Goal: Task Accomplishment & Management: Manage account settings

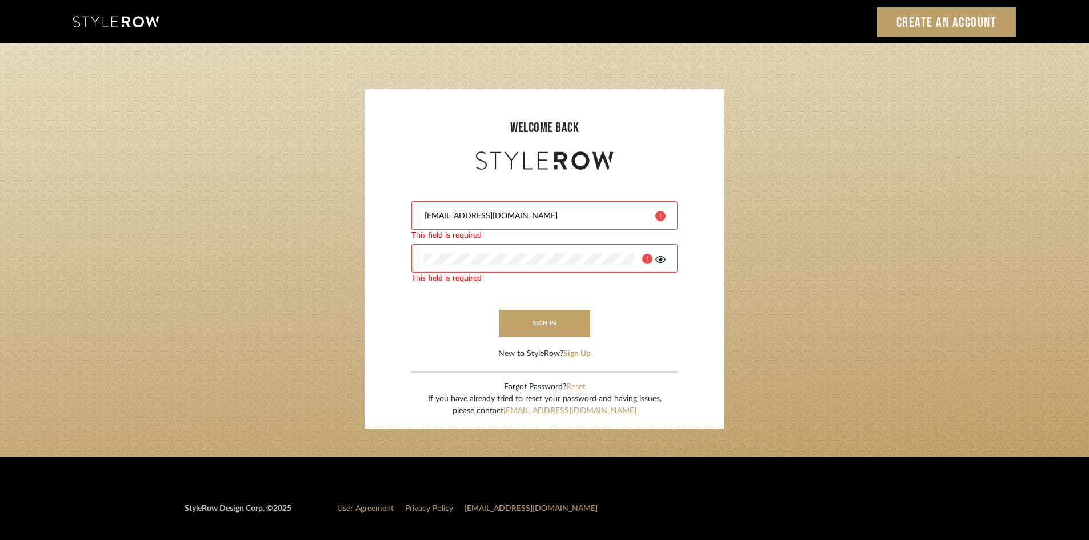
type input "[EMAIL_ADDRESS][DOMAIN_NAME]"
click at [478, 277] on div "This field is required" at bounding box center [544, 279] width 266 height 12
click at [694, 345] on form "afarewell@aurorafarewell.com sign in New to StyleRow? Sign Up" at bounding box center [544, 266] width 337 height 187
click at [655, 261] on div at bounding box center [659, 258] width 13 height 11
click at [658, 259] on icon at bounding box center [661, 259] width 10 height 9
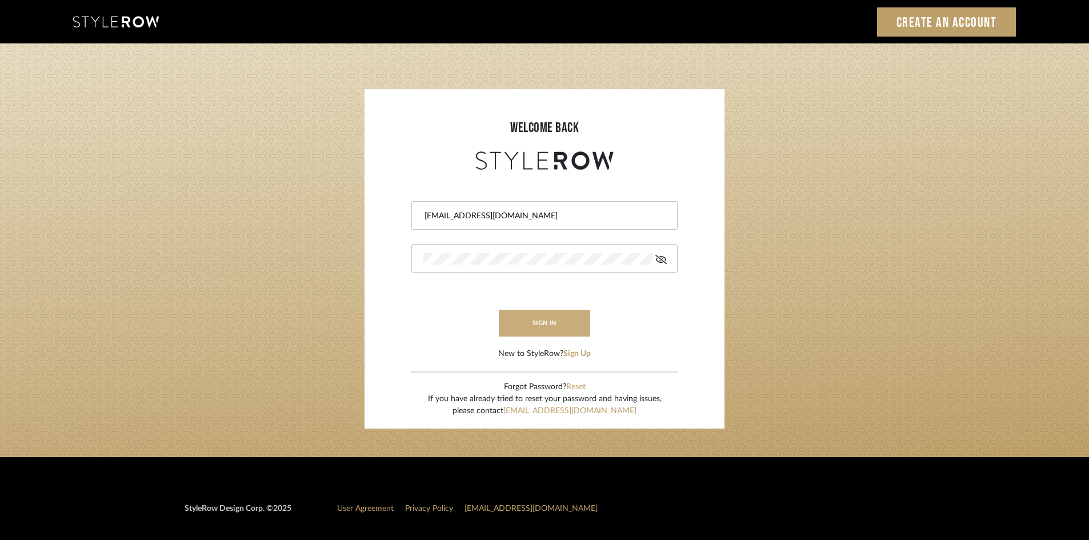
click at [553, 314] on button "sign in" at bounding box center [544, 323] width 91 height 27
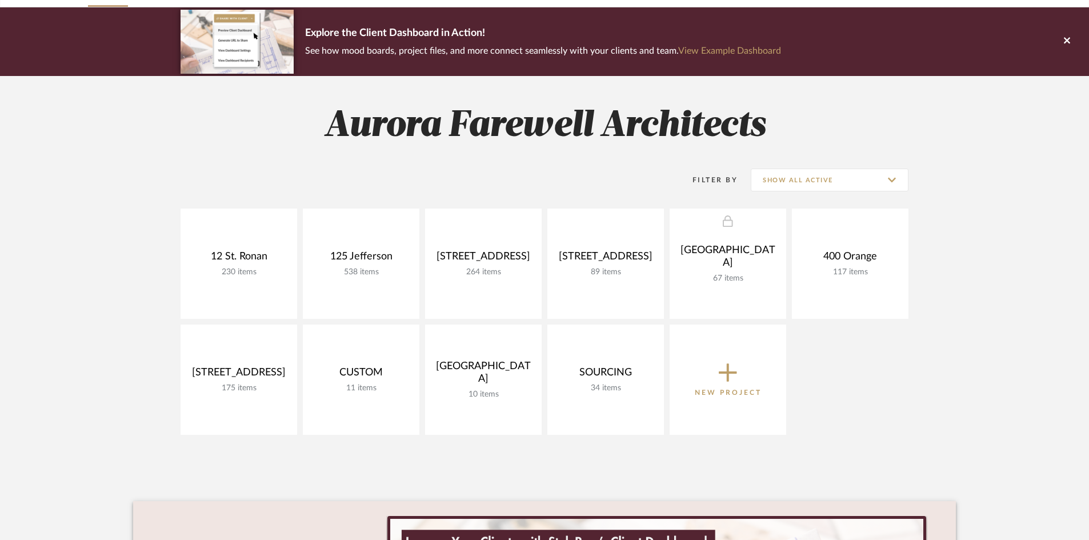
scroll to position [114, 0]
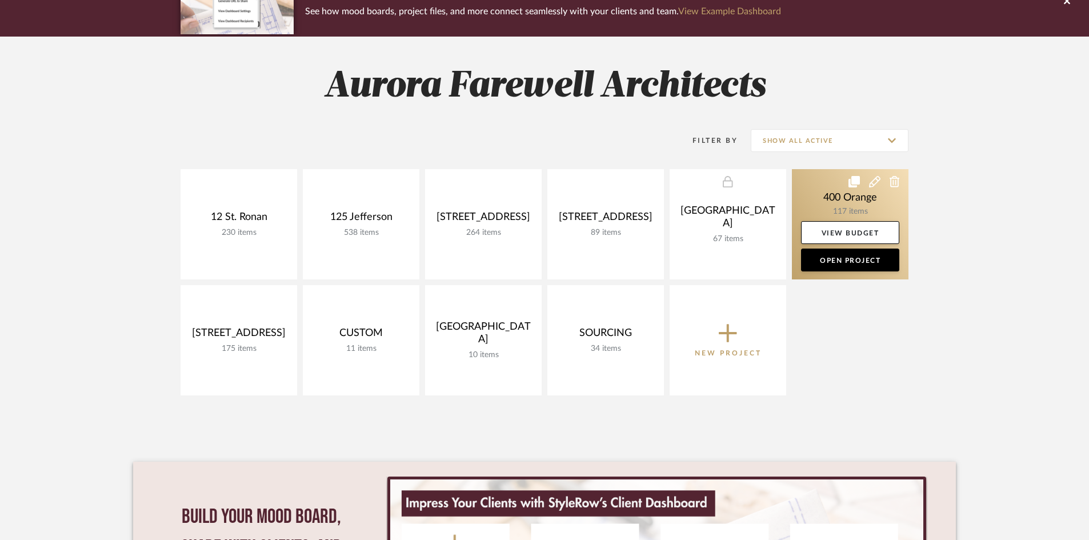
click at [878, 191] on link at bounding box center [850, 224] width 117 height 110
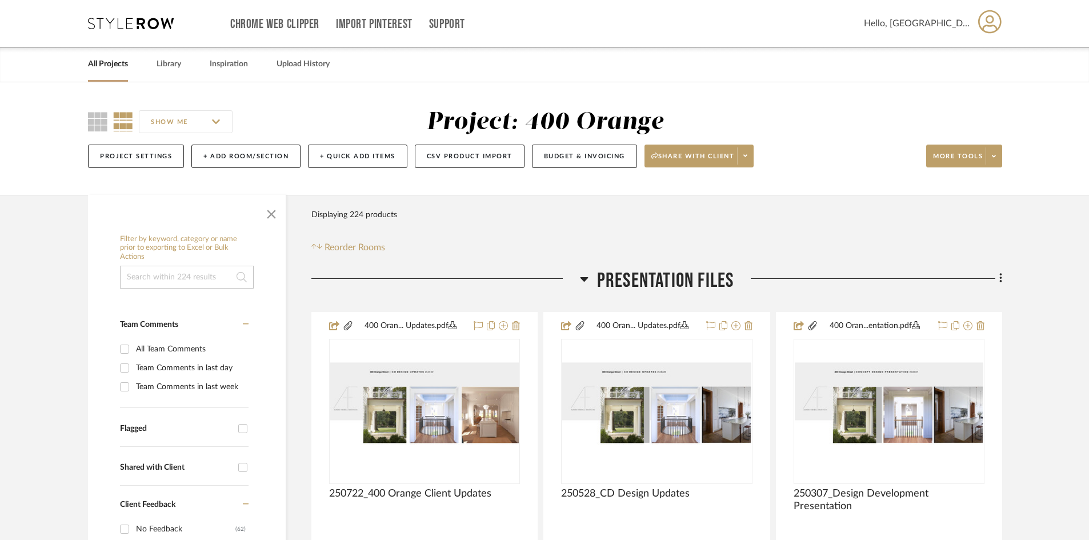
click at [179, 277] on input at bounding box center [187, 277] width 134 height 23
type input "wallpaper"
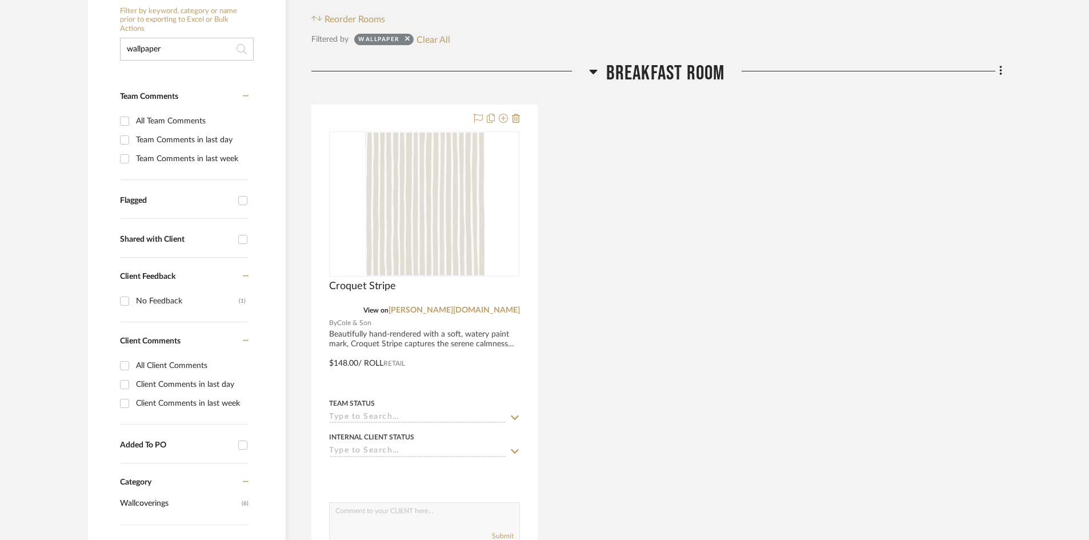
scroll to position [229, 0]
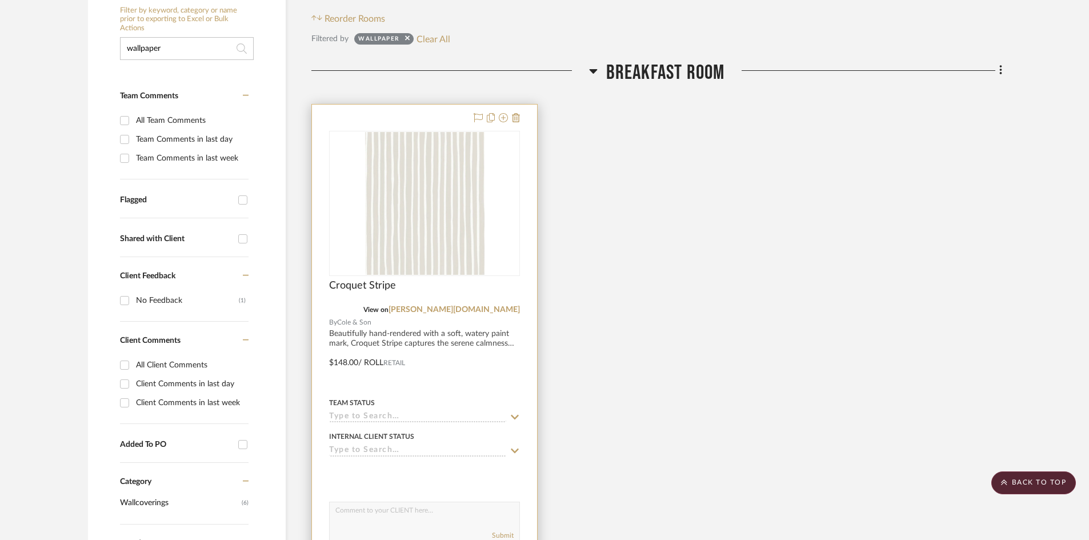
click at [479, 341] on div at bounding box center [424, 355] width 225 height 500
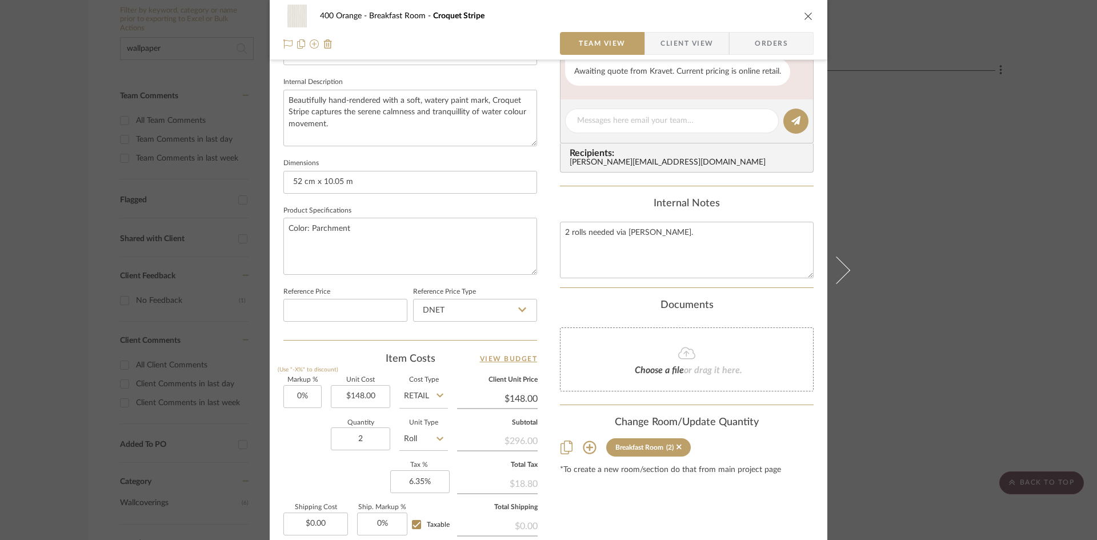
scroll to position [514, 0]
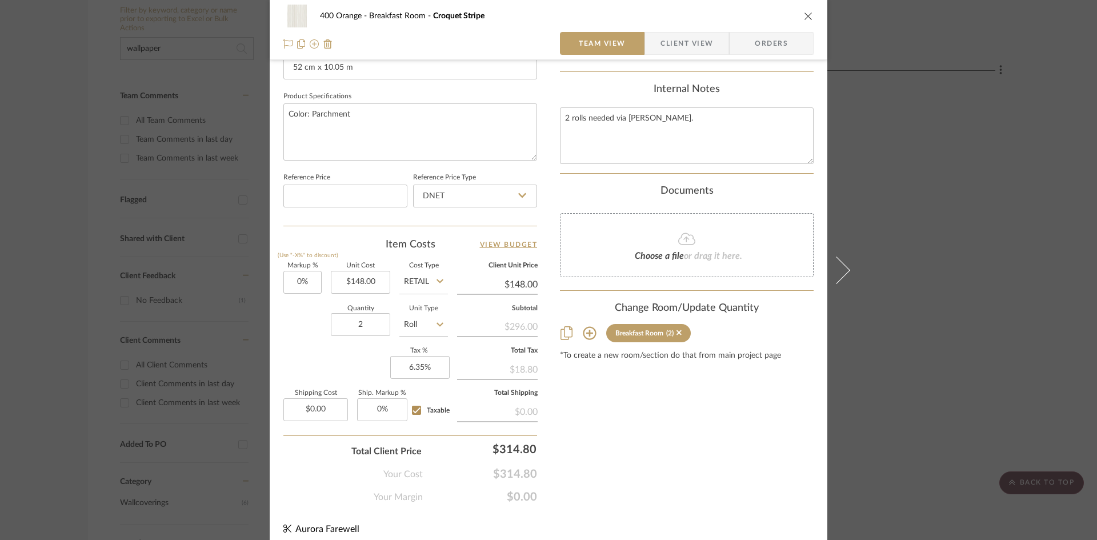
click at [810, 18] on div "400 Orange Breakfast Room Croquet Stripe Team View Client View Orders" at bounding box center [549, 30] width 558 height 60
click at [807, 21] on button "close" at bounding box center [809, 16] width 10 height 10
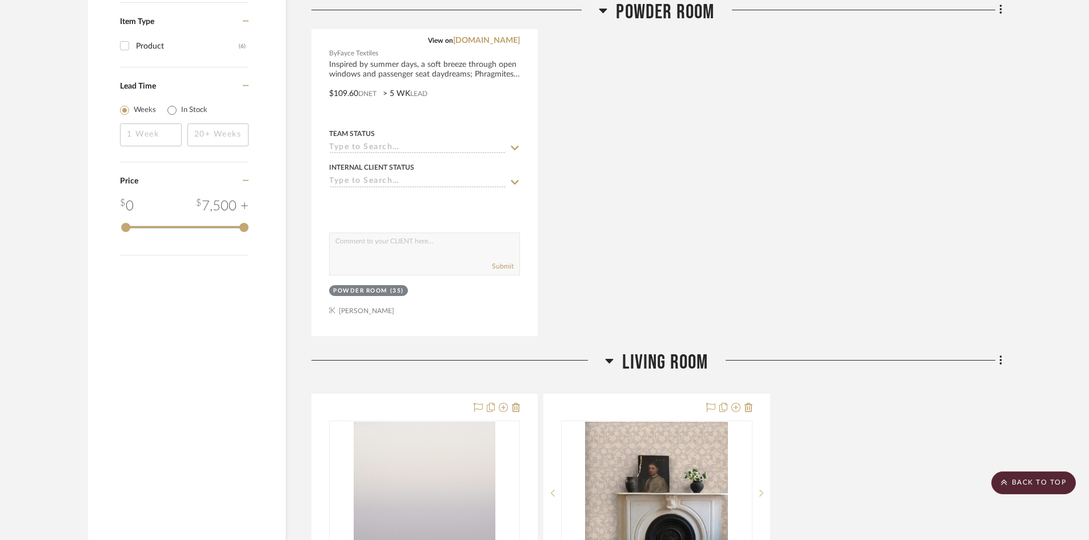
scroll to position [914, 0]
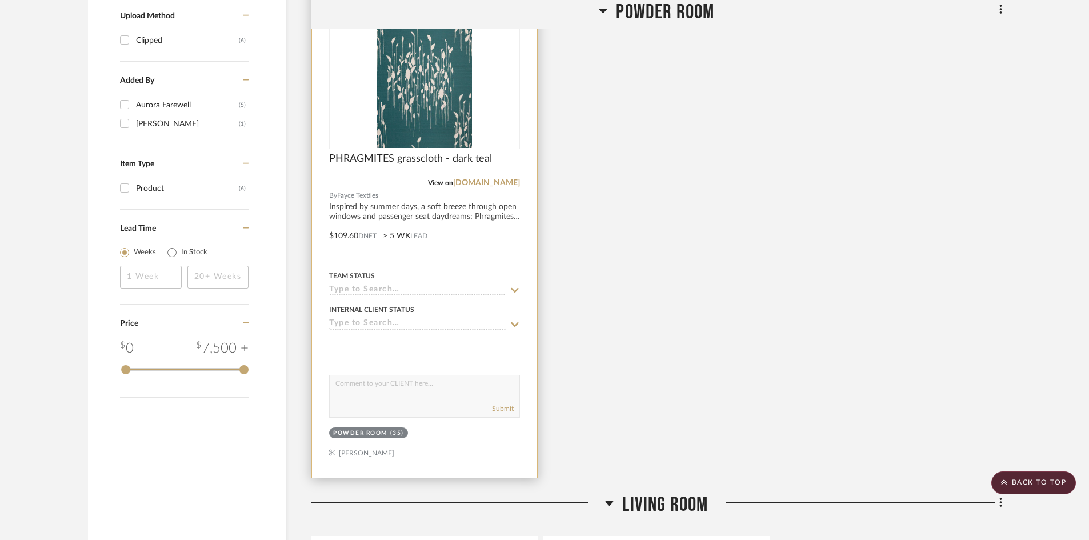
click at [486, 243] on div at bounding box center [424, 228] width 225 height 500
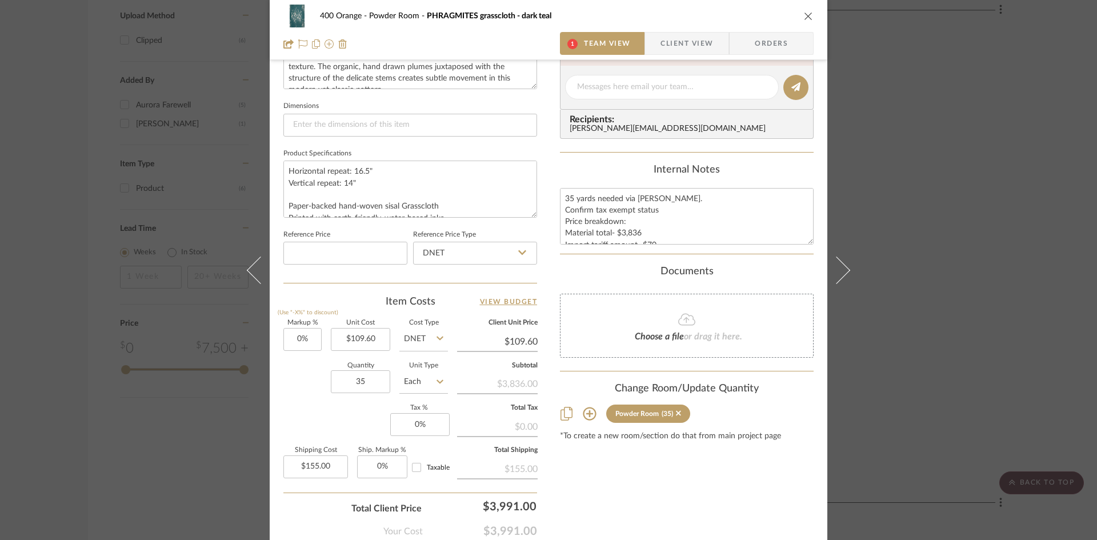
scroll to position [514, 0]
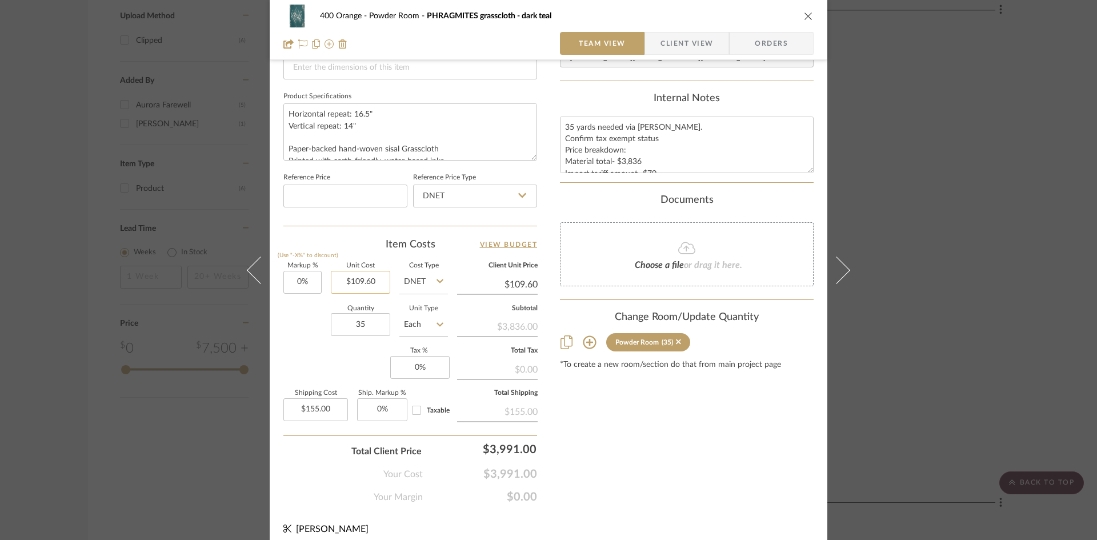
type input "109.60"
type input "$0.00"
type input "0%"
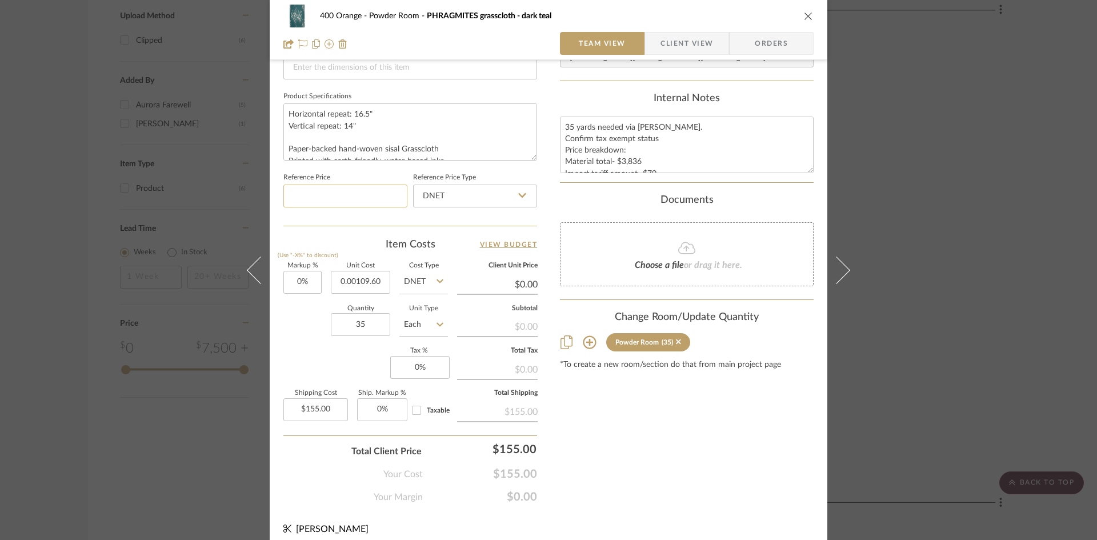
type input "$∞"
click at [322, 199] on input at bounding box center [345, 196] width 124 height 23
type input "$0.00"
type input "$109.60"
click at [440, 233] on div "Team-Facing Details Item Name PHRAGMITES grasscloth - dark teal Brand Fayce Tex…" at bounding box center [410, 33] width 254 height 941
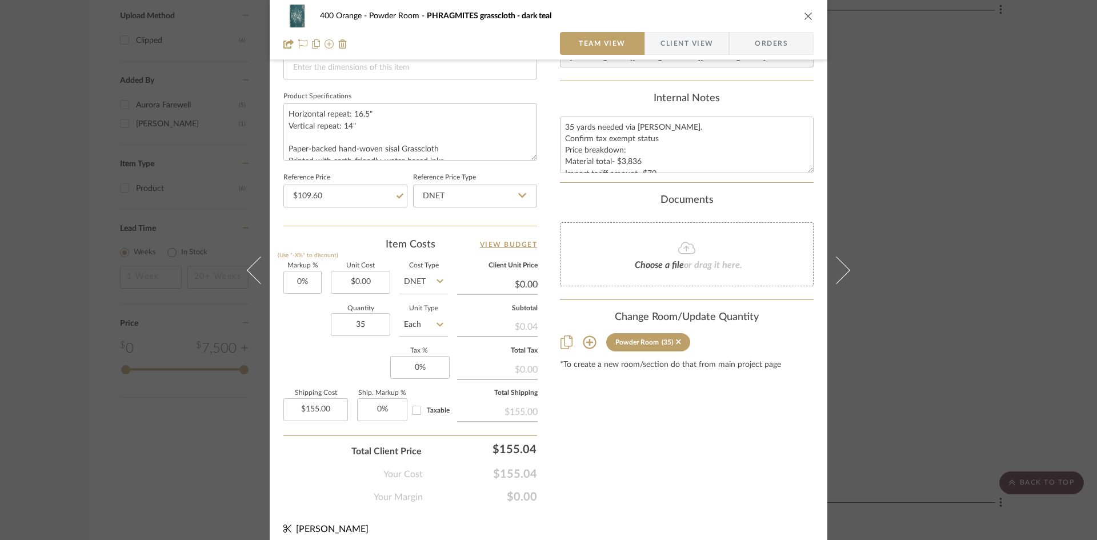
click at [437, 278] on icon at bounding box center [440, 281] width 7 height 9
click at [423, 339] on span "Retail" at bounding box center [416, 340] width 19 height 8
type input "Retail"
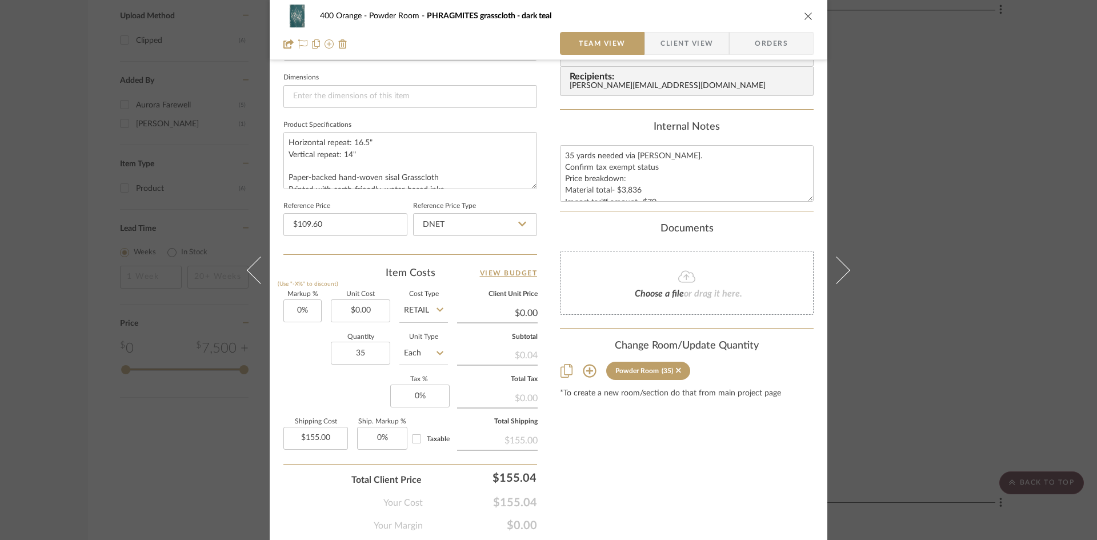
scroll to position [467, 0]
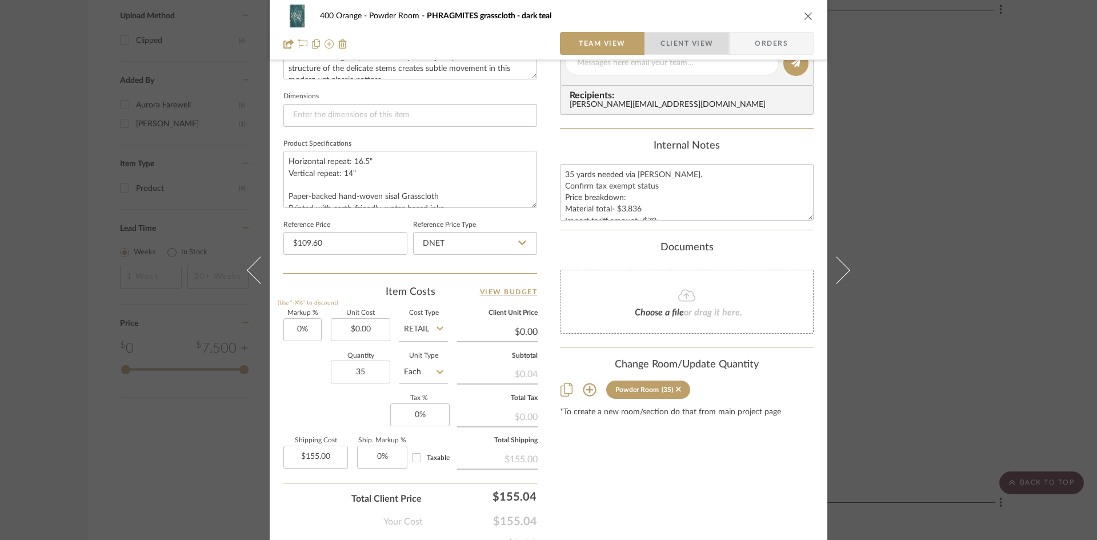
click at [677, 47] on span "Client View" at bounding box center [687, 43] width 53 height 23
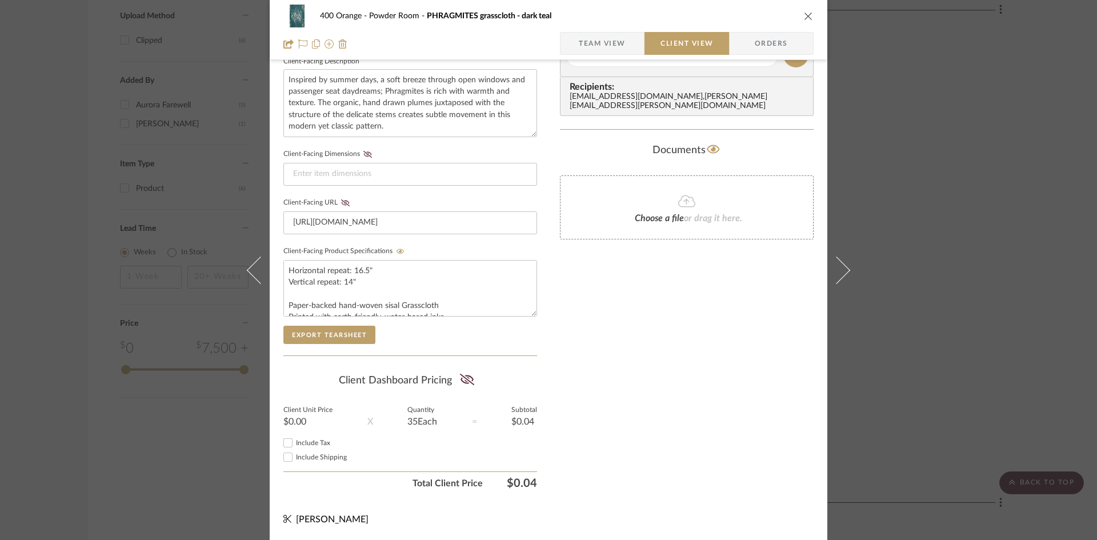
scroll to position [420, 0]
click at [298, 334] on button "Export Tearsheet" at bounding box center [329, 335] width 92 height 18
click at [771, 50] on span "Orders" at bounding box center [771, 43] width 58 height 23
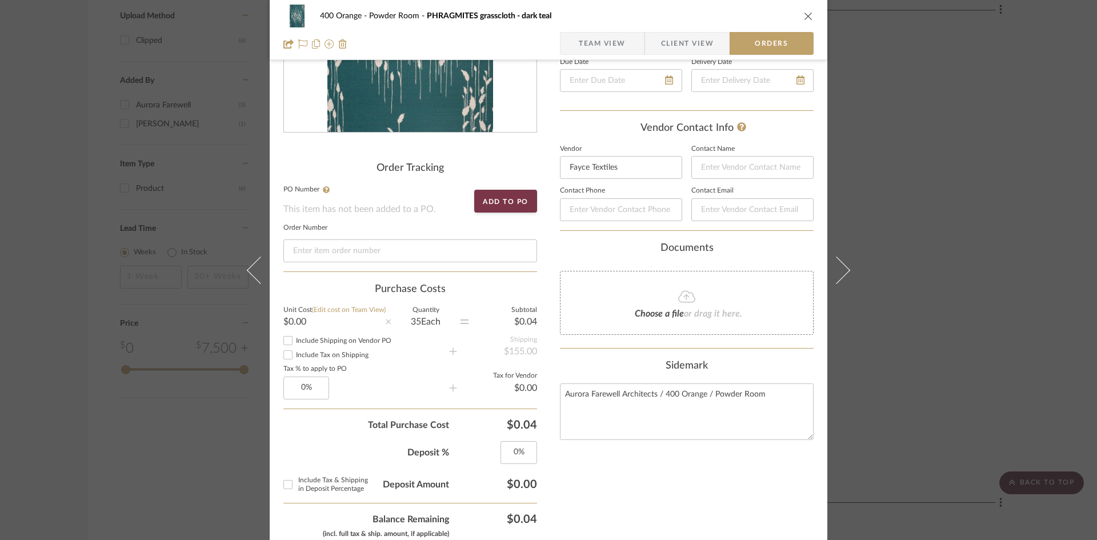
scroll to position [191, 0]
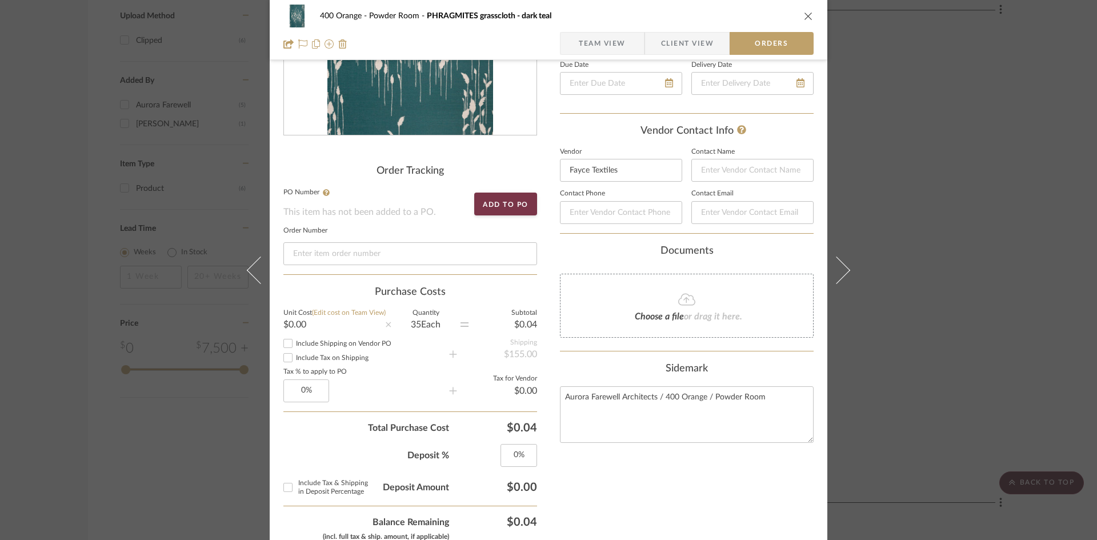
click at [804, 20] on div "400 Orange Powder Room PHRAGMITES grasscloth - dark teal" at bounding box center [548, 16] width 530 height 23
click at [804, 19] on icon "close" at bounding box center [808, 15] width 9 height 9
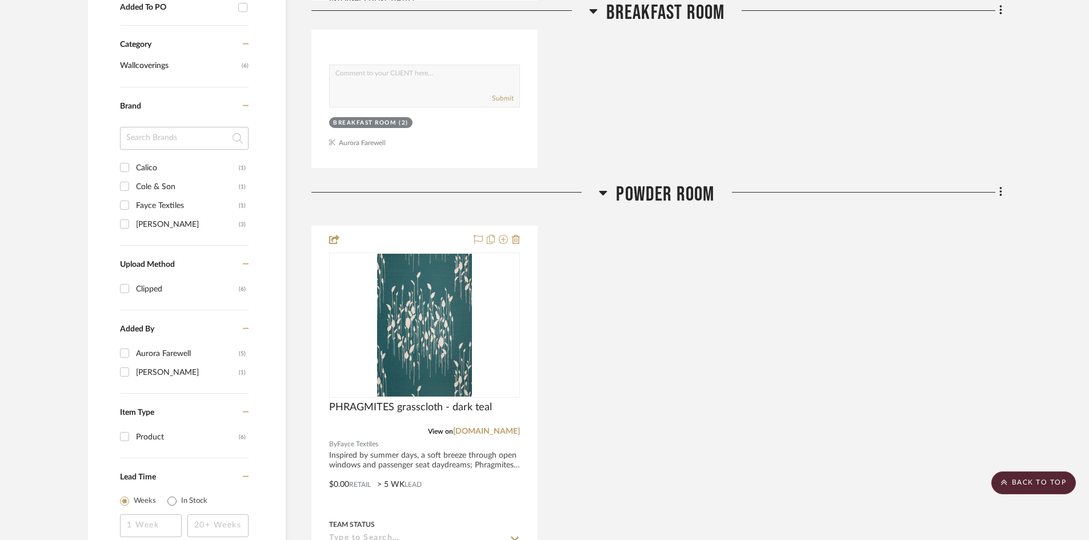
scroll to position [686, 0]
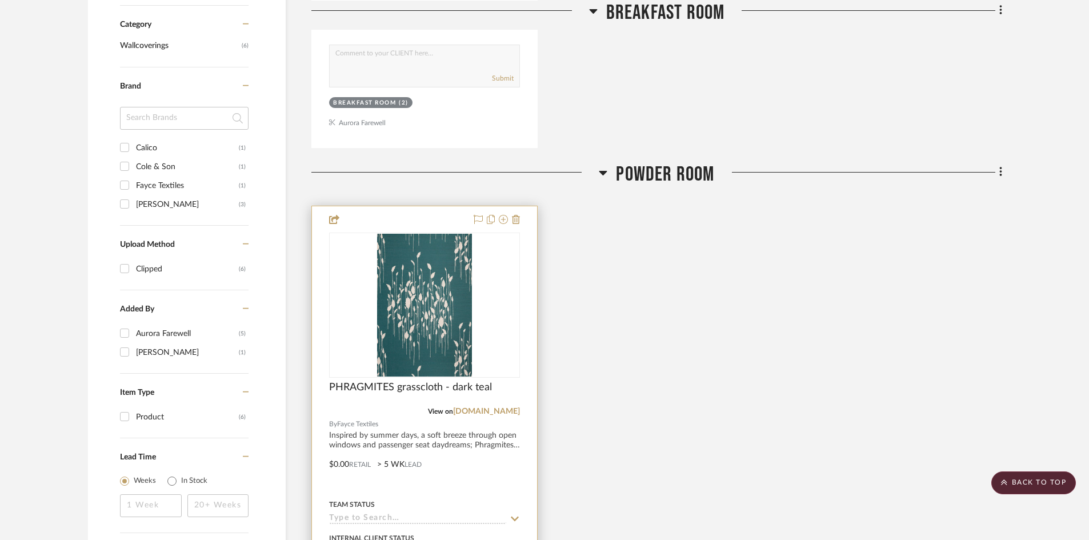
click at [437, 329] on img "0" at bounding box center [424, 305] width 95 height 143
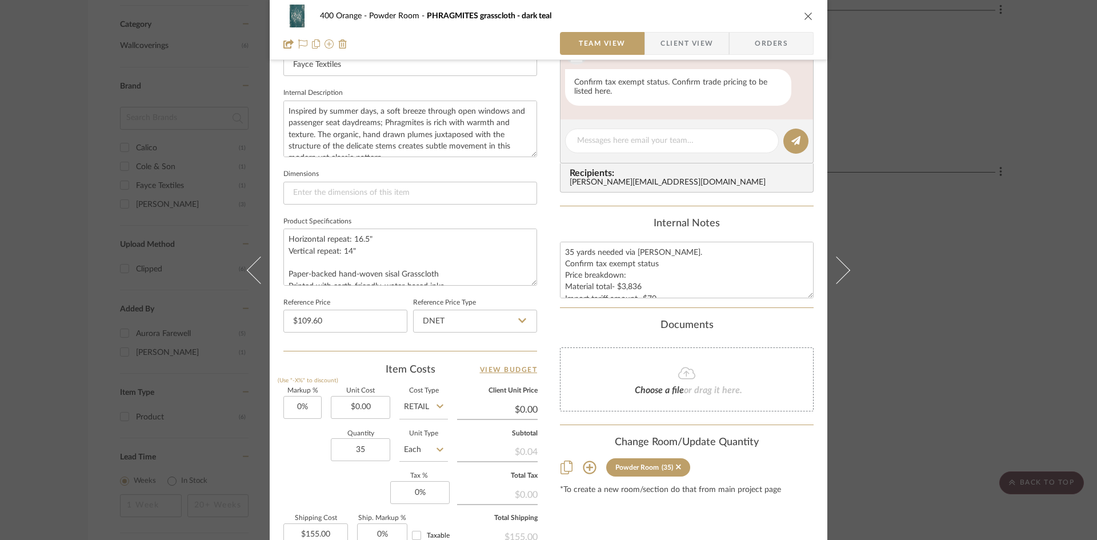
scroll to position [457, 0]
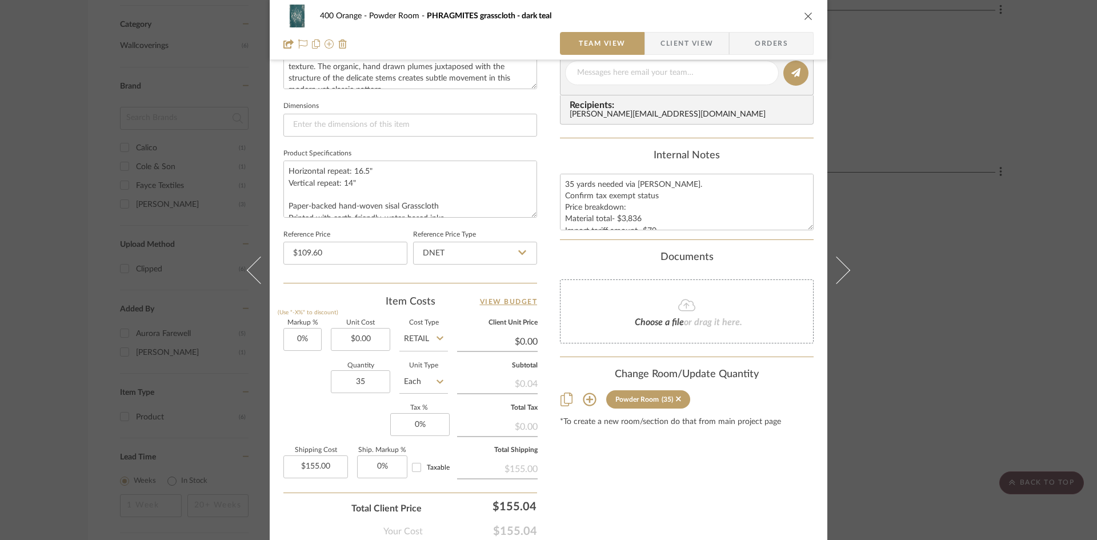
click at [427, 385] on input "Each" at bounding box center [423, 381] width 49 height 23
click at [441, 274] on div "YD" at bounding box center [466, 275] width 141 height 29
type input "YD"
click at [373, 338] on input "0.00" at bounding box center [360, 339] width 59 height 23
type input "$137.00"
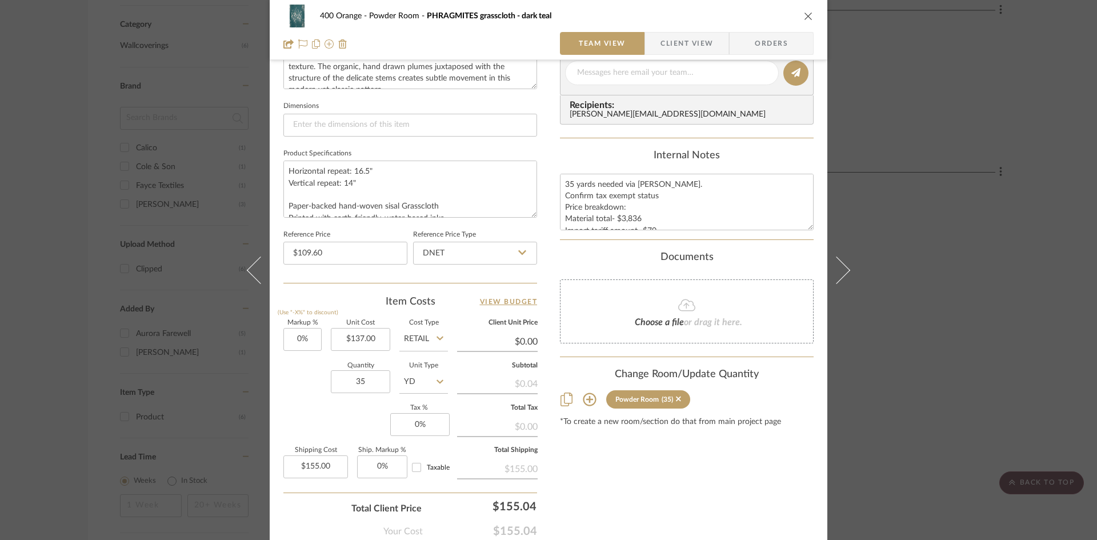
click at [305, 411] on div "Markup % (Use "-X%" to discount) 0% Unit Cost $137.00 Cost Type Retail Client U…" at bounding box center [410, 403] width 254 height 167
type input "$137.00"
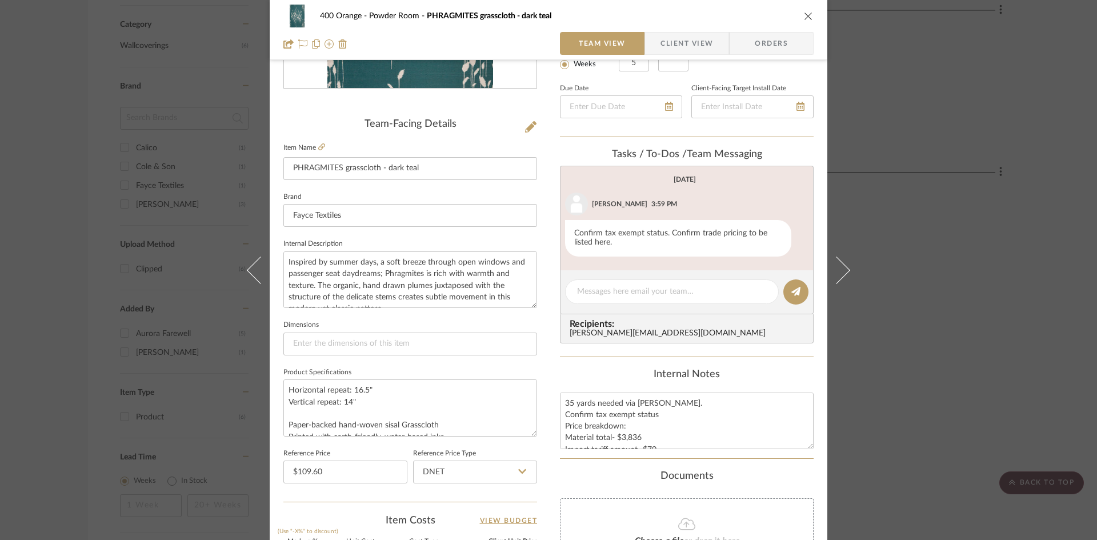
scroll to position [0, 0]
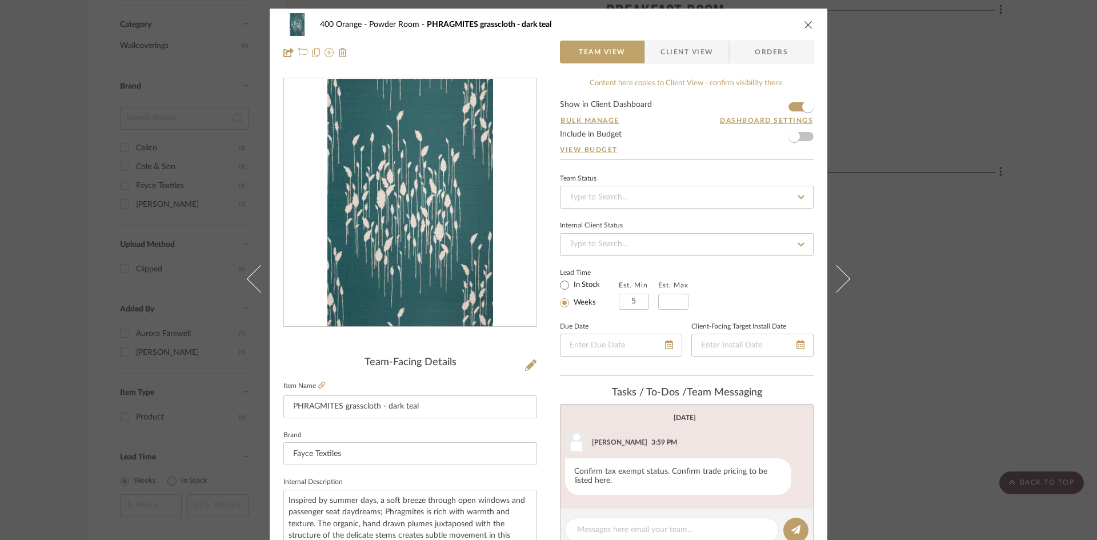
click at [809, 25] on button "close" at bounding box center [809, 24] width 10 height 10
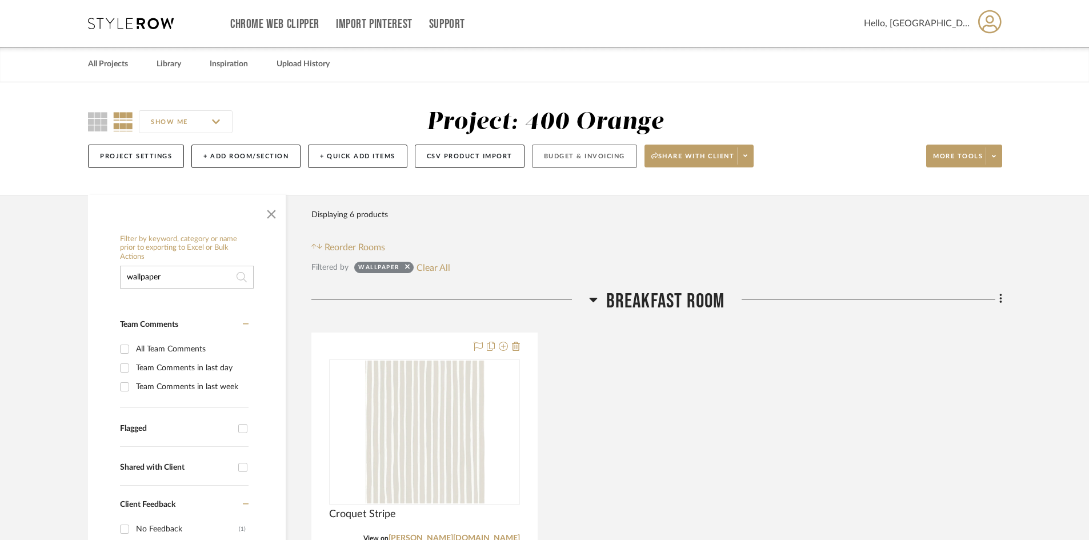
click at [567, 146] on button "Budget & Invoicing" at bounding box center [584, 156] width 105 height 23
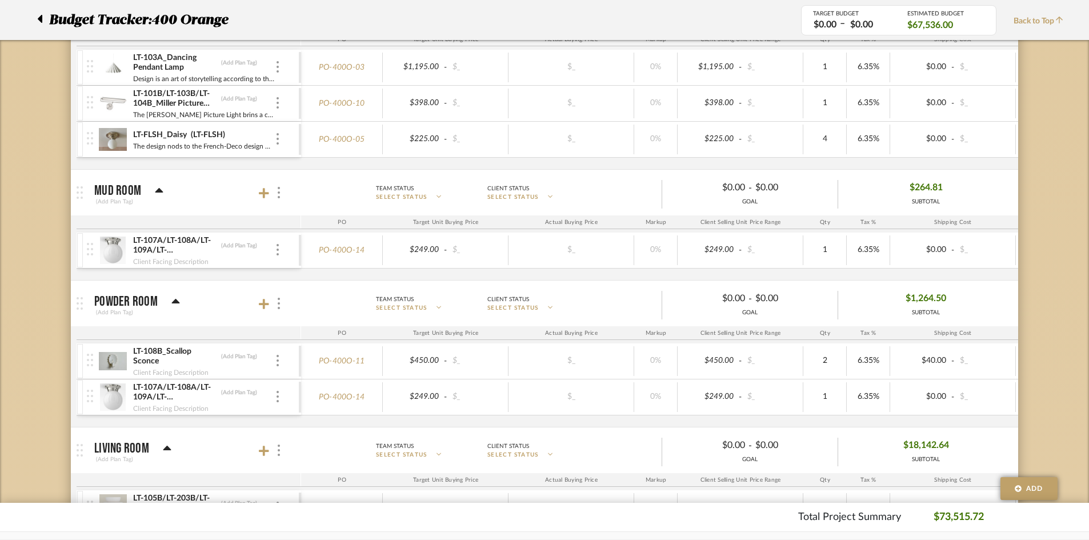
scroll to position [1029, 0]
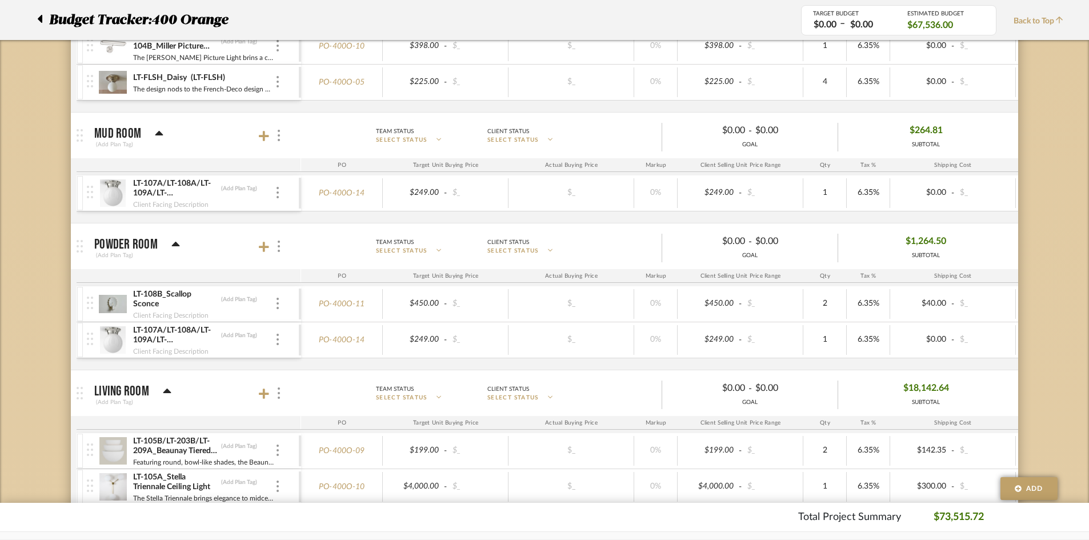
click at [258, 251] on mat-panel-title "Powder Room (Add Plan Tag)" at bounding box center [194, 247] width 201 height 28
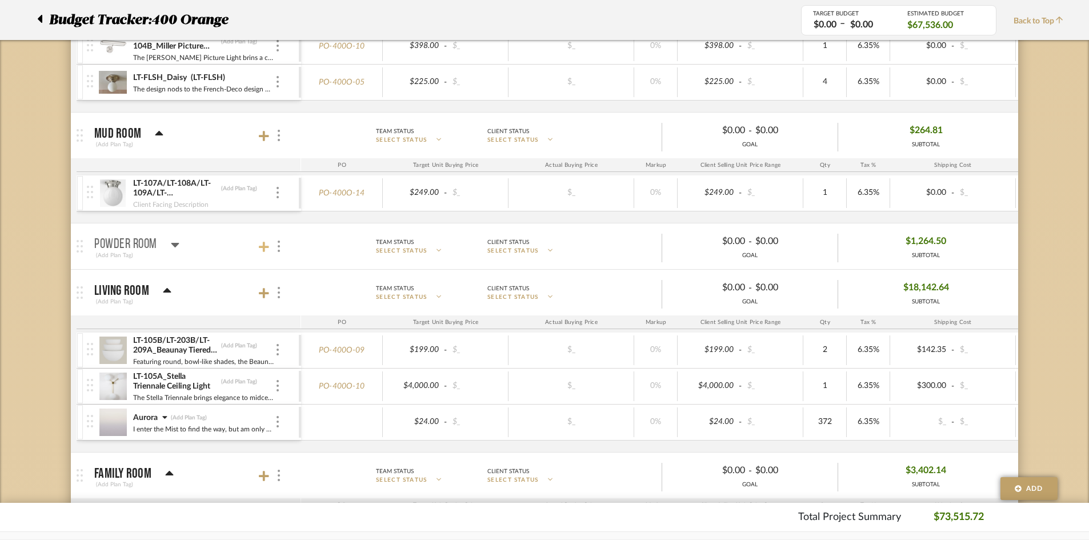
click at [261, 246] on icon at bounding box center [264, 247] width 10 height 10
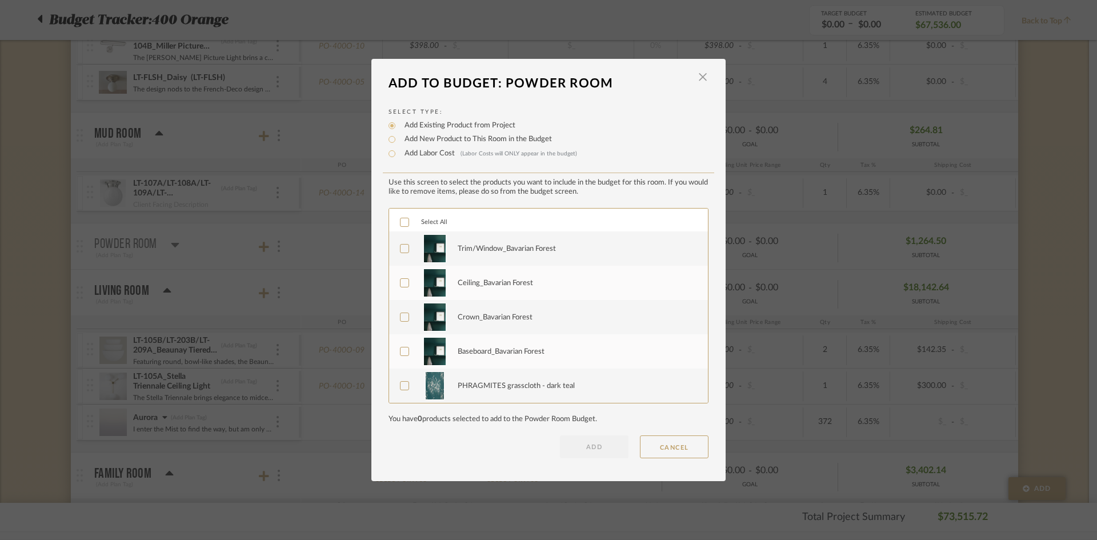
scroll to position [57, 0]
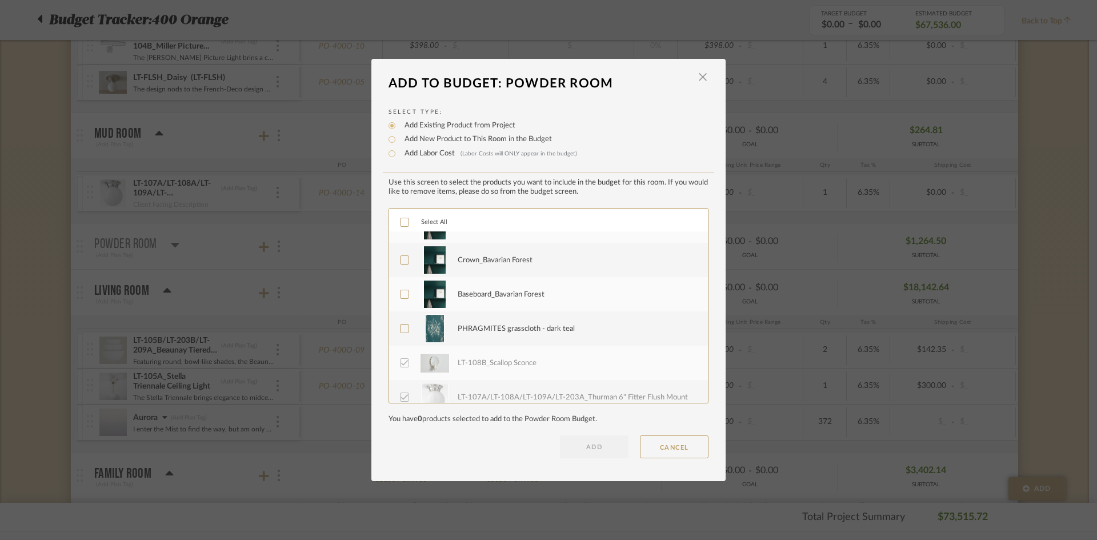
click at [405, 331] on label "PHRAGMITES grasscloth - dark teal" at bounding box center [547, 328] width 295 height 29
click at [579, 441] on button "ADD" at bounding box center [594, 446] width 69 height 23
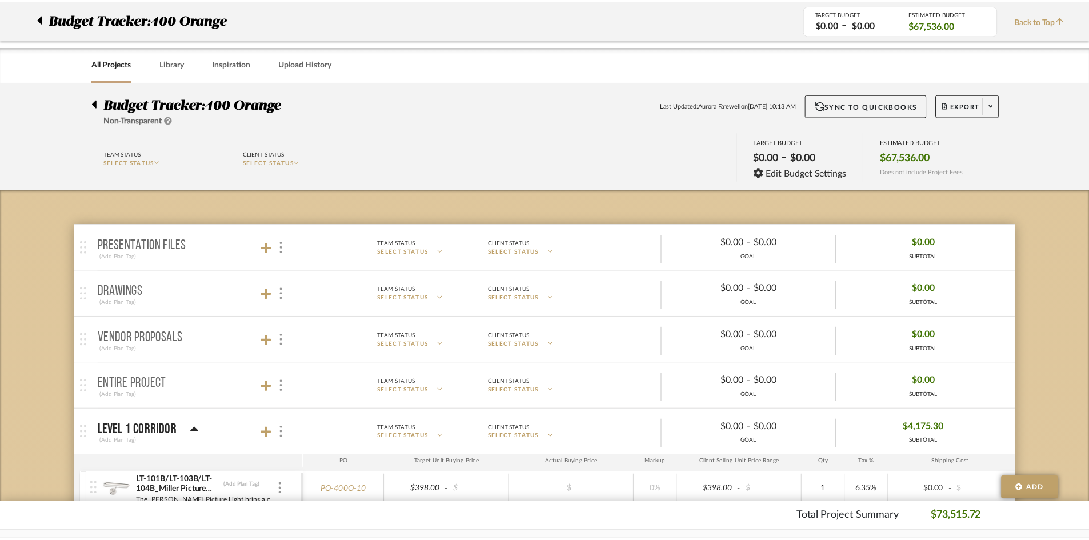
scroll to position [1029, 0]
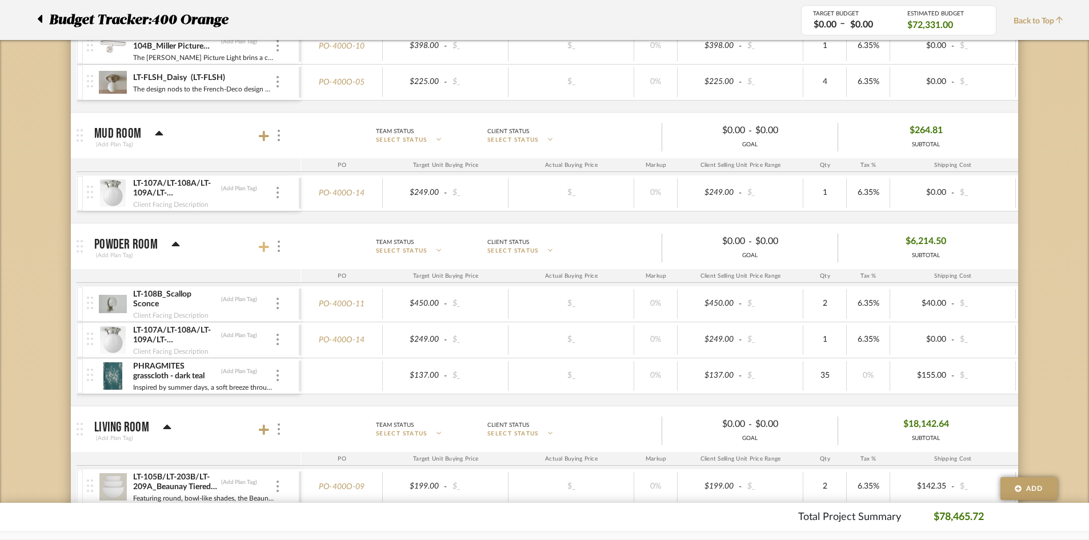
click at [261, 247] on icon at bounding box center [264, 247] width 10 height 10
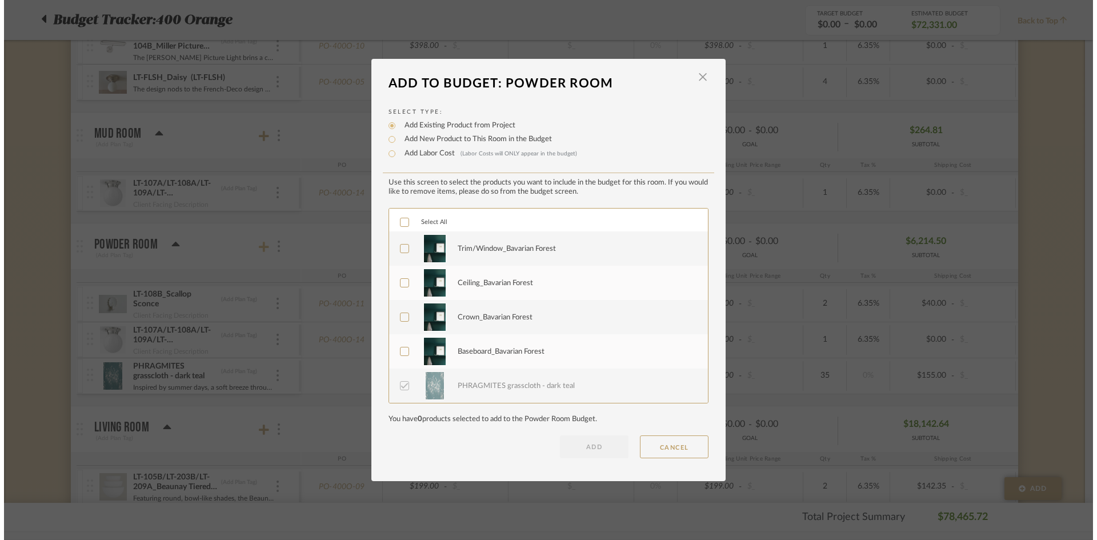
scroll to position [0, 0]
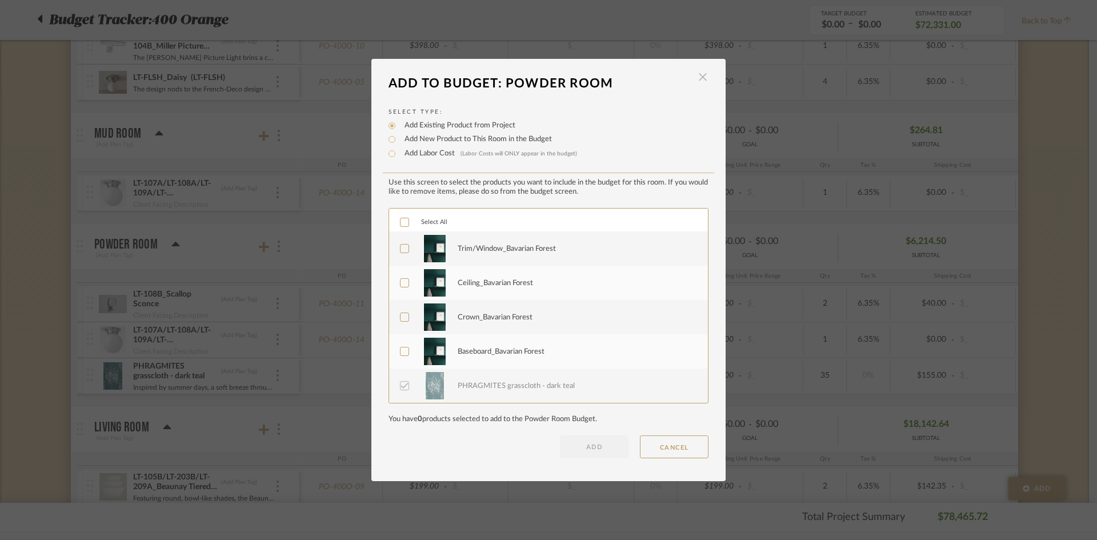
click at [699, 76] on span "button" at bounding box center [703, 77] width 23 height 23
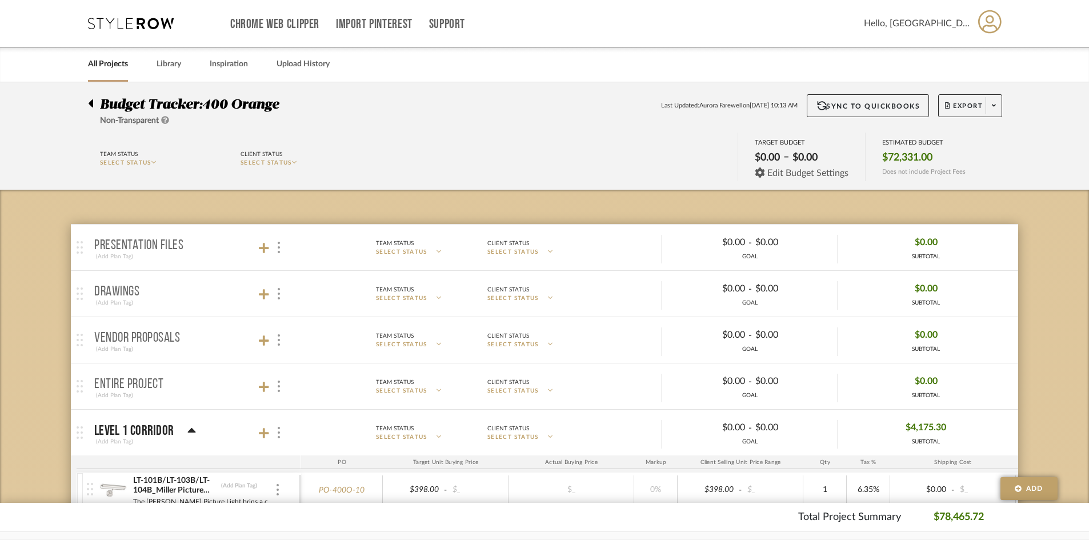
click at [774, 172] on span "Edit Budget Settings" at bounding box center [808, 173] width 81 height 10
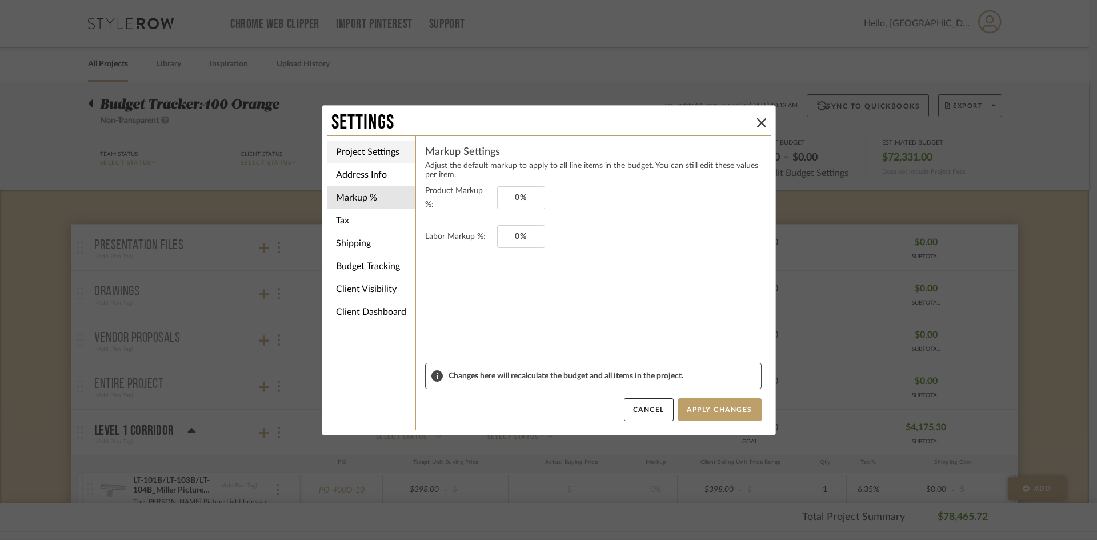
click at [372, 156] on li "Project Settings" at bounding box center [371, 152] width 89 height 23
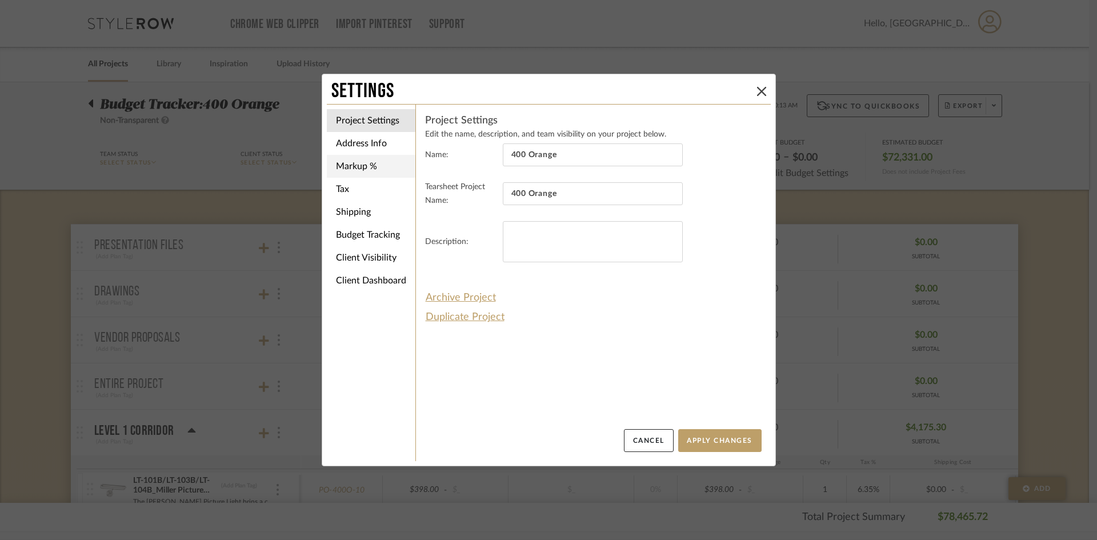
click at [372, 168] on li "Markup %" at bounding box center [371, 166] width 89 height 23
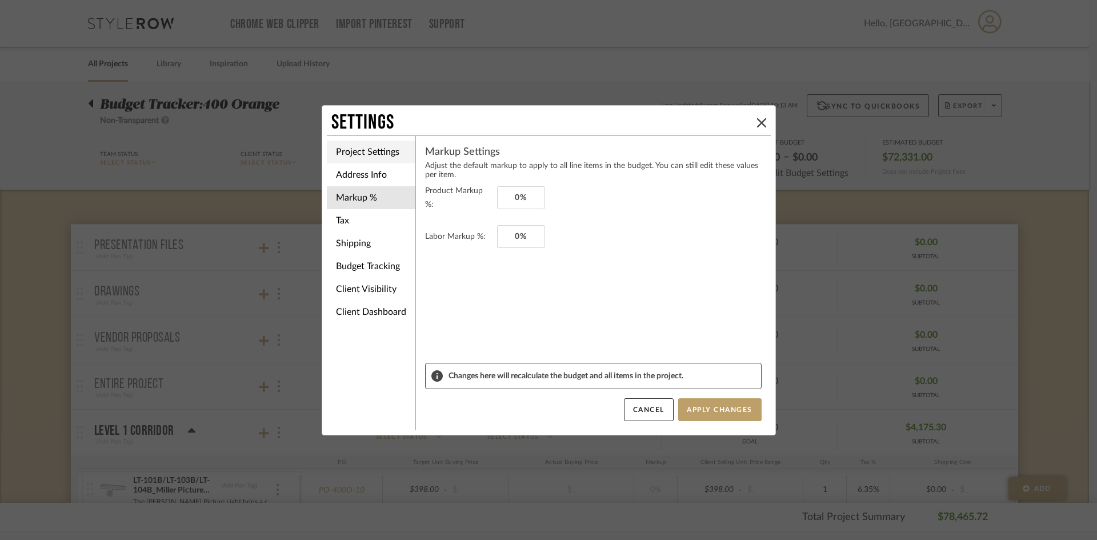
click at [371, 153] on li "Project Settings" at bounding box center [371, 152] width 89 height 23
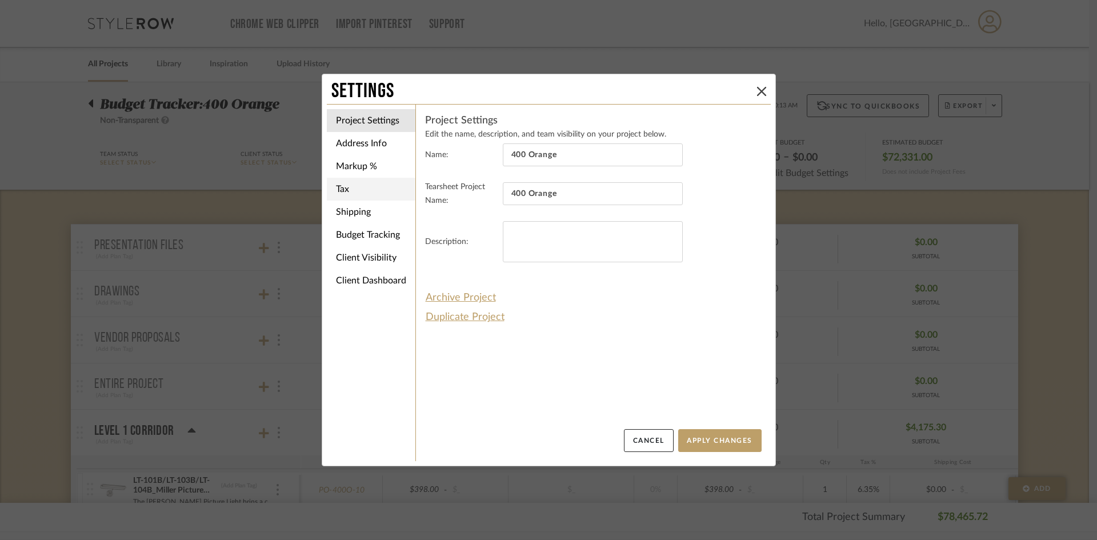
click at [345, 189] on li "Tax" at bounding box center [371, 189] width 89 height 23
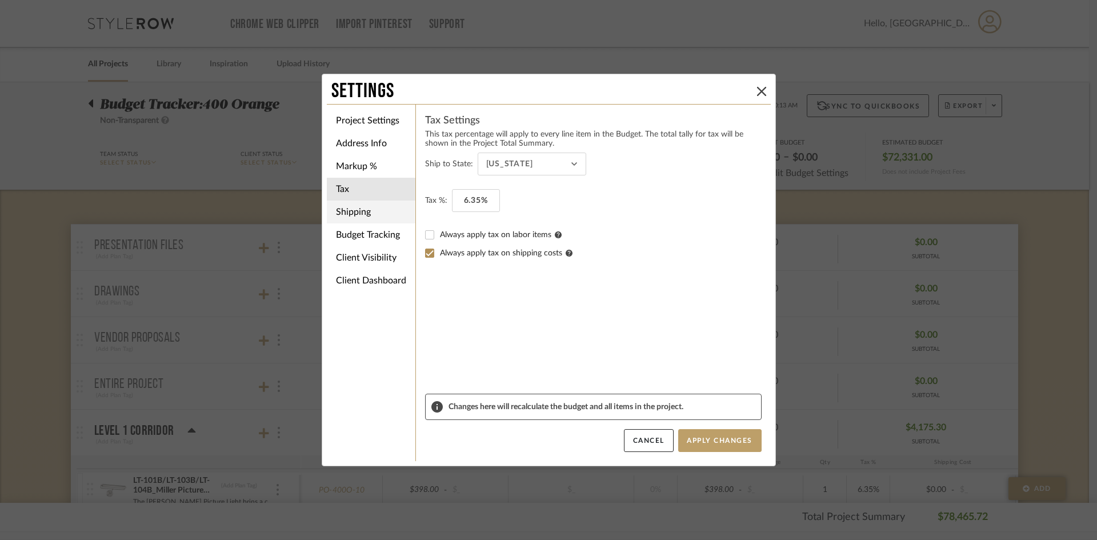
click at [345, 209] on li "Shipping" at bounding box center [371, 212] width 89 height 23
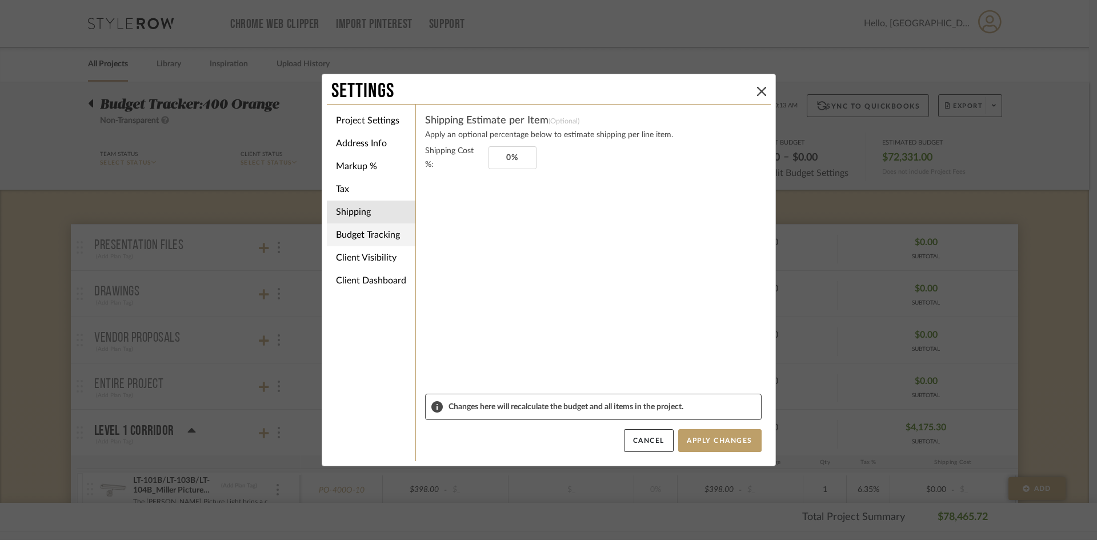
click at [351, 235] on li "Budget Tracking" at bounding box center [371, 234] width 89 height 23
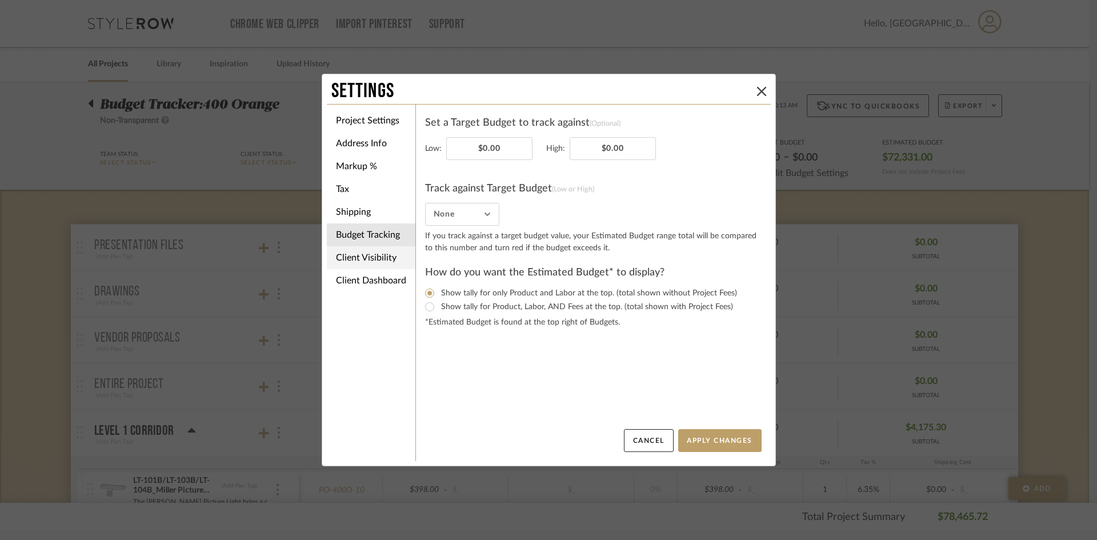
click at [354, 261] on li "Client Visibility" at bounding box center [371, 257] width 89 height 23
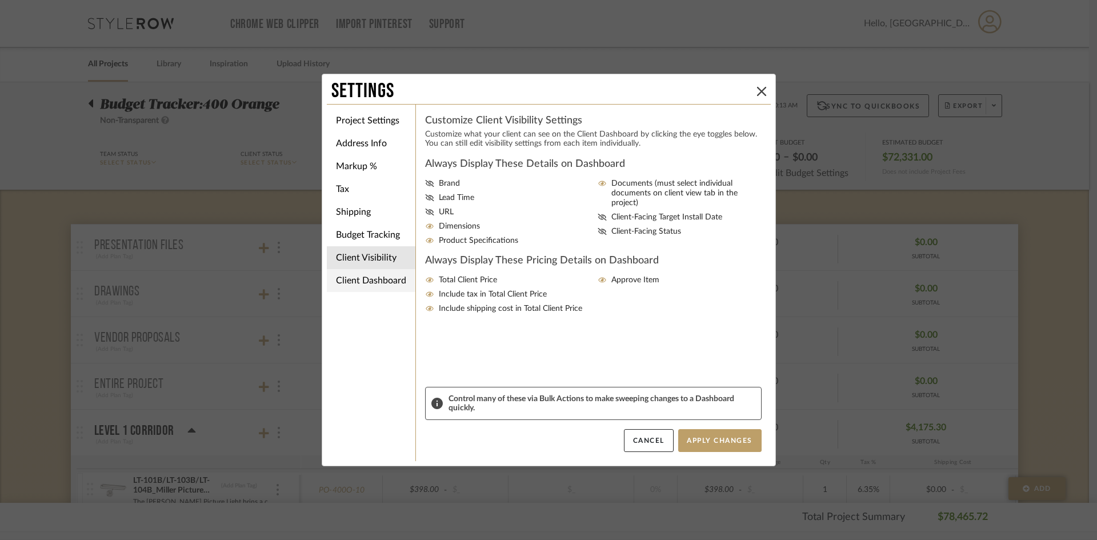
click at [356, 275] on li "Client Dashboard" at bounding box center [371, 280] width 89 height 23
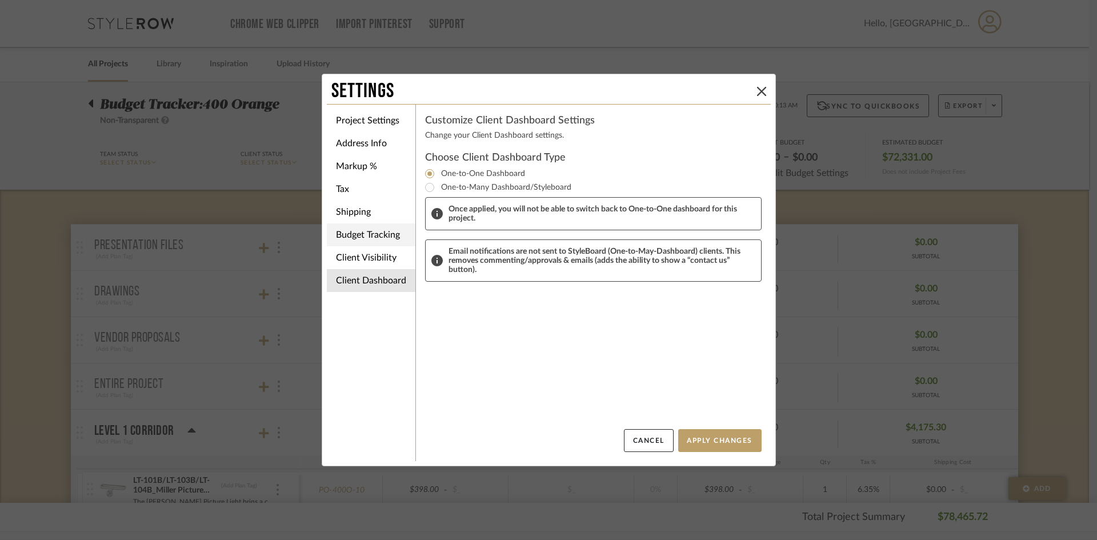
click at [349, 231] on li "Budget Tracking" at bounding box center [371, 234] width 89 height 23
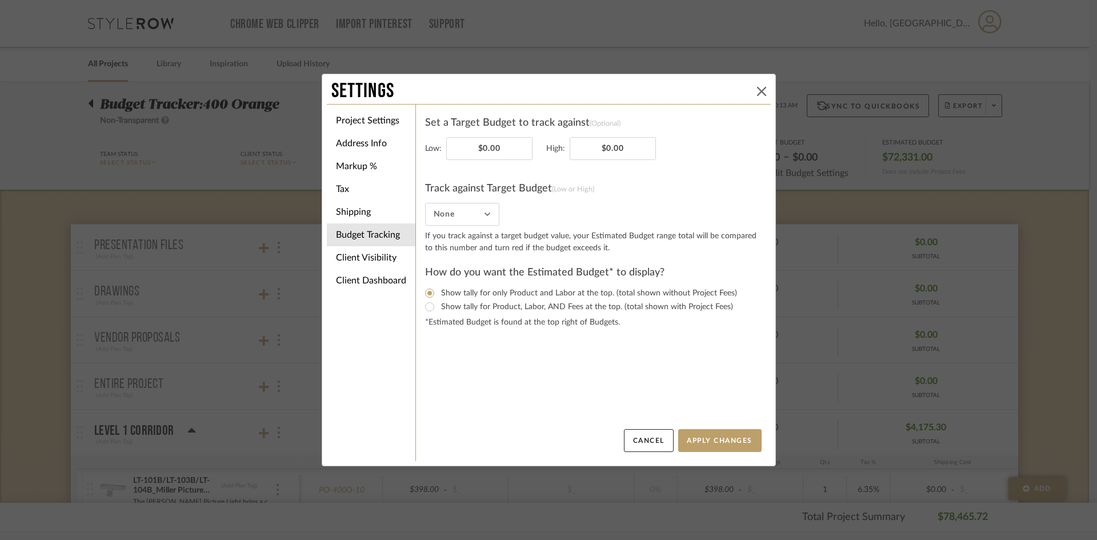
click at [757, 92] on icon at bounding box center [761, 91] width 9 height 9
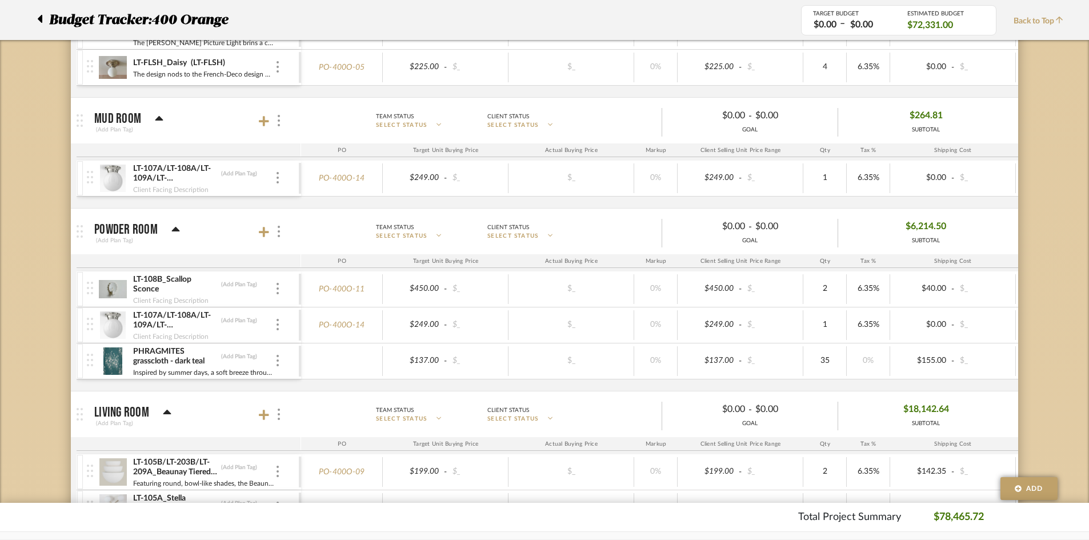
scroll to position [1086, 0]
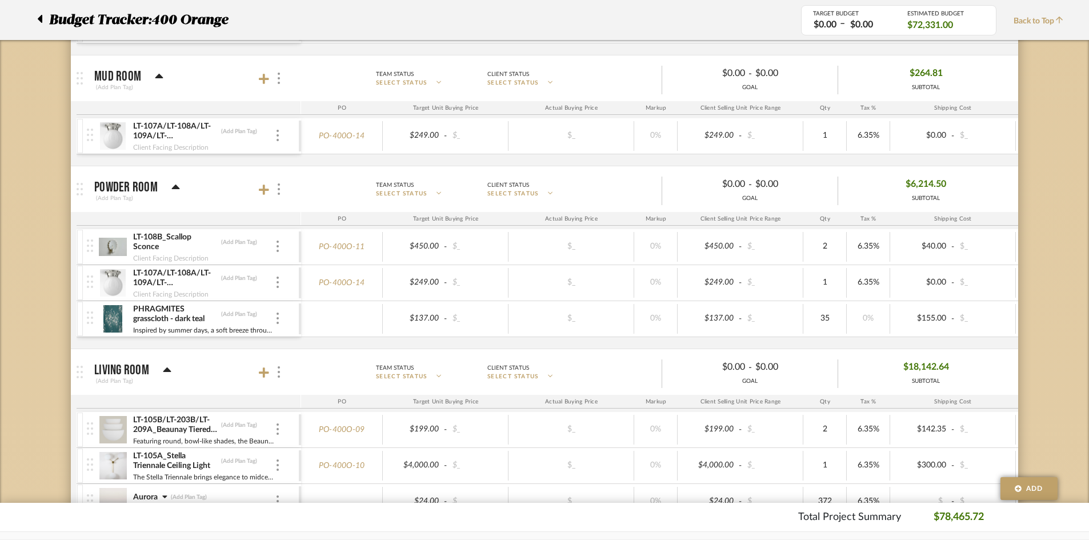
click at [278, 325] on div "PHRAGMITES grasscloth - dark teal (Add Plan Tag) Inspired by summer days, a sof…" at bounding box center [193, 318] width 212 height 35
click at [278, 322] on img at bounding box center [278, 318] width 2 height 11
click at [331, 365] on span "Add Associated Product or Labor" at bounding box center [334, 373] width 70 height 19
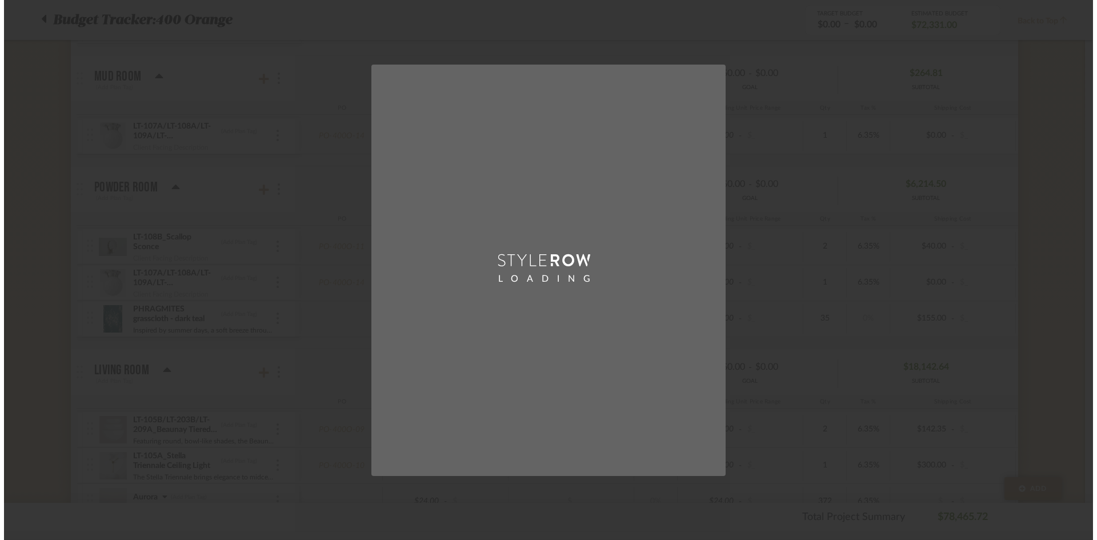
scroll to position [0, 0]
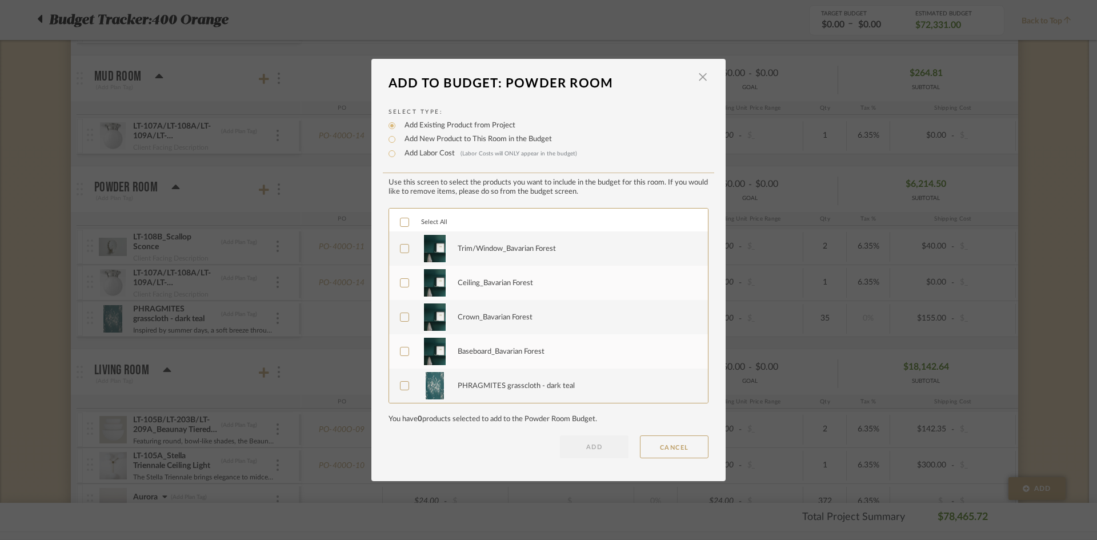
click at [419, 151] on label "Add Labor Cost (Labor Costs will ONLY appear in the budget)" at bounding box center [488, 153] width 178 height 11
click at [399, 151] on input "Add Labor Cost (Labor Costs will ONLY appear in the budget)" at bounding box center [392, 154] width 14 height 14
radio input "true"
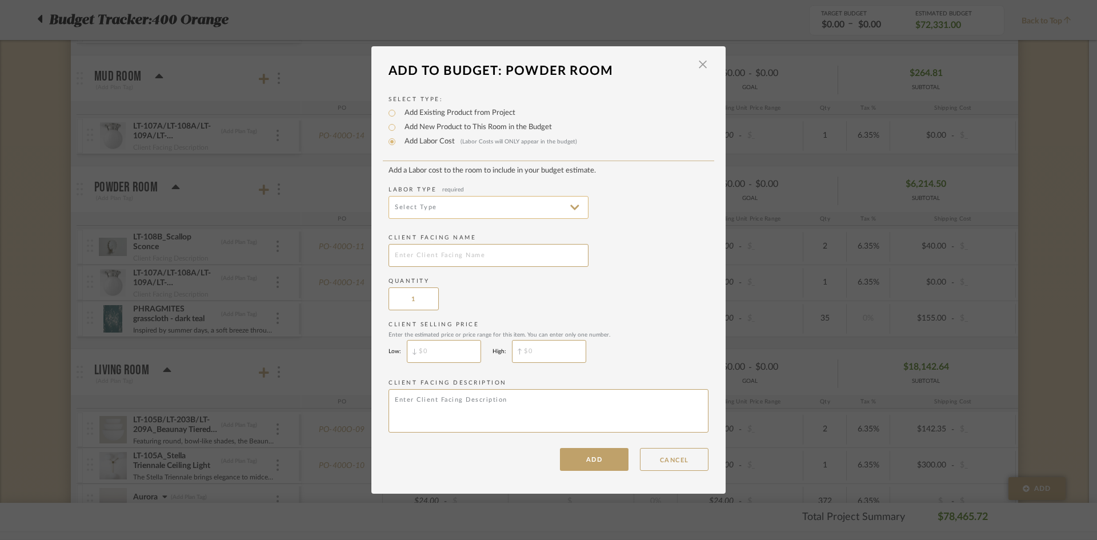
click at [490, 202] on input at bounding box center [489, 207] width 200 height 23
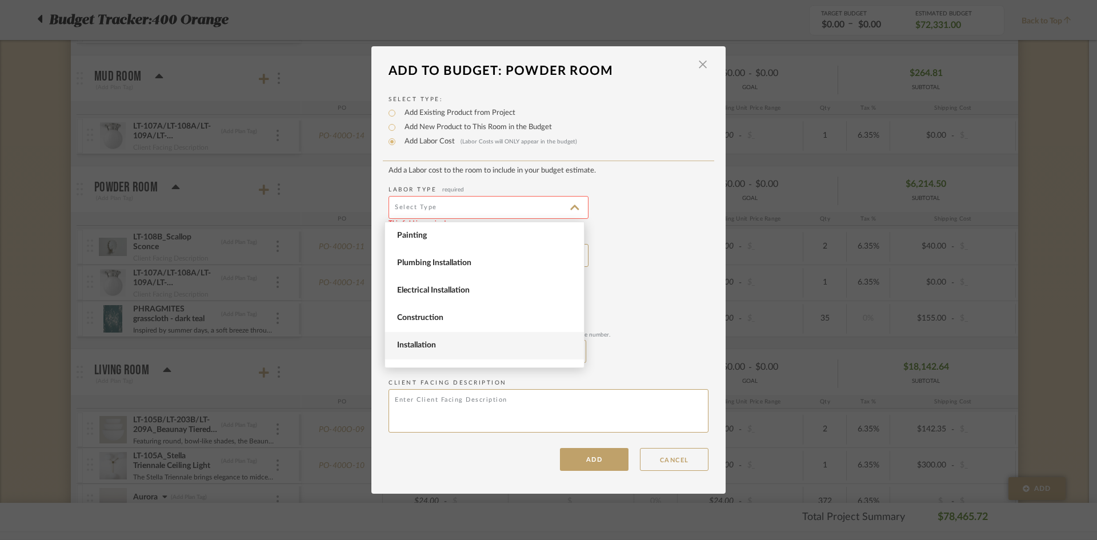
click at [489, 340] on span "Installation" at bounding box center [484, 345] width 199 height 27
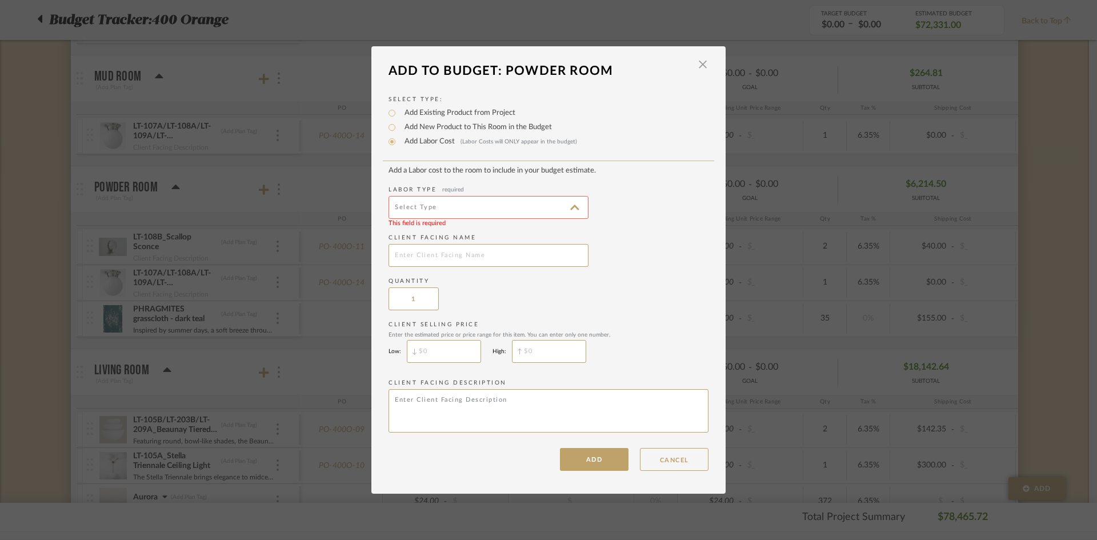
type input "Installation"
click at [488, 256] on input "text" at bounding box center [489, 255] width 200 height 23
type input "[PERSON_NAME] Wallpaper Installation"
type input "$"
click at [458, 354] on input "$" at bounding box center [444, 351] width 74 height 23
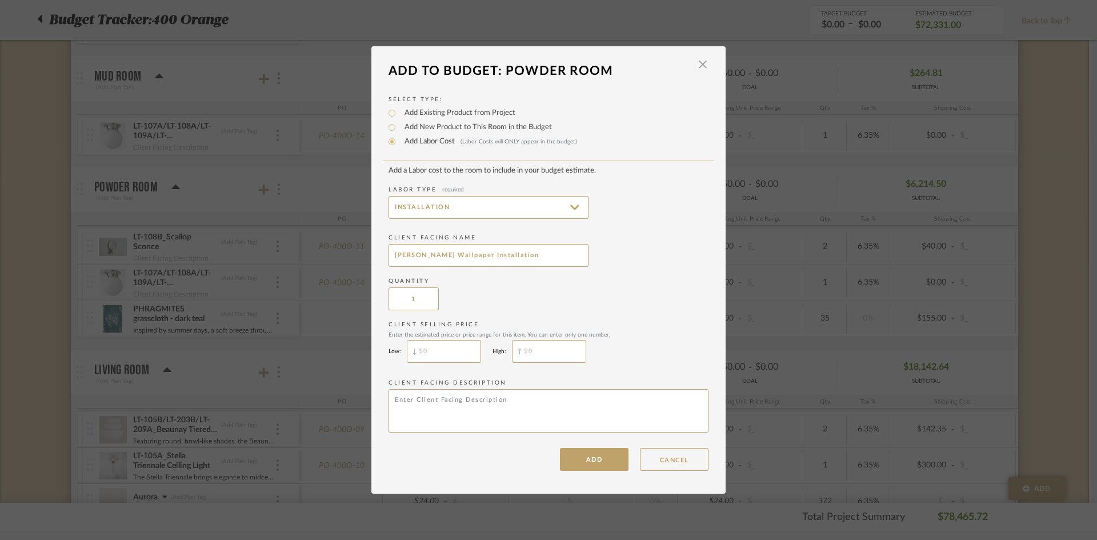
type input "$"
click at [542, 348] on input "$" at bounding box center [549, 351] width 74 height 23
type input "$"
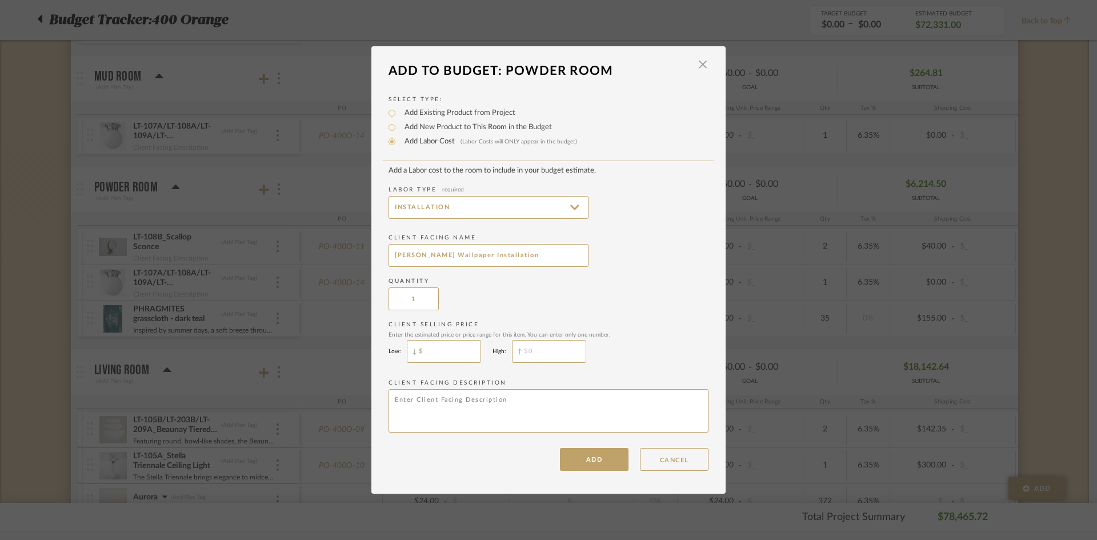
click at [454, 347] on input "$" at bounding box center [444, 351] width 74 height 23
type input "$1,375"
click at [463, 396] on textarea at bounding box center [549, 410] width 320 height 43
type textarea "Wallpaper Installation"
click at [573, 461] on button "ADD" at bounding box center [594, 459] width 69 height 23
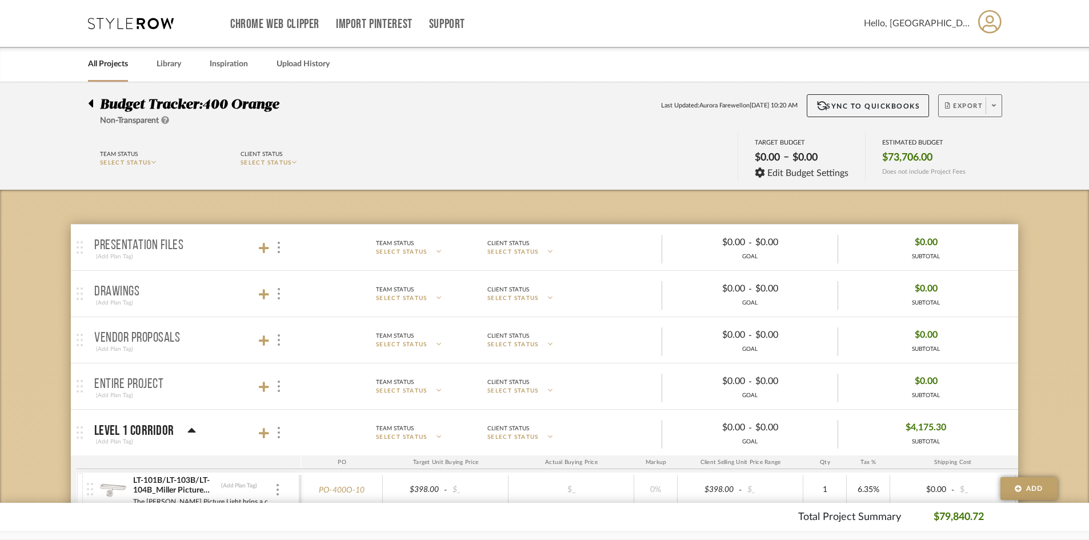
click at [993, 107] on icon at bounding box center [994, 105] width 4 height 6
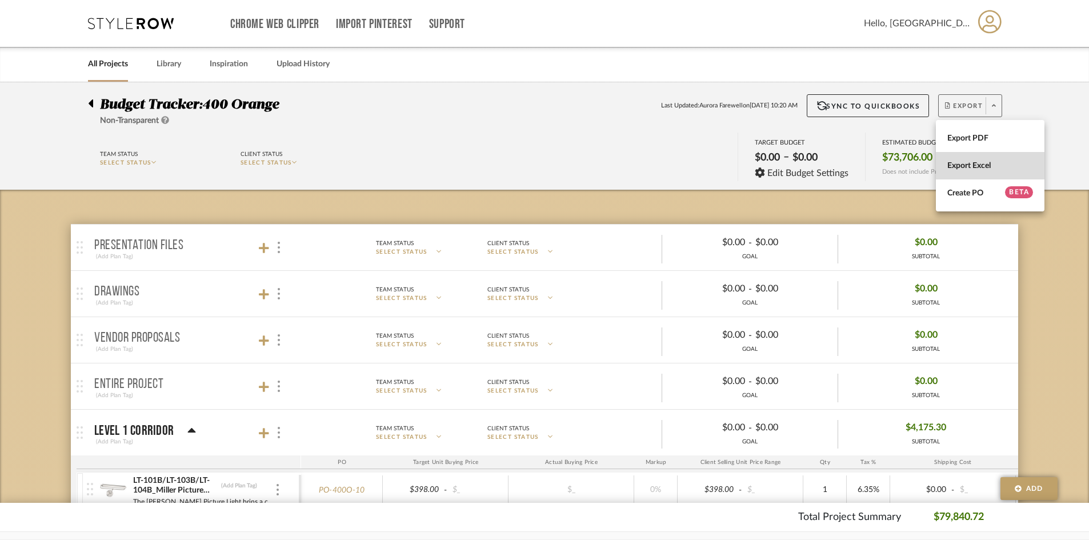
click at [979, 163] on span "Export Excel" at bounding box center [991, 166] width 86 height 10
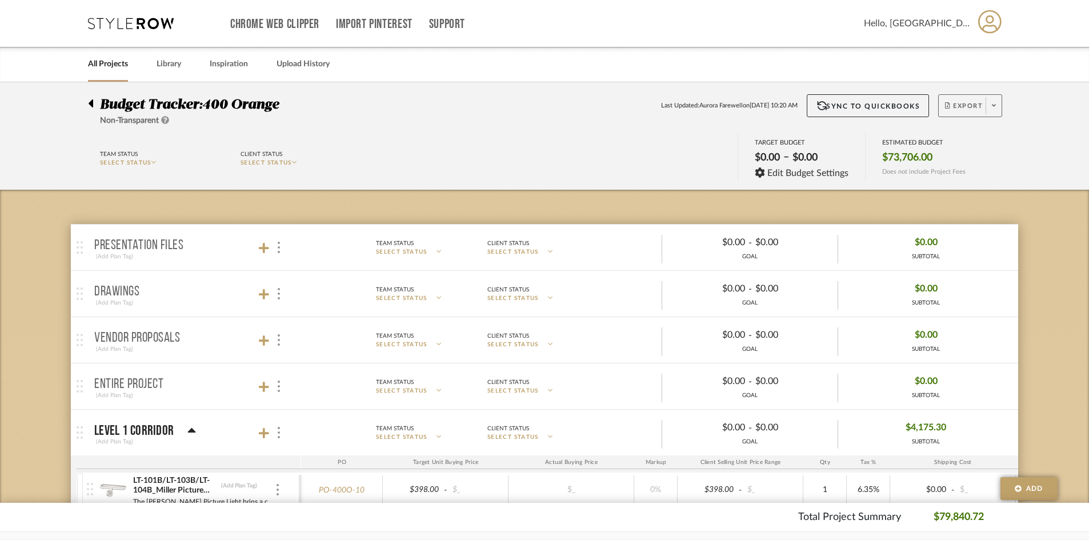
click at [998, 109] on span at bounding box center [994, 105] width 16 height 17
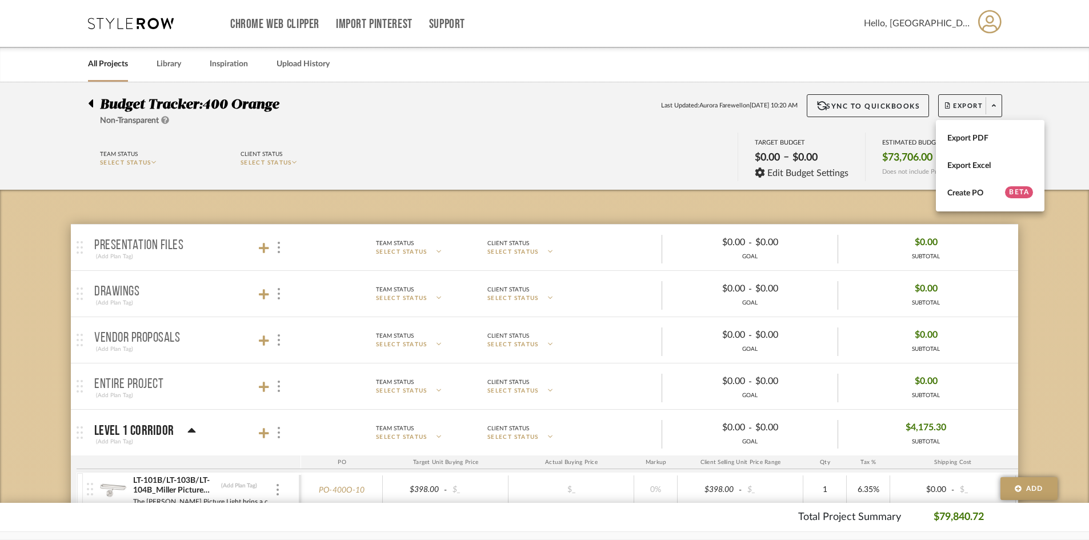
click at [1038, 108] on div at bounding box center [544, 270] width 1089 height 540
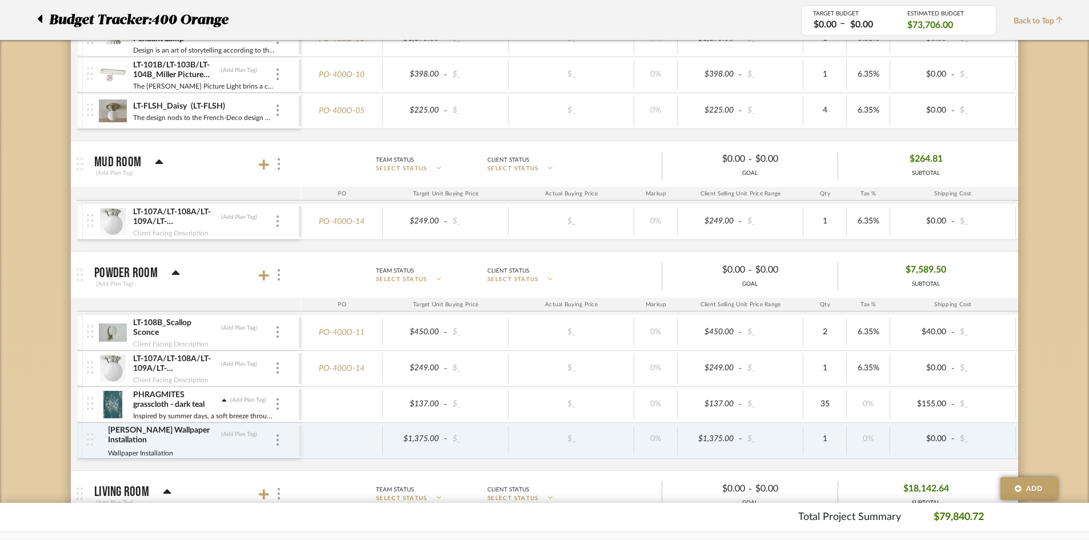
scroll to position [1029, 0]
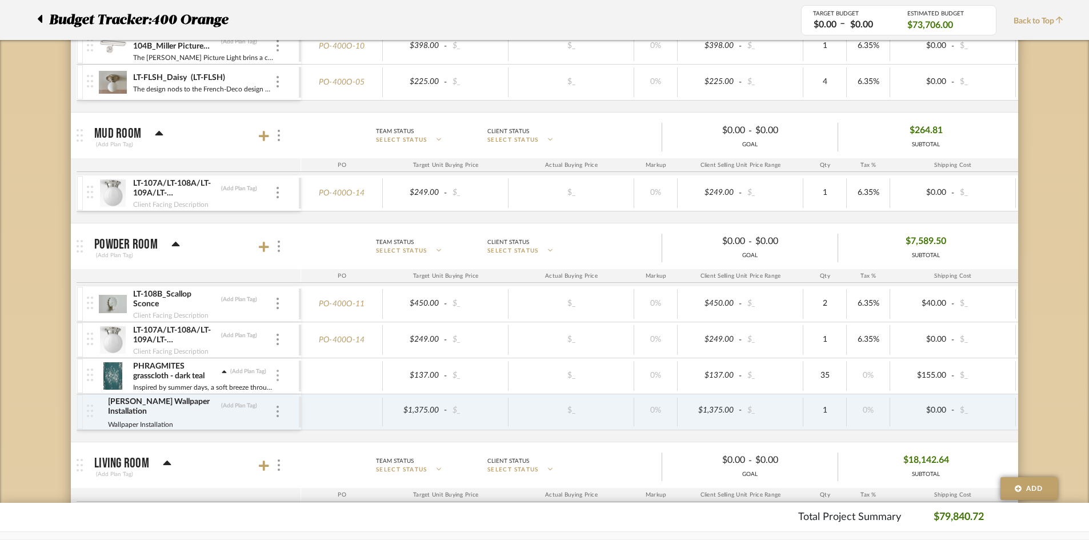
click at [279, 375] on div at bounding box center [278, 376] width 6 height 13
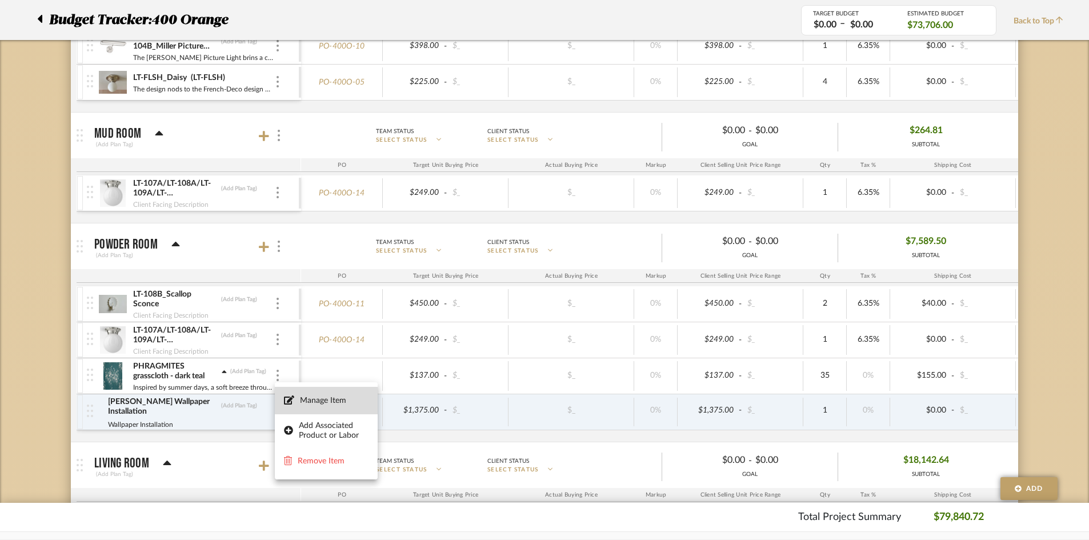
click at [314, 402] on span "Manage Item" at bounding box center [334, 401] width 69 height 10
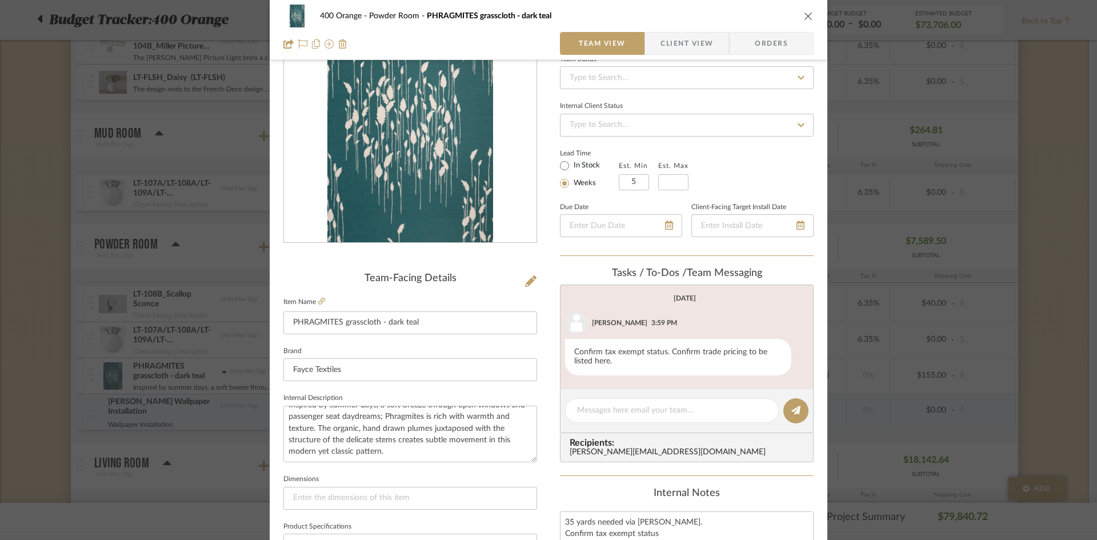
scroll to position [0, 0]
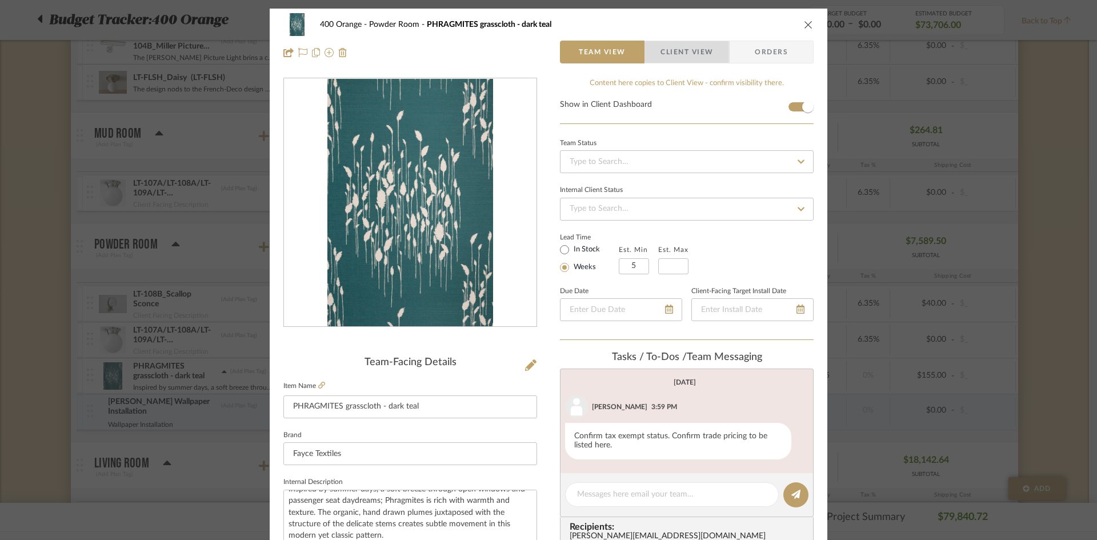
click at [684, 52] on span "Client View" at bounding box center [687, 52] width 53 height 23
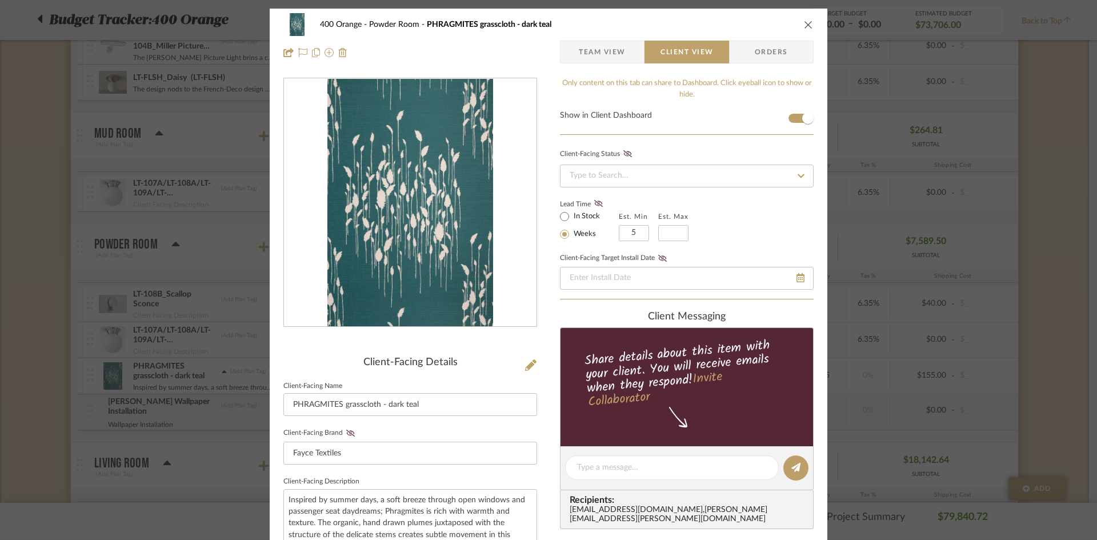
click at [623, 51] on span "Team View" at bounding box center [602, 52] width 83 height 23
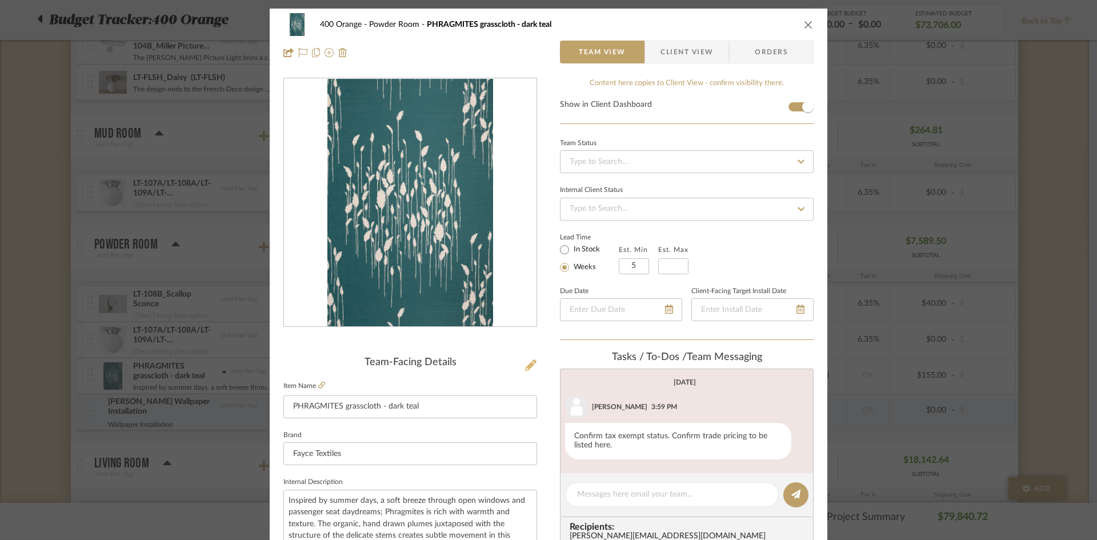
click at [525, 367] on icon at bounding box center [530, 364] width 11 height 11
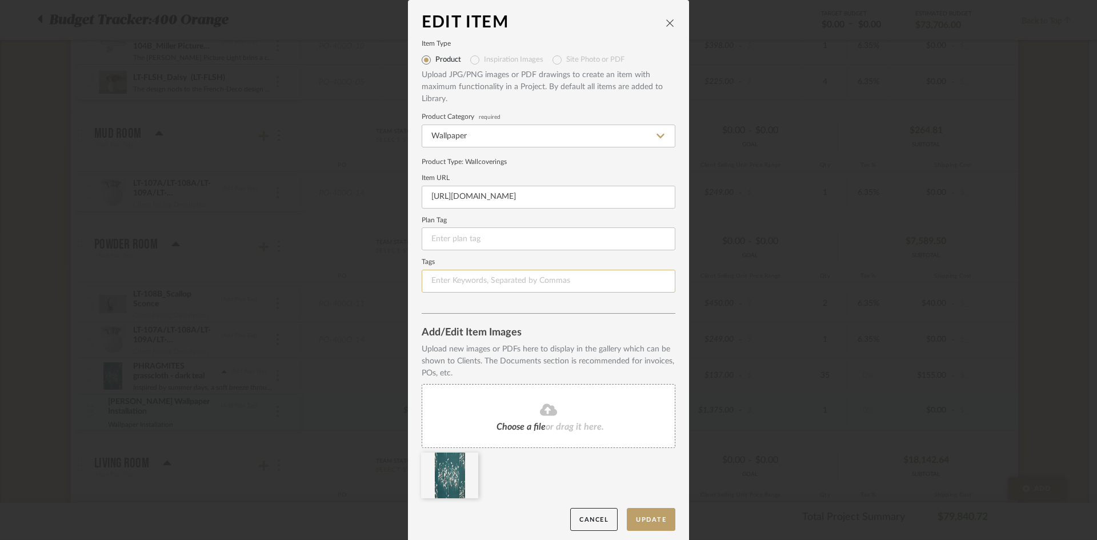
click at [455, 287] on input at bounding box center [549, 281] width 254 height 23
type input "Wallpaper"
click at [657, 521] on button "Update" at bounding box center [651, 519] width 49 height 23
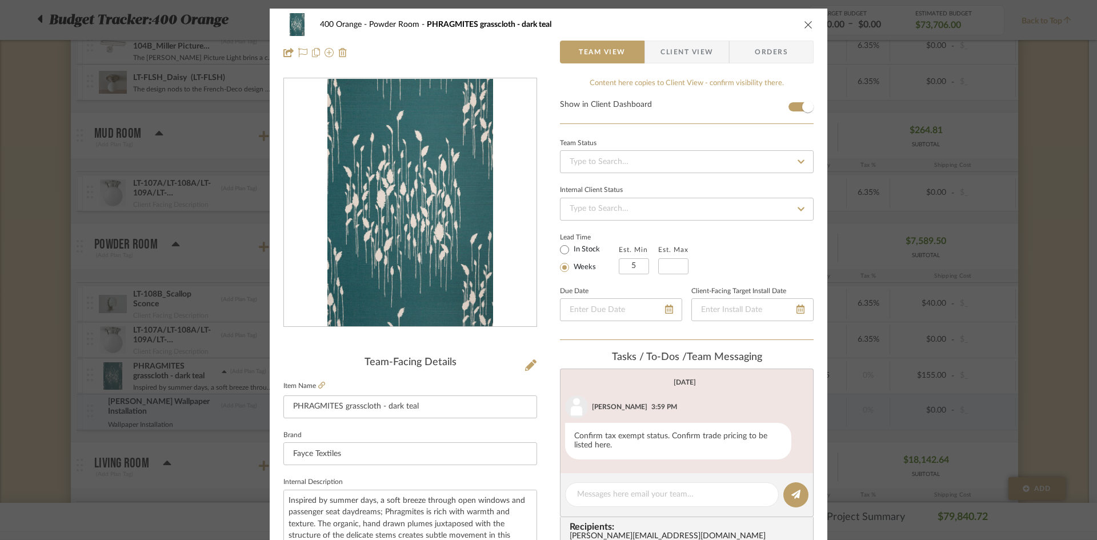
click at [804, 23] on icon "close" at bounding box center [808, 24] width 9 height 9
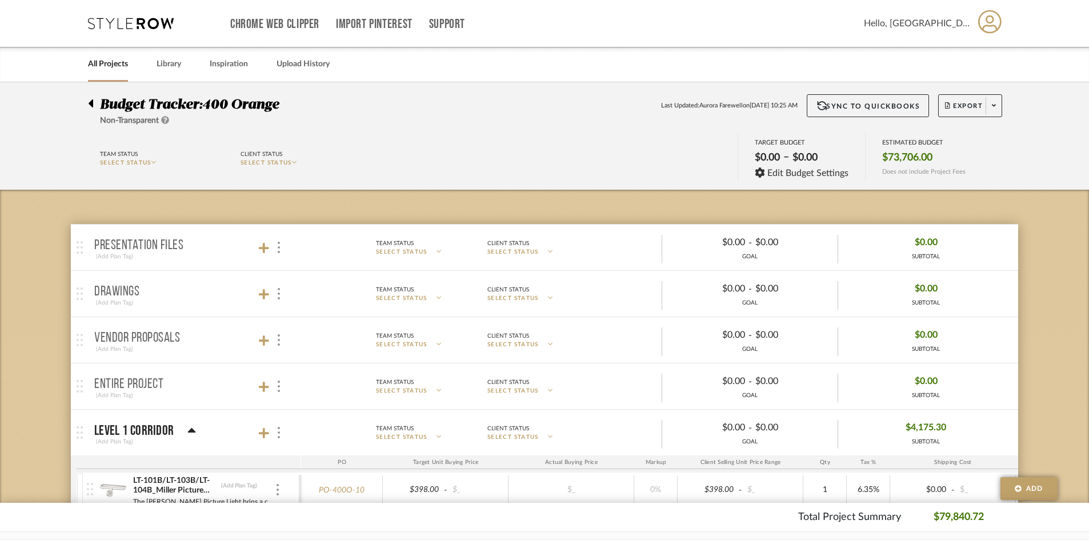
click at [139, 162] on span "SELECT STATUS" at bounding box center [125, 163] width 51 height 6
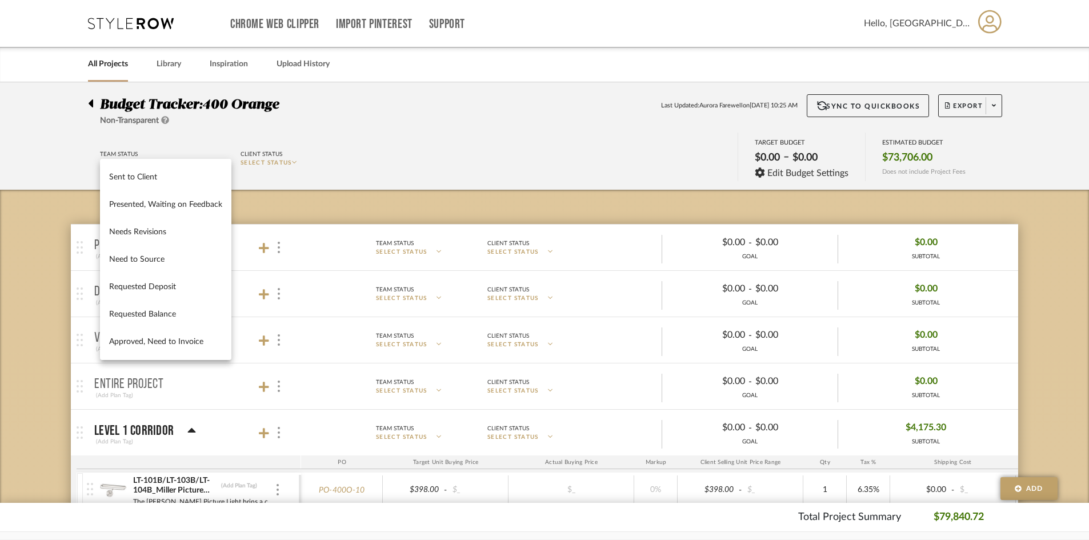
click at [361, 149] on div at bounding box center [544, 270] width 1089 height 540
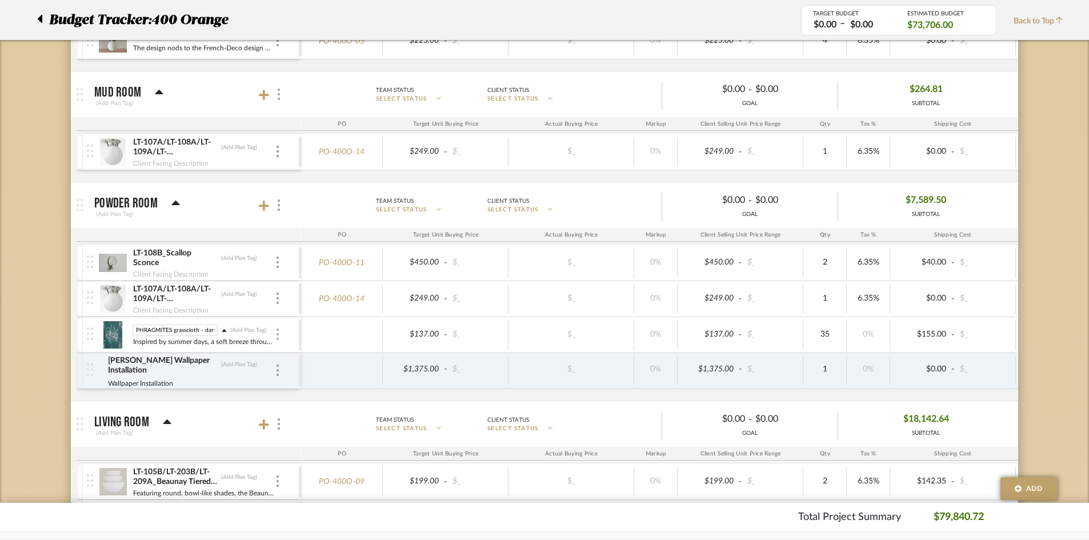
click at [275, 331] on div at bounding box center [278, 335] width 6 height 13
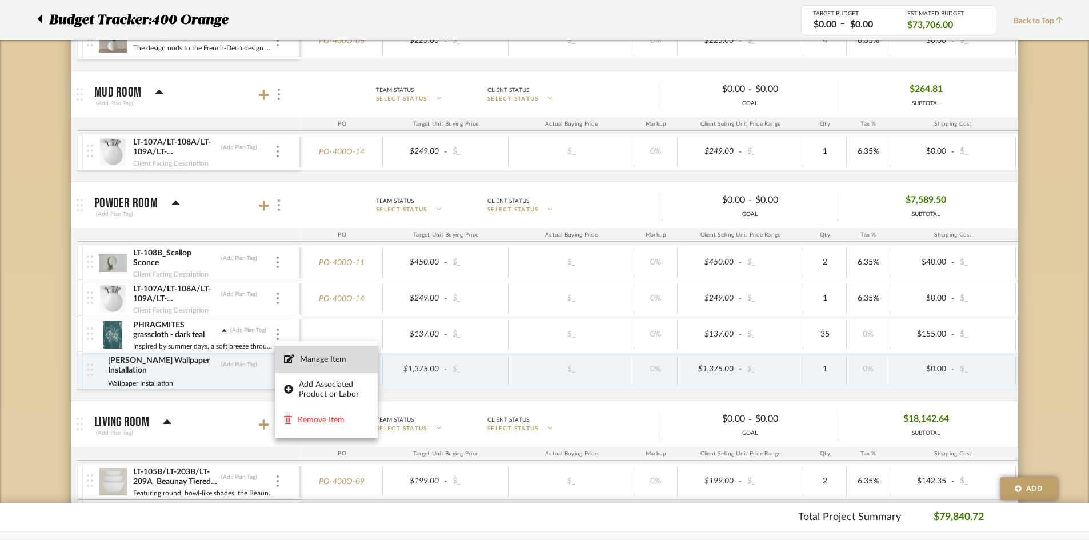
click at [318, 359] on span "Manage Item" at bounding box center [334, 360] width 69 height 10
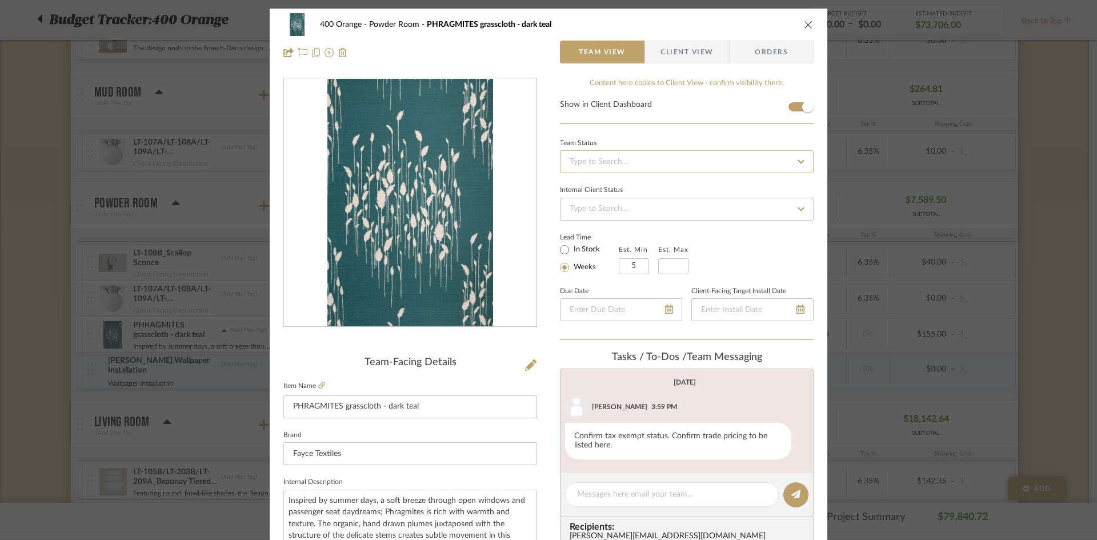
click at [783, 163] on input at bounding box center [687, 161] width 254 height 23
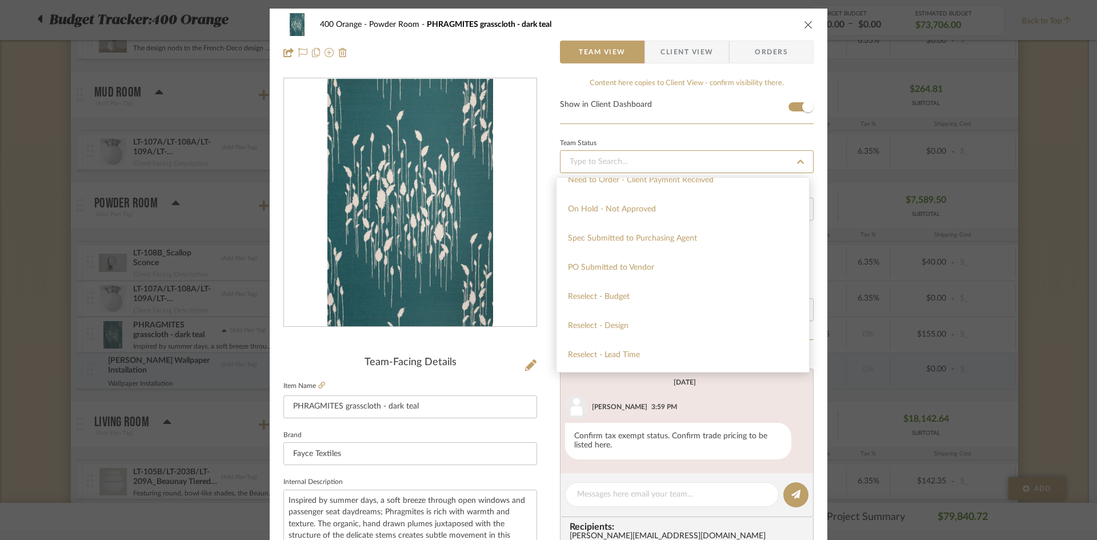
scroll to position [571, 0]
click at [638, 233] on div "Approval Pending" at bounding box center [683, 232] width 253 height 29
type input "[DATE]"
type input "Approval Pending"
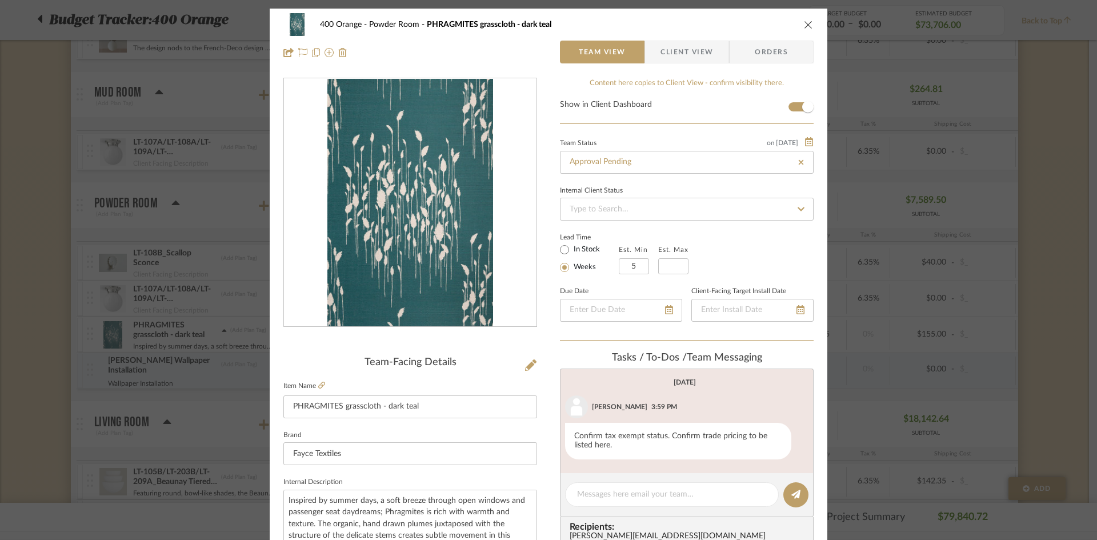
click at [804, 29] on icon "close" at bounding box center [808, 24] width 9 height 9
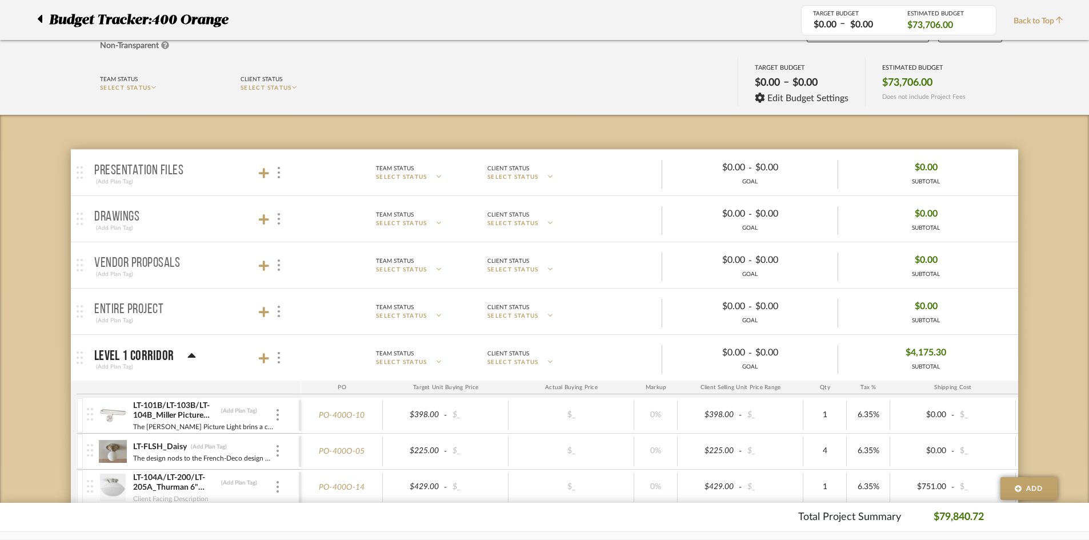
scroll to position [0, 0]
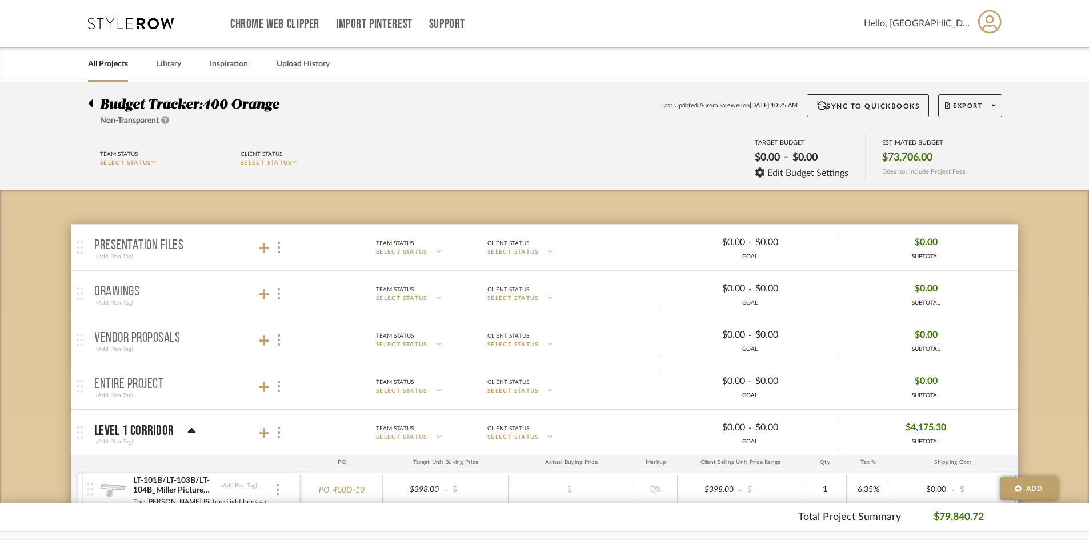
click at [151, 161] on span "SELECT STATUS" at bounding box center [125, 163] width 51 height 6
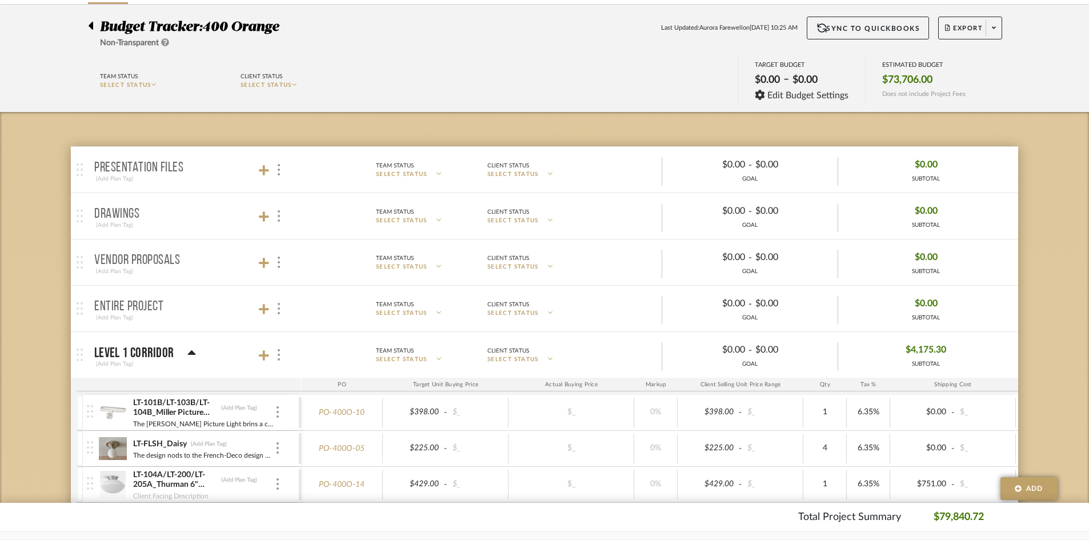
scroll to position [57, 0]
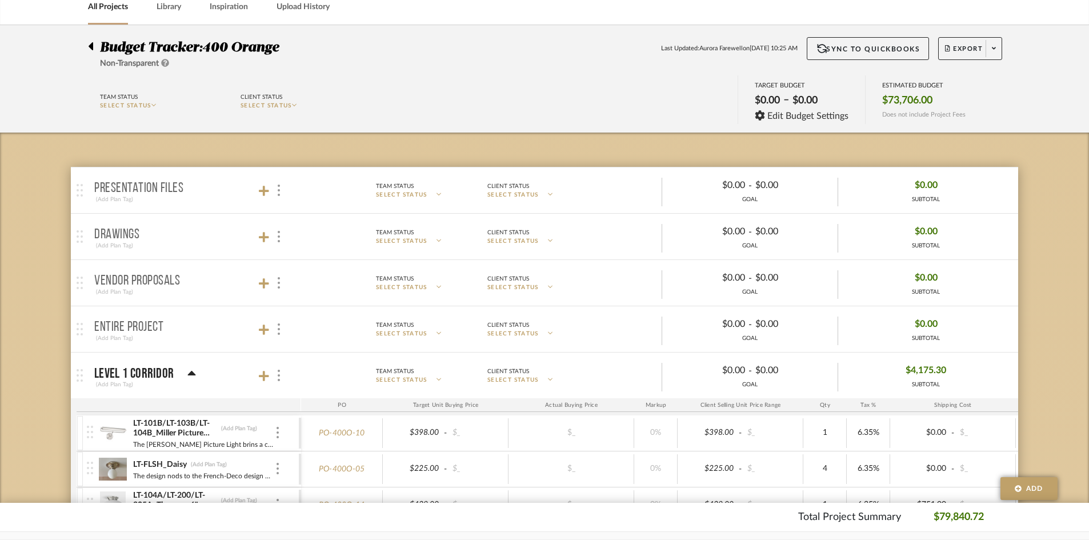
click at [157, 105] on icon at bounding box center [153, 105] width 5 height 6
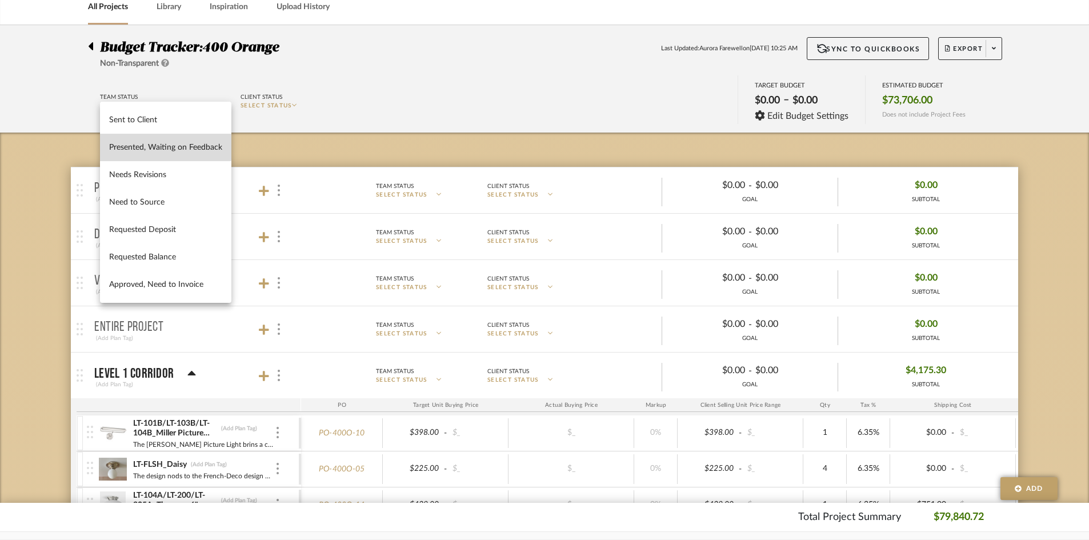
click at [151, 138] on button "Presented, Waiting on Feedback" at bounding box center [165, 147] width 131 height 27
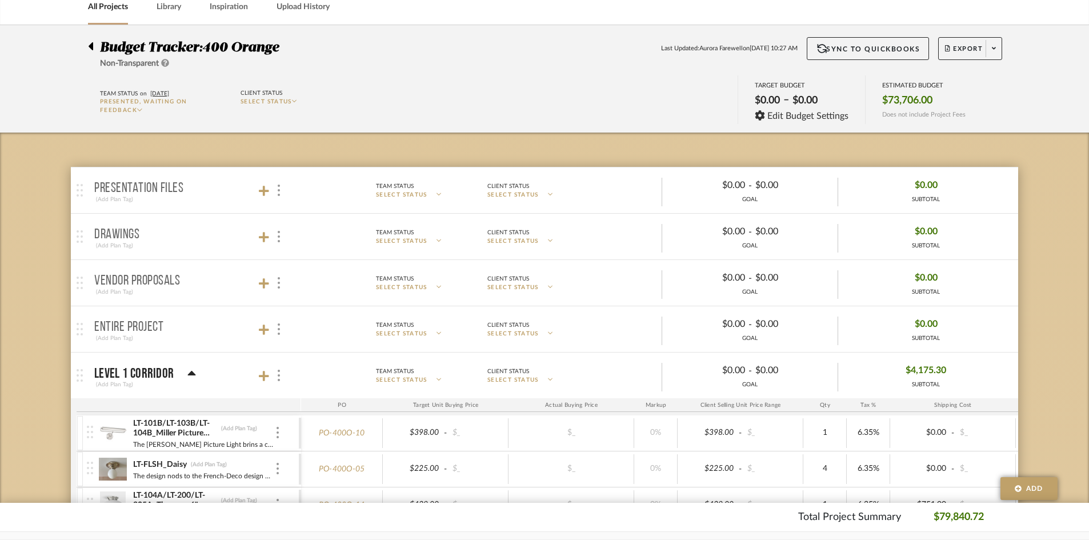
click at [138, 107] on icon at bounding box center [139, 110] width 5 height 6
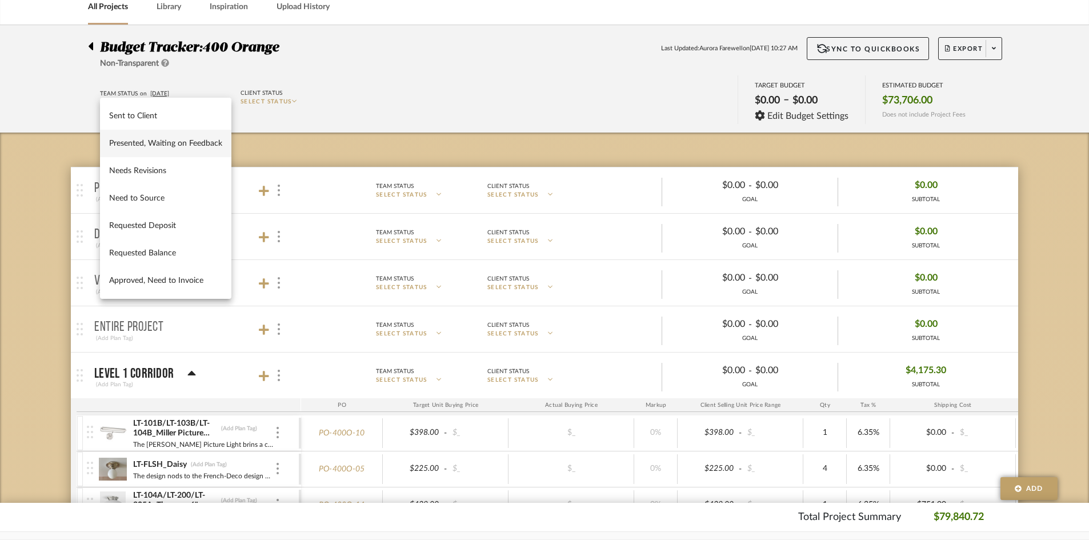
click at [425, 74] on div at bounding box center [544, 270] width 1089 height 540
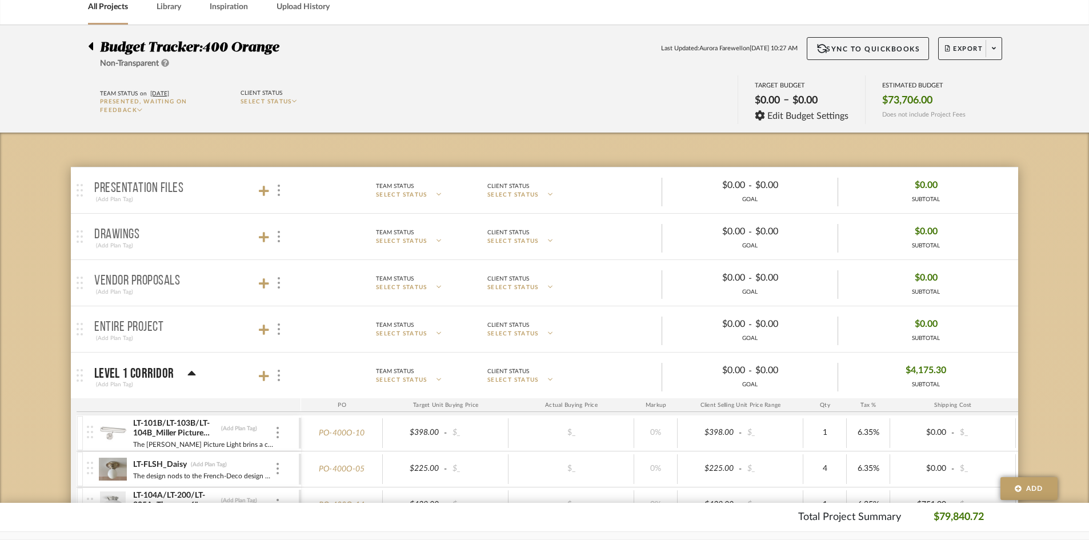
click at [137, 109] on span "Presented, Waiting on Feedback" at bounding box center [143, 106] width 87 height 14
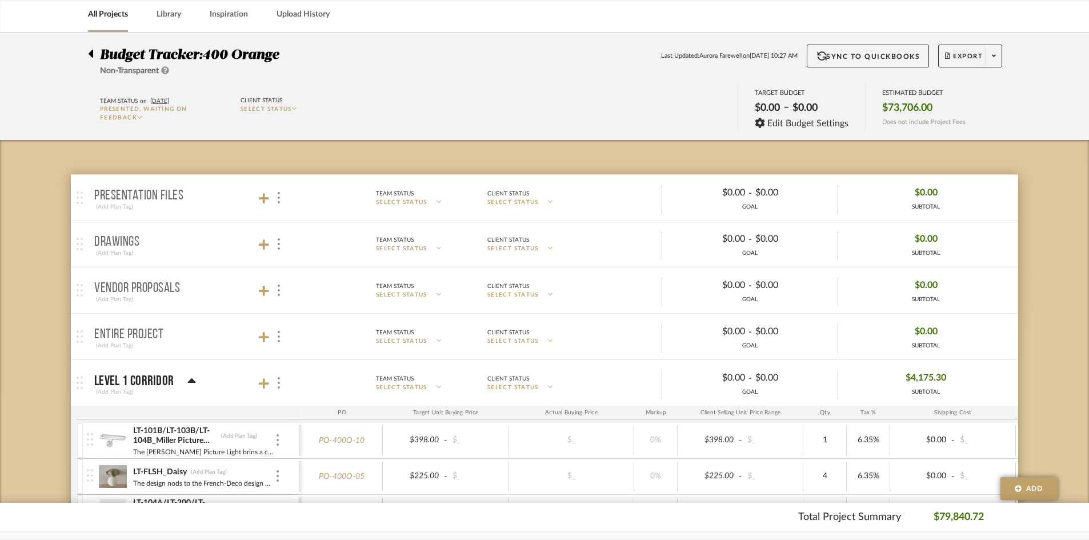
scroll to position [0, 0]
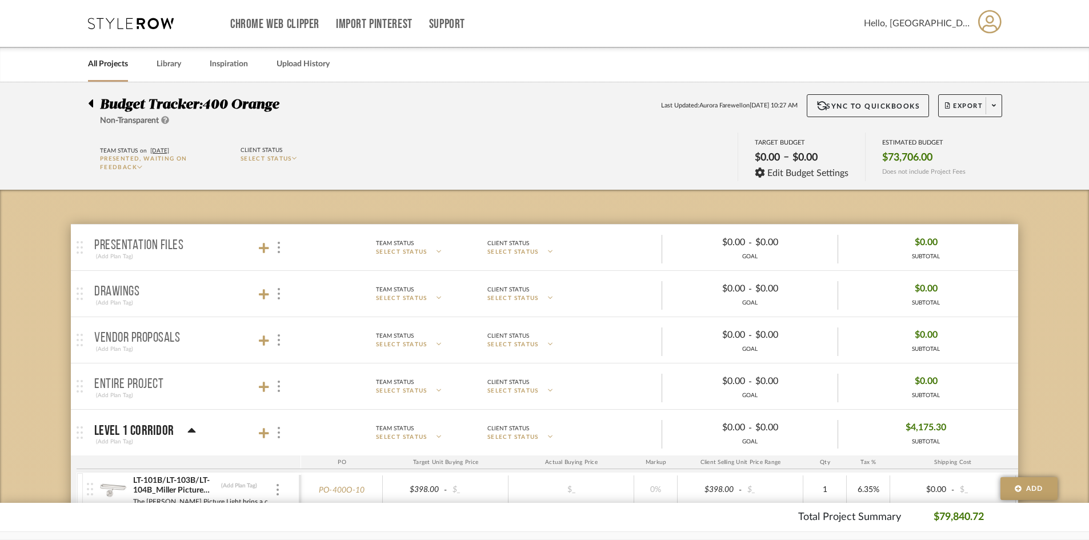
click at [142, 167] on icon at bounding box center [139, 167] width 5 height 6
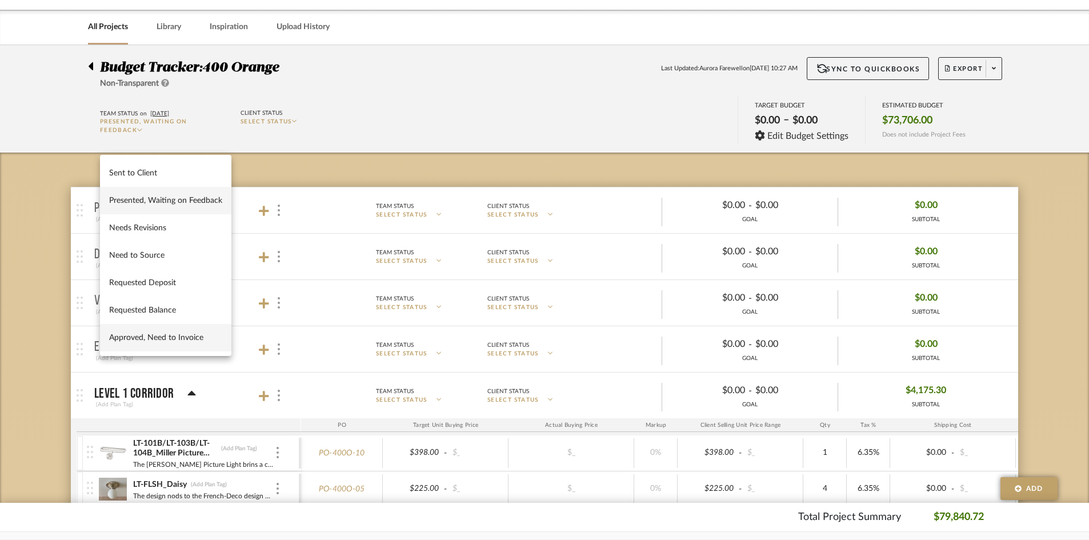
scroll to position [57, 0]
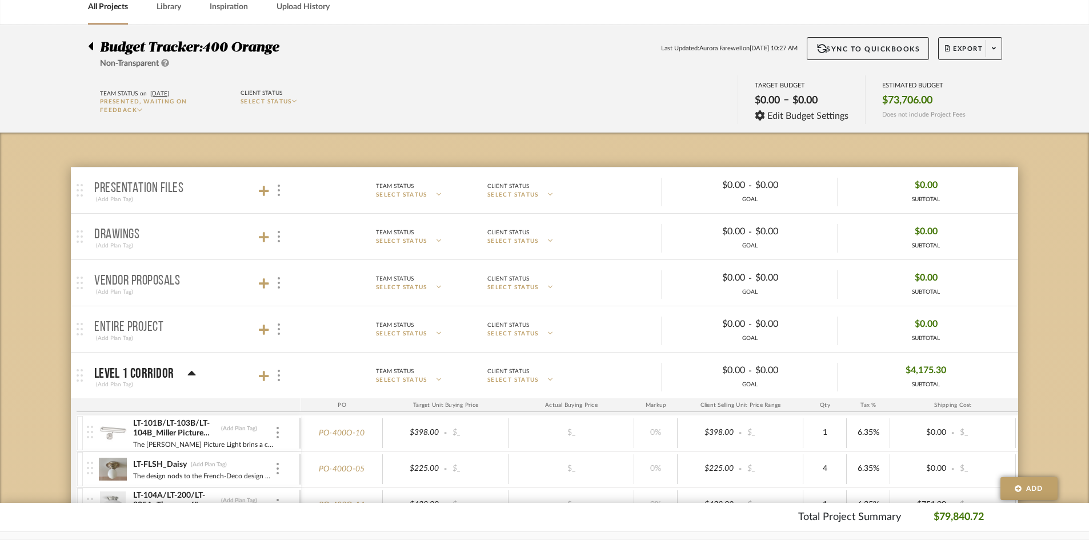
click at [139, 112] on icon at bounding box center [139, 110] width 5 height 6
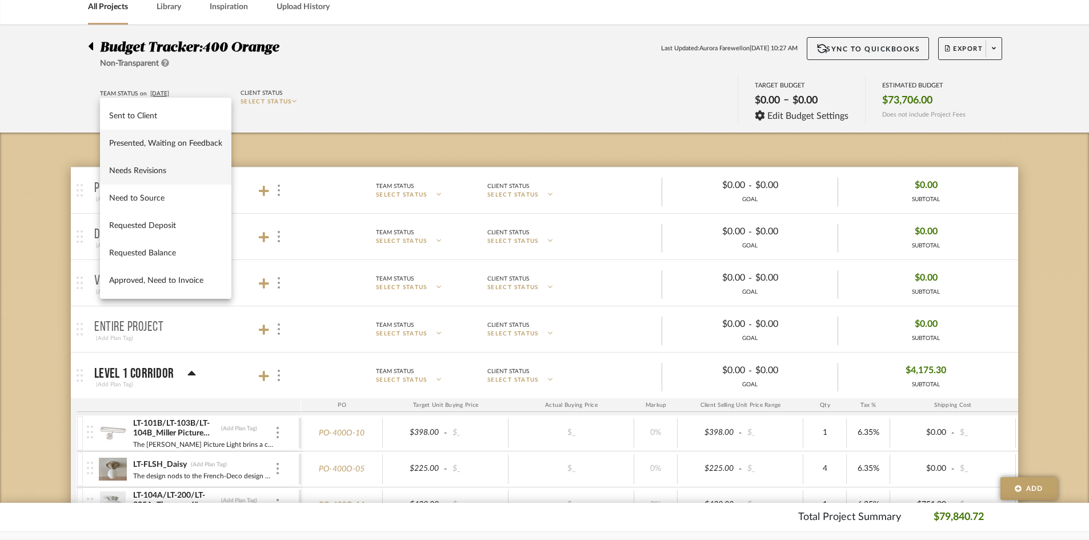
click at [137, 165] on button "Needs Revisions" at bounding box center [165, 170] width 131 height 27
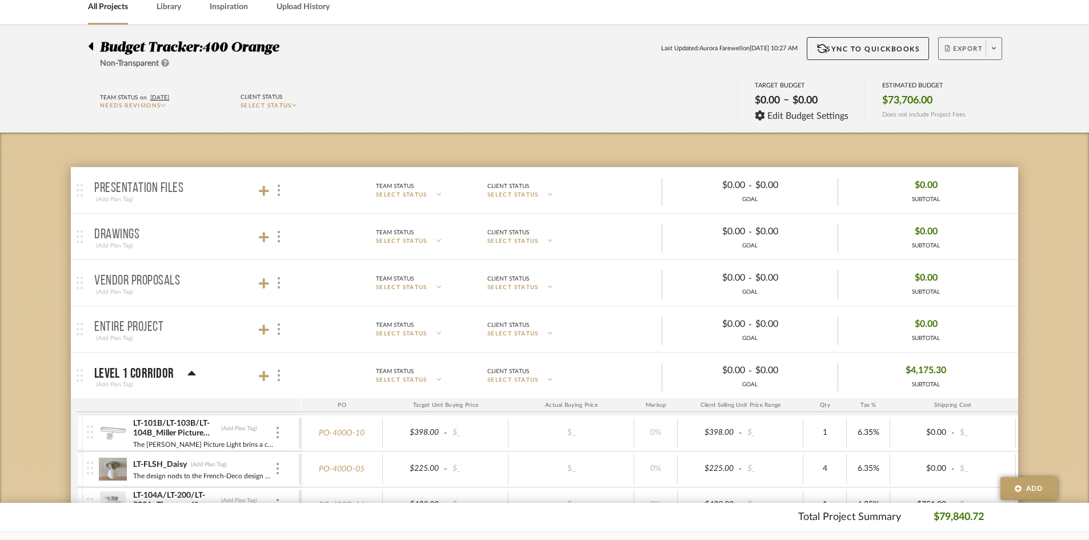
click at [994, 54] on span at bounding box center [994, 48] width 16 height 17
click at [982, 109] on span "Export Excel" at bounding box center [991, 109] width 86 height 10
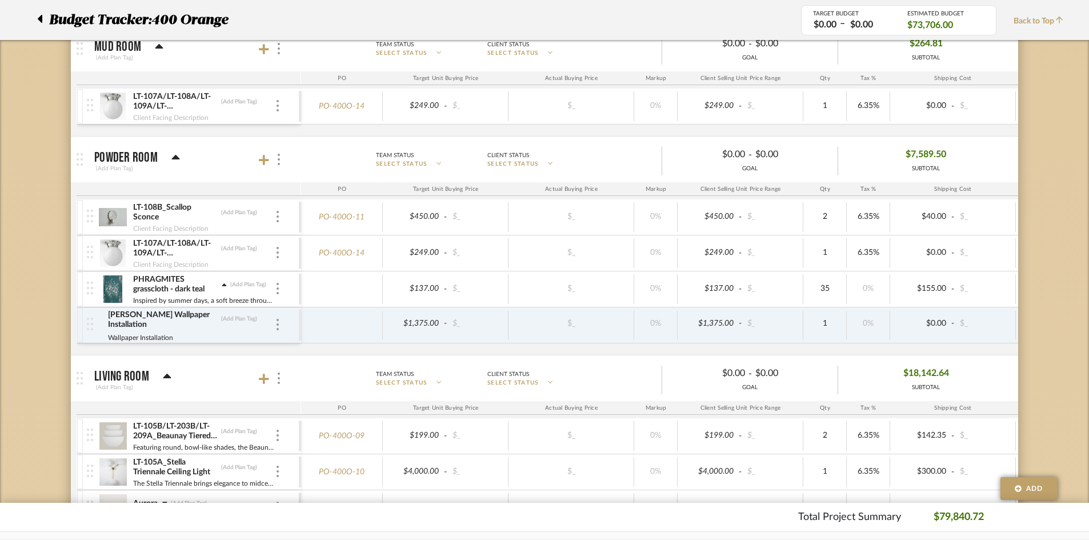
scroll to position [1143, 0]
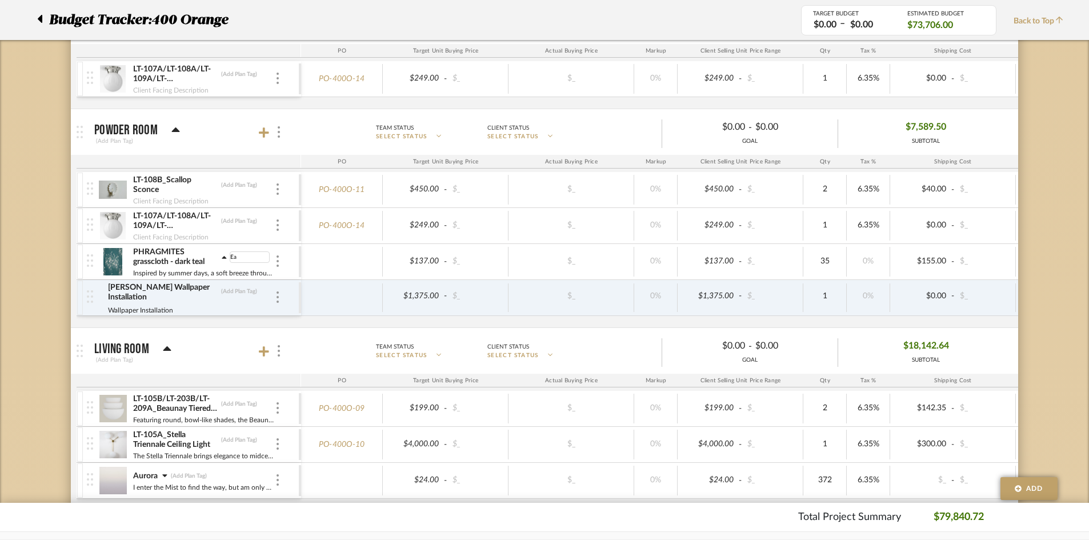
type input "E"
type input "Wallpaper"
click at [309, 327] on mat-expansion-panel "Living Room (Add Plan Tag) Team Status SELECT STATUS Client Status SELECT STATU…" at bounding box center [545, 418] width 948 height 183
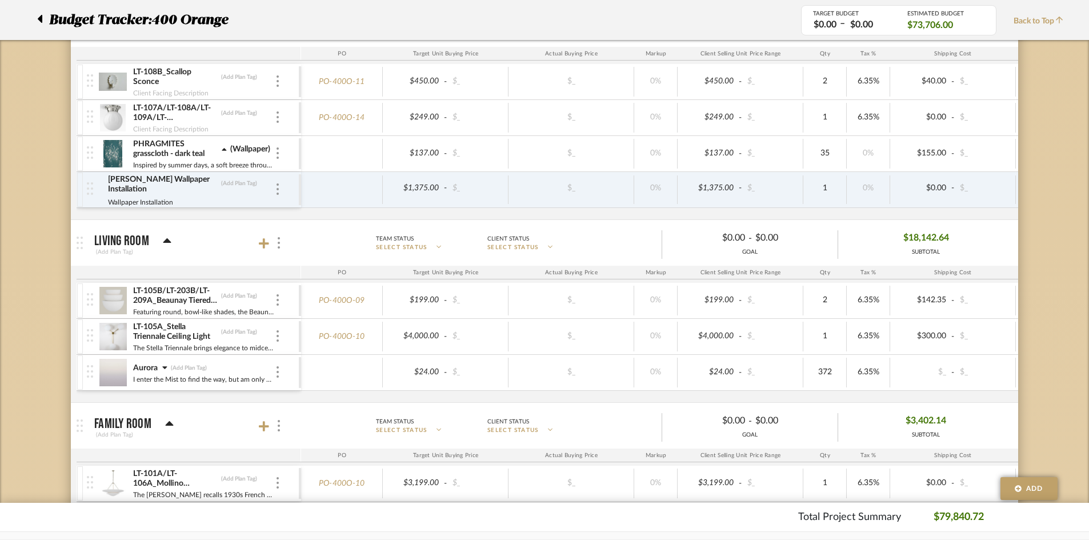
scroll to position [1281, 0]
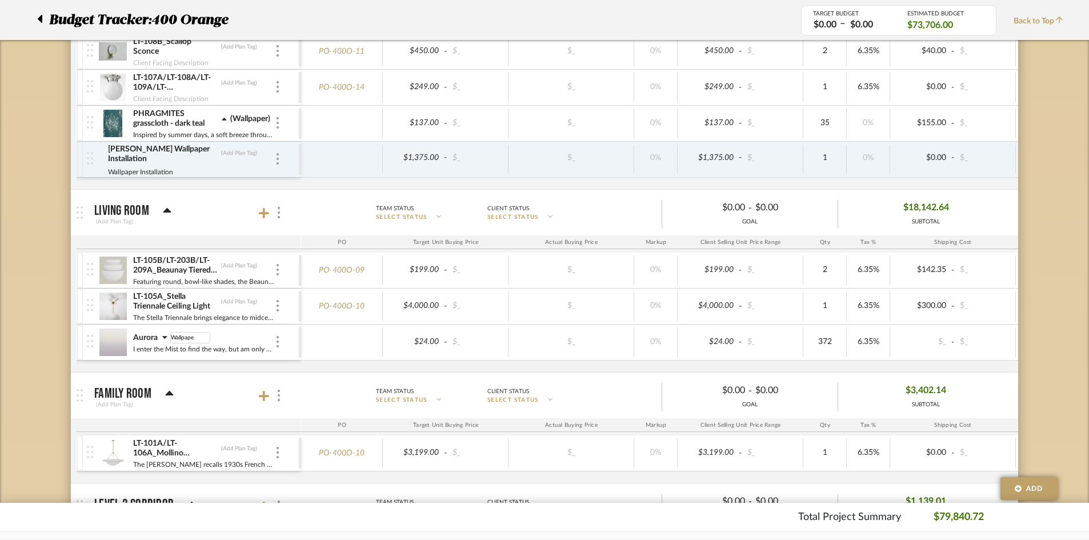
type input "Wallpaper"
click at [265, 365] on div "LT-105B/LT-203B/LT-209A_Beaunay Tiered Sconce (Add Plan Tag) Featuring round, b…" at bounding box center [668, 312] width 1182 height 119
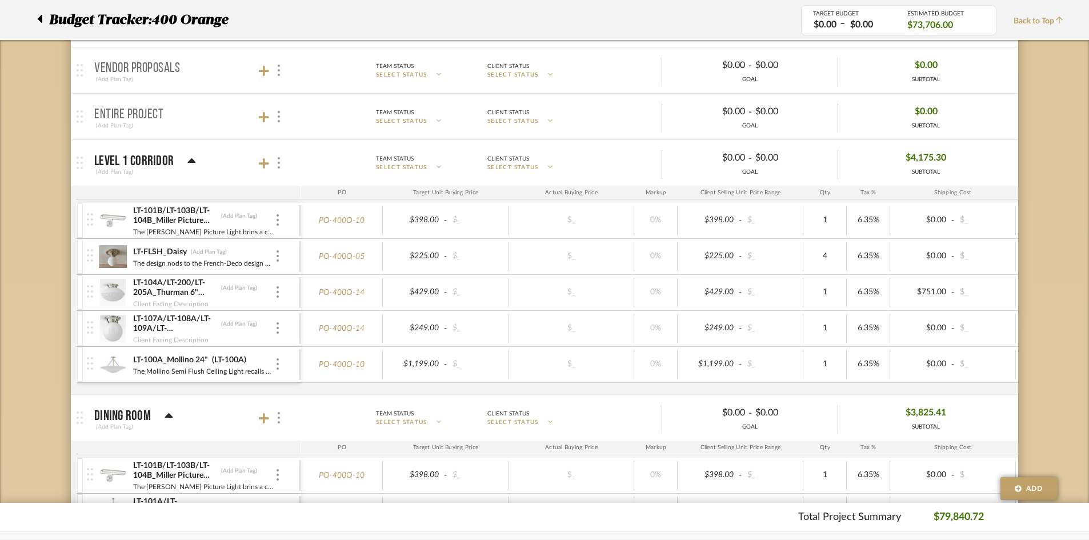
scroll to position [0, 0]
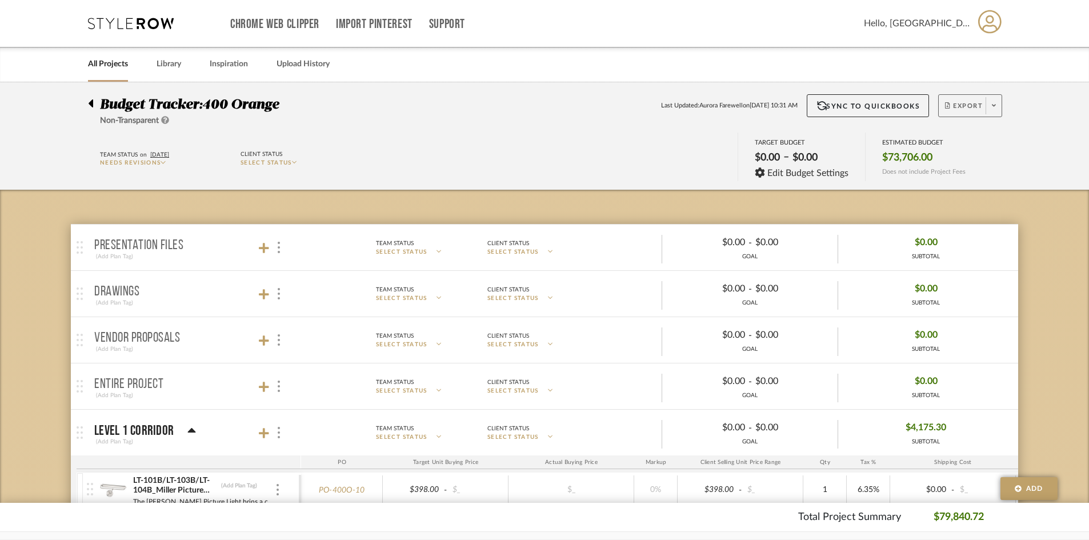
click at [998, 100] on span at bounding box center [994, 105] width 16 height 17
click at [972, 166] on span "Export Excel" at bounding box center [991, 166] width 86 height 10
click at [103, 61] on link "All Projects" at bounding box center [108, 64] width 40 height 15
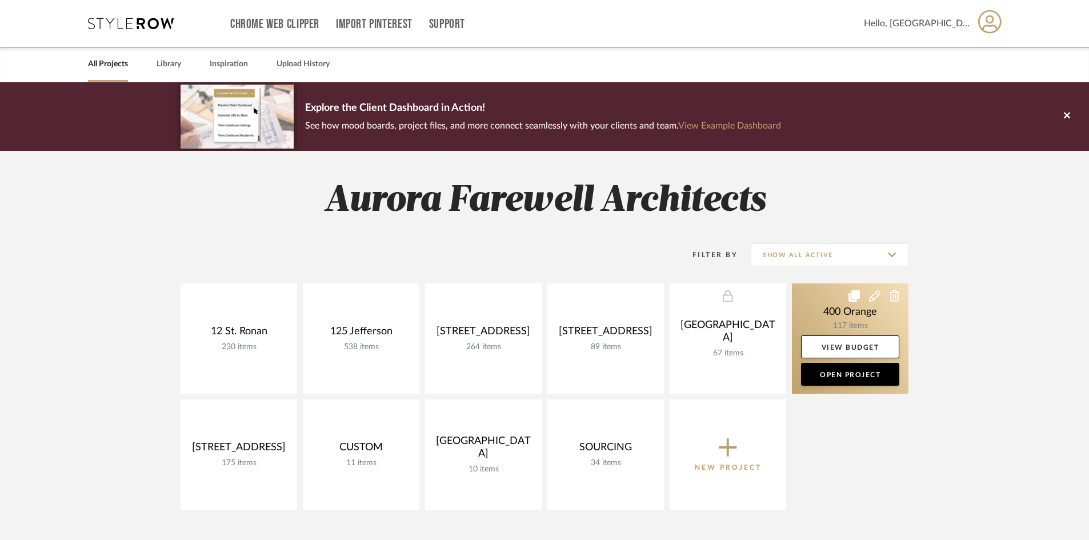
click at [878, 308] on link at bounding box center [850, 338] width 117 height 110
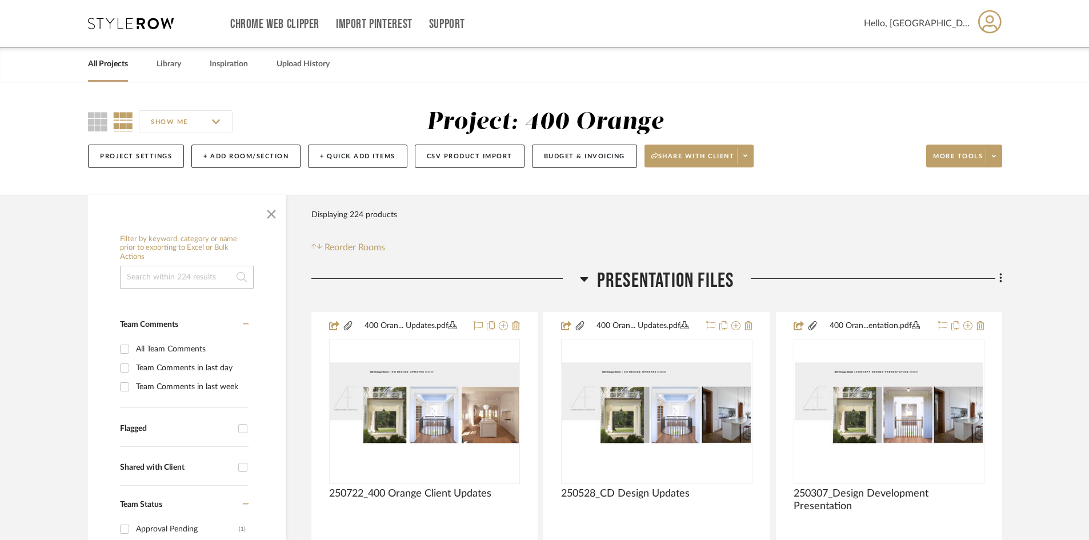
click at [197, 275] on input at bounding box center [187, 277] width 134 height 23
type input "wallpaper"
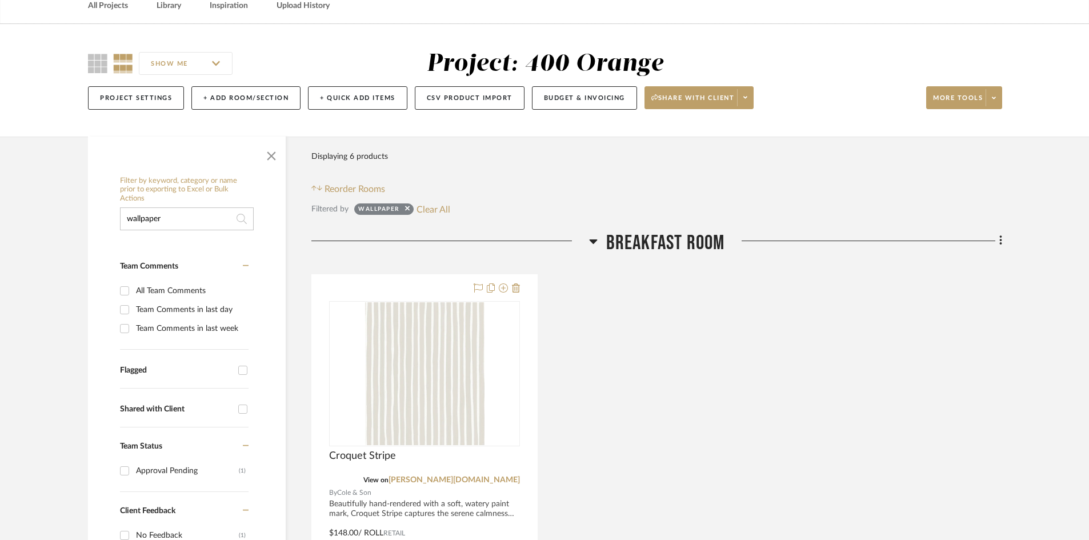
scroll to position [114, 0]
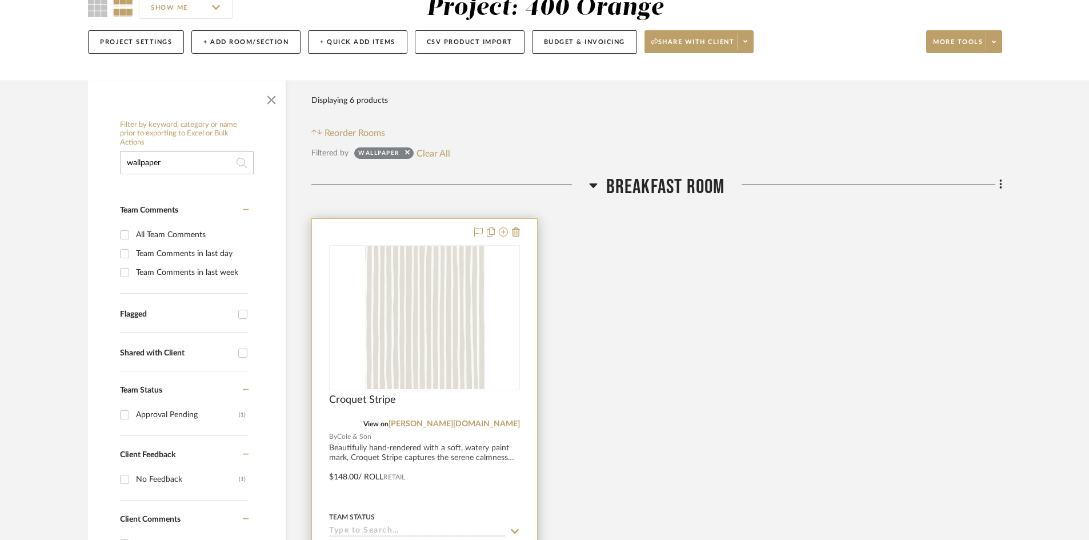
click at [538, 343] on project-item-tile "Croquet Stripe View on cole-and-son.com By Cole & Son Beautifully hand-rendered…" at bounding box center [424, 468] width 226 height 501
click at [525, 343] on div at bounding box center [424, 469] width 225 height 500
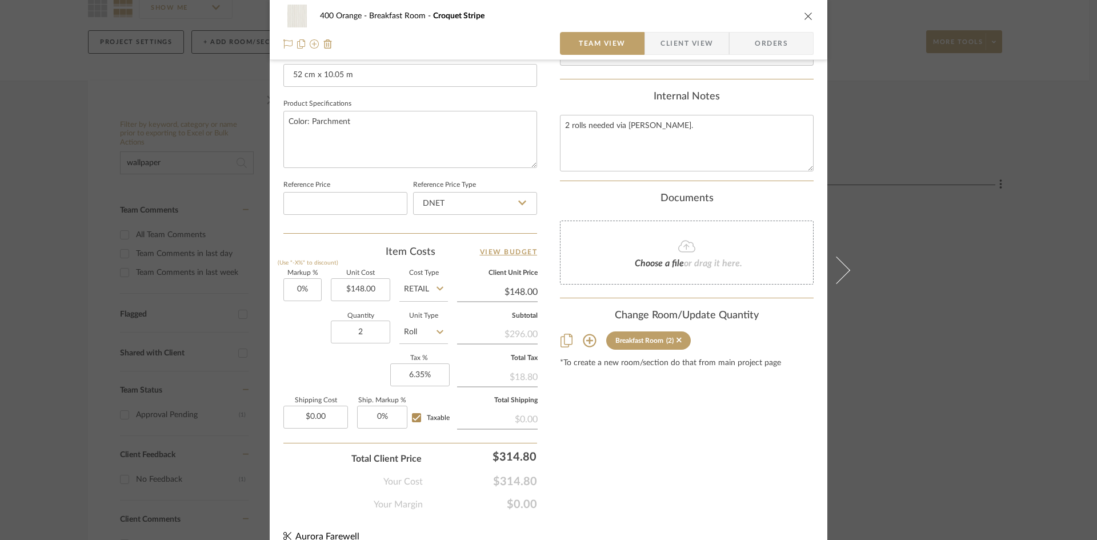
scroll to position [514, 0]
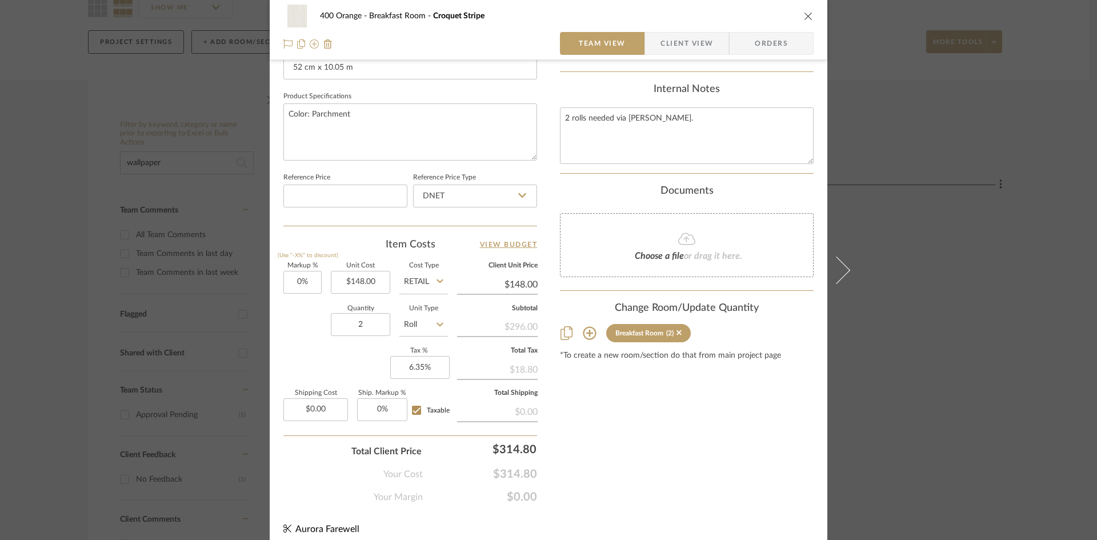
click at [183, 216] on div "400 Orange Breakfast Room Croquet Stripe Team View Client View Orders Team-Faci…" at bounding box center [548, 270] width 1097 height 540
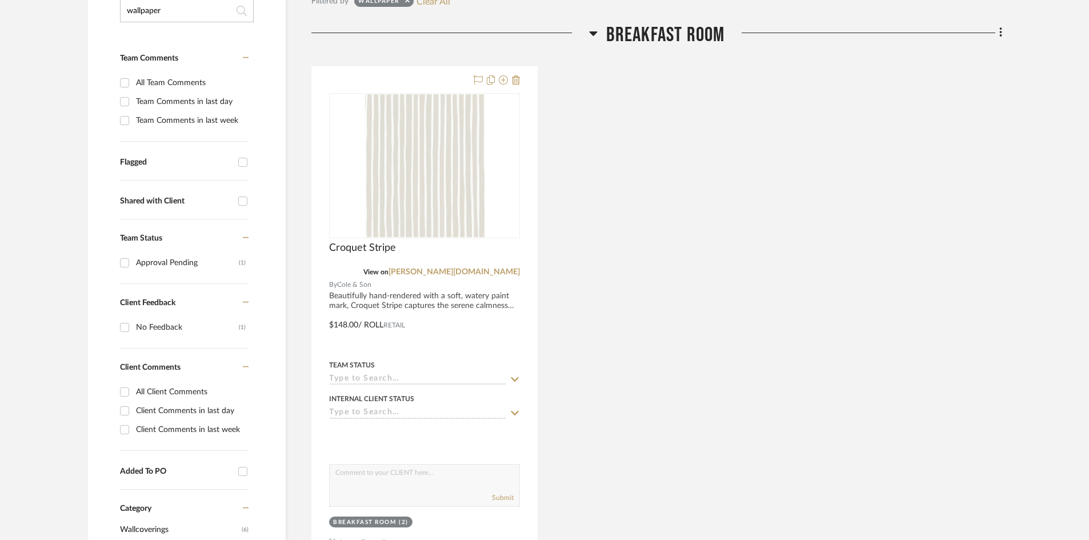
scroll to position [286, 0]
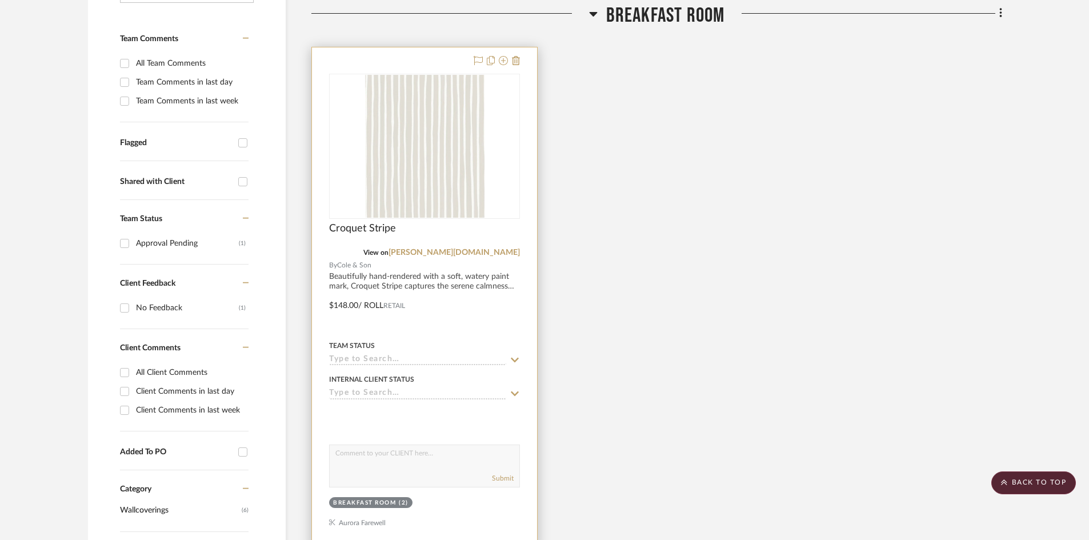
click at [483, 183] on img "0" at bounding box center [424, 146] width 119 height 143
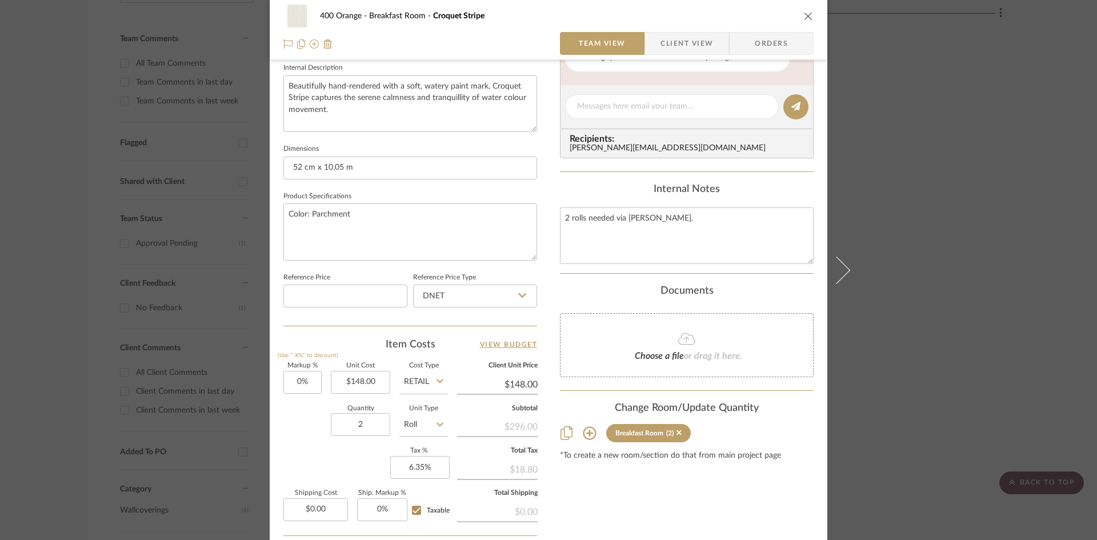
scroll to position [514, 0]
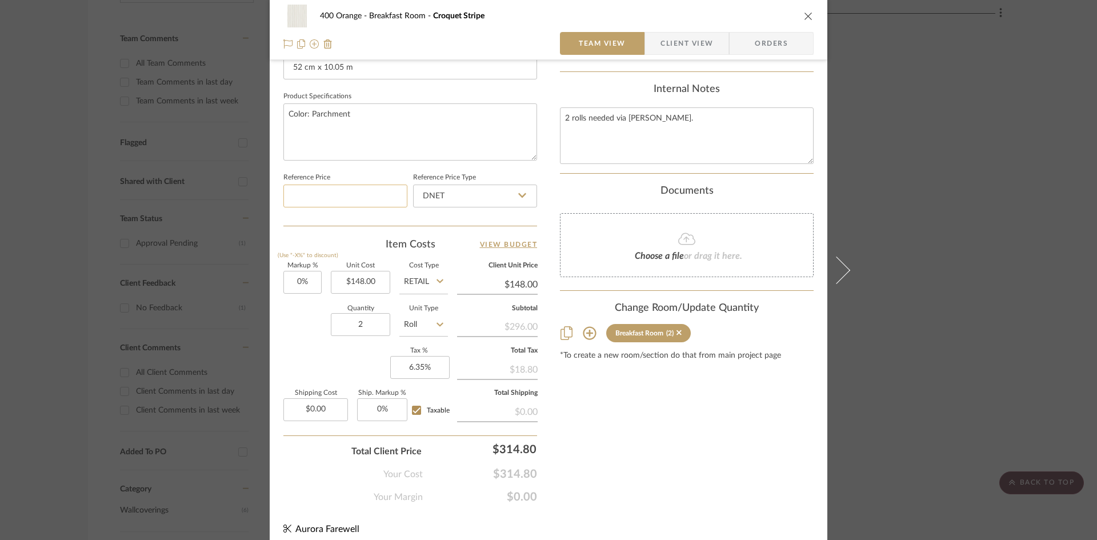
click at [382, 190] on input at bounding box center [345, 196] width 124 height 23
type input "1"
type input "$137.55"
click at [514, 162] on sr-form-field "Product Specifications Color: Parchment" at bounding box center [410, 129] width 254 height 81
click at [355, 278] on input "148.00" at bounding box center [360, 282] width 59 height 23
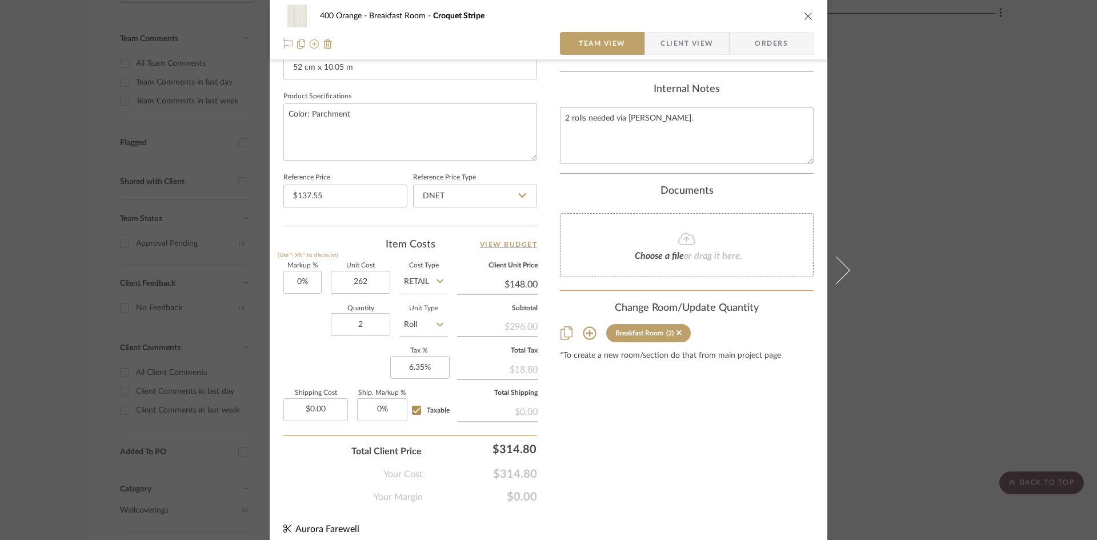
type input "$262.00"
click at [294, 344] on div "Quantity 2 Unit Type Roll" at bounding box center [365, 326] width 165 height 41
type input "$262.00"
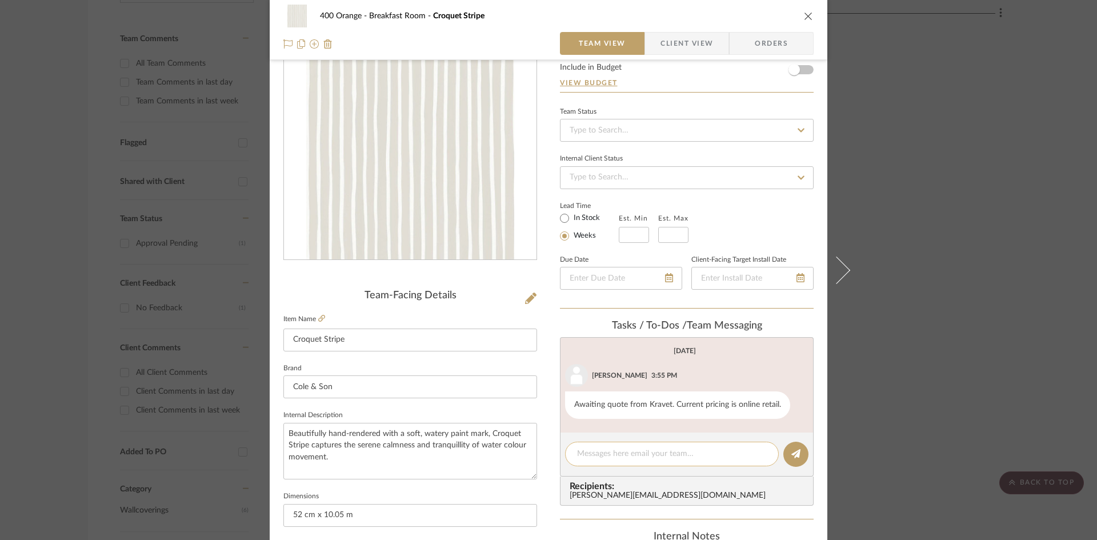
scroll to position [0, 0]
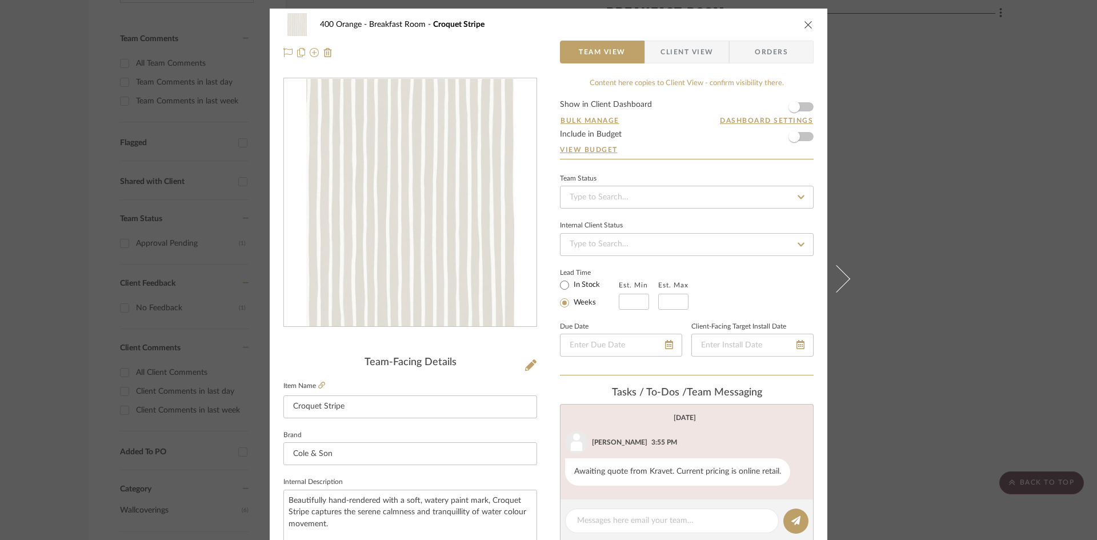
click at [652, 45] on span "button" at bounding box center [652, 52] width 15 height 23
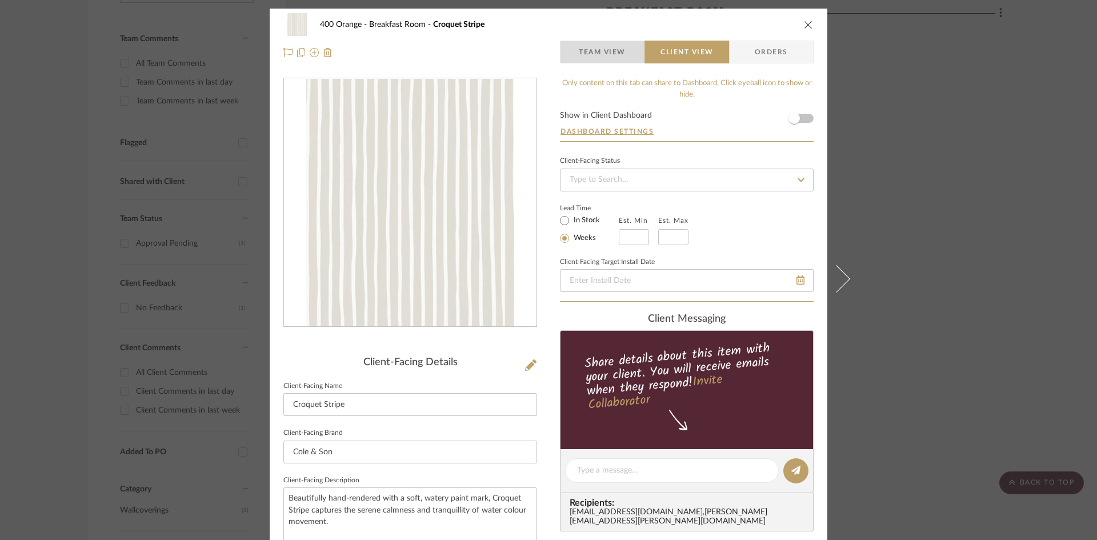
click at [582, 54] on span "Team View" at bounding box center [602, 52] width 47 height 23
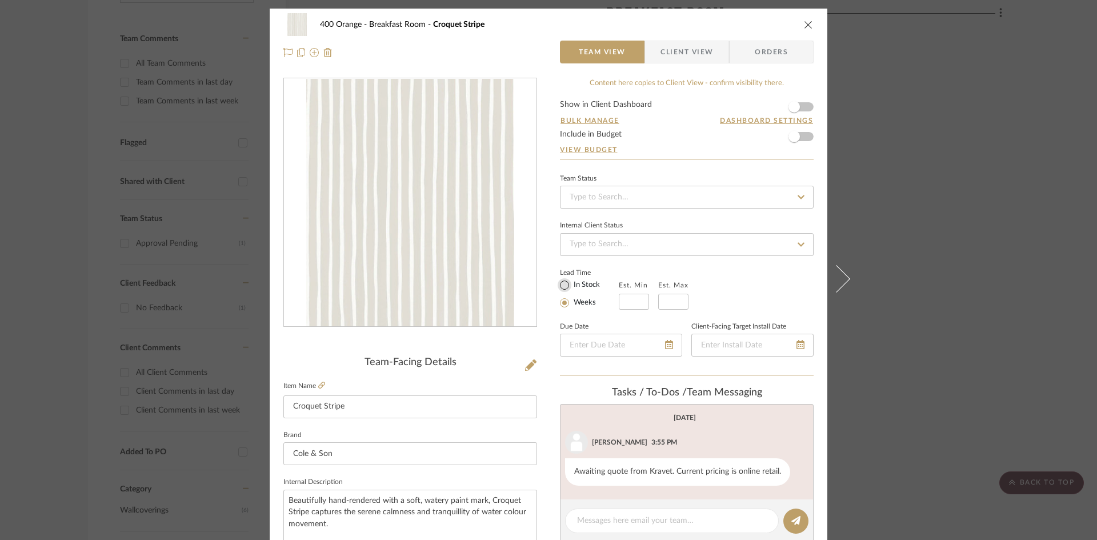
click at [560, 282] on input "In Stock" at bounding box center [565, 285] width 14 height 14
radio input "true"
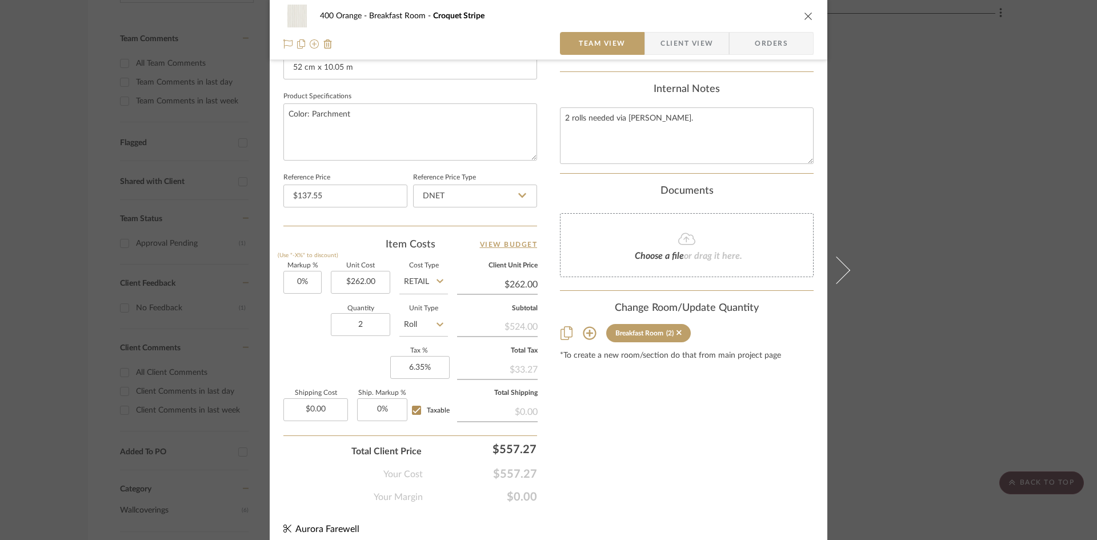
scroll to position [524, 0]
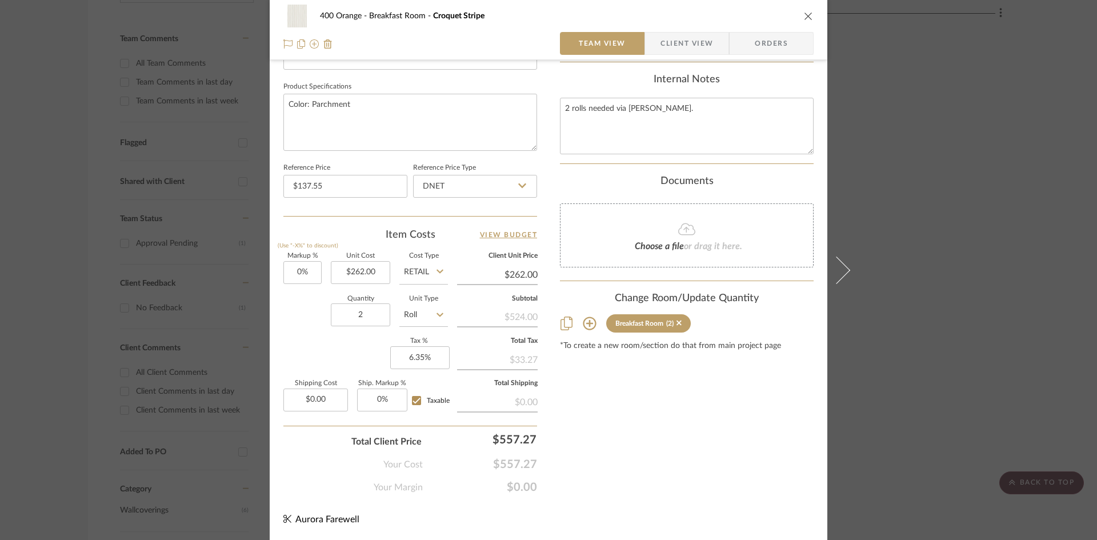
click at [799, 18] on div "400 Orange Breakfast Room Croquet Stripe" at bounding box center [548, 16] width 530 height 23
click at [804, 18] on icon "close" at bounding box center [808, 15] width 9 height 9
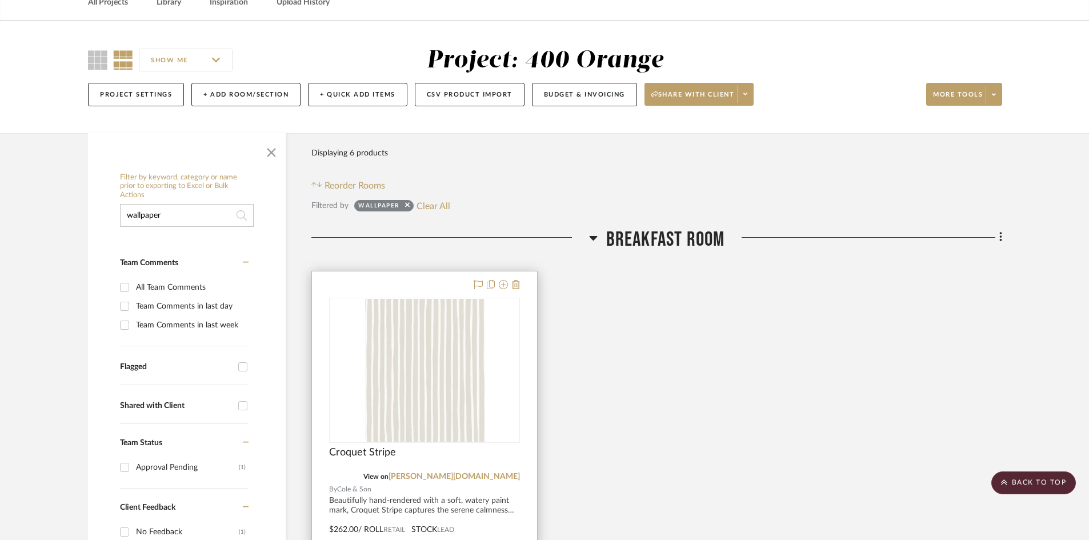
scroll to position [0, 0]
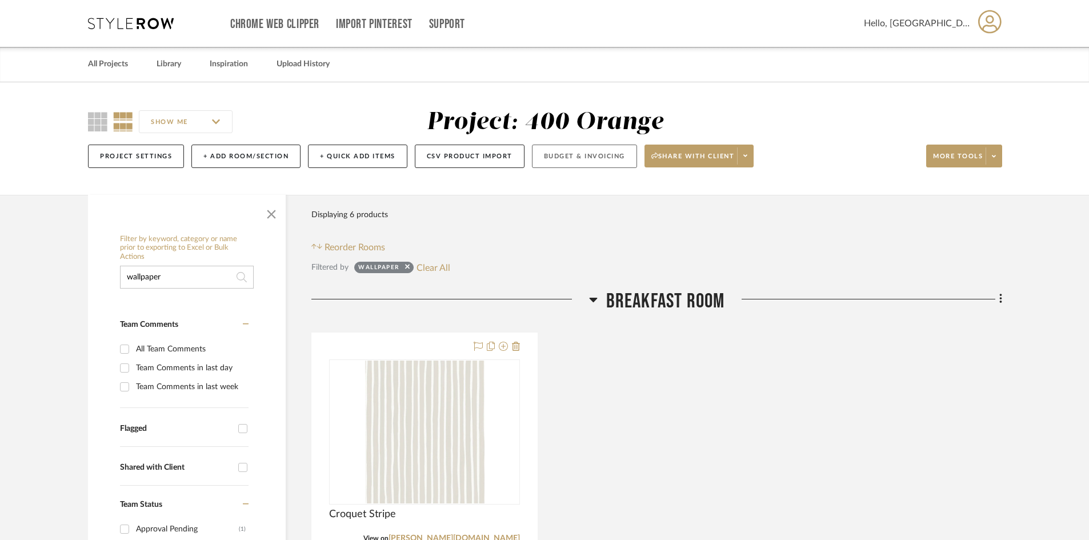
click at [569, 148] on button "Budget & Invoicing" at bounding box center [584, 156] width 105 height 23
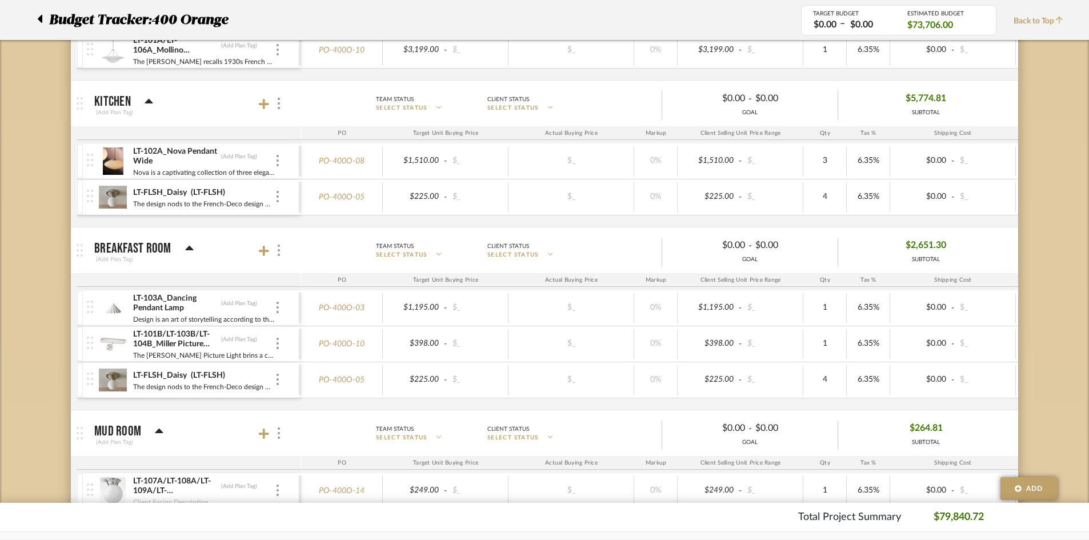
scroll to position [743, 0]
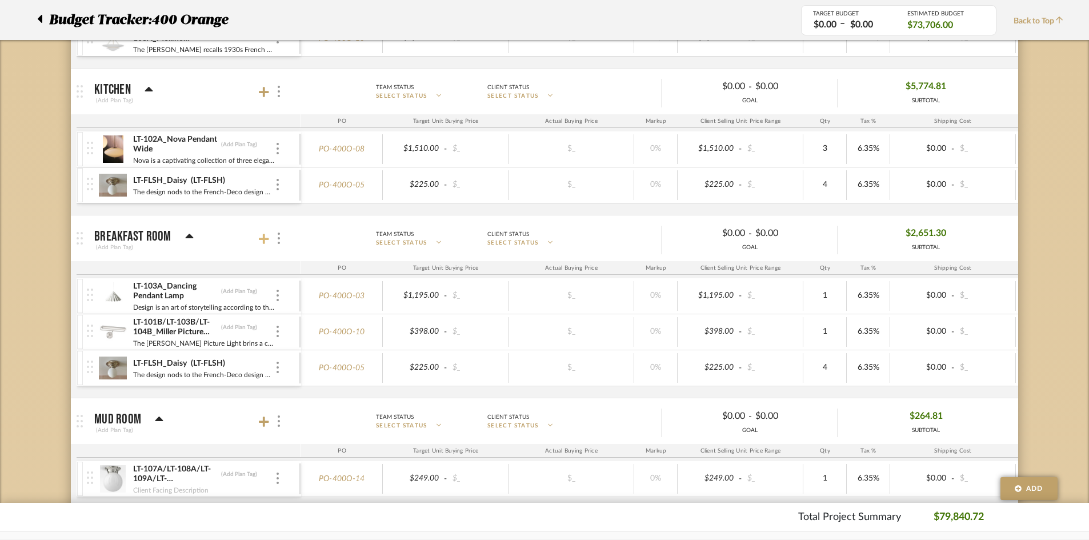
click at [265, 241] on icon at bounding box center [264, 238] width 10 height 11
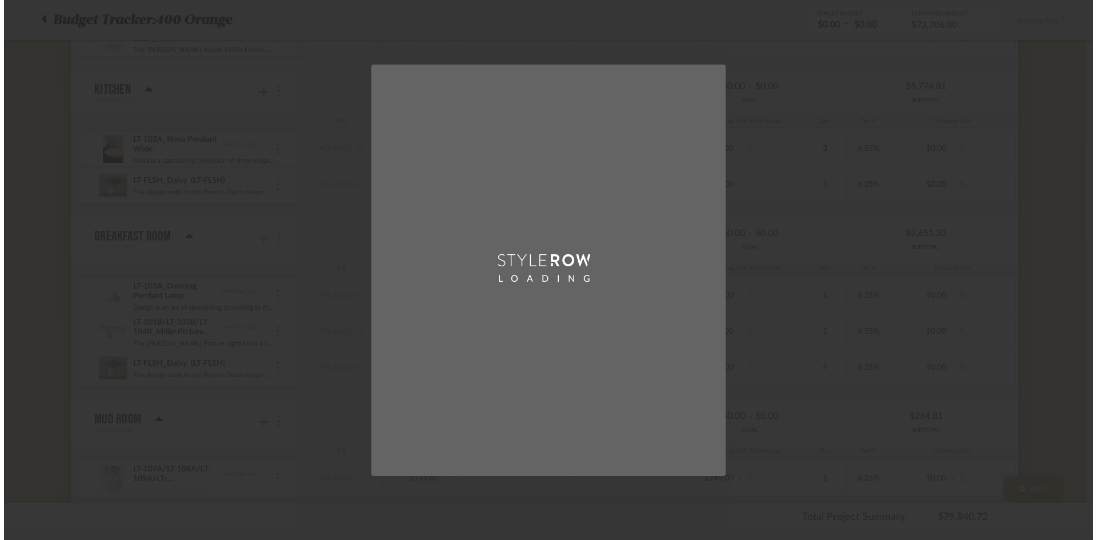
scroll to position [0, 0]
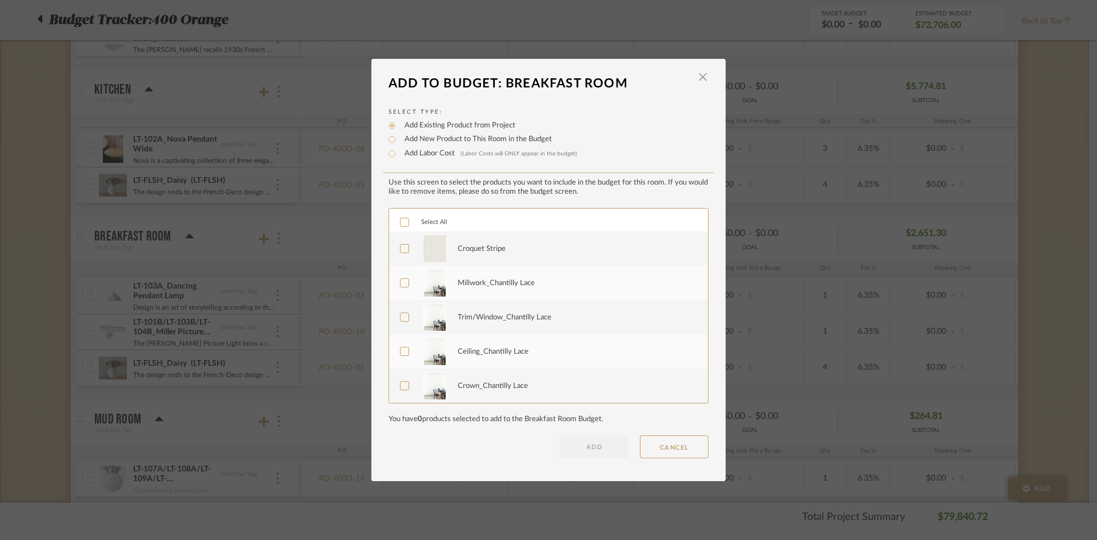
click at [391, 254] on div "Croquet Stripe" at bounding box center [548, 248] width 319 height 34
click at [401, 250] on icon at bounding box center [405, 249] width 8 height 8
click at [619, 447] on button "ADD" at bounding box center [594, 446] width 69 height 23
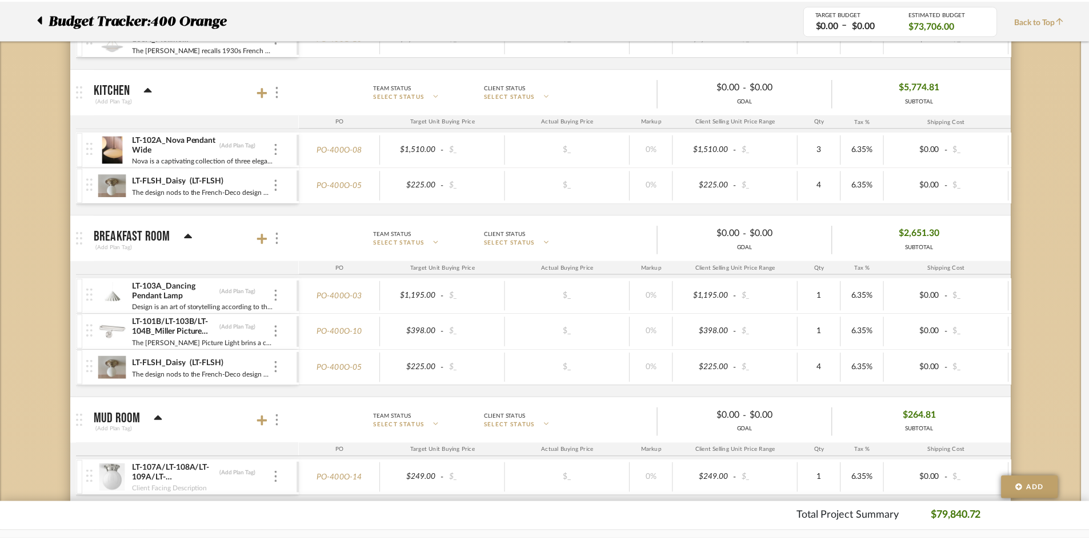
scroll to position [743, 0]
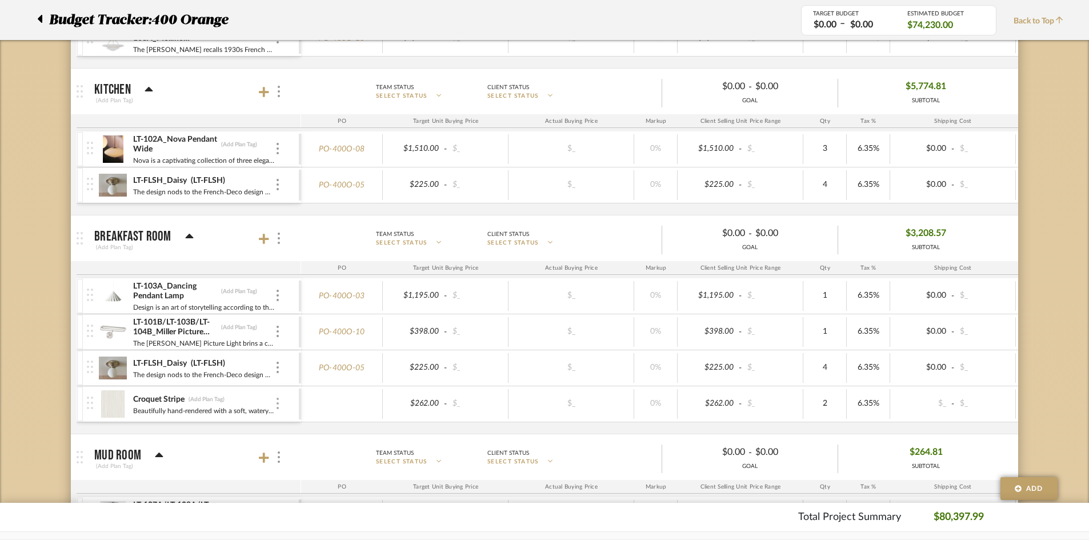
click at [277, 409] on img at bounding box center [278, 403] width 2 height 11
click at [334, 462] on span "Add Associated Product or Labor" at bounding box center [334, 458] width 70 height 19
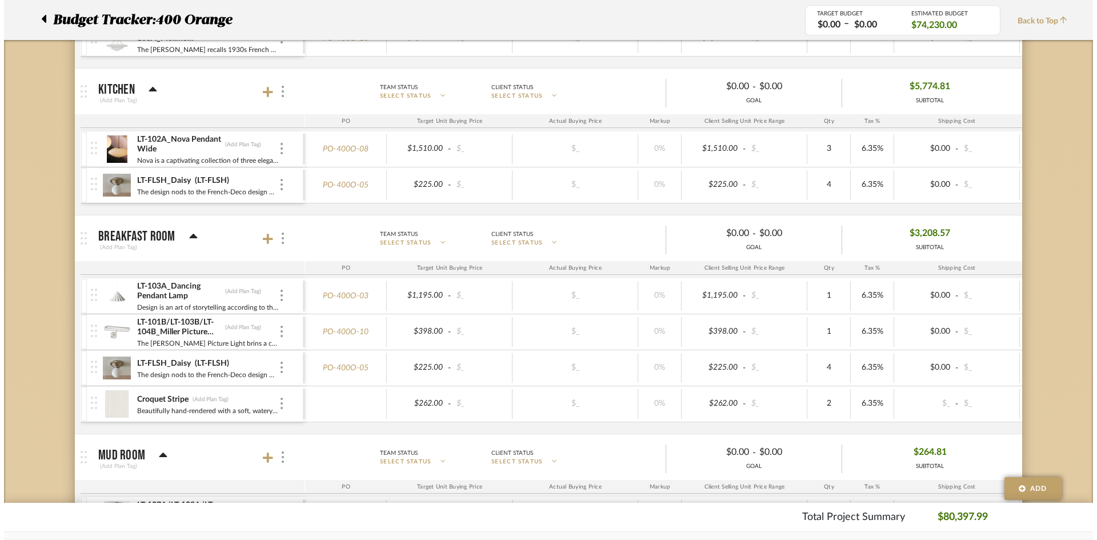
scroll to position [0, 0]
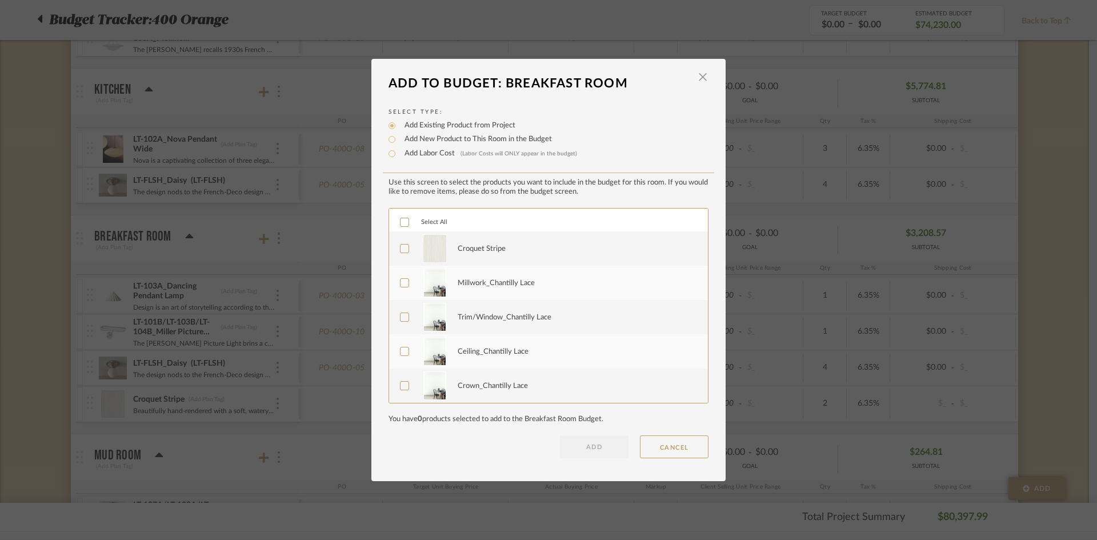
click at [401, 251] on icon at bounding box center [405, 249] width 8 height 8
click at [605, 445] on button "ADD" at bounding box center [594, 446] width 69 height 23
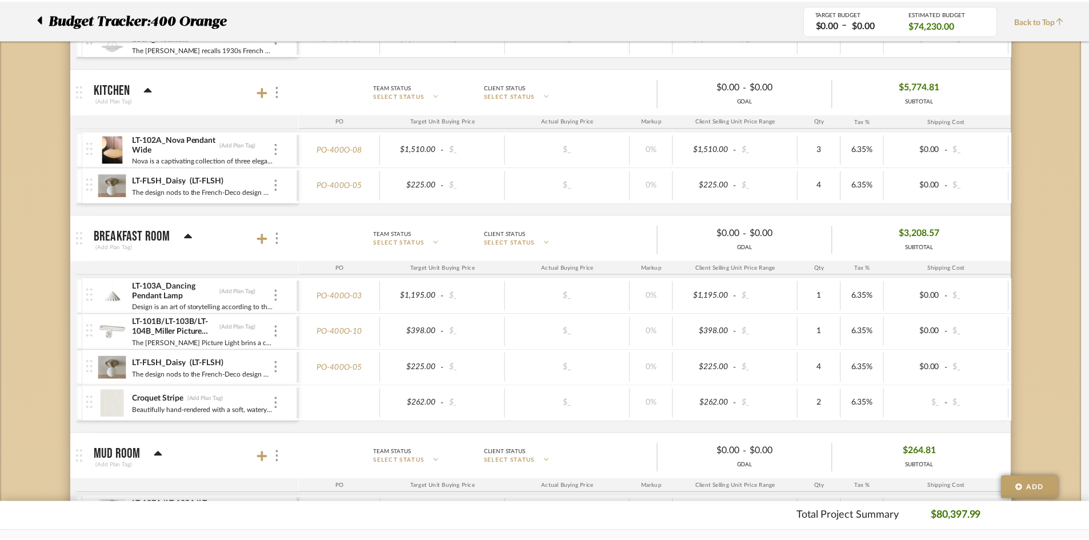
scroll to position [743, 0]
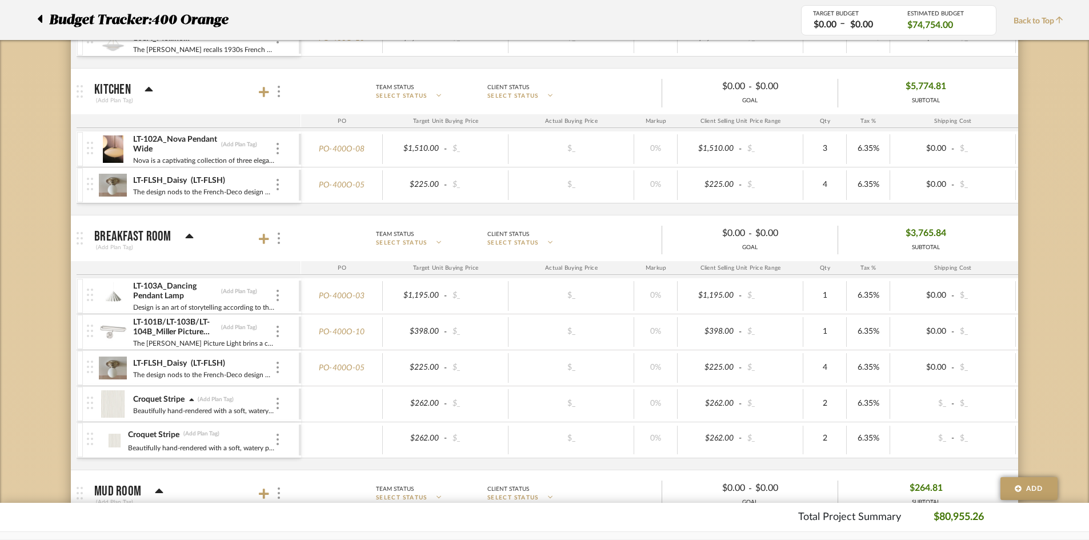
click at [360, 437] on div at bounding box center [342, 440] width 82 height 29
click at [275, 435] on div at bounding box center [278, 440] width 6 height 13
click at [301, 421] on span "Remove Item" at bounding box center [326, 415] width 85 height 11
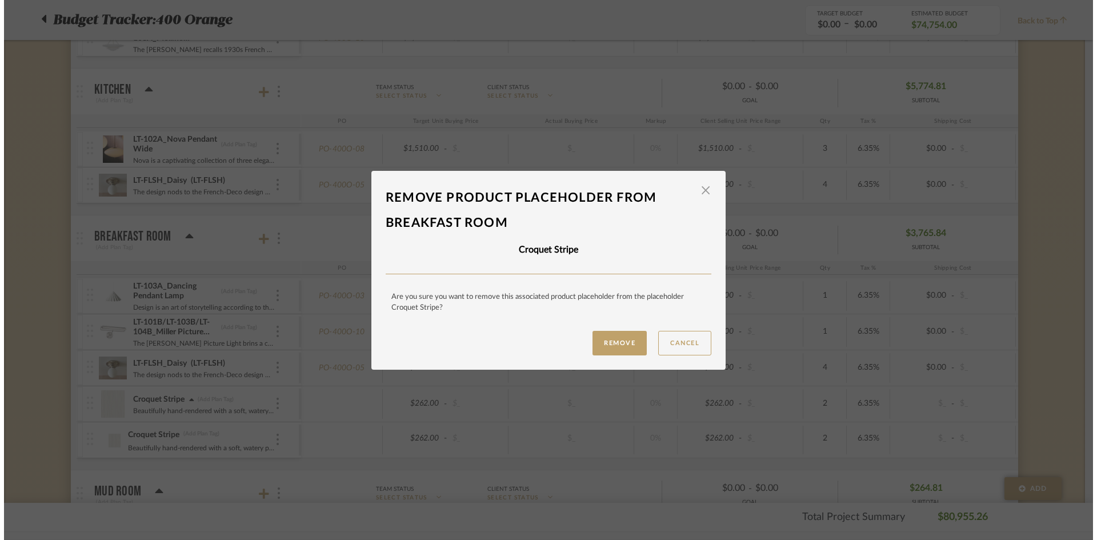
scroll to position [0, 0]
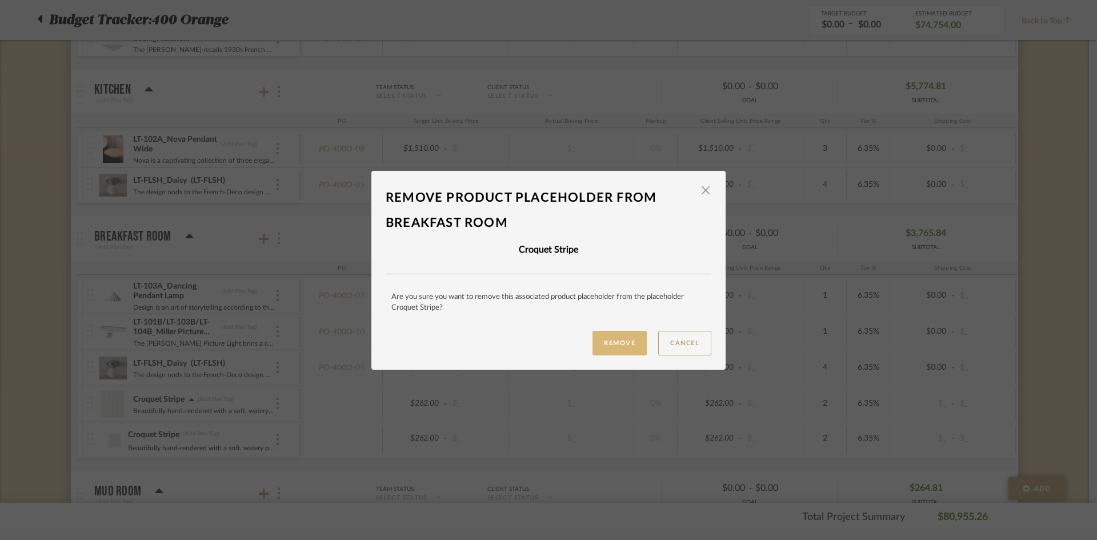
click at [611, 338] on button "Remove" at bounding box center [620, 343] width 54 height 25
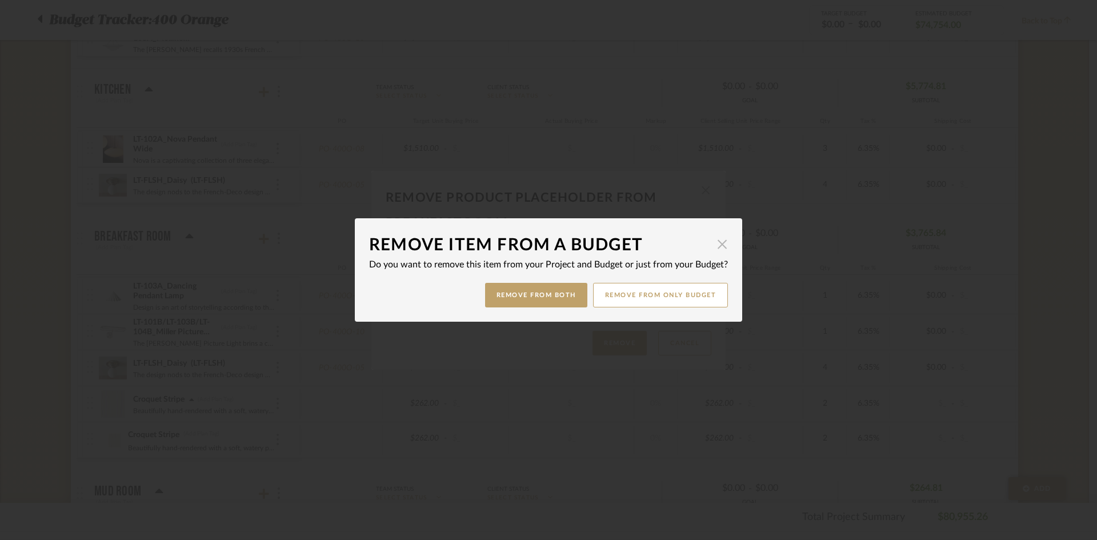
click at [713, 245] on span "button" at bounding box center [722, 244] width 23 height 23
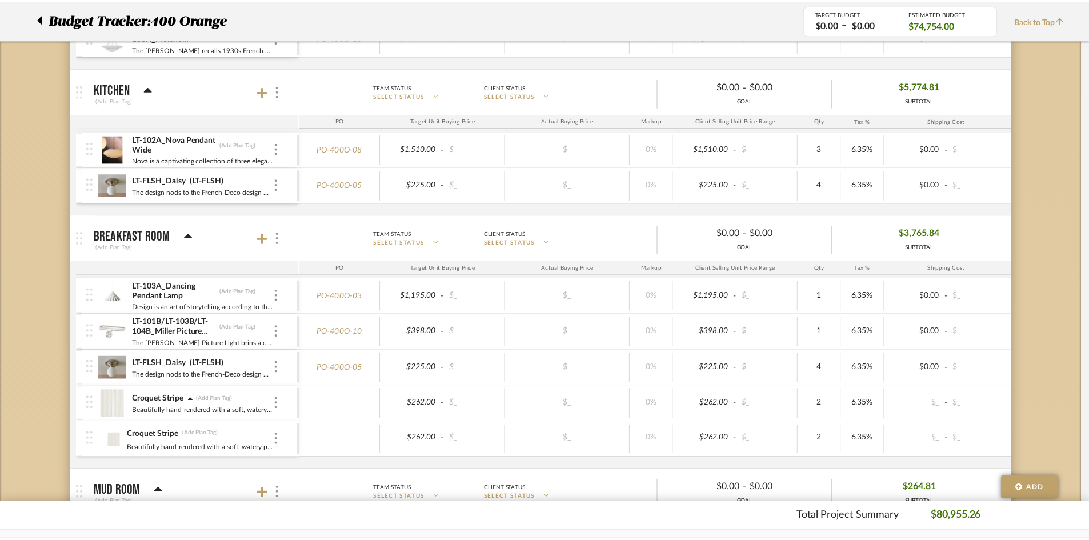
scroll to position [743, 0]
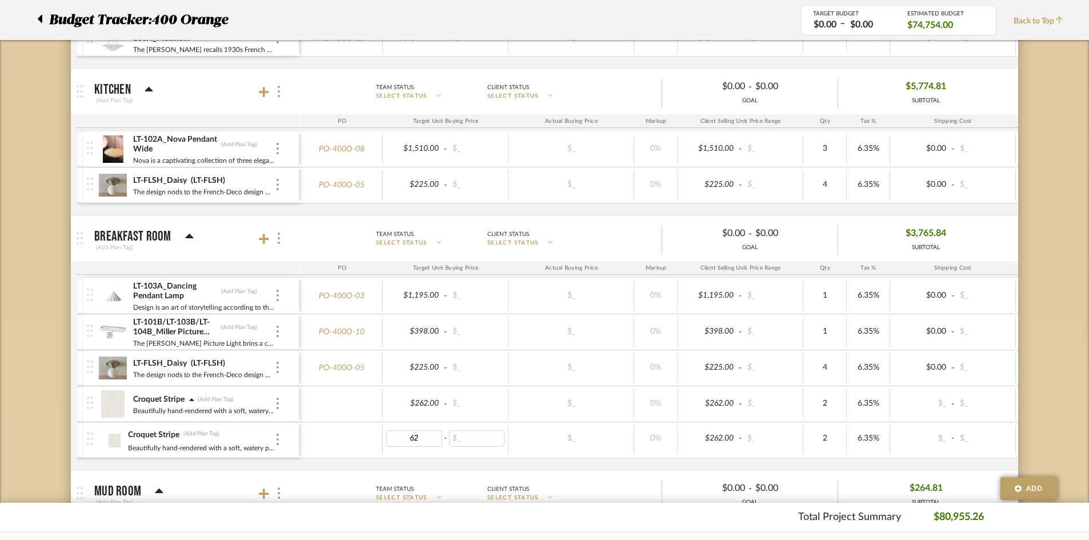
type input "625"
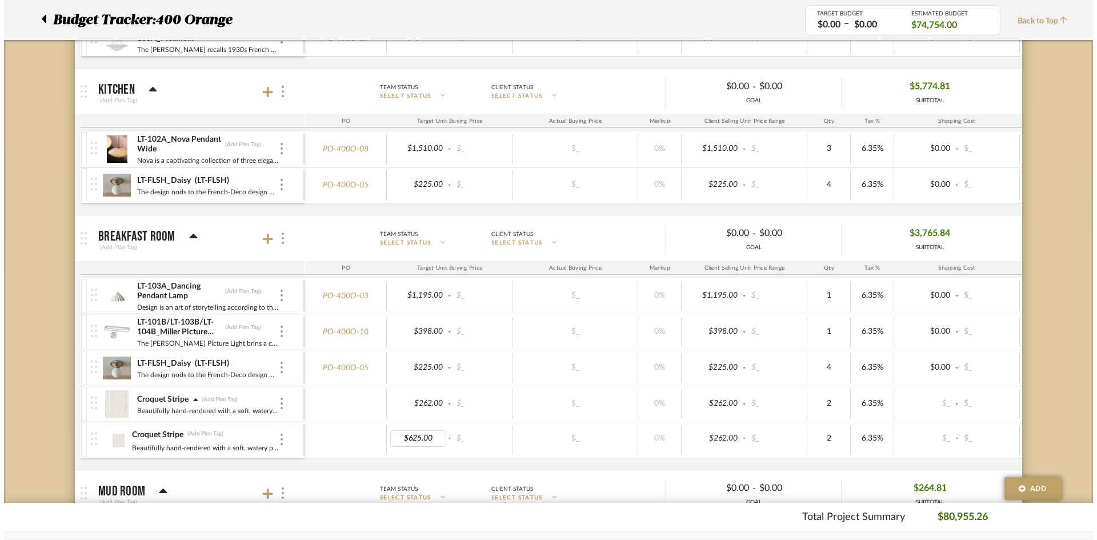
scroll to position [0, 0]
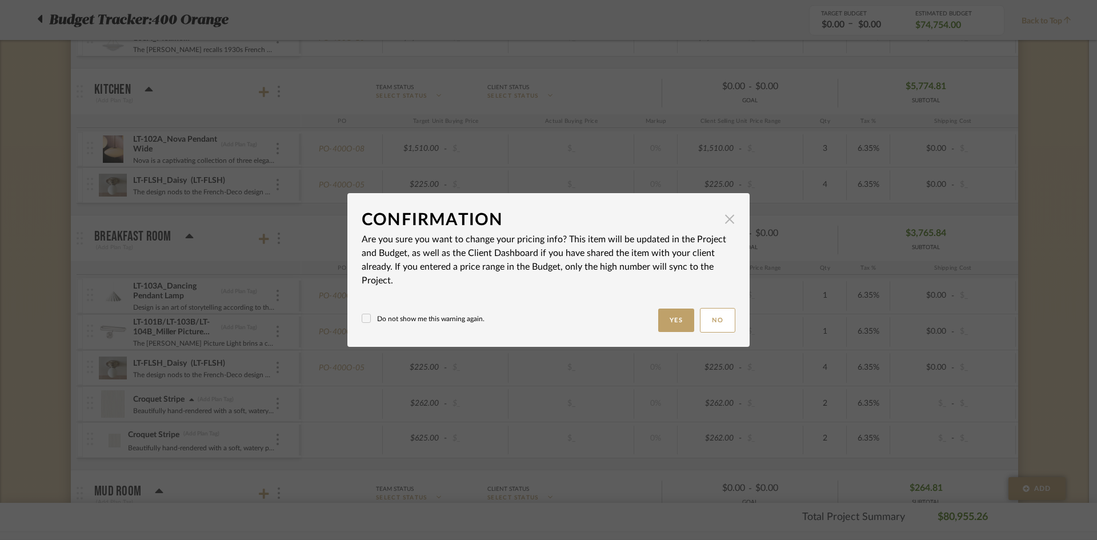
click at [731, 222] on span "button" at bounding box center [729, 218] width 23 height 23
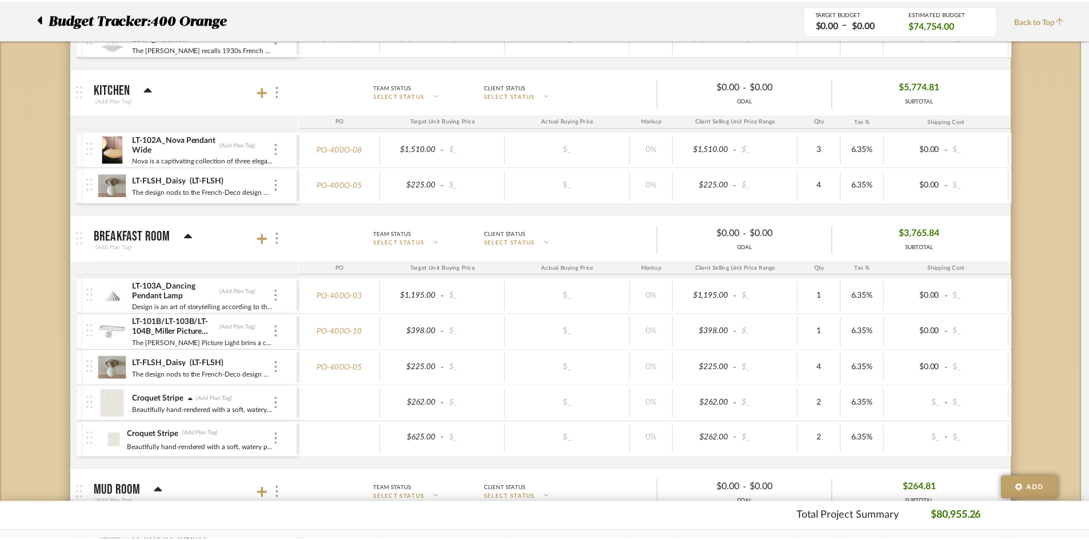
scroll to position [743, 0]
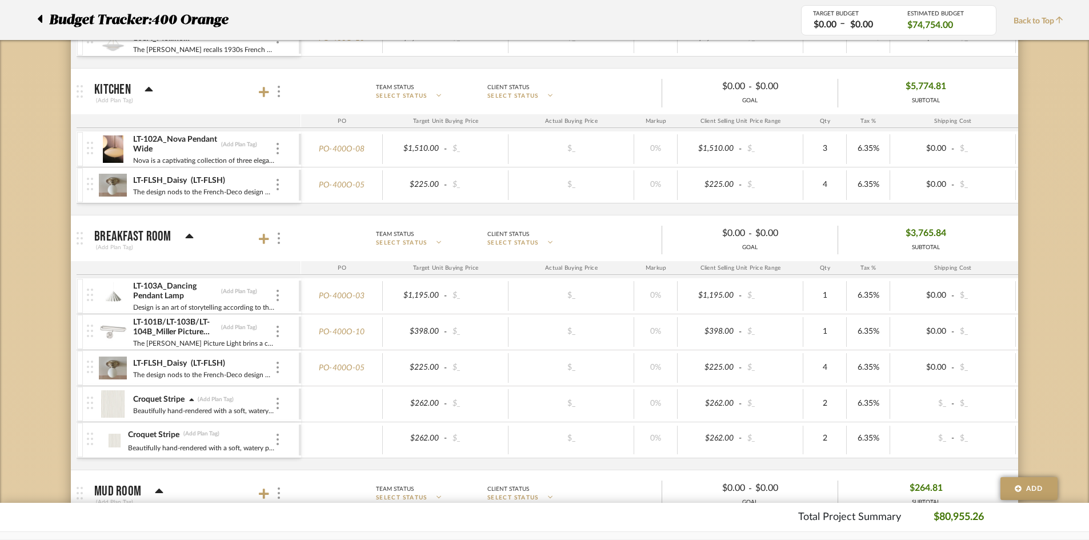
click at [281, 435] on div "Croquet Stripe (Add Plan Tag) Beautifully hand-rendered with a soft, watery pai…" at bounding box center [193, 439] width 212 height 35
click at [280, 442] on div at bounding box center [278, 440] width 6 height 13
click at [314, 411] on span "Remove Item" at bounding box center [333, 416] width 71 height 10
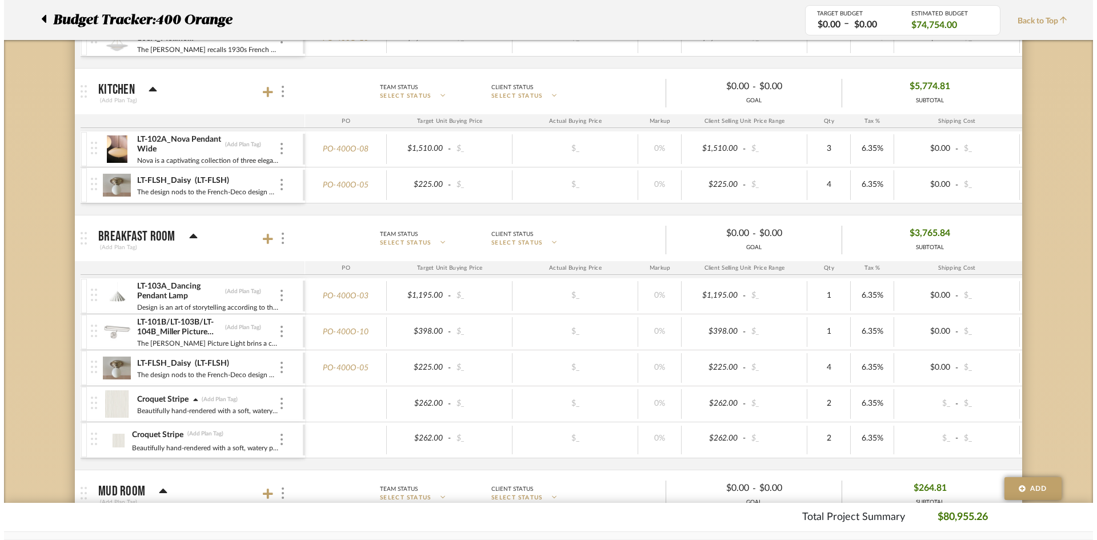
scroll to position [0, 0]
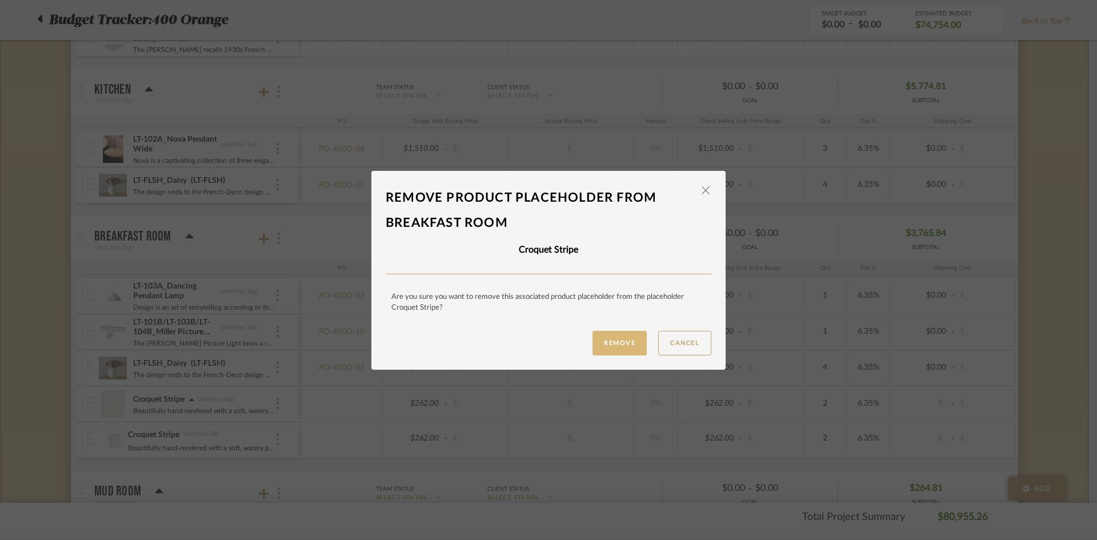
click at [604, 342] on button "Remove" at bounding box center [620, 343] width 54 height 25
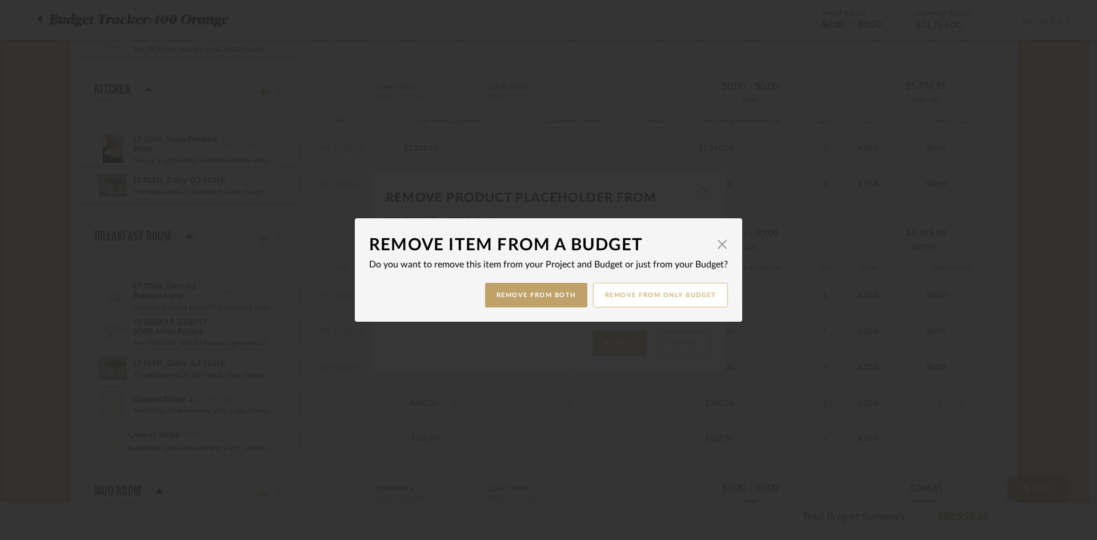
click at [699, 295] on button "Remove from only Budget" at bounding box center [660, 295] width 135 height 25
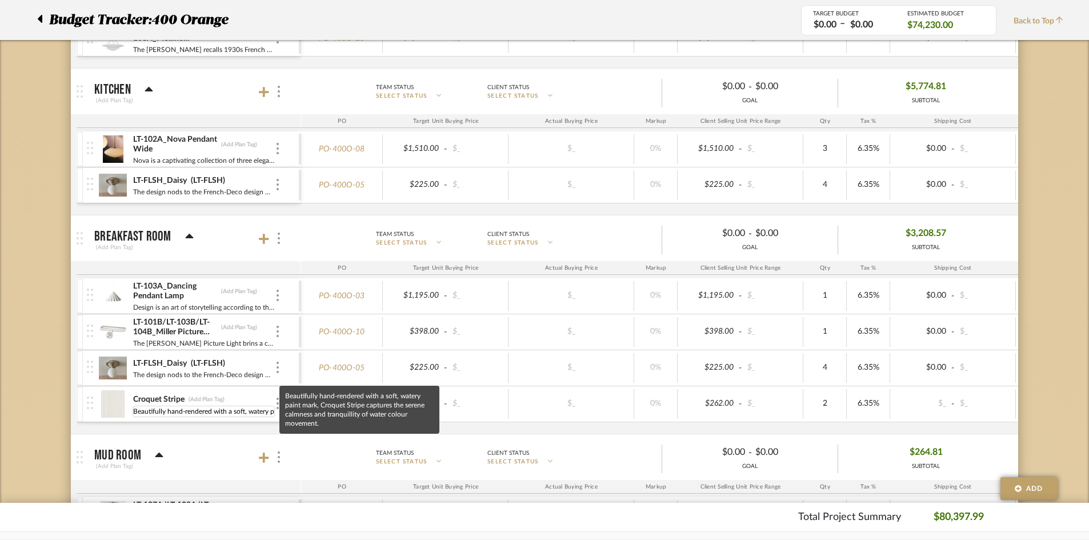
scroll to position [0, 295]
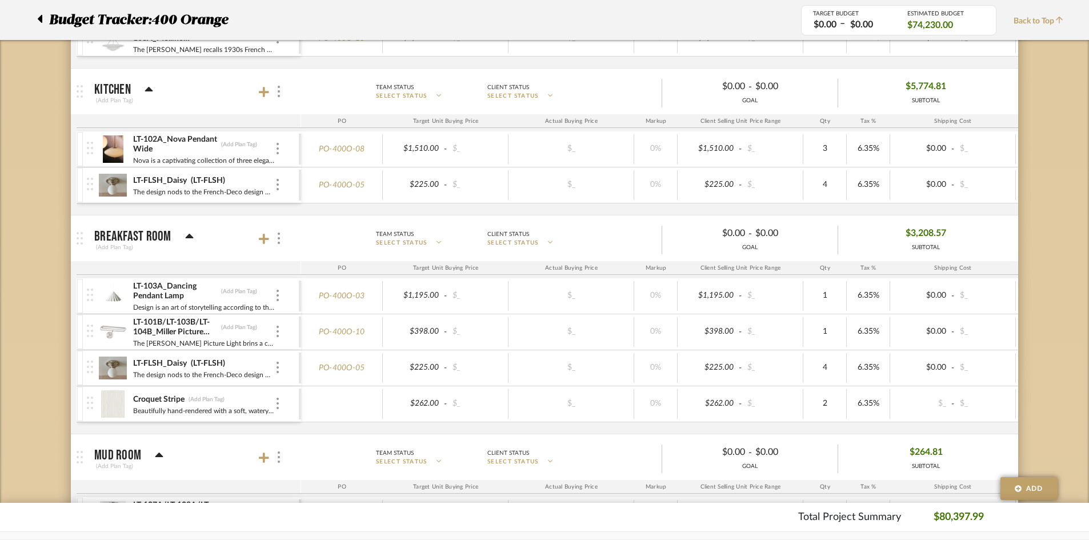
click at [267, 395] on div "Croquet Stripe (Add Plan Tag)" at bounding box center [204, 399] width 142 height 11
click at [287, 409] on div "Croquet Stripe (Add Plan Tag) Beautifully hand-rendered with a soft, watery pai…" at bounding box center [193, 403] width 212 height 35
click at [279, 405] on div at bounding box center [278, 404] width 6 height 13
click at [294, 419] on button "Manage Item" at bounding box center [326, 428] width 103 height 27
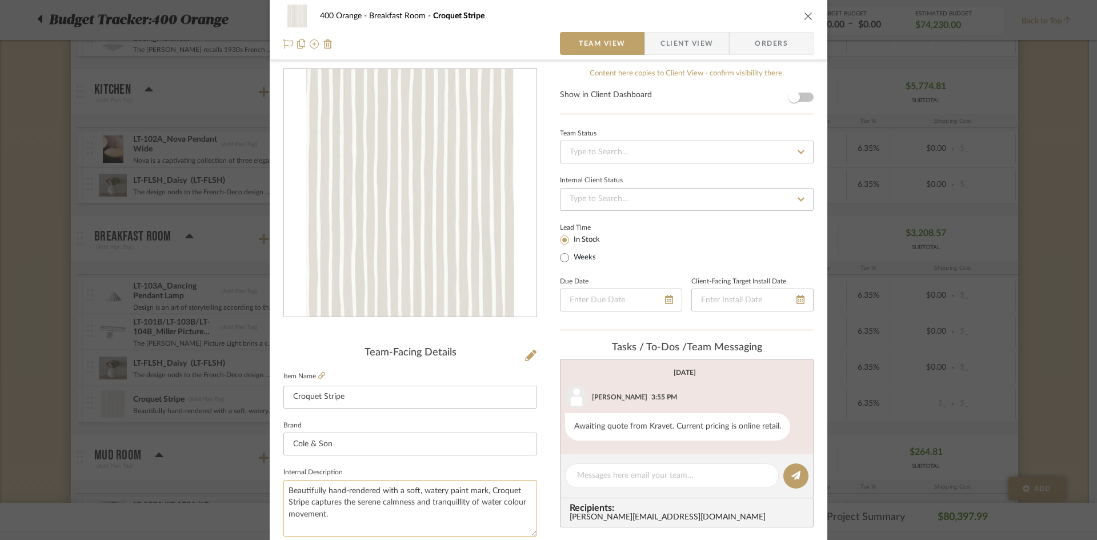
scroll to position [0, 0]
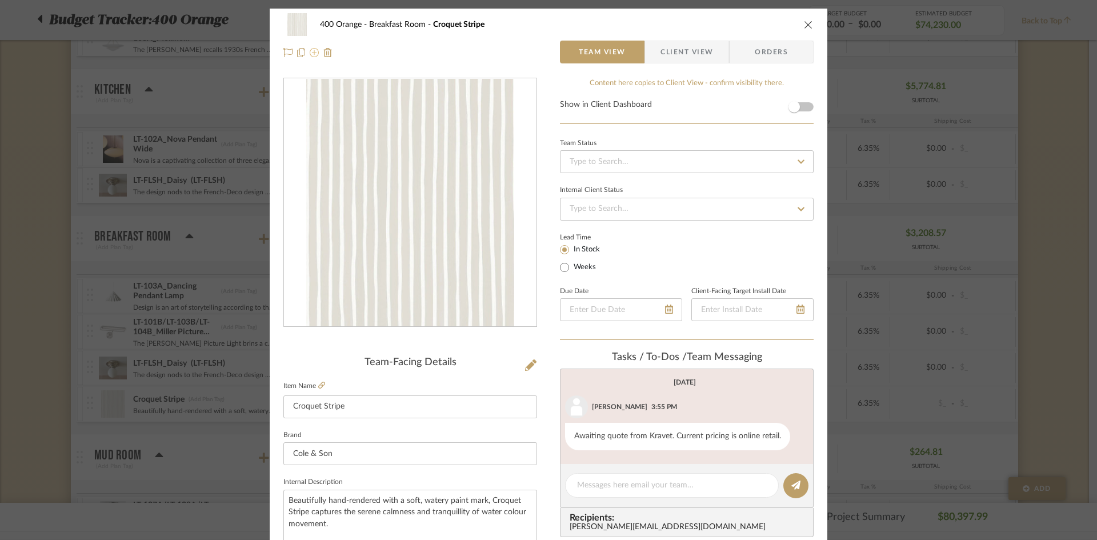
click at [310, 55] on icon at bounding box center [314, 52] width 9 height 9
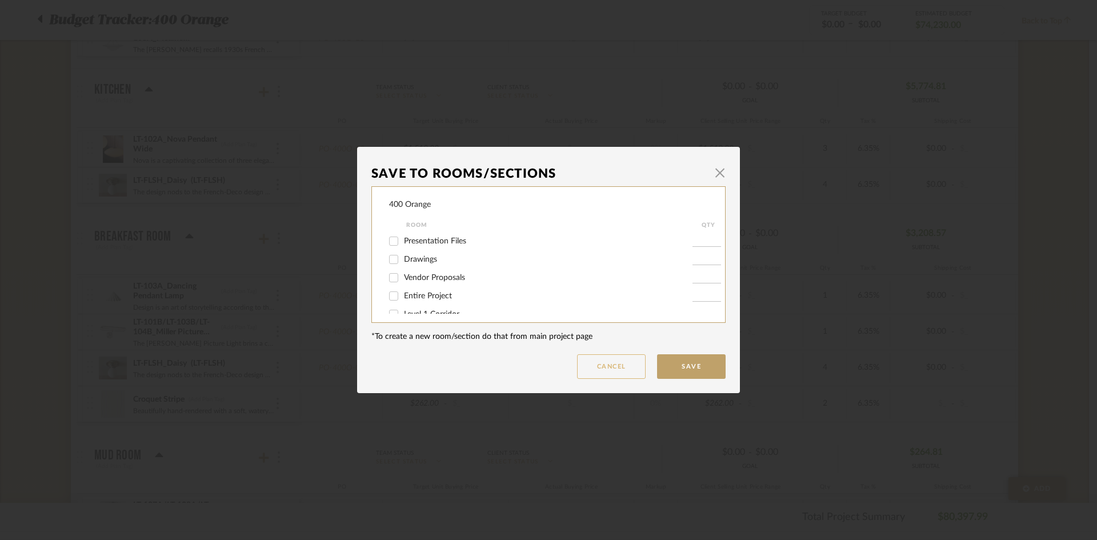
click at [614, 371] on button "Cancel" at bounding box center [611, 366] width 69 height 25
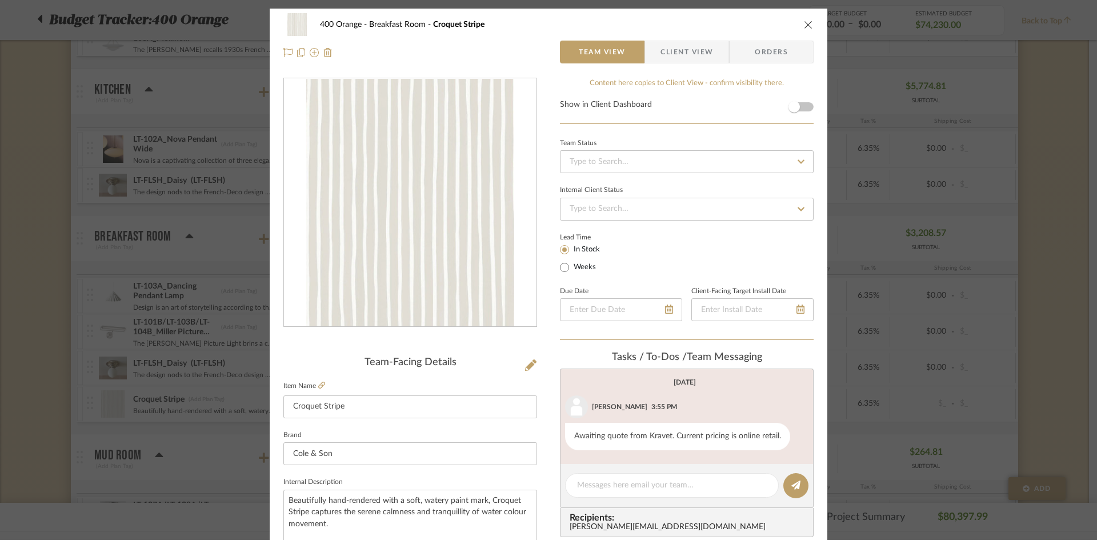
click at [688, 55] on span "Client View" at bounding box center [687, 52] width 53 height 23
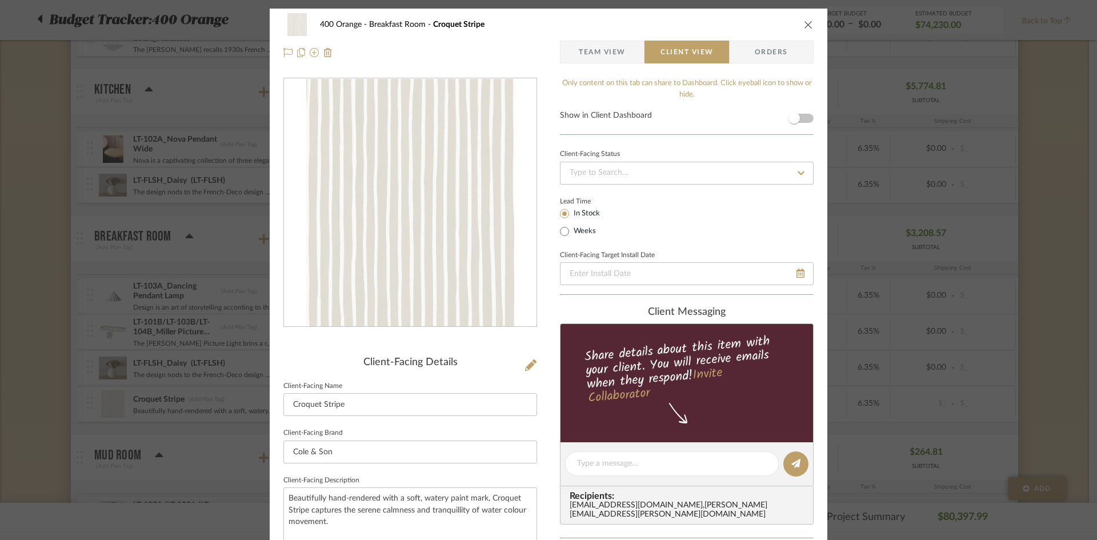
click at [742, 45] on span "Orders" at bounding box center [771, 52] width 58 height 23
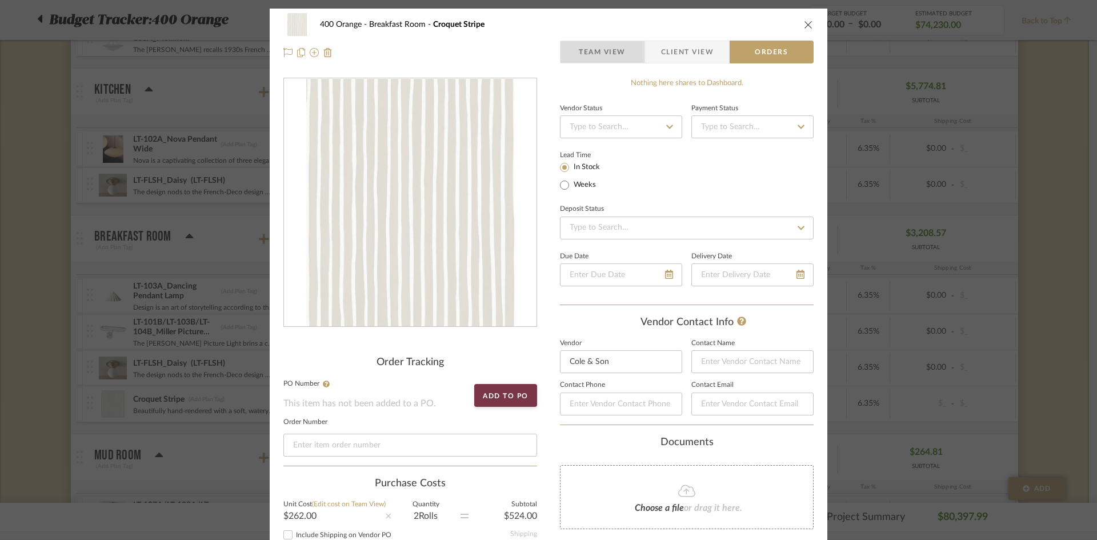
click at [612, 46] on span "Team View" at bounding box center [602, 52] width 47 height 23
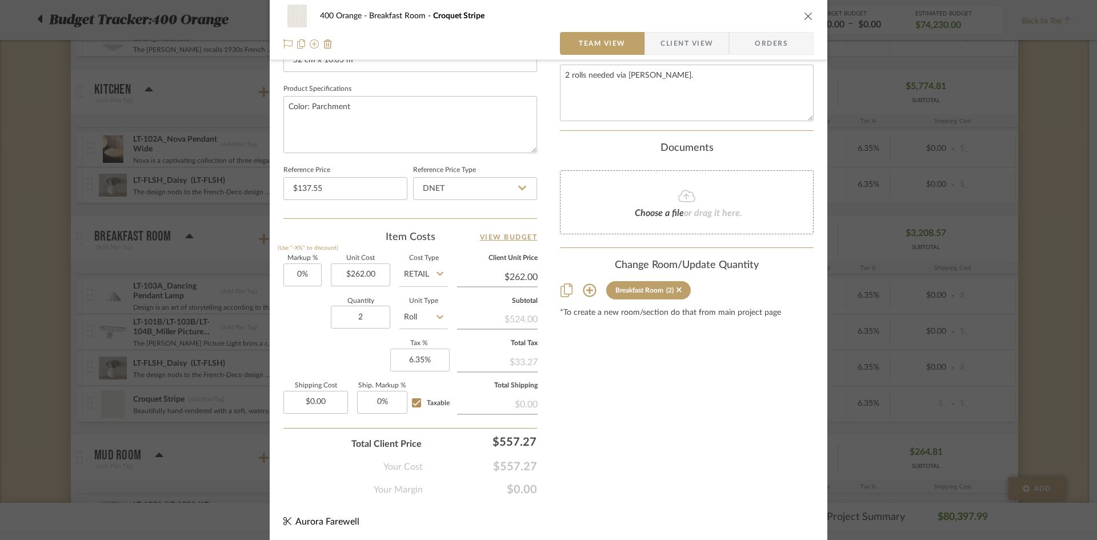
scroll to position [524, 0]
click at [804, 18] on icon "close" at bounding box center [808, 15] width 9 height 9
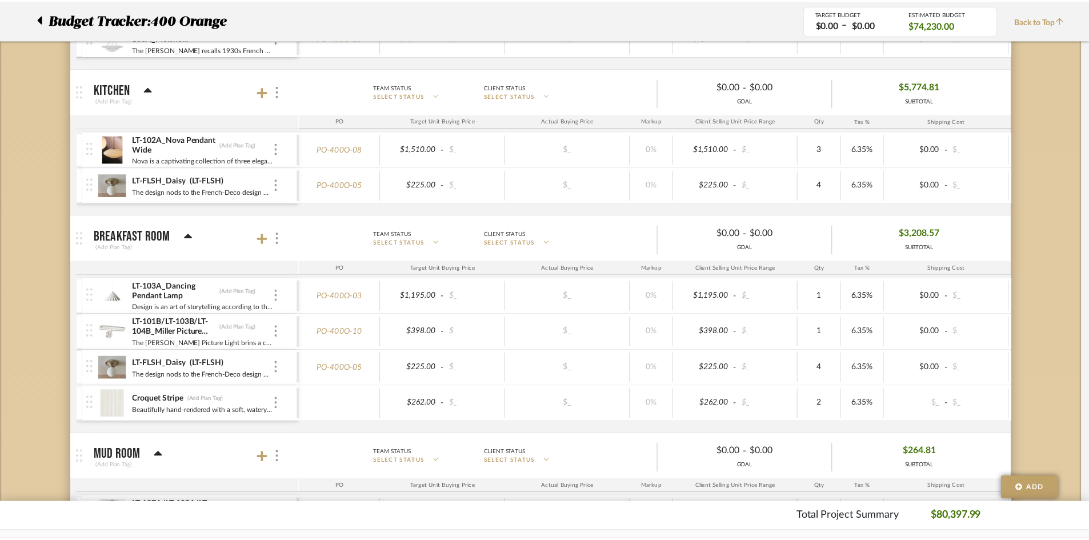
scroll to position [743, 0]
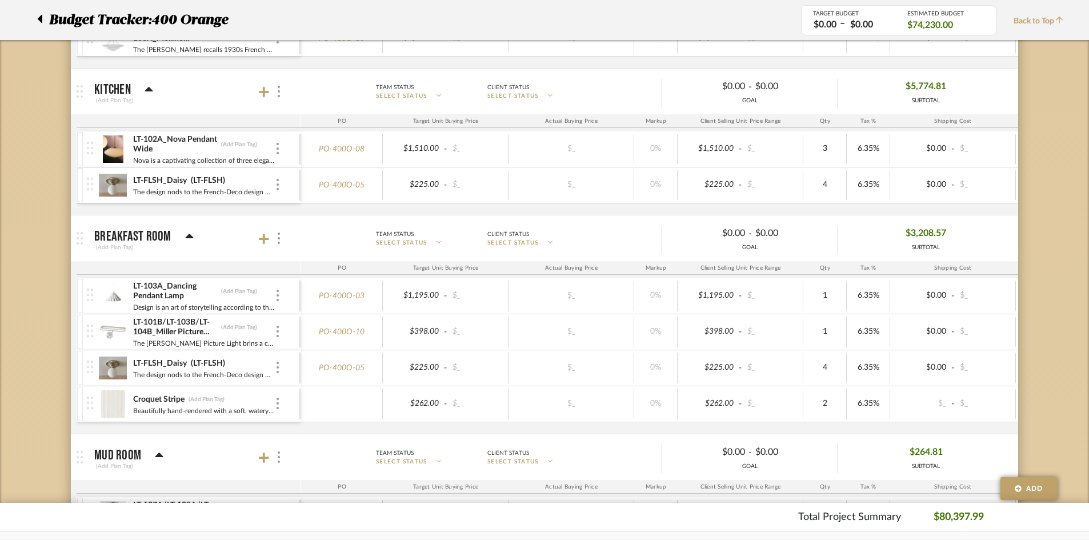
click at [279, 402] on div at bounding box center [278, 404] width 6 height 13
click at [310, 464] on span "Add Associated Product or Labor" at bounding box center [334, 458] width 70 height 19
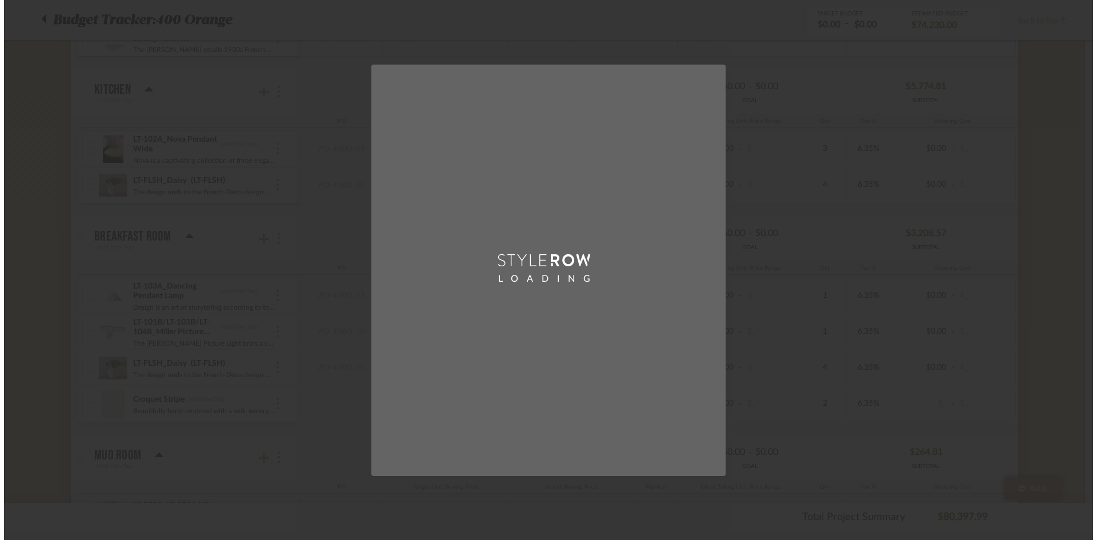
scroll to position [0, 0]
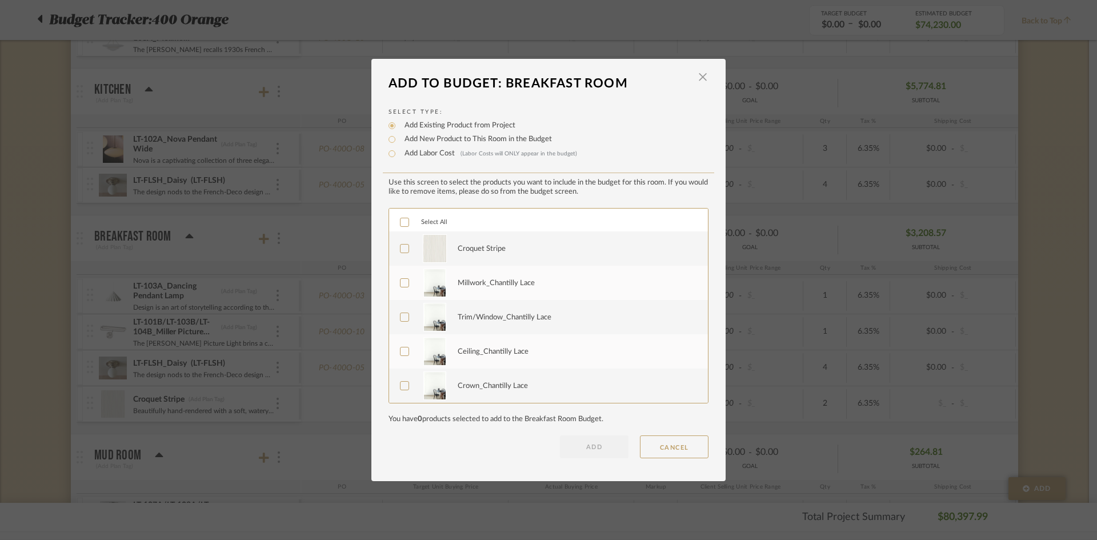
click at [405, 252] on label "Croquet Stripe" at bounding box center [547, 248] width 295 height 29
click at [419, 152] on label "Add Labor Cost (Labor Costs will ONLY appear in the budget)" at bounding box center [488, 153] width 178 height 11
click at [399, 152] on input "Add Labor Cost (Labor Costs will ONLY appear in the budget)" at bounding box center [392, 154] width 14 height 14
radio input "true"
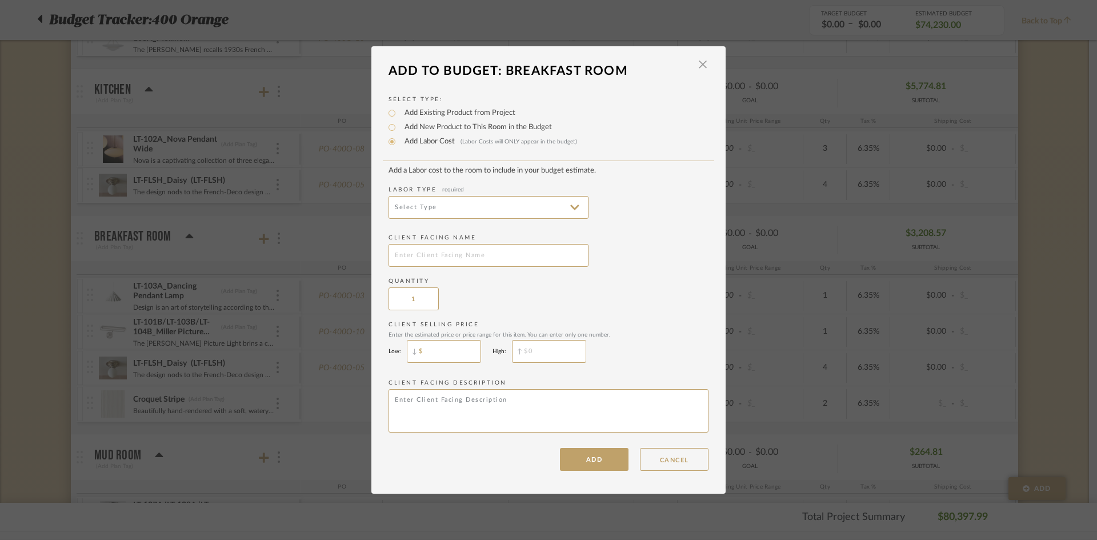
click at [413, 350] on input "$" at bounding box center [444, 351] width 74 height 23
type input "$625"
click at [477, 397] on textarea at bounding box center [549, 410] width 320 height 43
type textarea "Wallpaper Installation"
click at [523, 198] on input at bounding box center [489, 207] width 200 height 23
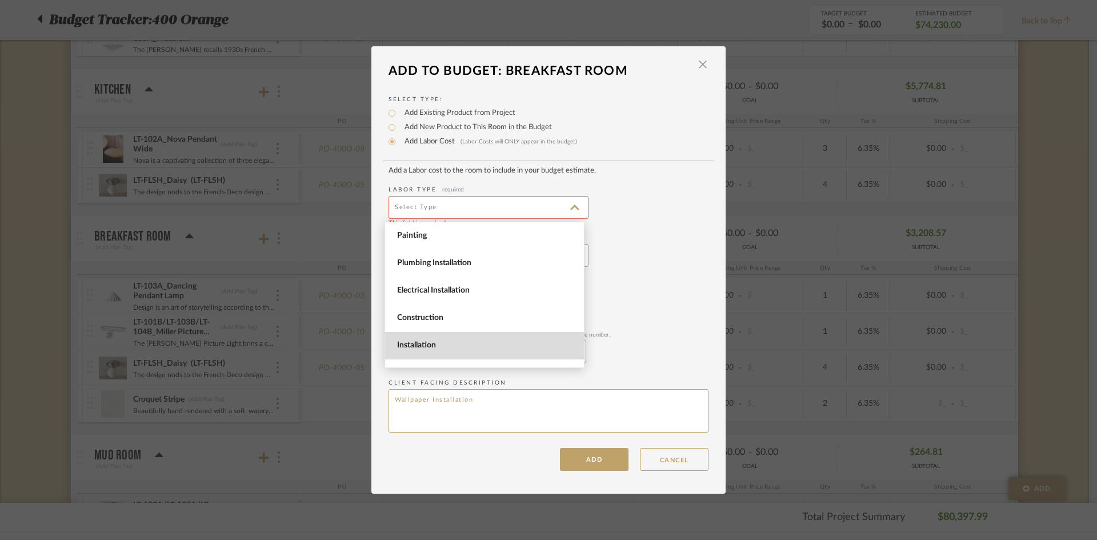
click at [499, 347] on span "Installation" at bounding box center [486, 346] width 178 height 10
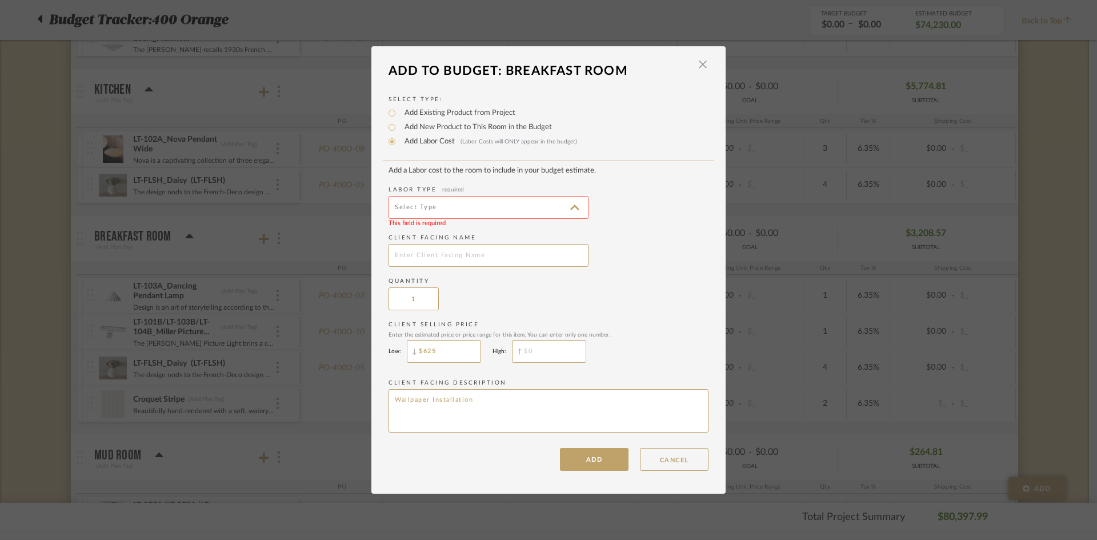
type input "Installation"
click at [516, 249] on input "text" at bounding box center [489, 255] width 200 height 23
type input "[PERSON_NAME] Wallpaper Installation"
click at [595, 462] on button "ADD" at bounding box center [594, 459] width 69 height 23
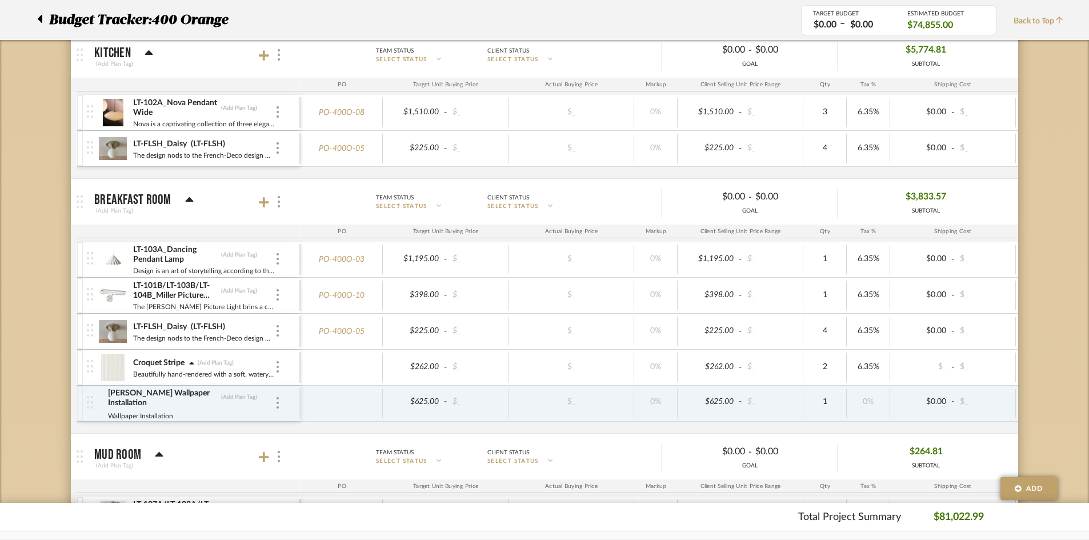
scroll to position [800, 0]
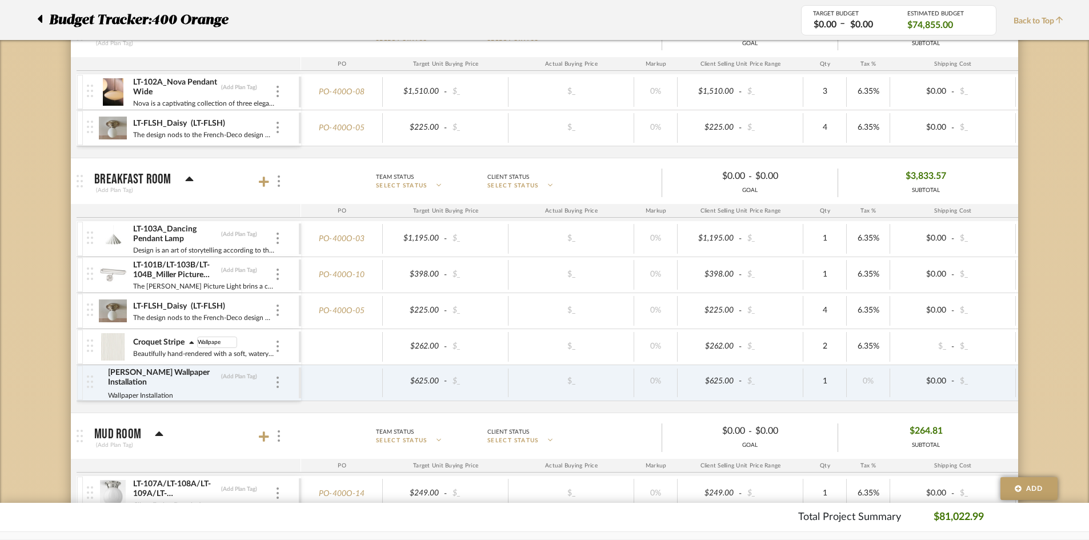
type input "Wallpaper"
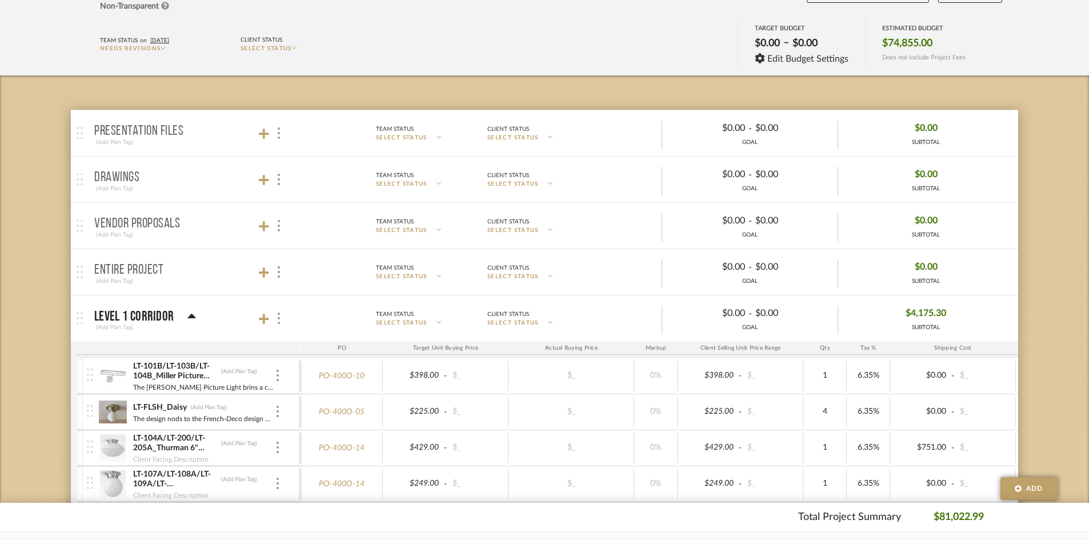
scroll to position [0, 0]
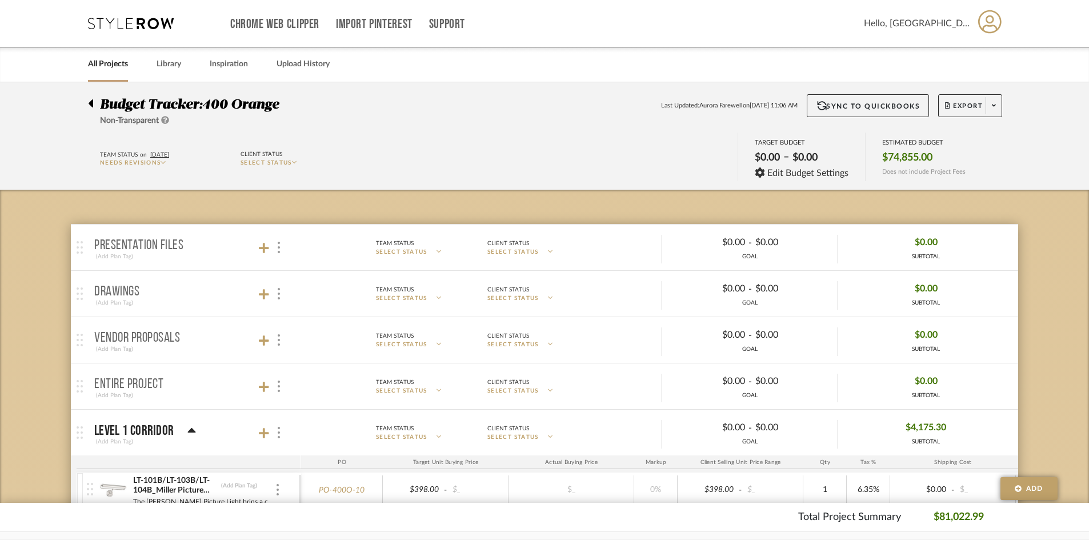
click at [90, 102] on icon at bounding box center [91, 103] width 5 height 8
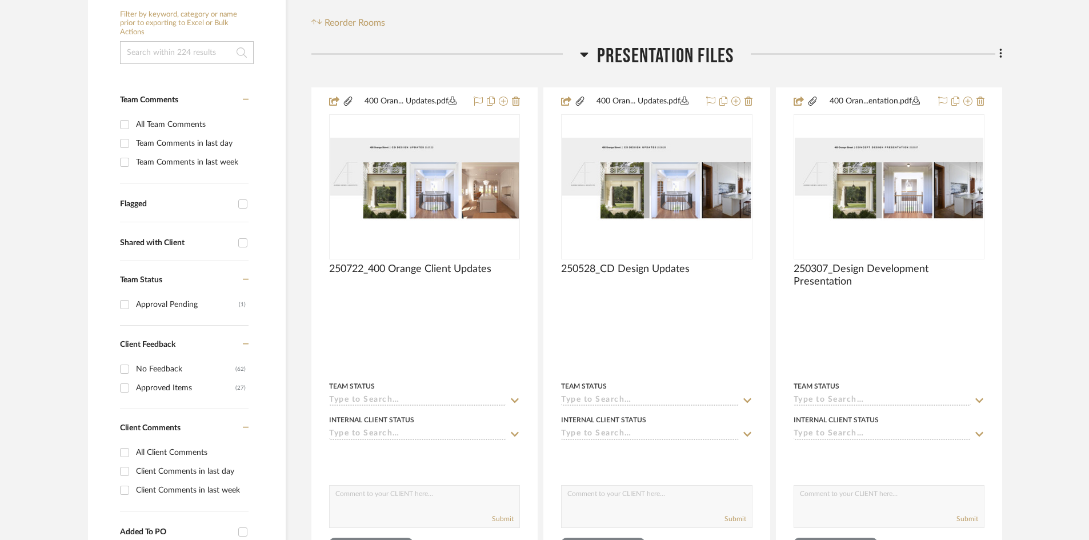
scroll to position [57, 0]
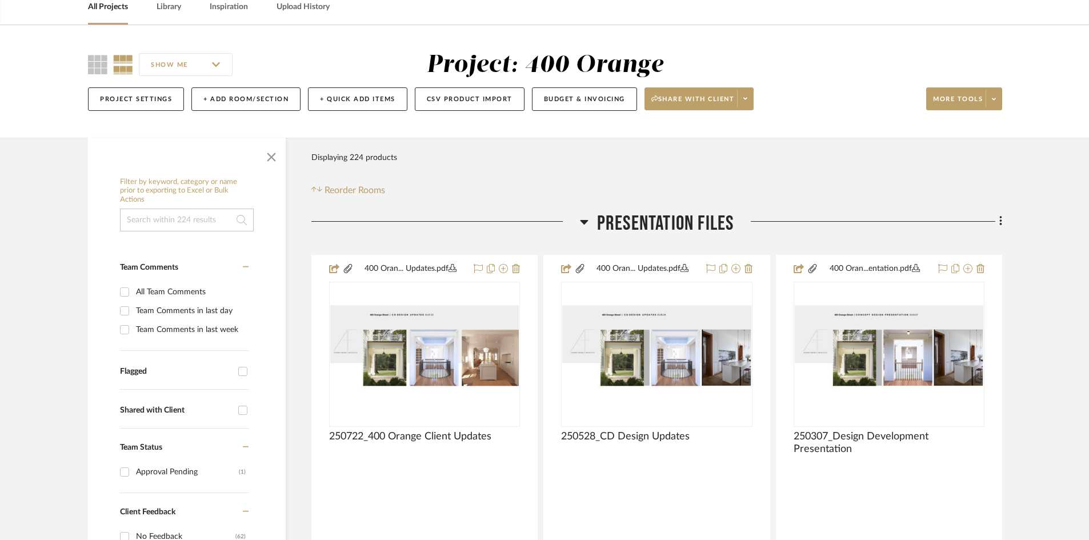
click at [146, 228] on input at bounding box center [187, 220] width 134 height 23
type input "wallpaper"
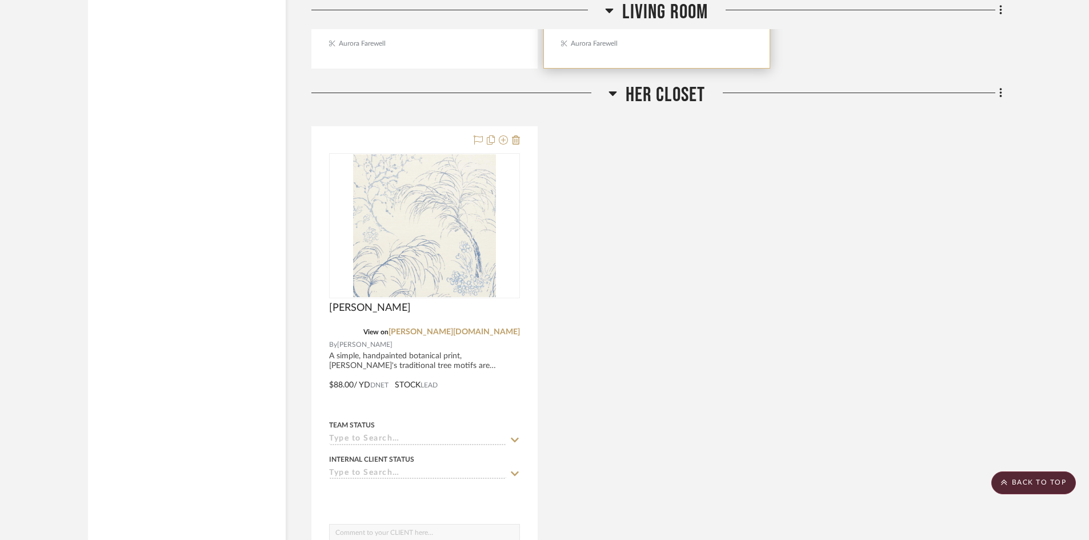
scroll to position [1886, 0]
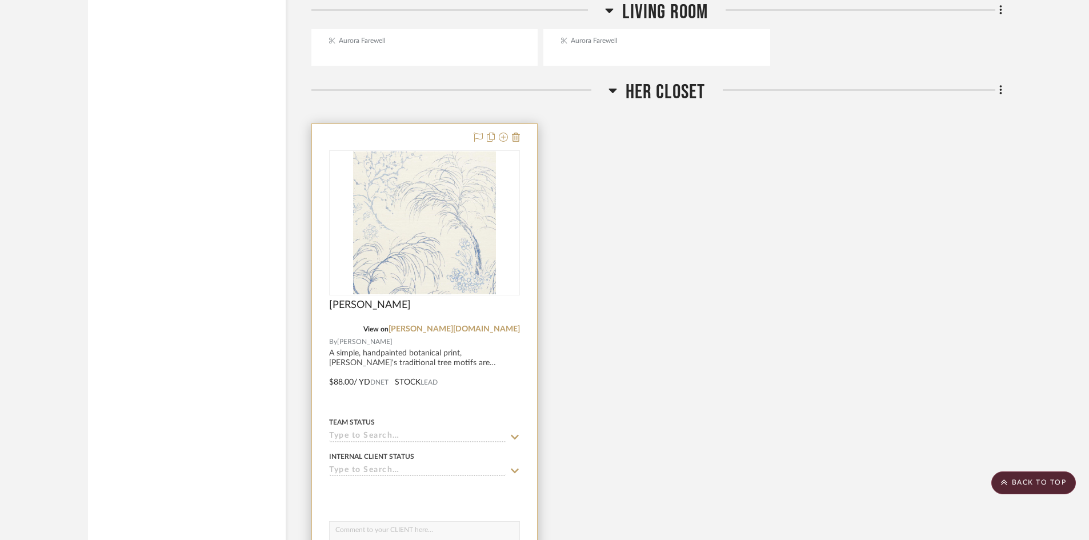
click at [414, 317] on div "[PERSON_NAME]" at bounding box center [424, 311] width 191 height 25
click at [404, 297] on div at bounding box center [424, 374] width 225 height 500
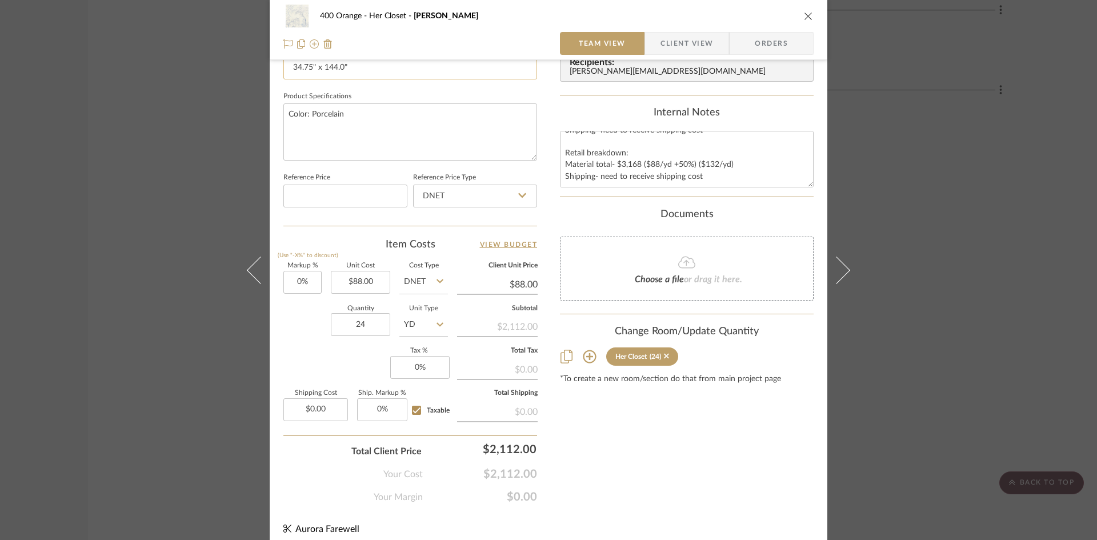
scroll to position [457, 0]
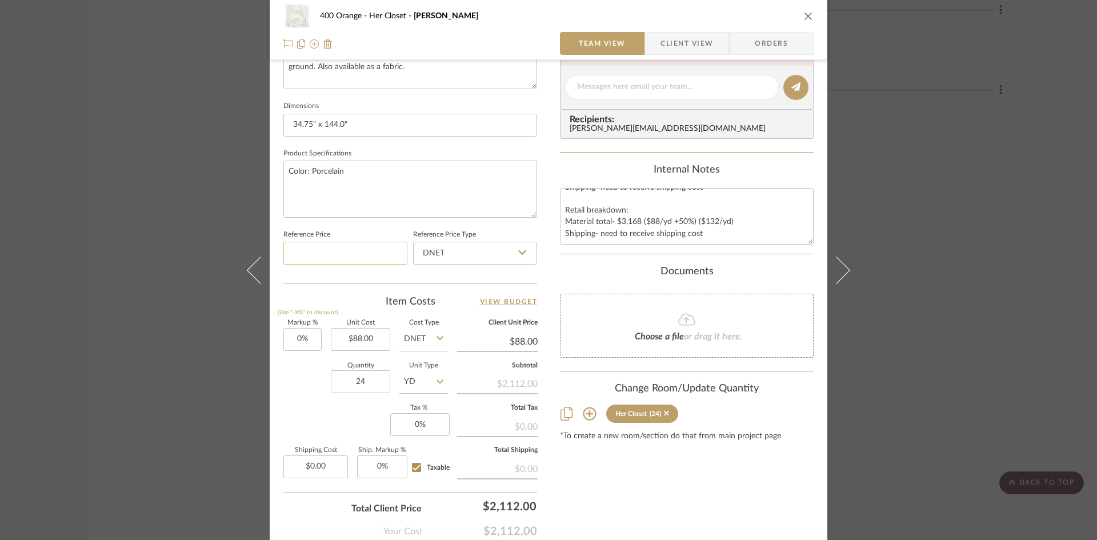
click at [342, 253] on input at bounding box center [345, 253] width 124 height 23
type input "$88.00"
click at [364, 286] on div "Team-Facing Details Item Name Mori Sisal Brand Schumacher Internal Description …" at bounding box center [410, 91] width 254 height 941
click at [367, 332] on input "88.00" at bounding box center [360, 339] width 59 height 23
type input "$132.00"
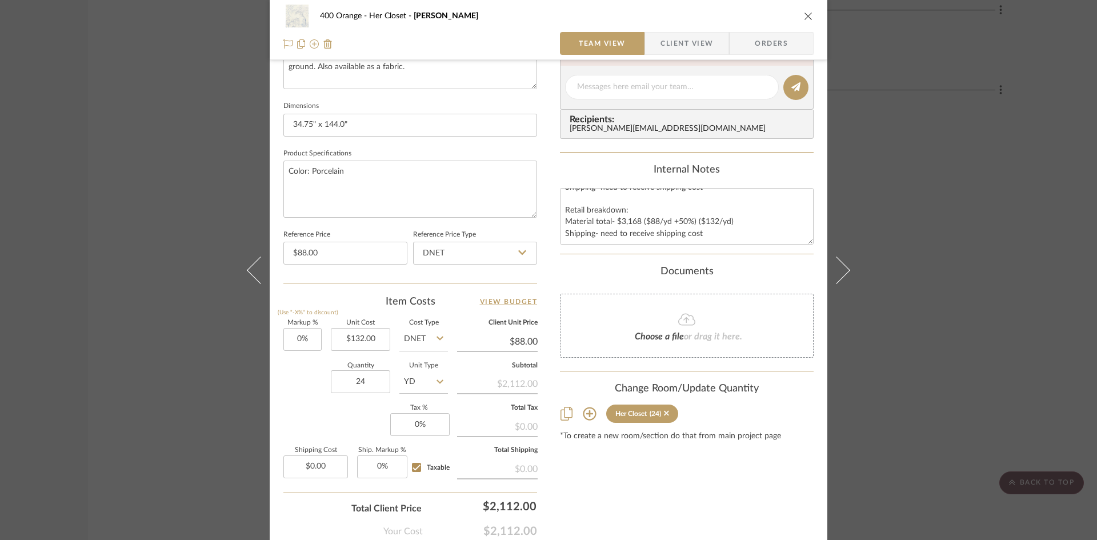
click at [274, 408] on div "400 Orange Her Closet Mori Sisal Team View Client View Orders Team-Facing Detai…" at bounding box center [549, 79] width 558 height 1056
type input "$132.00"
click at [424, 385] on input "YD" at bounding box center [423, 381] width 49 height 23
click at [326, 391] on div "Quantity 24 Unit Type YD" at bounding box center [365, 383] width 165 height 41
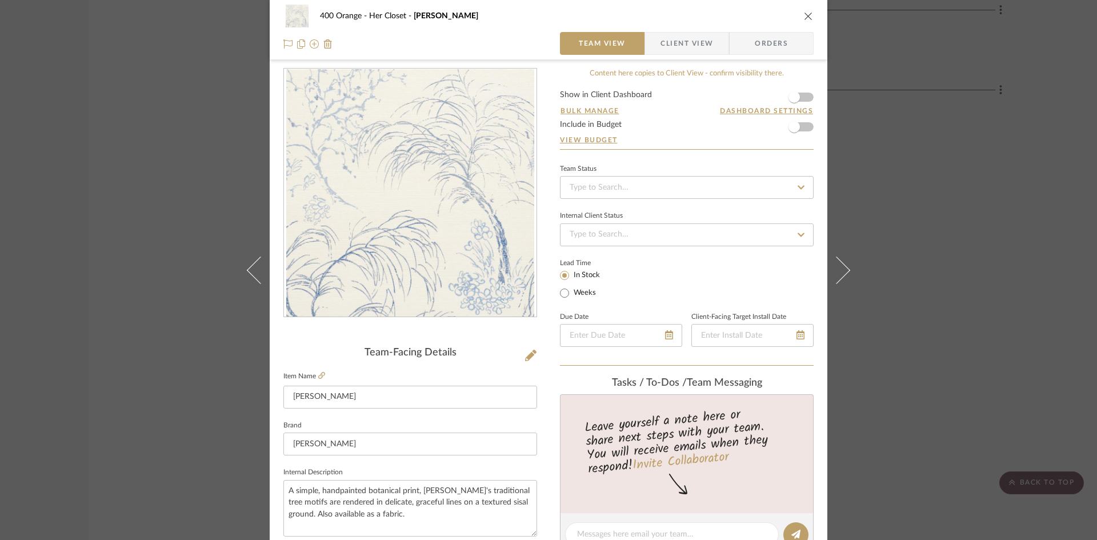
scroll to position [0, 0]
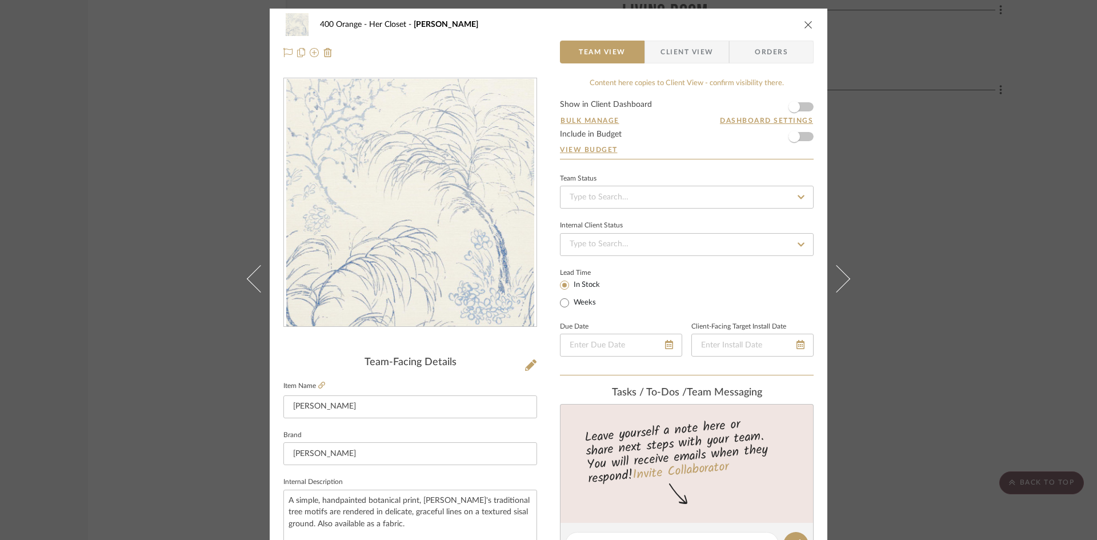
click at [806, 28] on icon "close" at bounding box center [808, 24] width 9 height 9
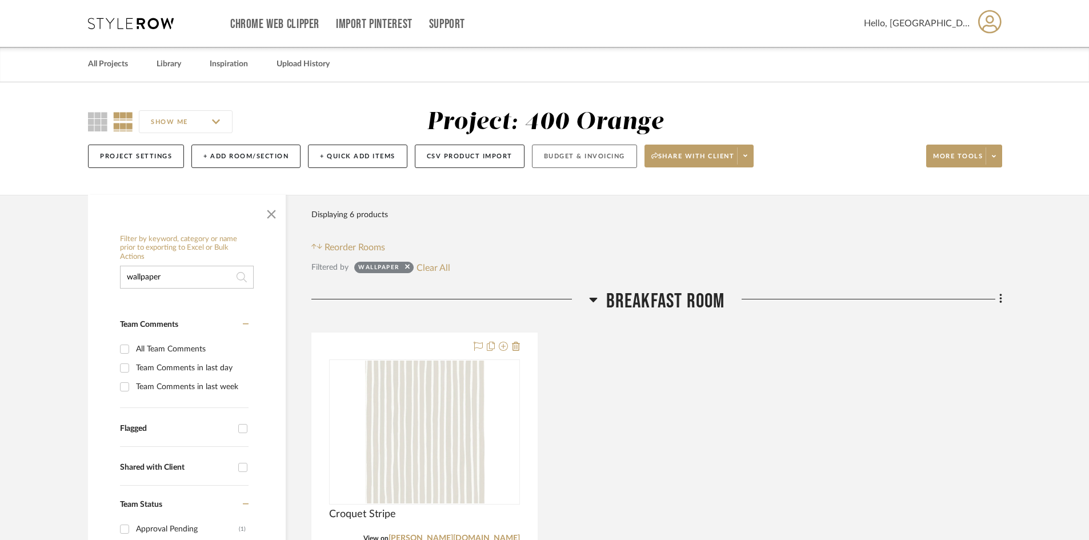
click at [589, 152] on button "Budget & Invoicing" at bounding box center [584, 156] width 105 height 23
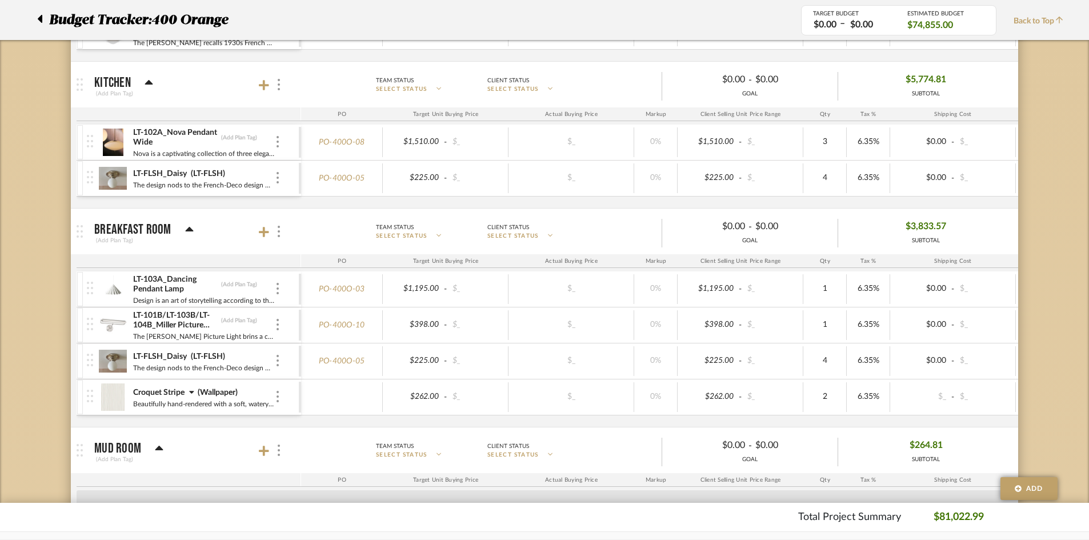
scroll to position [857, 0]
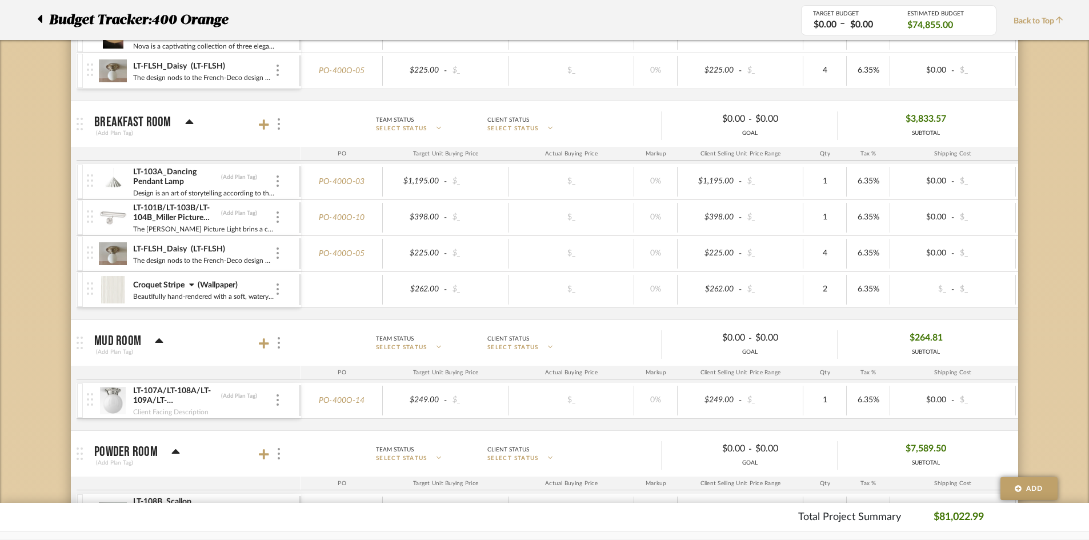
click at [39, 23] on icon at bounding box center [39, 19] width 5 height 14
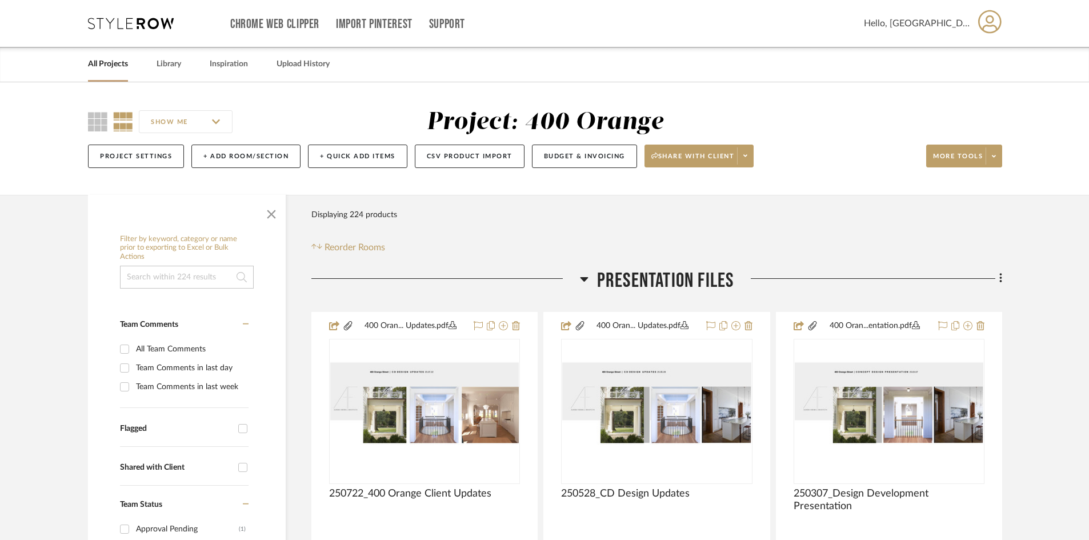
click at [172, 280] on input at bounding box center [187, 277] width 134 height 23
type input "wallpaper"
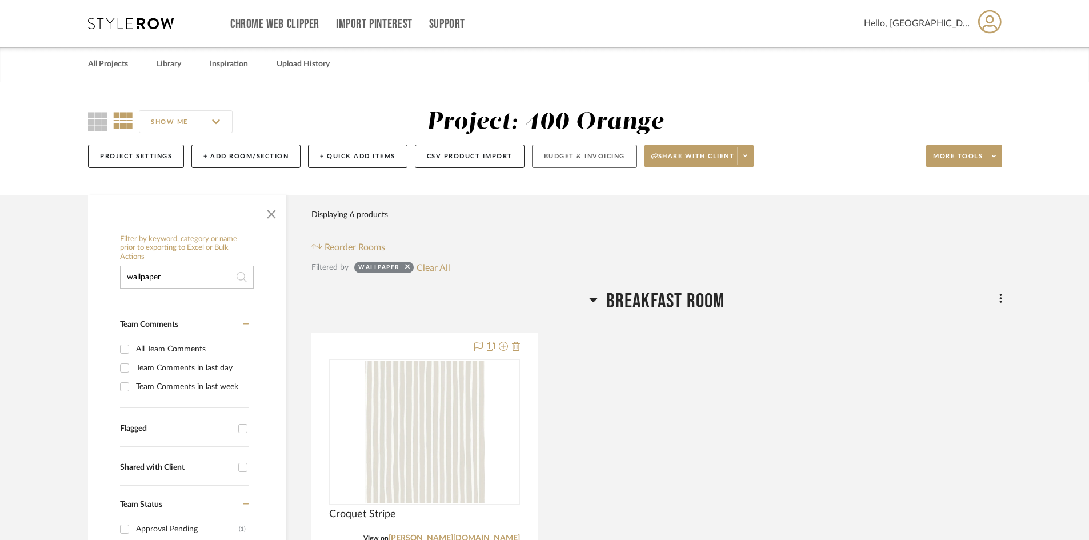
click at [577, 162] on button "Budget & Invoicing" at bounding box center [584, 156] width 105 height 23
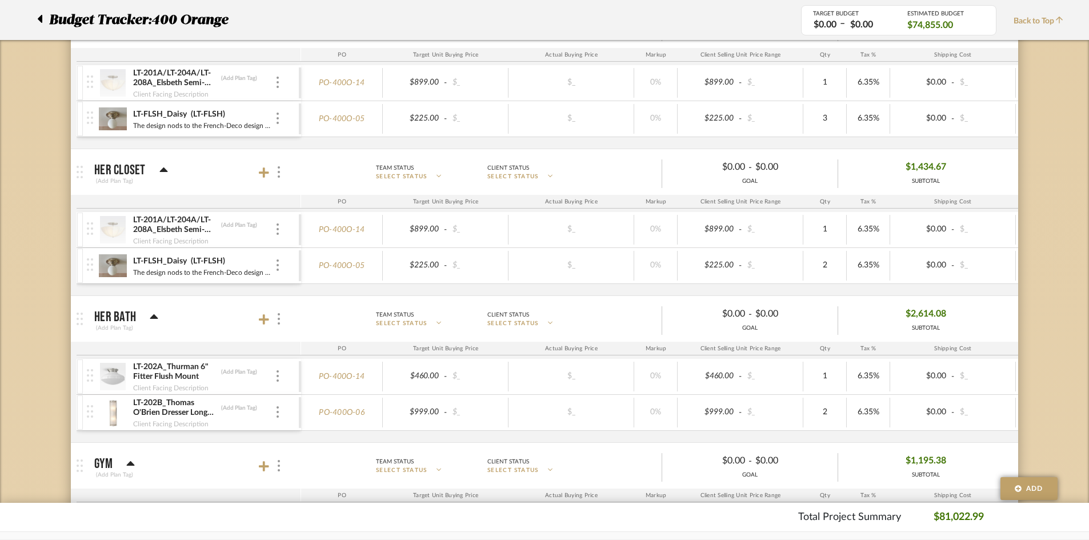
scroll to position [2057, 0]
click at [260, 171] on icon at bounding box center [264, 171] width 10 height 10
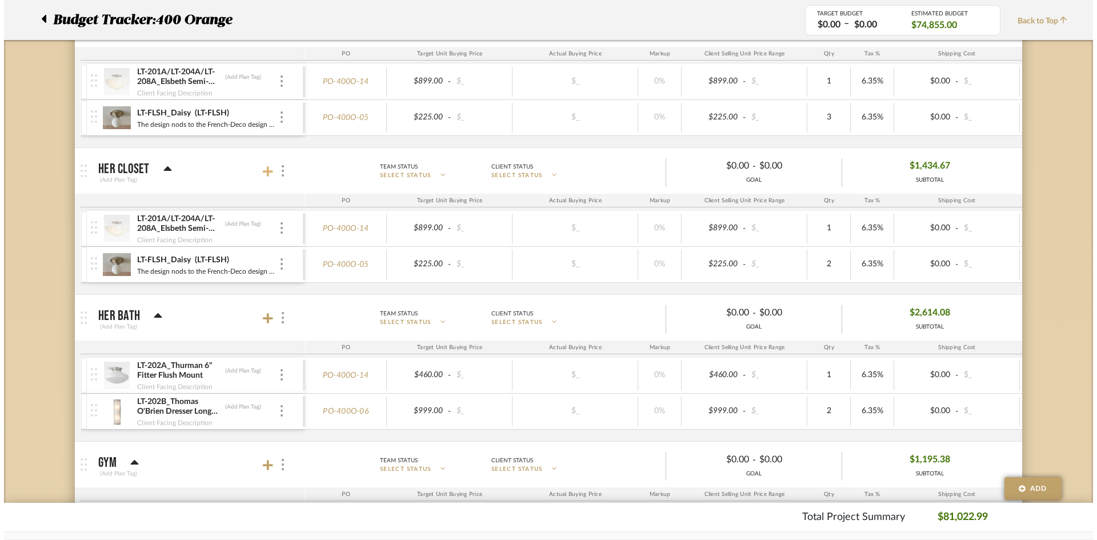
scroll to position [0, 0]
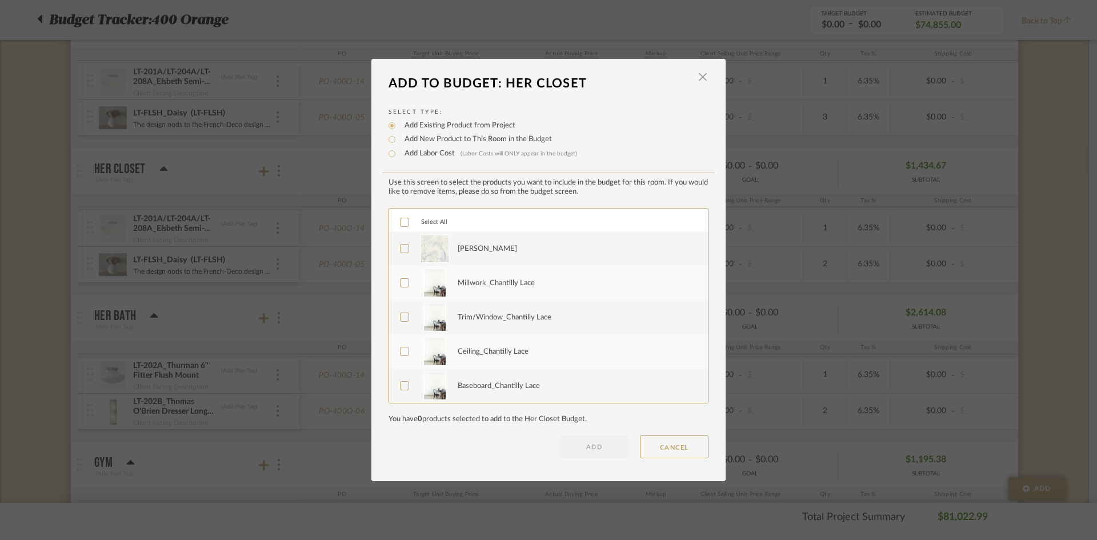
click at [401, 250] on icon at bounding box center [405, 249] width 8 height 8
click at [600, 454] on button "ADD" at bounding box center [594, 446] width 69 height 23
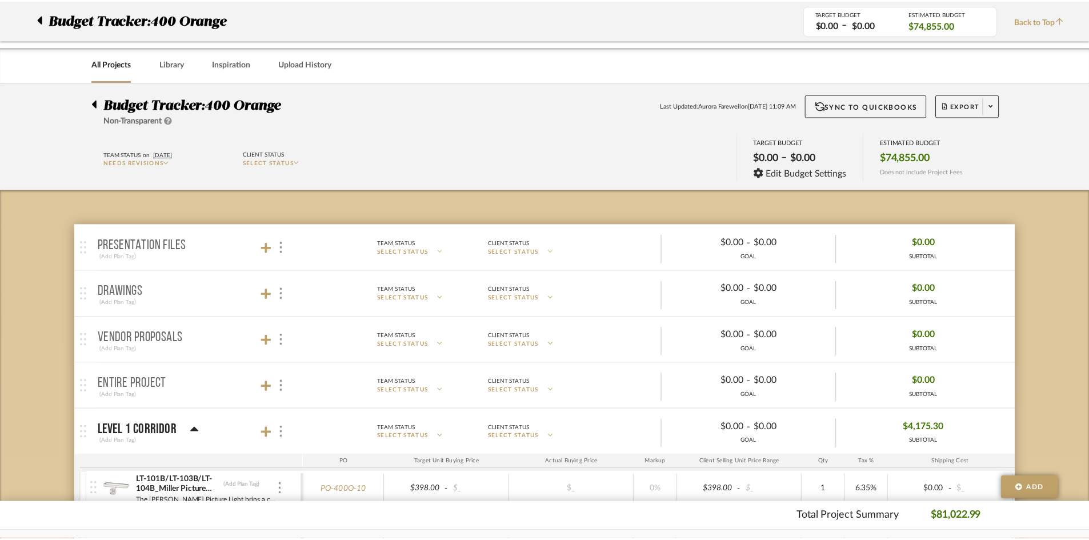
scroll to position [2057, 0]
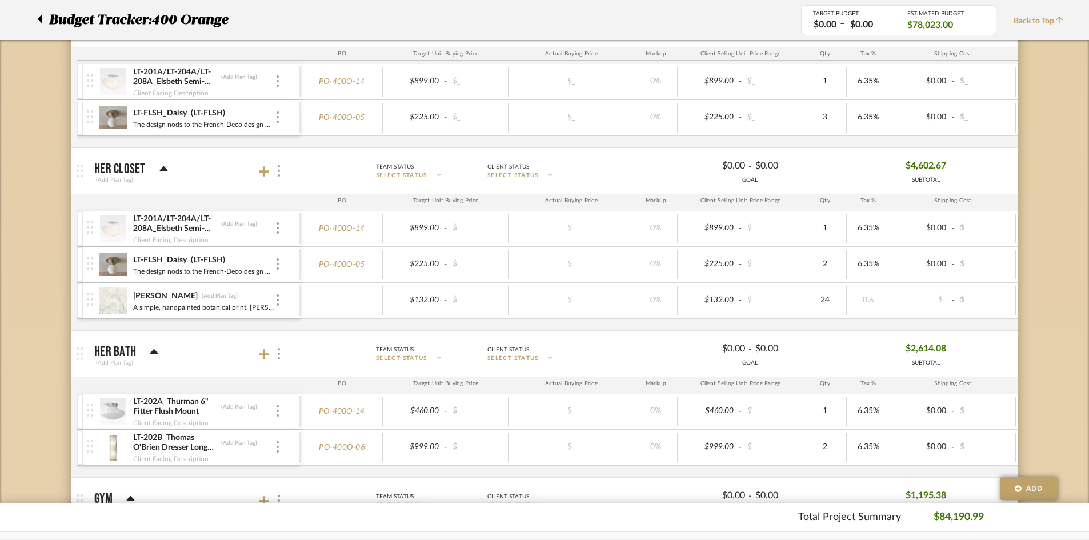
click at [274, 298] on div "Mori Sisal (Add Plan Tag)" at bounding box center [204, 296] width 142 height 11
click at [277, 298] on img at bounding box center [278, 299] width 2 height 11
click at [305, 357] on span "Add Associated Product or Labor" at bounding box center [334, 355] width 70 height 19
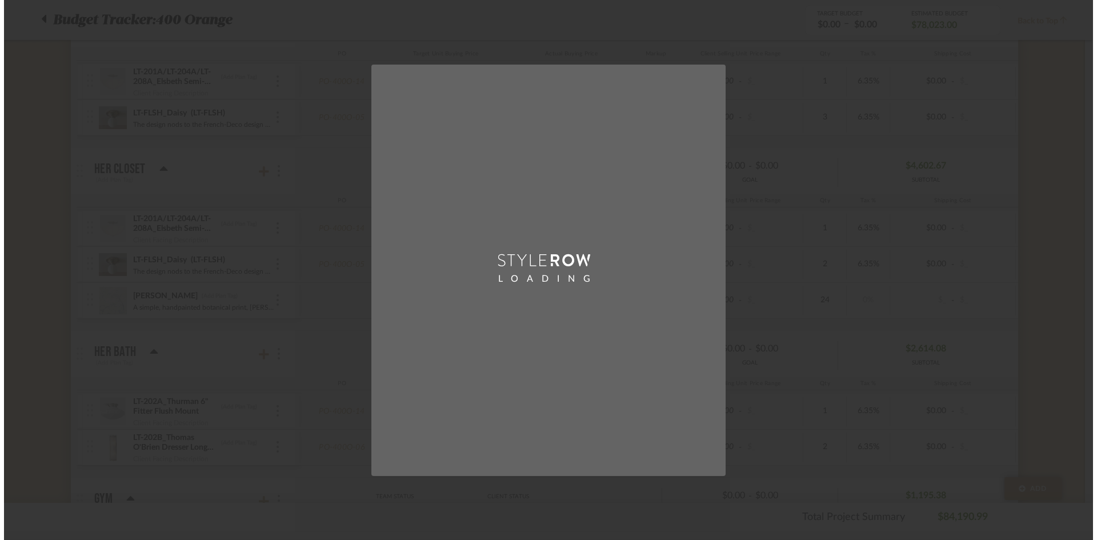
scroll to position [0, 0]
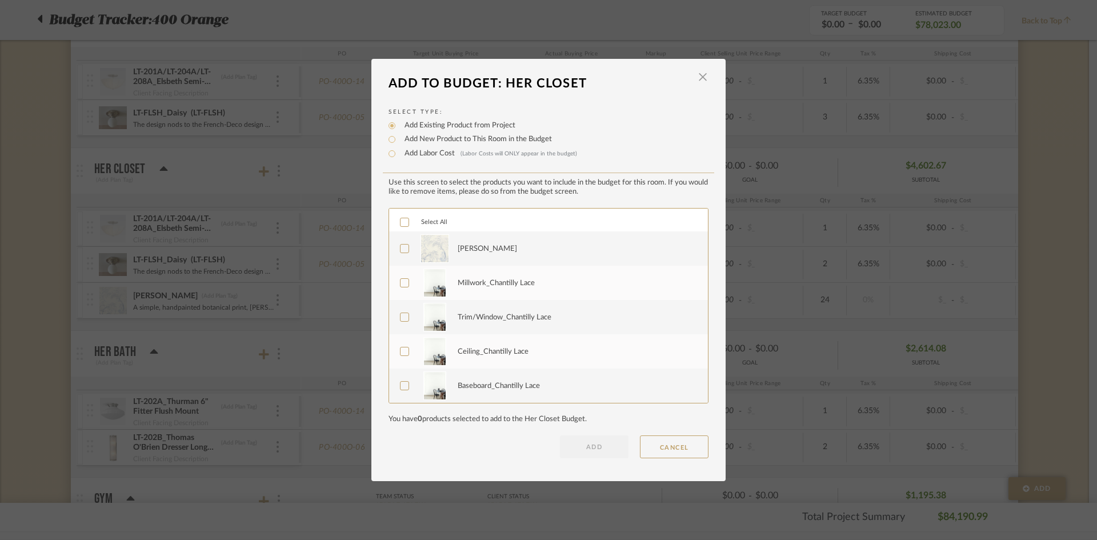
click at [441, 155] on label "Add Labor Cost (Labor Costs will ONLY appear in the budget)" at bounding box center [488, 153] width 178 height 11
click at [399, 155] on input "Add Labor Cost (Labor Costs will ONLY appear in the budget)" at bounding box center [392, 154] width 14 height 14
radio input "true"
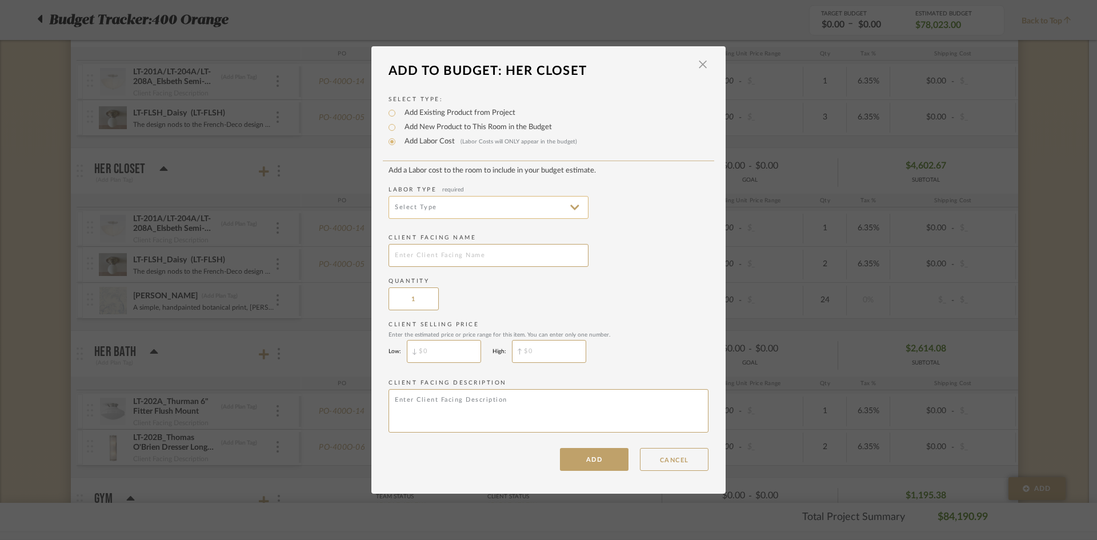
click at [442, 200] on input at bounding box center [489, 207] width 200 height 23
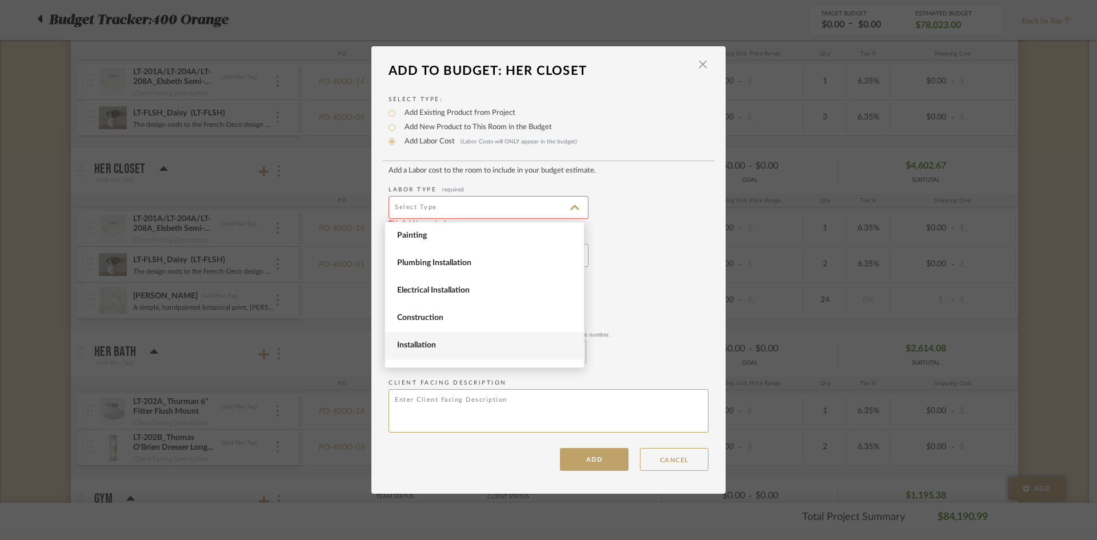
click at [450, 341] on span "Installation" at bounding box center [486, 346] width 178 height 10
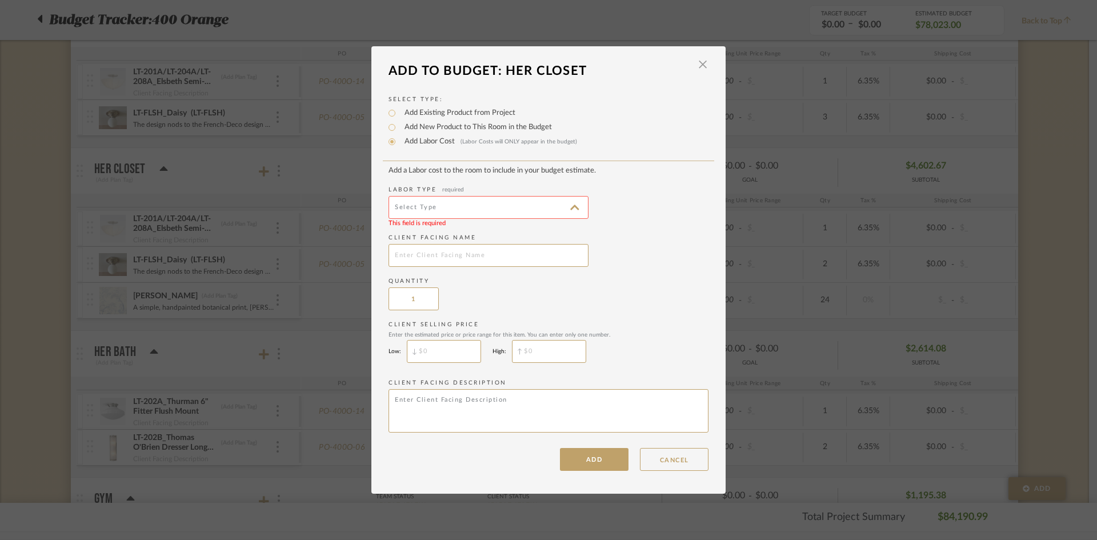
type input "Installation"
click at [466, 249] on input "text" at bounding box center [489, 255] width 200 height 23
type input "[PERSON_NAME] Wallpaper Installation"
type input "$"
click at [422, 350] on input "$" at bounding box center [444, 351] width 74 height 23
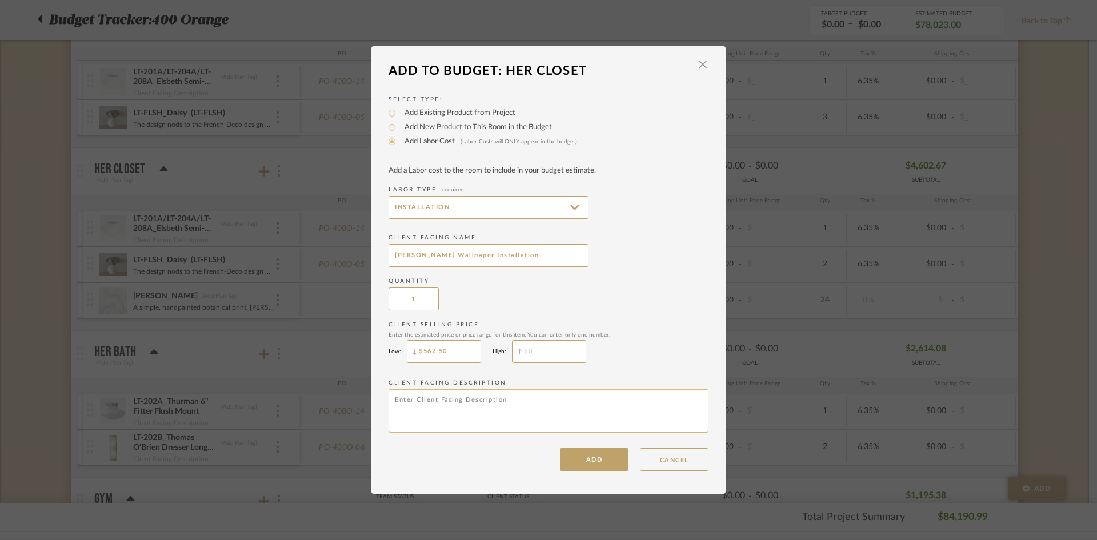
type input "$562.50"
click at [463, 410] on textarea at bounding box center [549, 410] width 320 height 43
type textarea "Wallpaper Installation"
click at [596, 465] on button "ADD" at bounding box center [594, 459] width 69 height 23
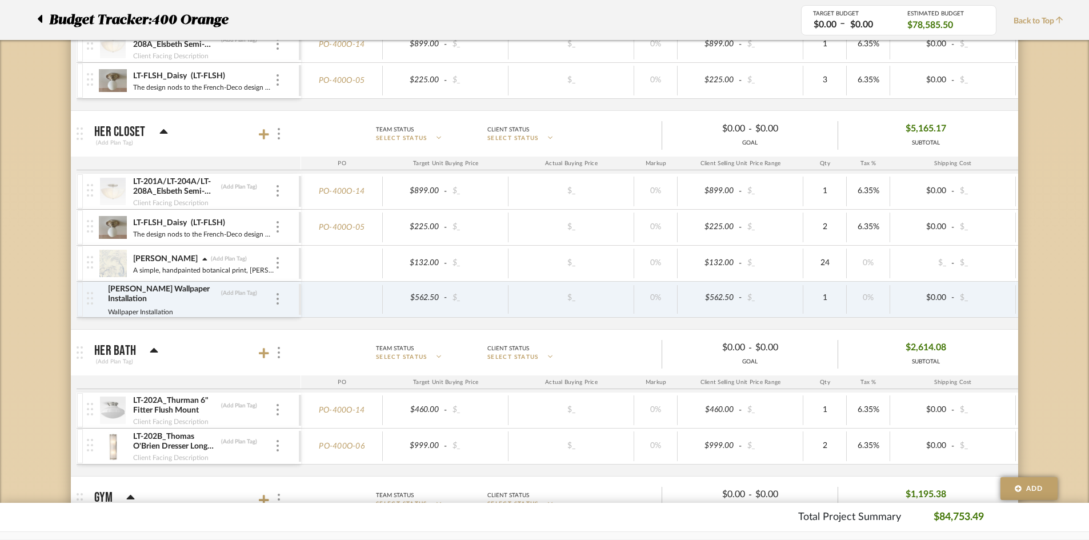
scroll to position [2115, 0]
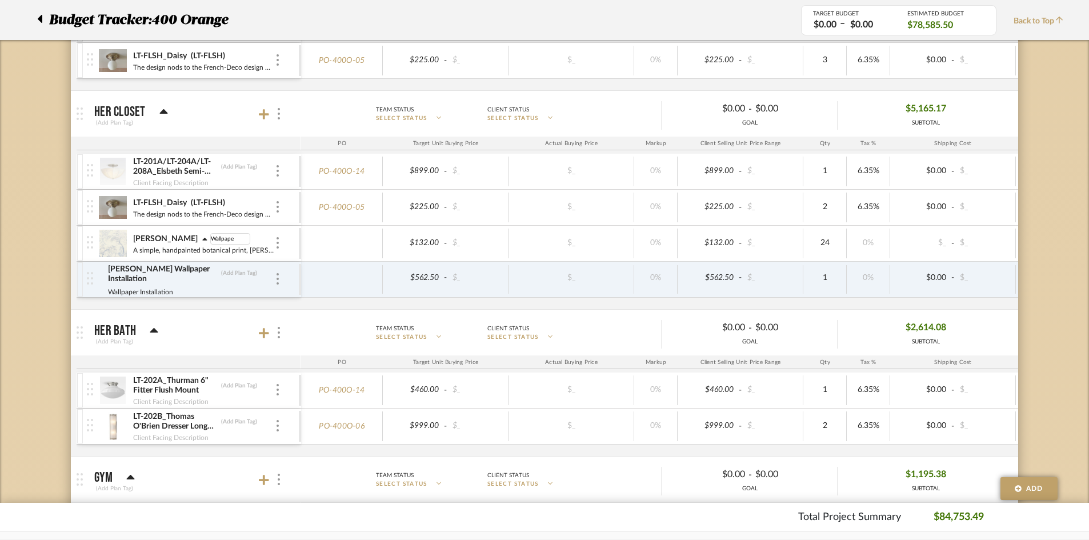
type input "Wallpaper"
click at [0, 179] on div "Budget Tracker: 400 Orange Non-Transparent Last Updated: Aurora Farewell on Sep…" at bounding box center [544, 255] width 1089 height 4575
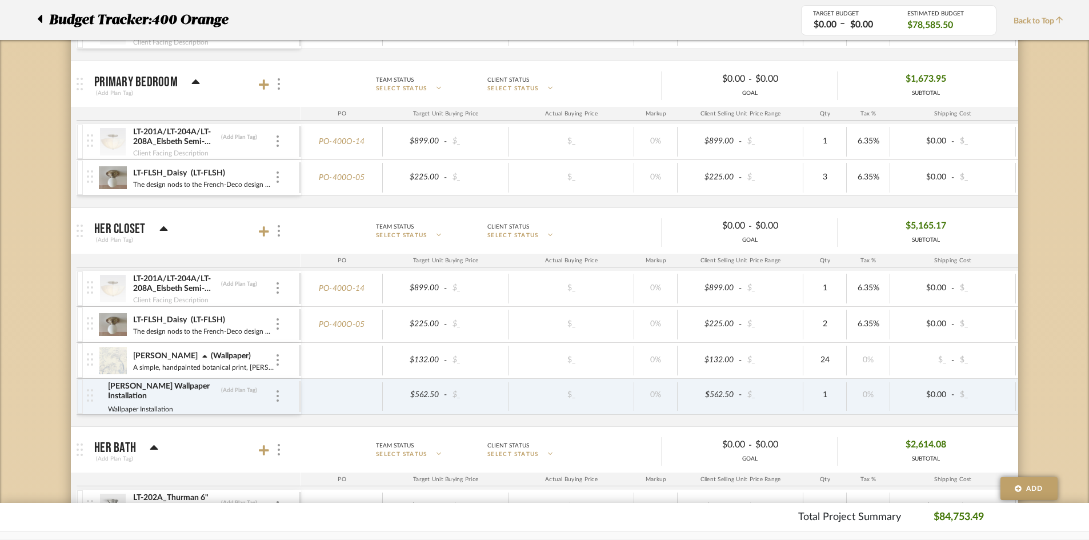
scroll to position [1829, 0]
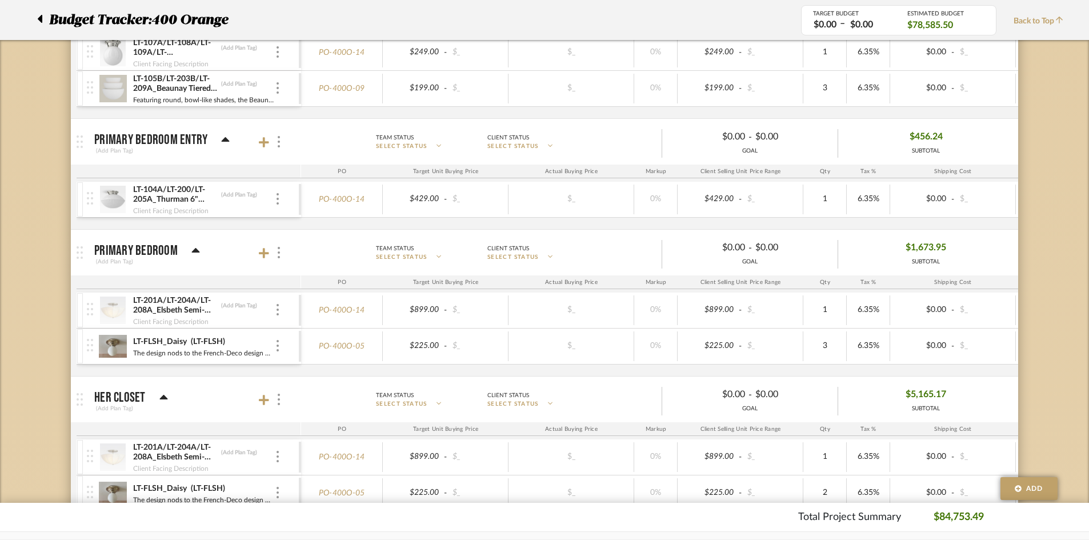
click at [40, 22] on icon at bounding box center [39, 19] width 5 height 14
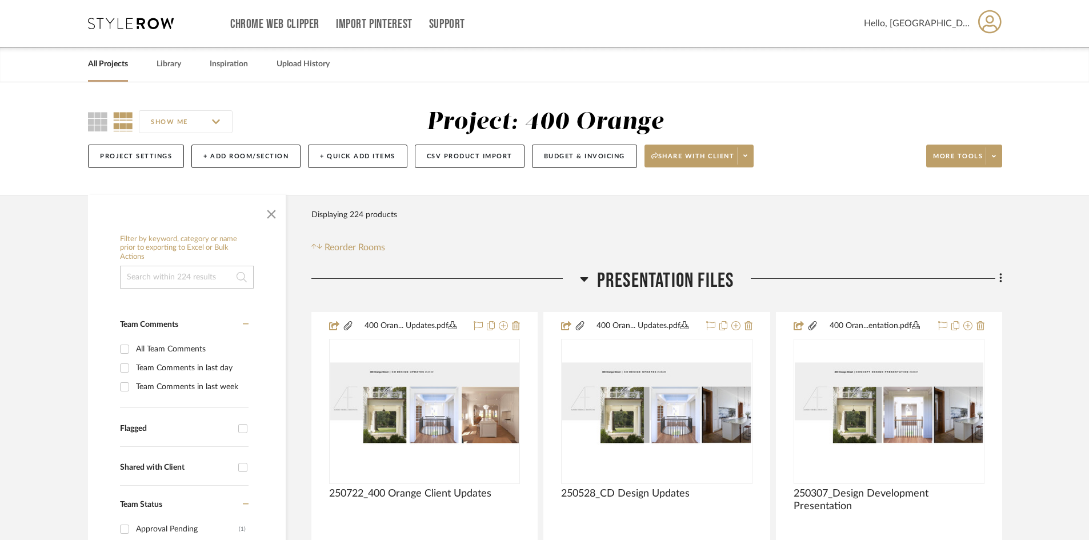
click at [188, 270] on input at bounding box center [187, 277] width 134 height 23
type input "wallpaper"
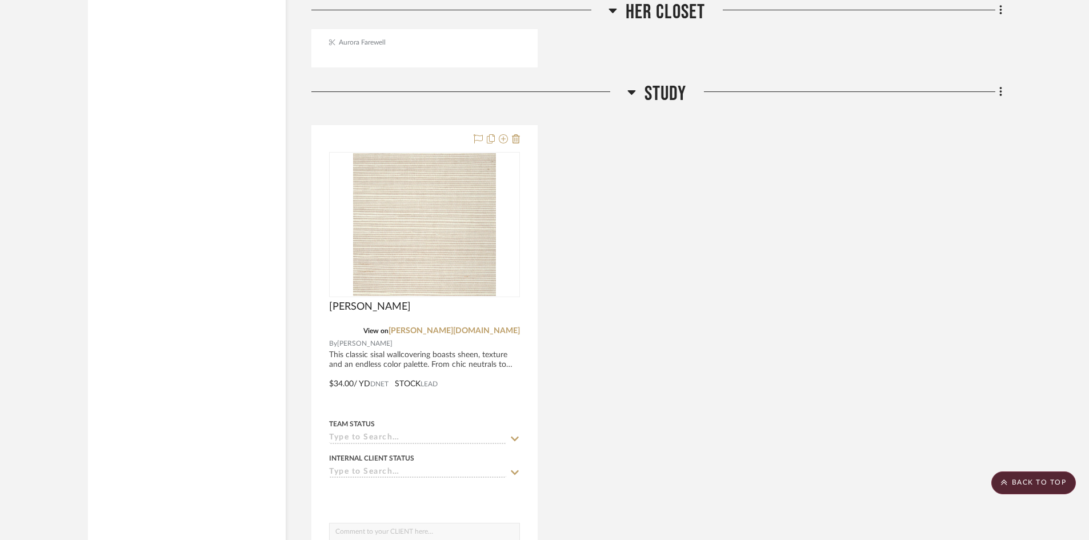
scroll to position [2457, 0]
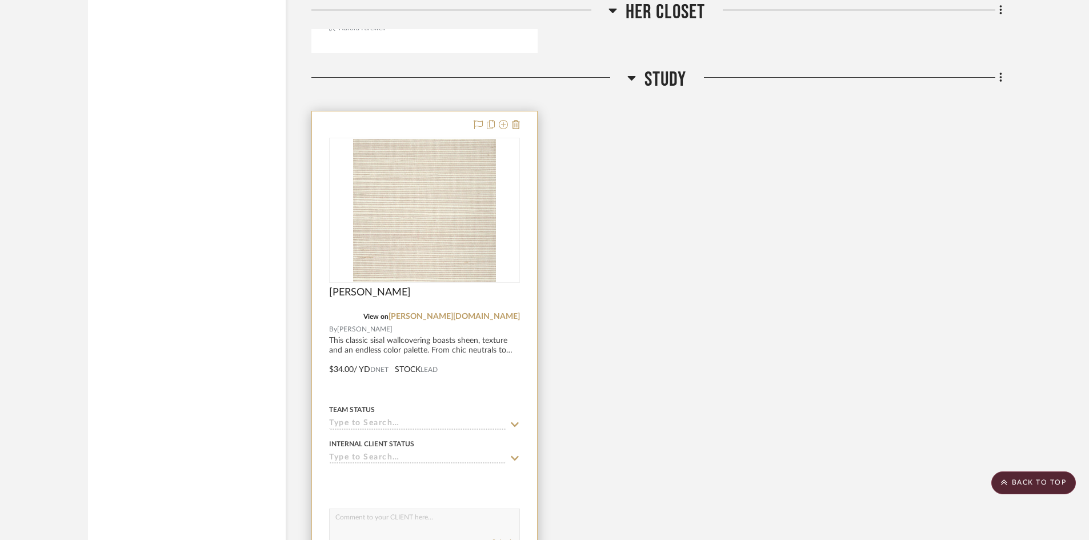
click at [0, 0] on img at bounding box center [0, 0] width 0 height 0
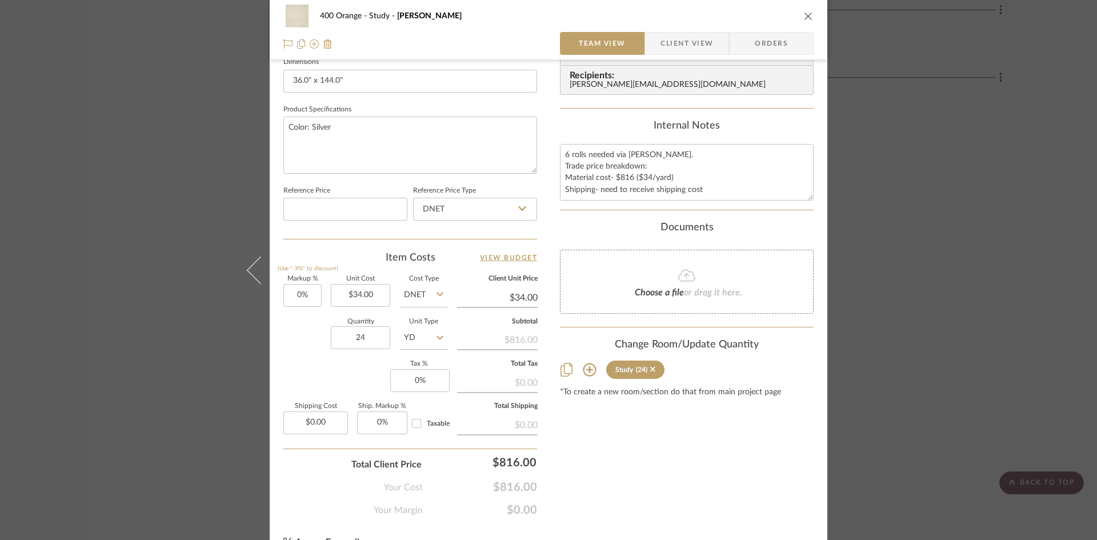
scroll to position [514, 0]
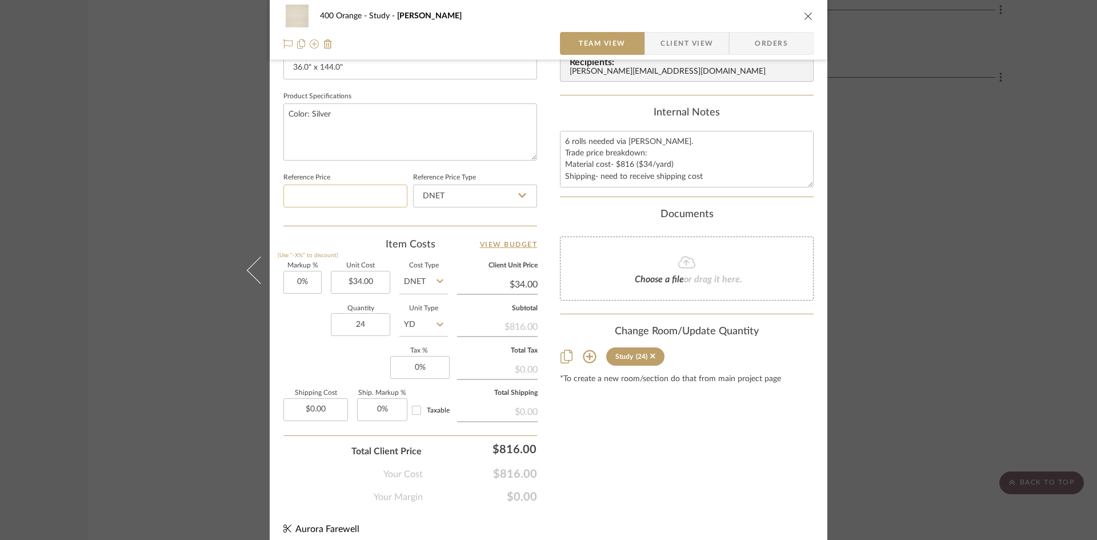
click at [398, 202] on input at bounding box center [345, 196] width 124 height 23
type input "$34.00"
click at [370, 228] on div "Team-Facing Details Item Name Haruki Sisal Brand Schumacher Internal Descriptio…" at bounding box center [410, 33] width 254 height 941
click at [368, 284] on input "34.00" at bounding box center [360, 282] width 59 height 23
type input "$51.00"
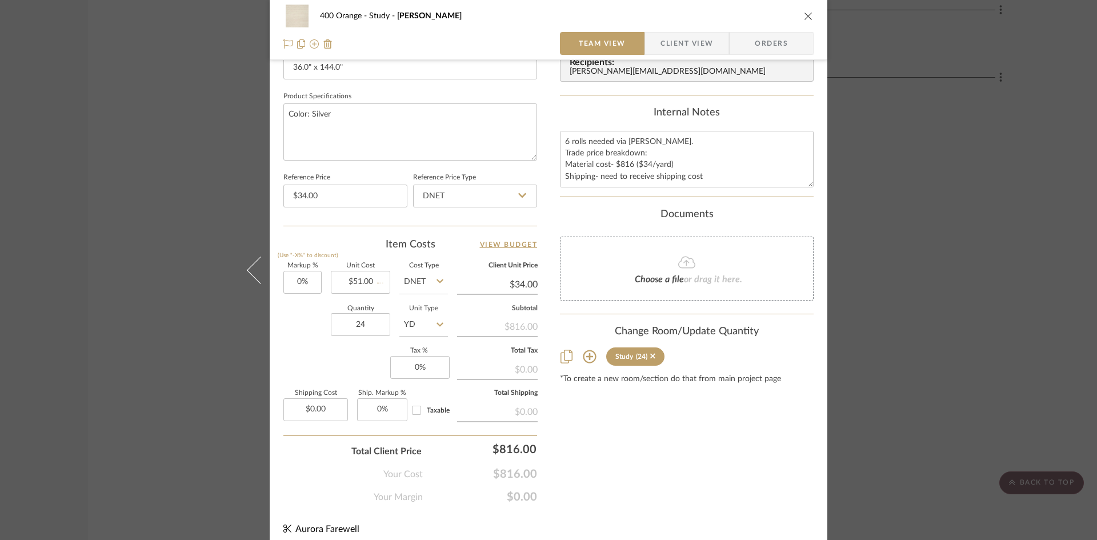
click at [298, 318] on div "Quantity 24 Unit Type YD" at bounding box center [365, 326] width 165 height 41
type input "$51.00"
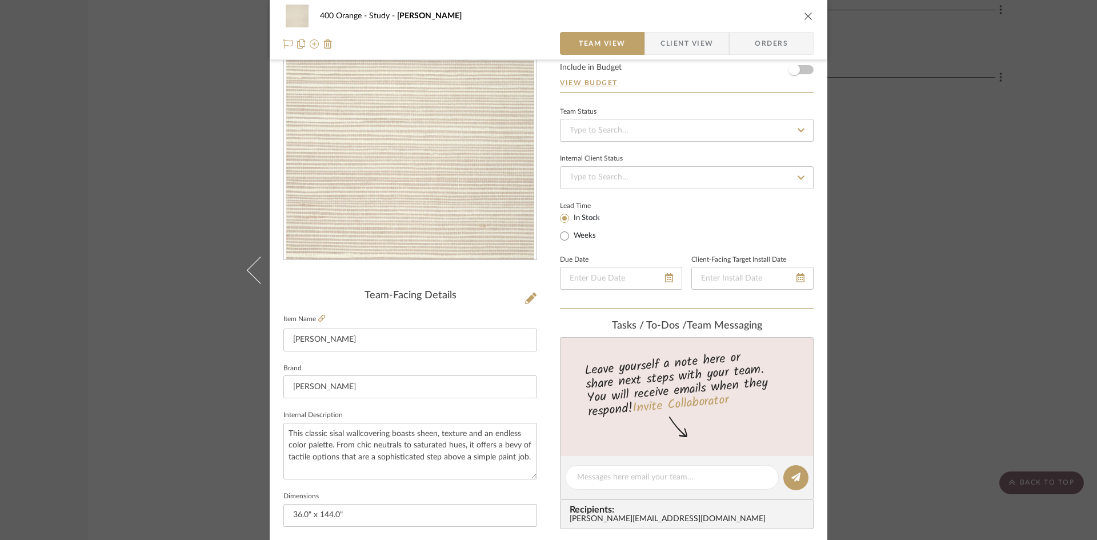
scroll to position [0, 0]
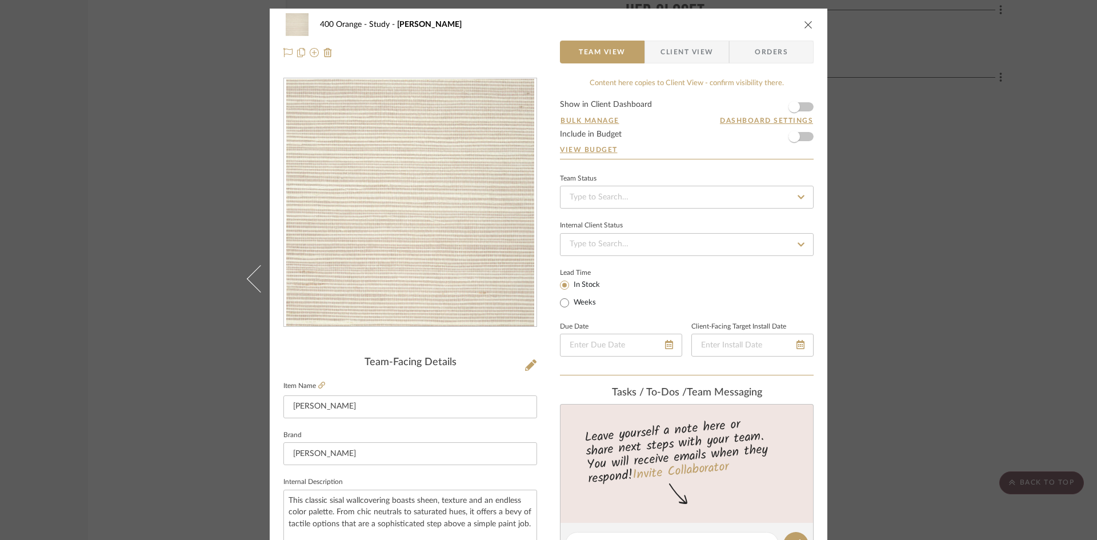
click at [809, 25] on icon "close" at bounding box center [808, 24] width 9 height 9
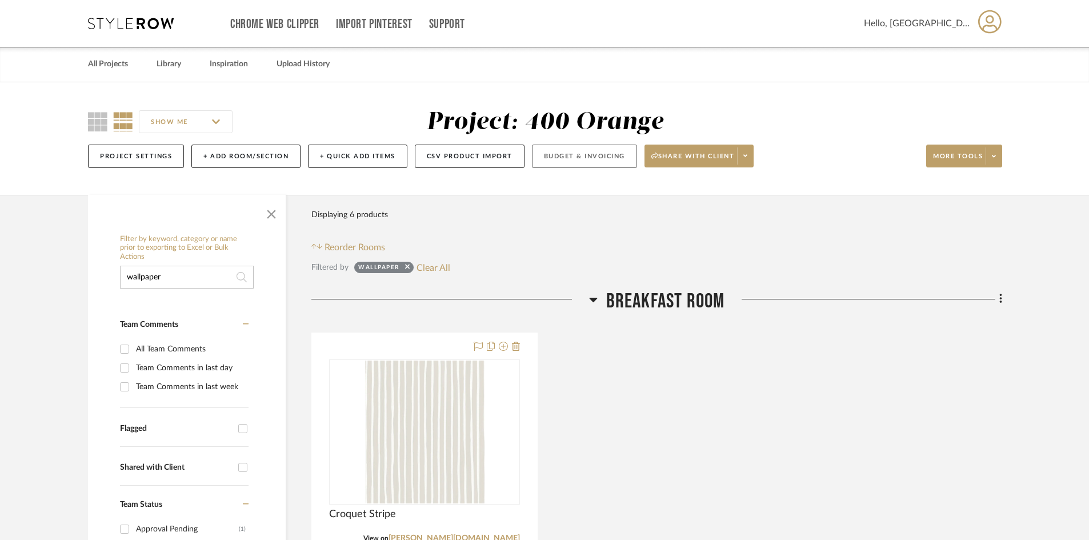
click at [571, 158] on button "Budget & Invoicing" at bounding box center [584, 156] width 105 height 23
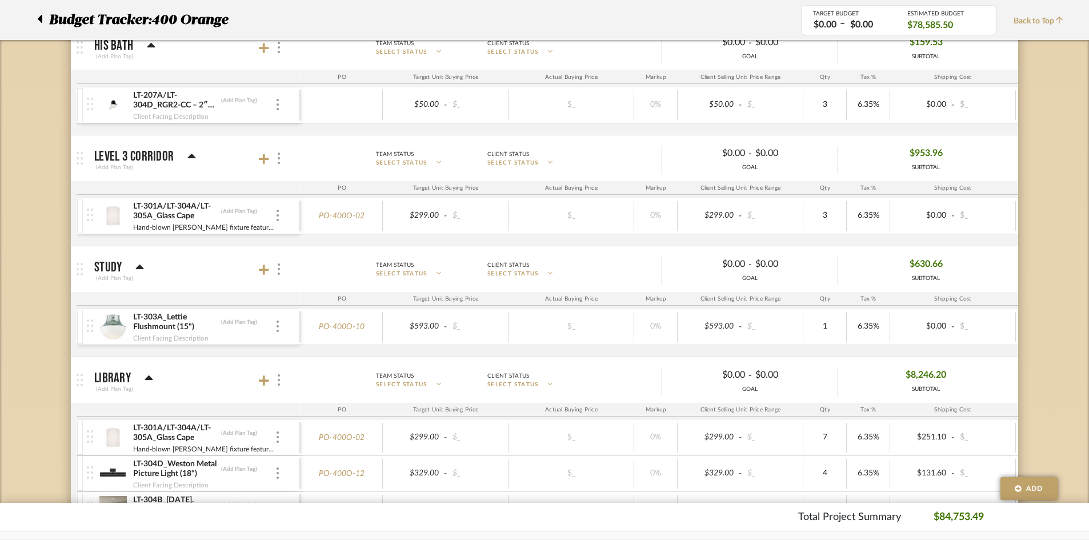
scroll to position [2972, 0]
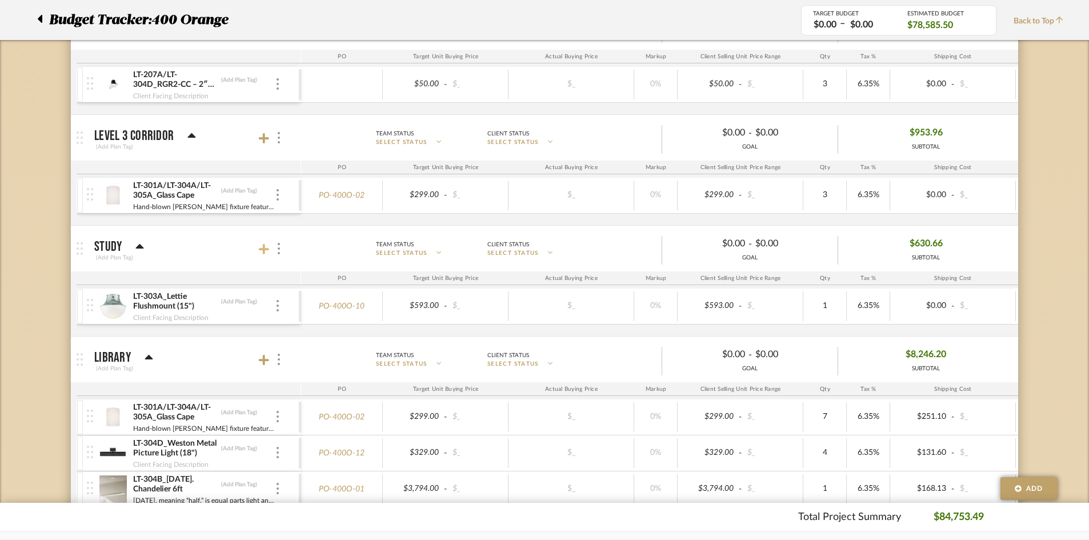
click at [262, 251] on icon at bounding box center [264, 248] width 10 height 11
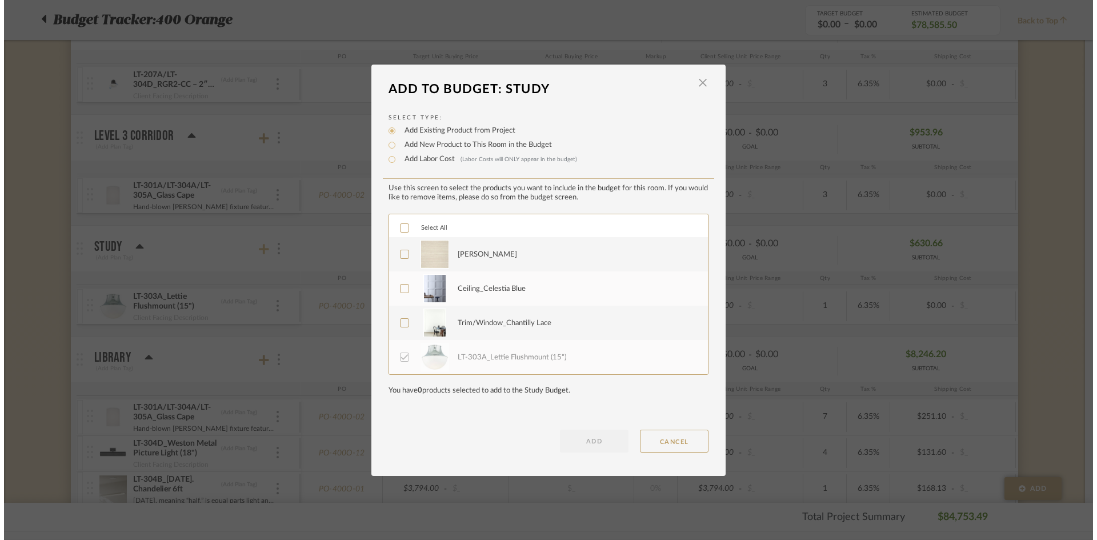
scroll to position [0, 0]
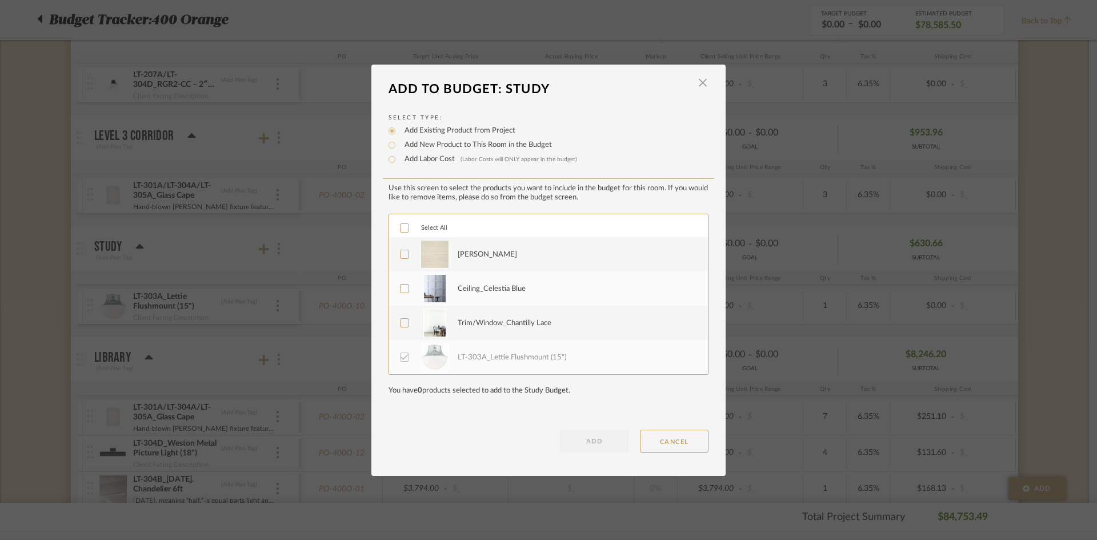
click at [403, 251] on icon at bounding box center [405, 254] width 8 height 8
click at [605, 435] on button "ADD" at bounding box center [594, 441] width 69 height 23
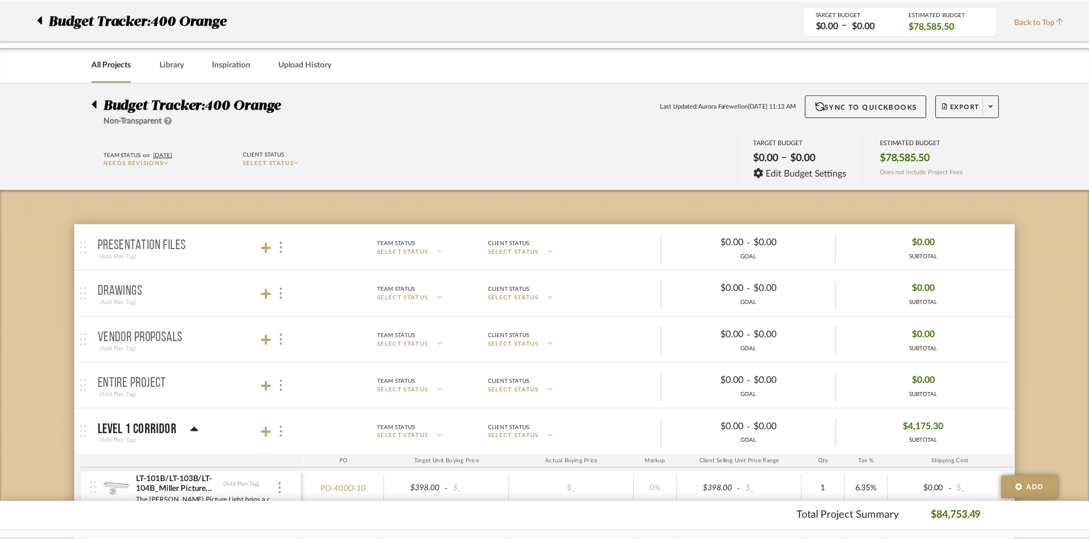
scroll to position [2972, 0]
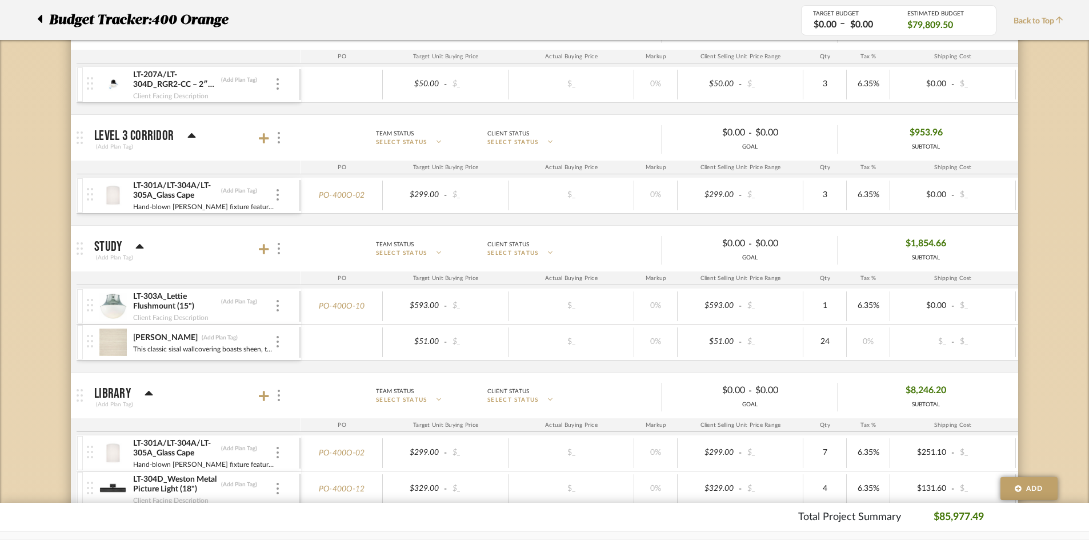
click at [281, 348] on div "Haruki Sisal (Add Plan Tag) This classic sisal wallcovering boasts sheen, textu…" at bounding box center [193, 342] width 212 height 35
click at [281, 342] on div "Haruki Sisal (Add Plan Tag) This classic sisal wallcovering boasts sheen, textu…" at bounding box center [193, 342] width 212 height 35
click at [279, 341] on div at bounding box center [278, 342] width 6 height 13
click at [305, 391] on span "Add Associated Product or Labor" at bounding box center [334, 396] width 70 height 19
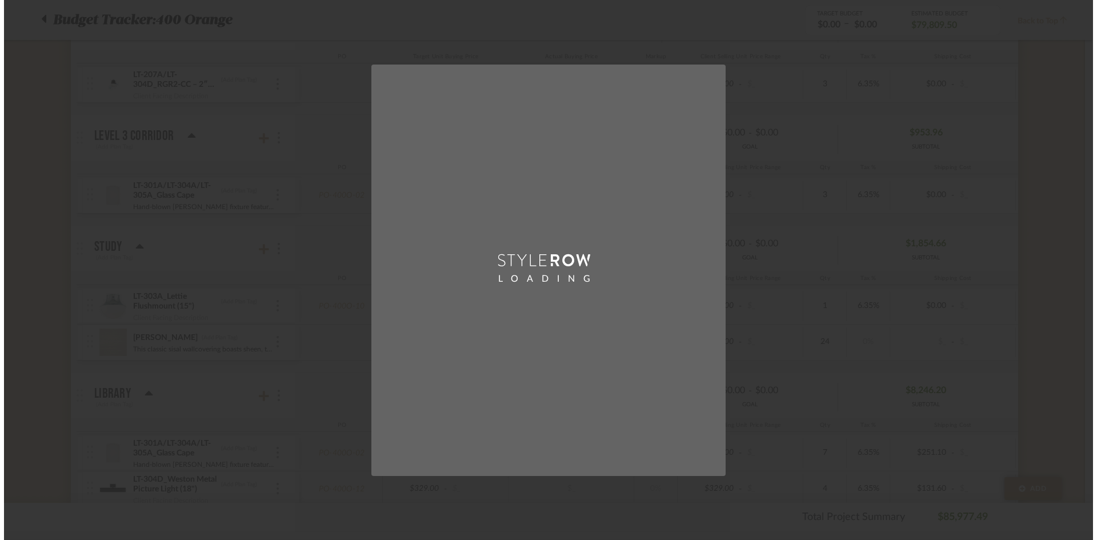
scroll to position [0, 0]
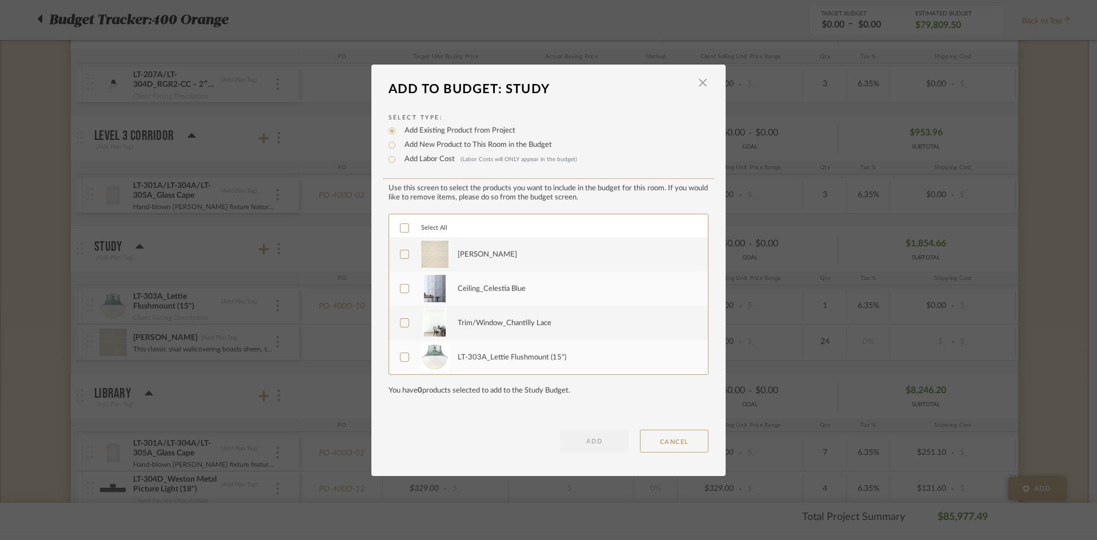
click at [470, 258] on div "[PERSON_NAME]" at bounding box center [487, 254] width 59 height 11
click at [414, 159] on label "Add Labor Cost (Labor Costs will ONLY appear in the budget)" at bounding box center [488, 159] width 178 height 11
click at [399, 159] on input "Add Labor Cost (Labor Costs will ONLY appear in the budget)" at bounding box center [392, 160] width 14 height 14
radio input "true"
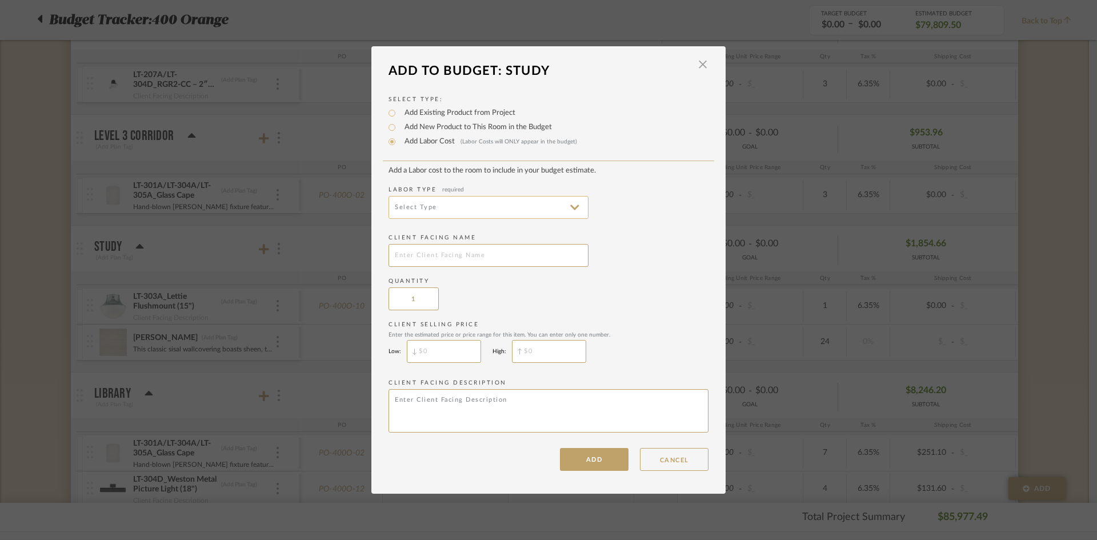
click at [447, 196] on input at bounding box center [489, 207] width 200 height 23
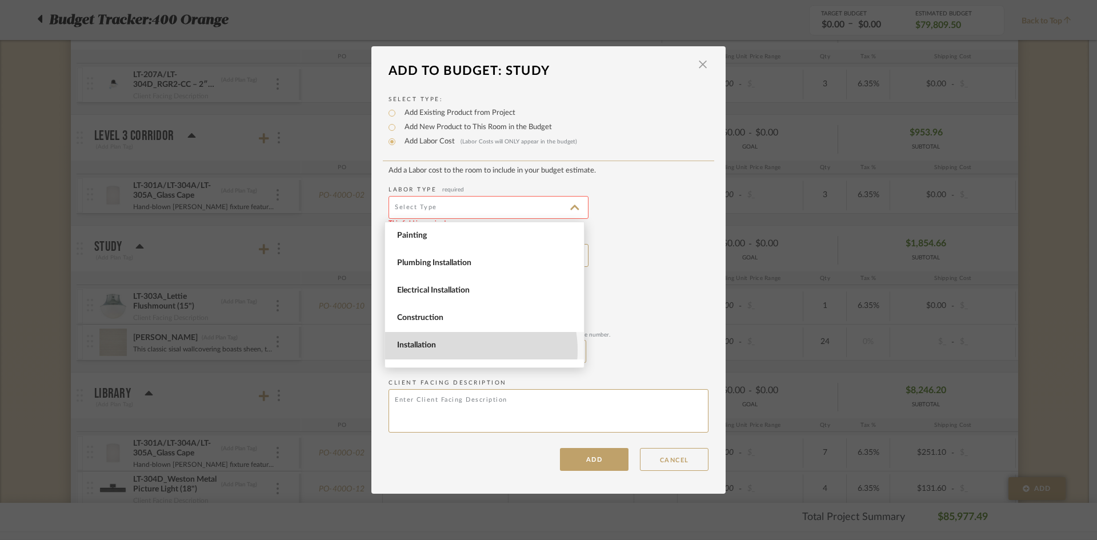
click at [462, 350] on span "Installation" at bounding box center [486, 346] width 178 height 10
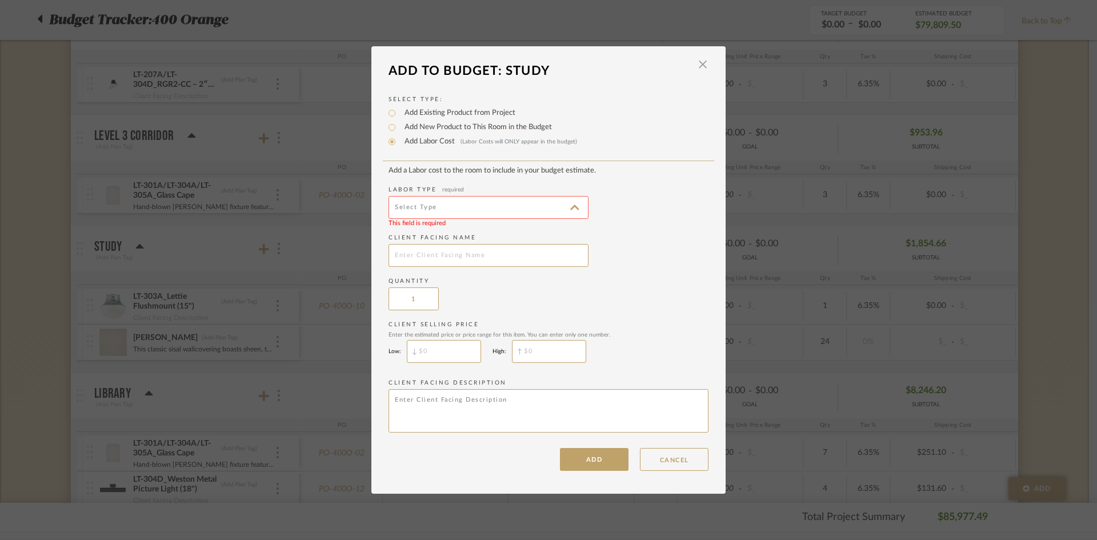
type input "Installation"
click at [466, 258] on input "text" at bounding box center [489, 255] width 200 height 23
type input "[PERSON_NAME] Wallpaper Installation"
type input "$"
click at [448, 348] on input "$" at bounding box center [444, 351] width 74 height 23
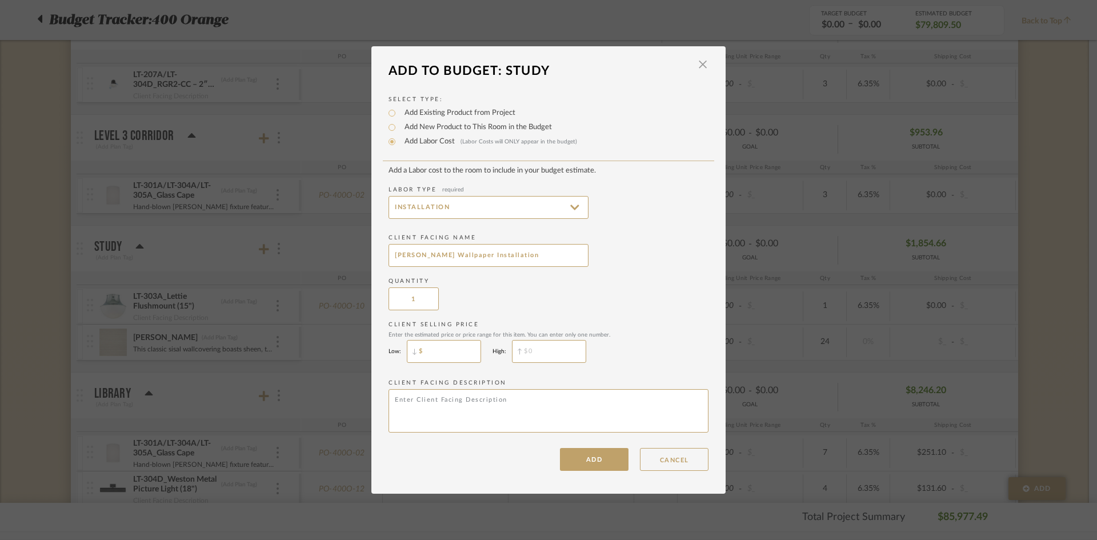
click at [449, 347] on input "$" at bounding box center [444, 351] width 74 height 23
type input "$1,125"
click at [454, 397] on textarea at bounding box center [549, 410] width 320 height 43
type textarea "Wallpaper Installation"
click at [588, 466] on button "ADD" at bounding box center [594, 459] width 69 height 23
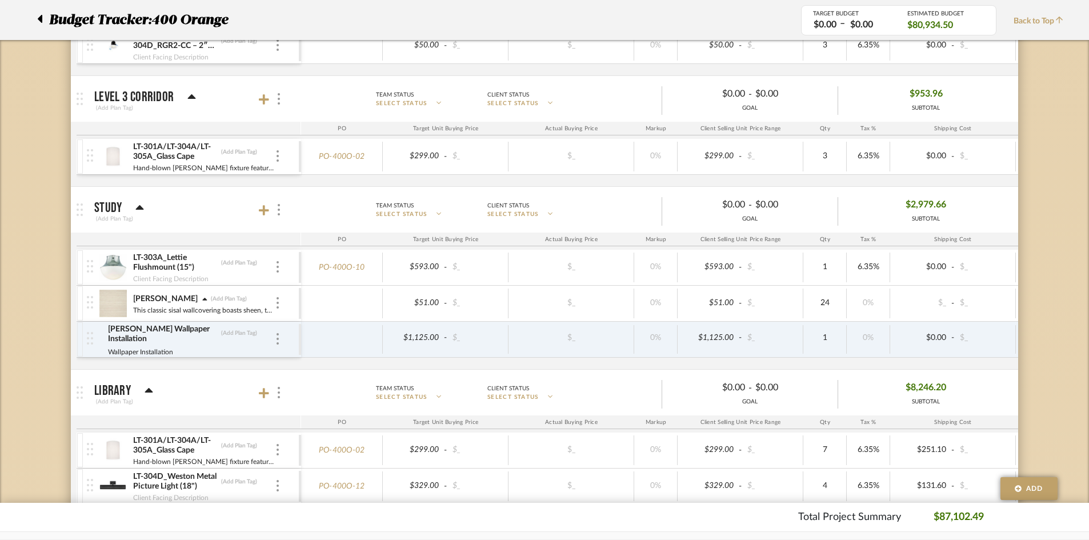
scroll to position [3029, 0]
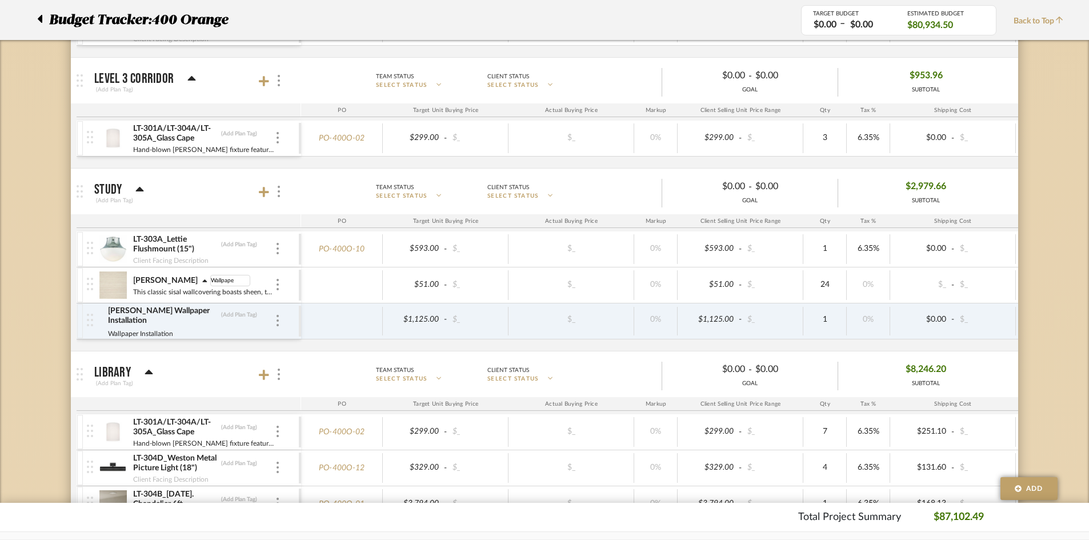
type input "Wallpaper"
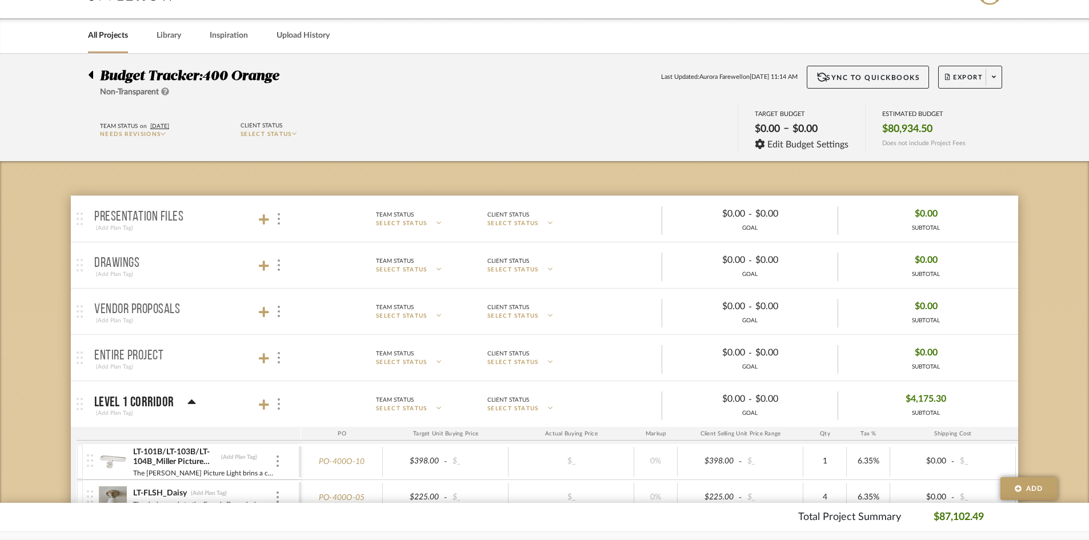
scroll to position [0, 0]
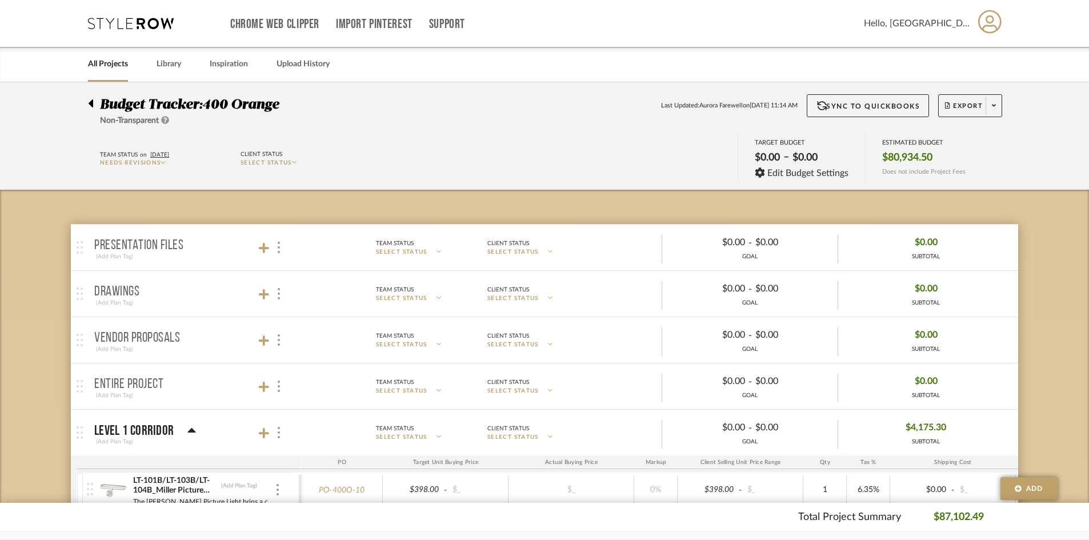
click at [93, 102] on icon at bounding box center [91, 103] width 5 height 8
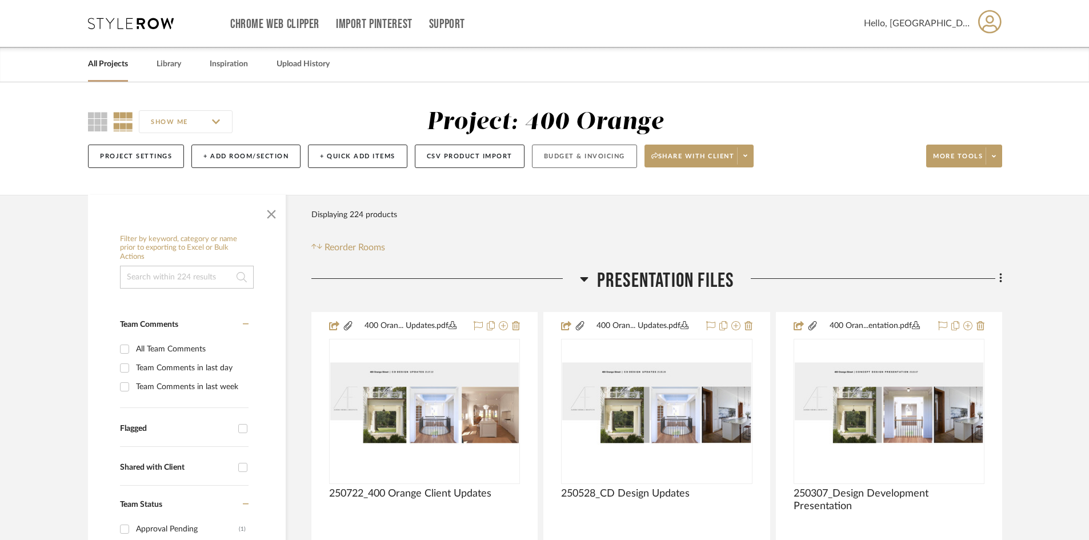
click at [571, 160] on button "Budget & Invoicing" at bounding box center [584, 156] width 105 height 23
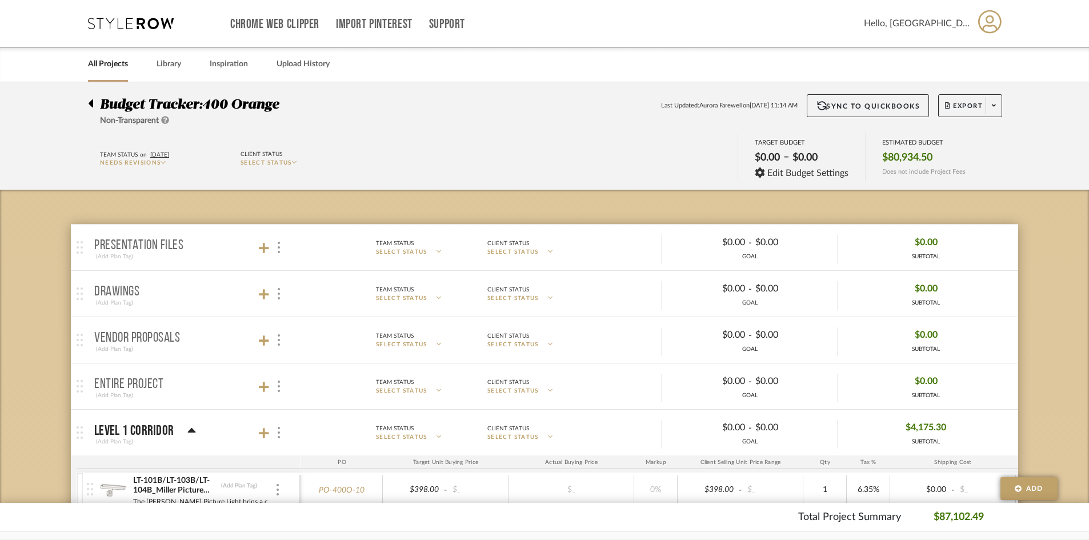
click at [93, 102] on div at bounding box center [94, 101] width 12 height 14
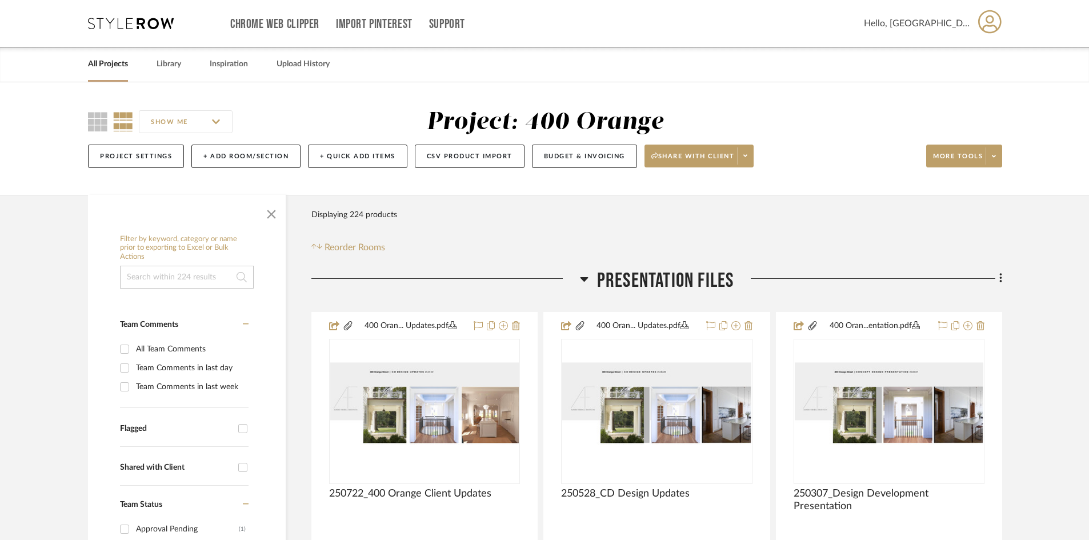
click at [224, 268] on input at bounding box center [187, 277] width 134 height 23
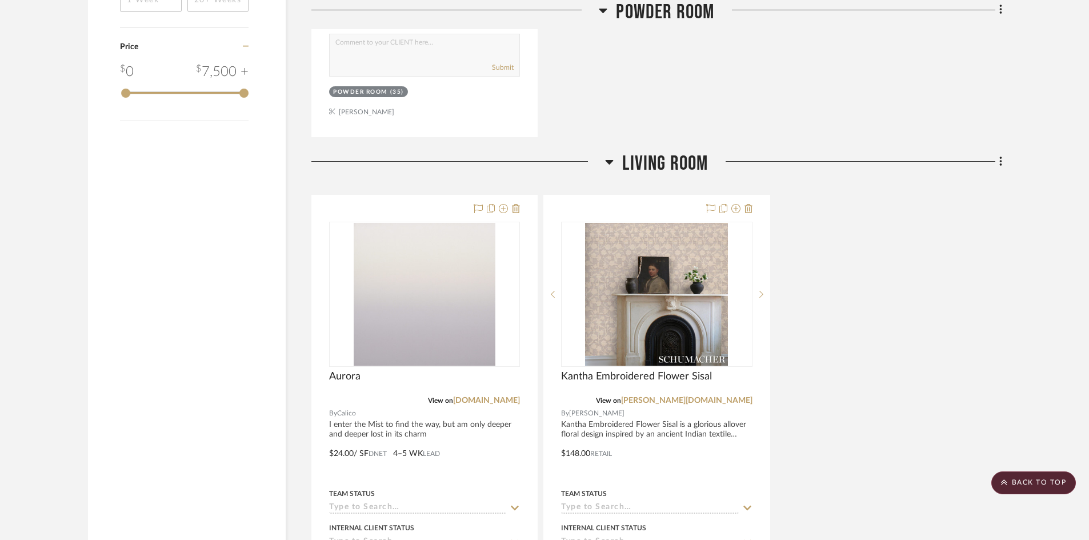
scroll to position [1486, 0]
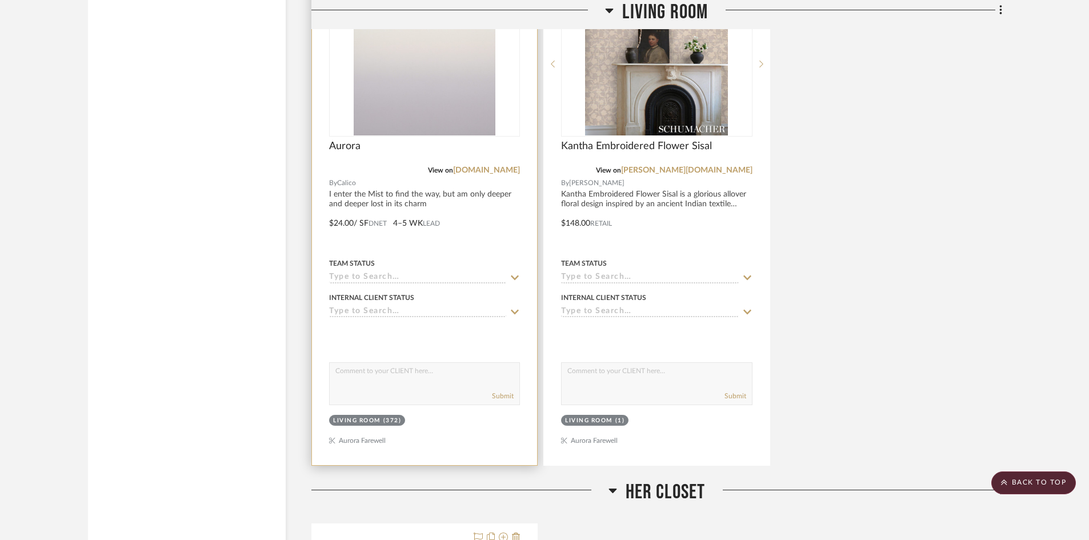
type input "wallpaper"
click at [472, 121] on img "0" at bounding box center [425, 64] width 142 height 143
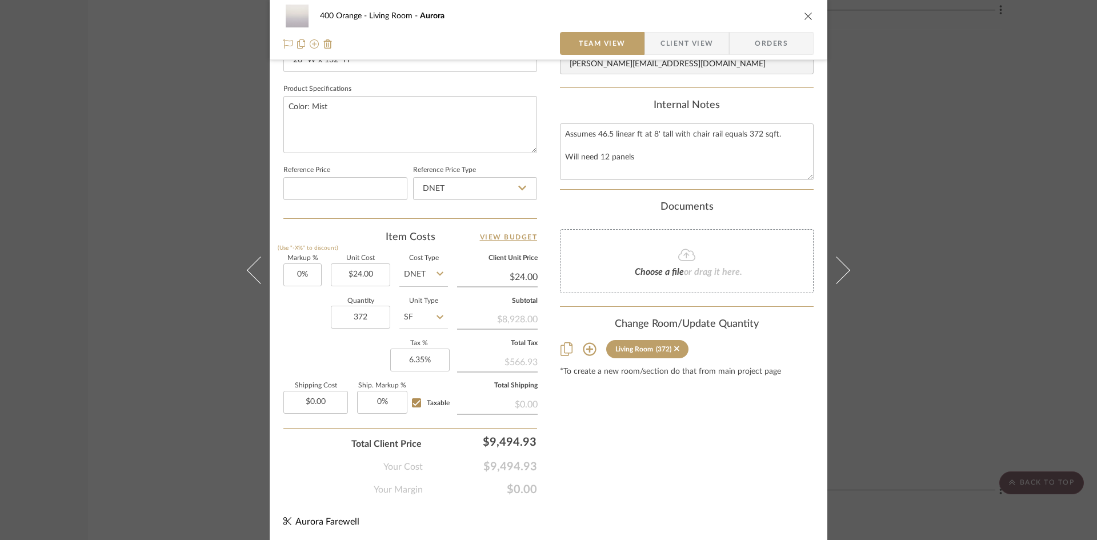
scroll to position [524, 0]
click at [890, 78] on div "400 Orange Living Room Aurora Team View Client View Orders Team-Facing Details …" at bounding box center [548, 270] width 1097 height 540
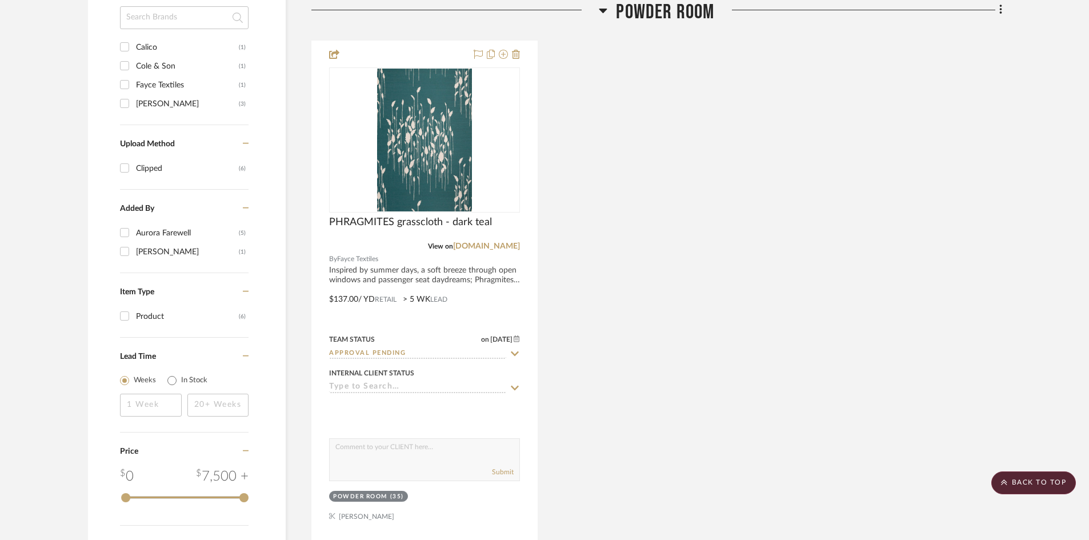
scroll to position [743, 0]
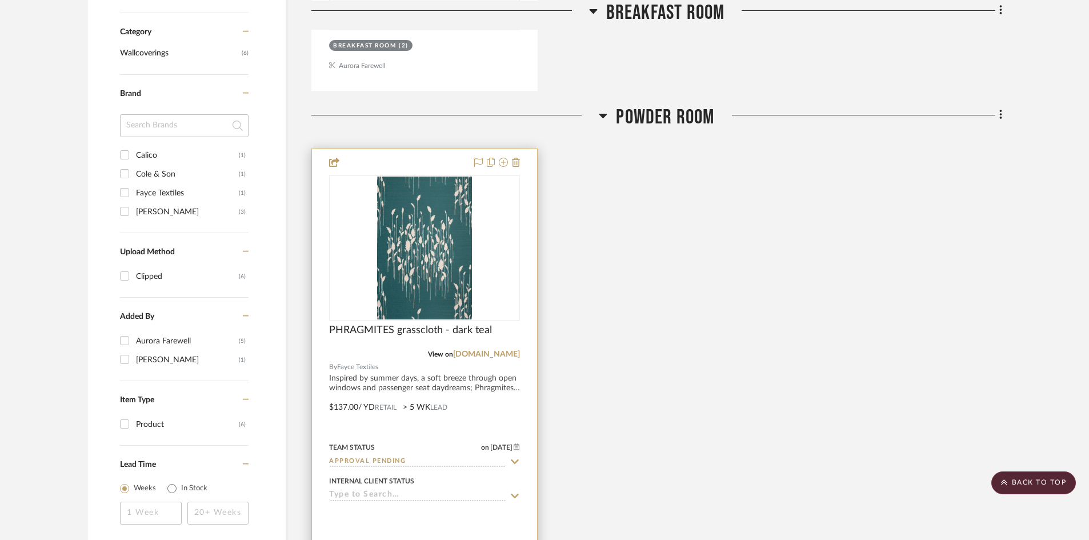
click at [529, 306] on div at bounding box center [424, 399] width 225 height 500
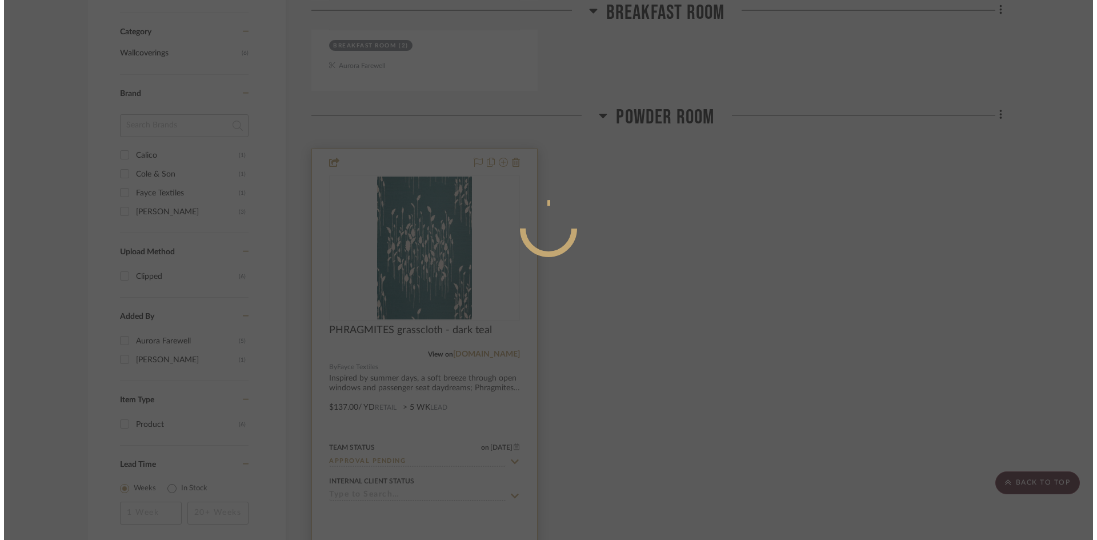
scroll to position [0, 0]
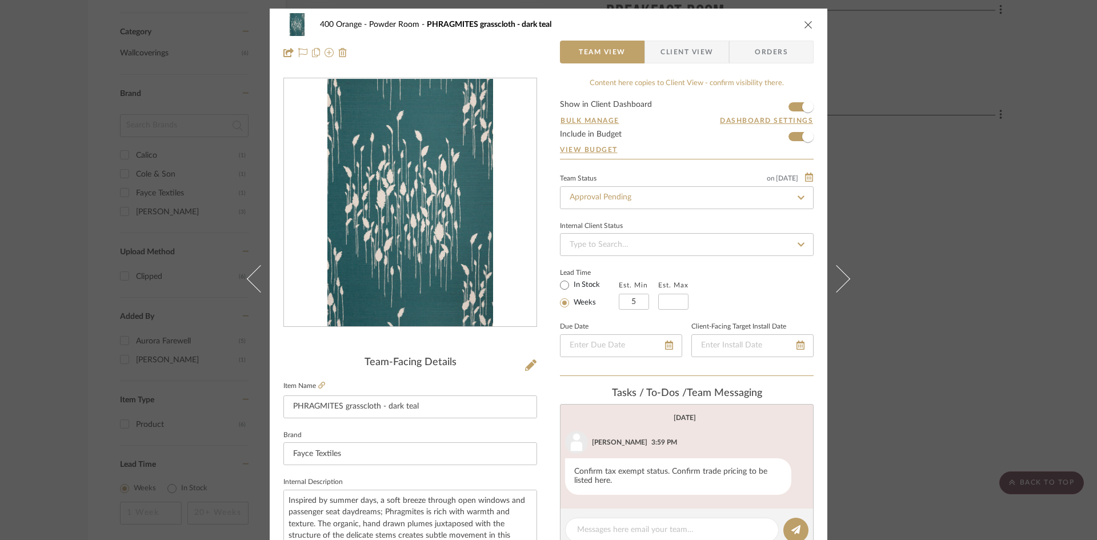
click at [805, 29] on button "close" at bounding box center [809, 24] width 10 height 10
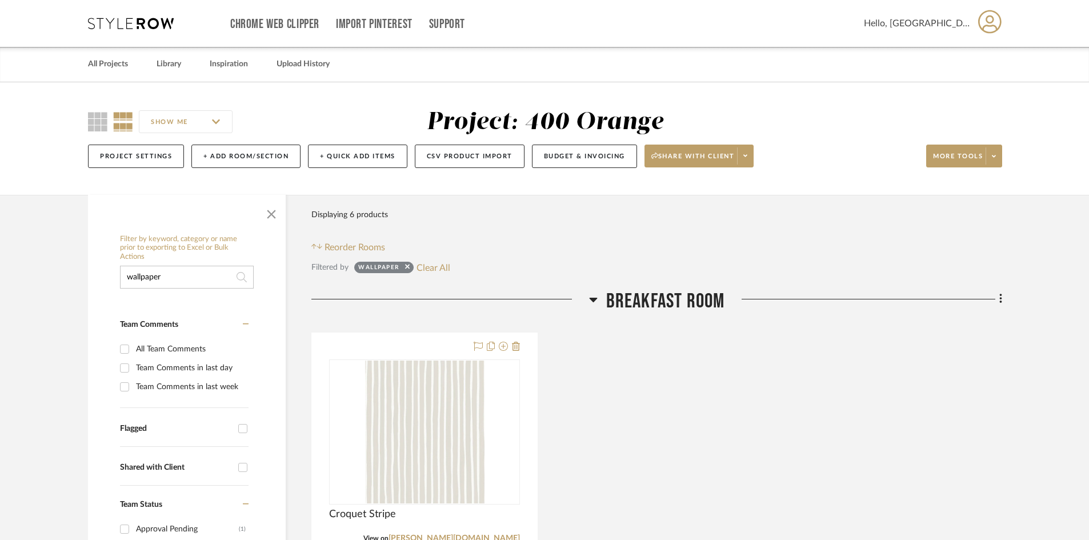
click at [102, 26] on icon at bounding box center [131, 23] width 86 height 11
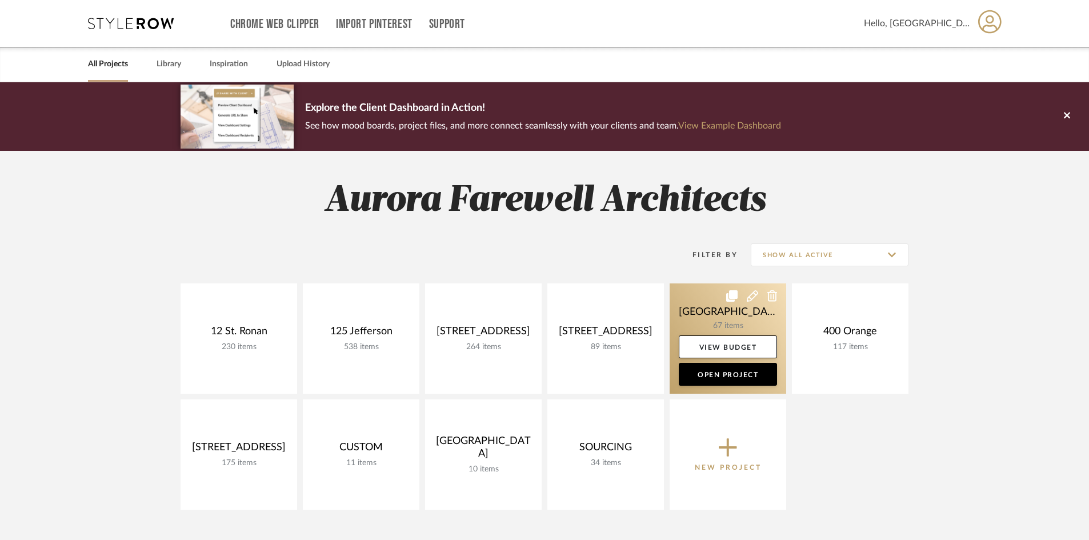
click at [759, 324] on link at bounding box center [728, 338] width 117 height 110
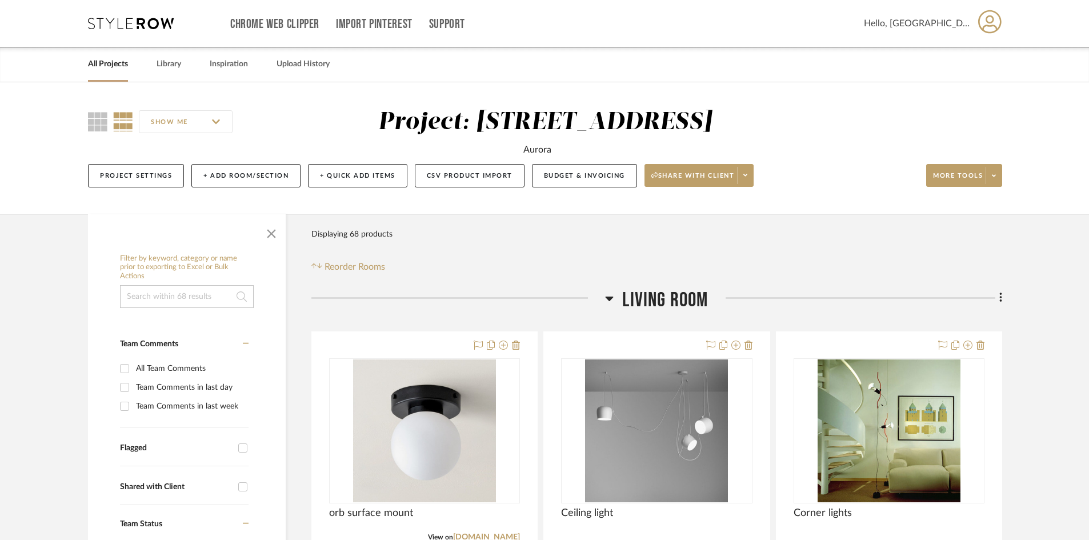
click at [147, 13] on div "Chrome Web Clipper Import Pinterest Support All Projects Library Inspiration Up…" at bounding box center [545, 23] width 914 height 47
click at [156, 21] on icon at bounding box center [131, 23] width 86 height 11
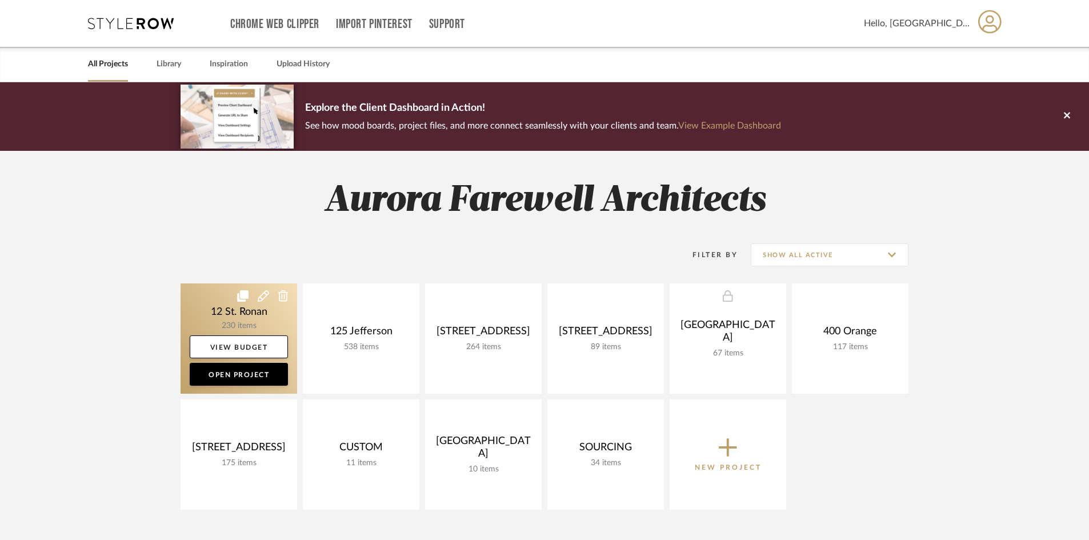
click at [267, 303] on link at bounding box center [239, 338] width 117 height 110
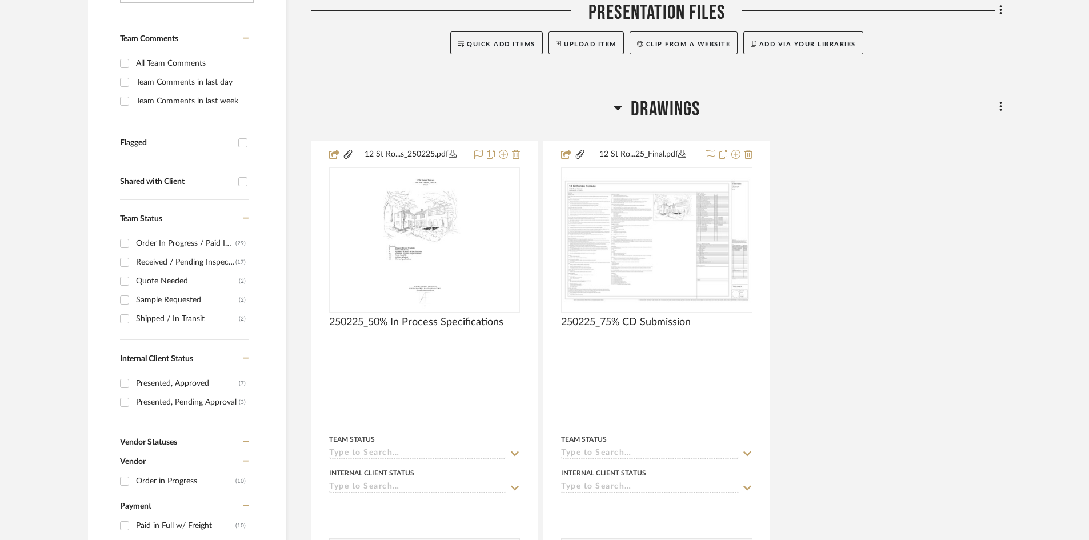
scroll to position [114, 0]
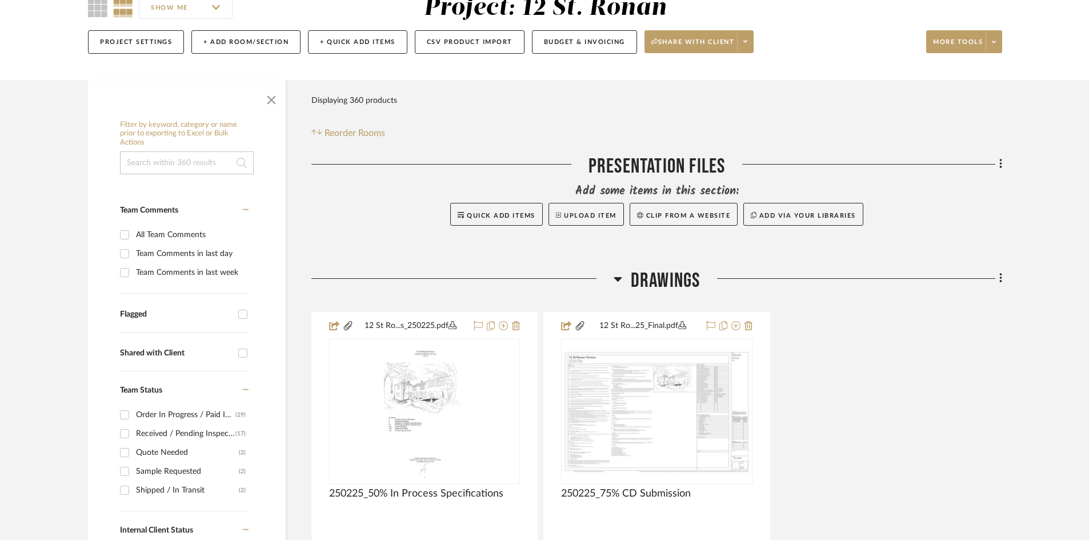
click at [190, 162] on input at bounding box center [187, 162] width 134 height 23
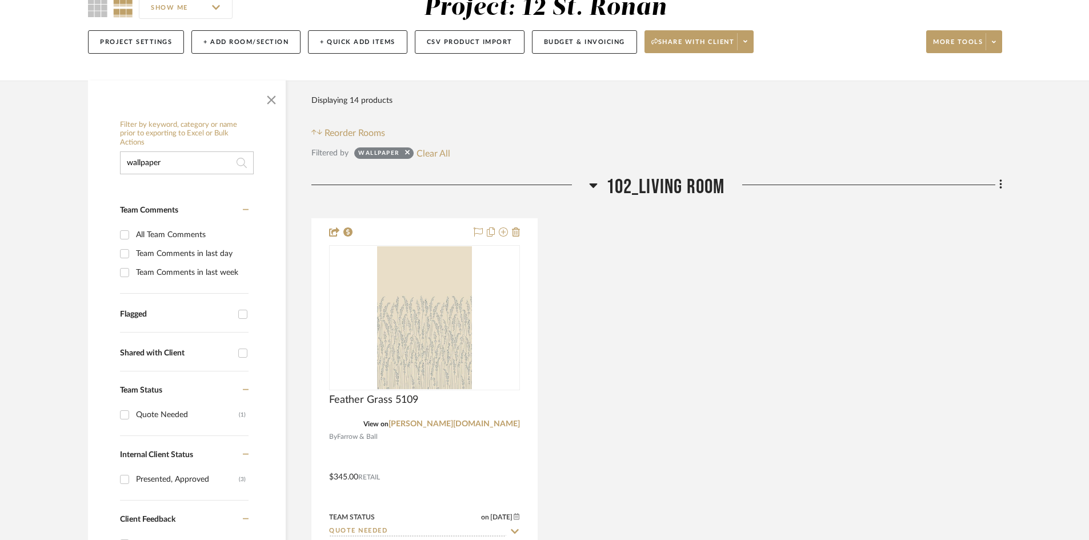
type input "wallpaper"
click at [878, 305] on div "Feather Grass 5109 View on [PERSON_NAME][DOMAIN_NAME] By [PERSON_NAME] & Ball $…" at bounding box center [656, 468] width 691 height 501
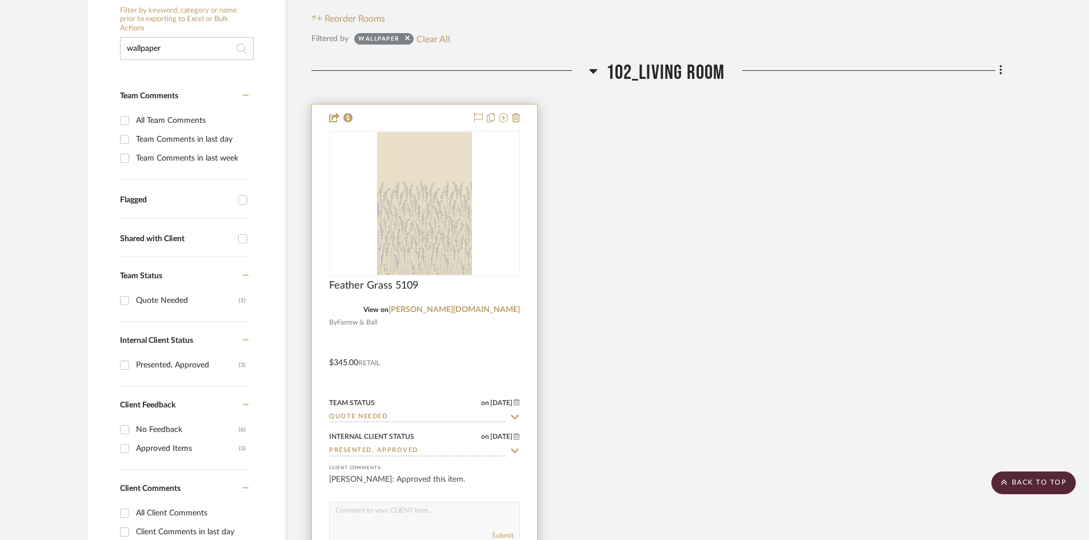
click at [486, 226] on div "0" at bounding box center [425, 203] width 190 height 144
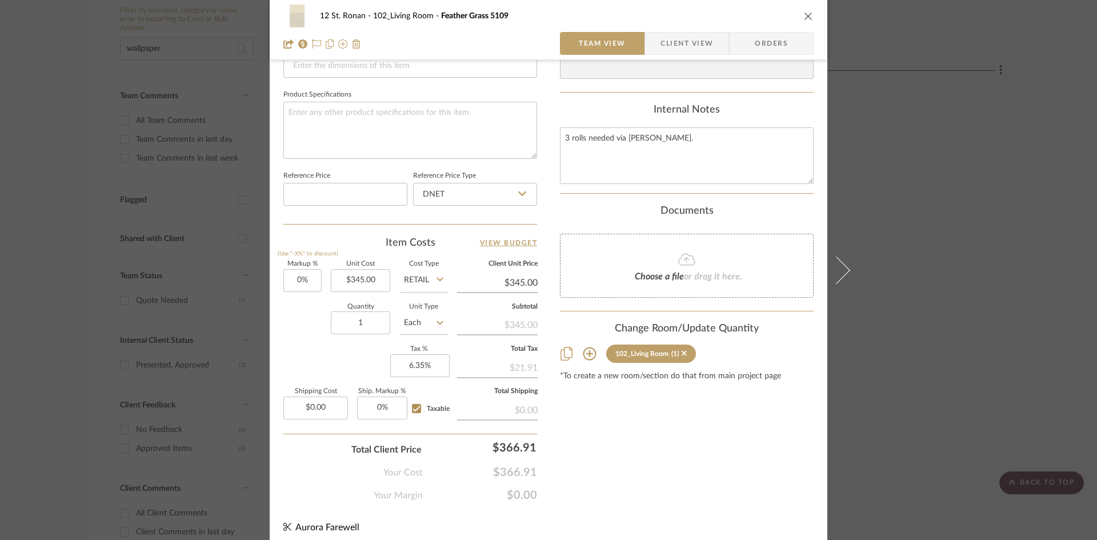
scroll to position [524, 0]
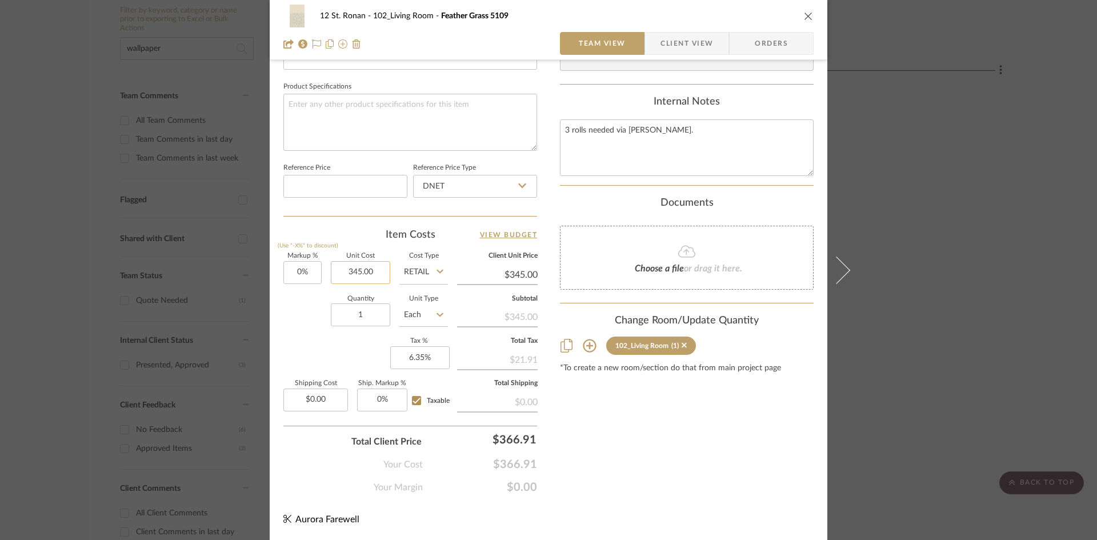
click at [373, 270] on input "345.00" at bounding box center [360, 272] width 59 height 23
type input "$335.00"
click at [295, 350] on div "Markup % (Use "-X%" to discount) 0% Unit Cost $335.00 Cost Type Retail Client U…" at bounding box center [410, 336] width 254 height 167
type input "$335.00"
click at [437, 308] on fa-icon at bounding box center [440, 314] width 7 height 23
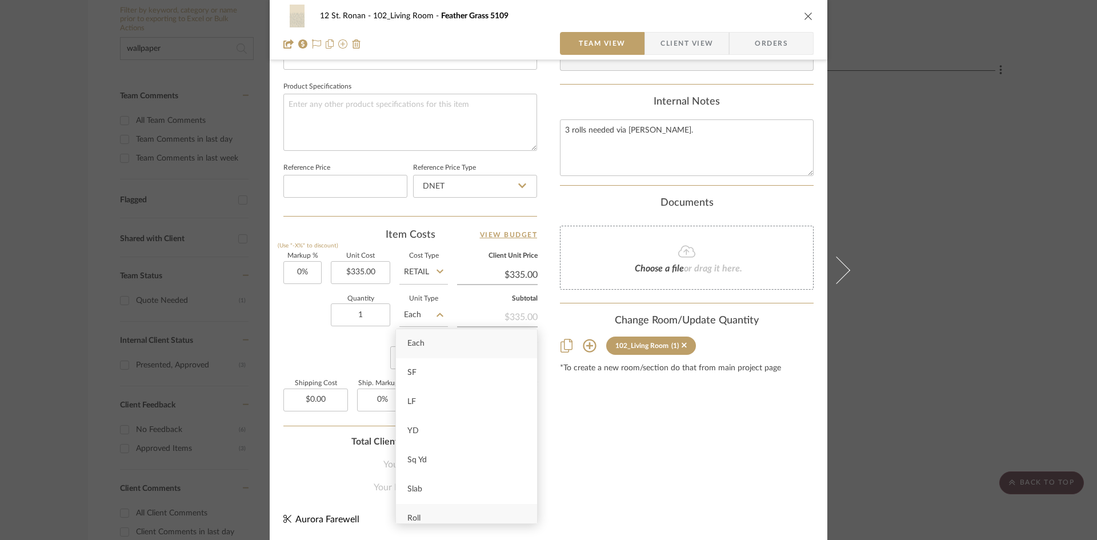
click at [427, 511] on div "Roll" at bounding box center [466, 518] width 141 height 29
type input "Roll"
click at [370, 316] on input "1" at bounding box center [360, 314] width 59 height 23
type input "3"
click at [307, 294] on div "Markup % (Use "-X%" to discount) 0% Unit Cost $335.00 Cost Type Retail Client U…" at bounding box center [410, 336] width 254 height 167
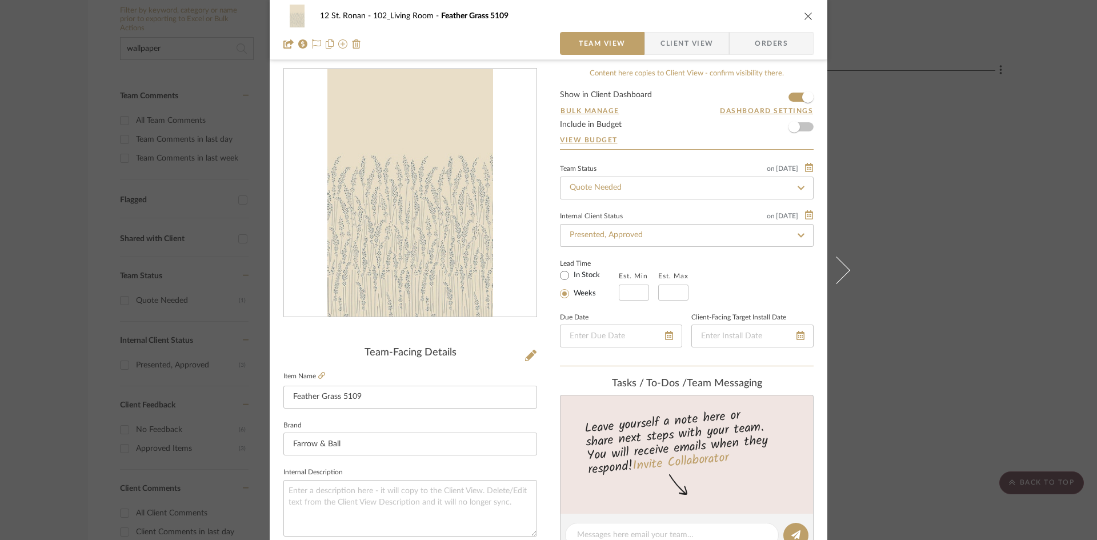
scroll to position [0, 0]
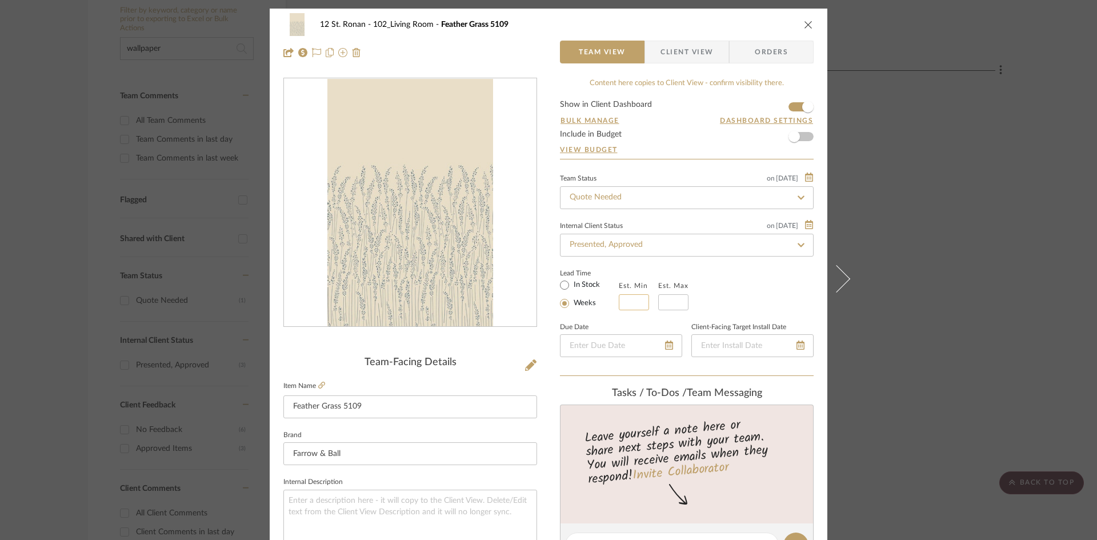
click at [625, 299] on input "text" at bounding box center [634, 302] width 30 height 16
click at [564, 280] on input "In Stock" at bounding box center [565, 285] width 14 height 14
radio input "true"
click at [582, 301] on label "Weeks" at bounding box center [583, 303] width 25 height 10
click at [571, 301] on input "Weeks" at bounding box center [565, 304] width 14 height 14
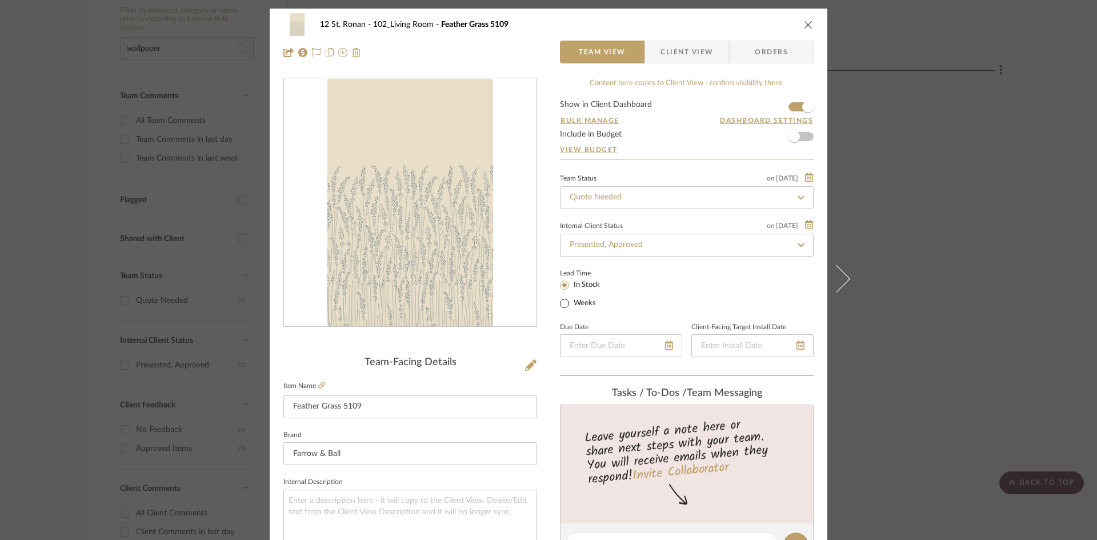
radio input "true"
click at [624, 299] on input at bounding box center [634, 302] width 30 height 16
type input "1"
click at [676, 309] on input at bounding box center [673, 302] width 30 height 16
type input "2"
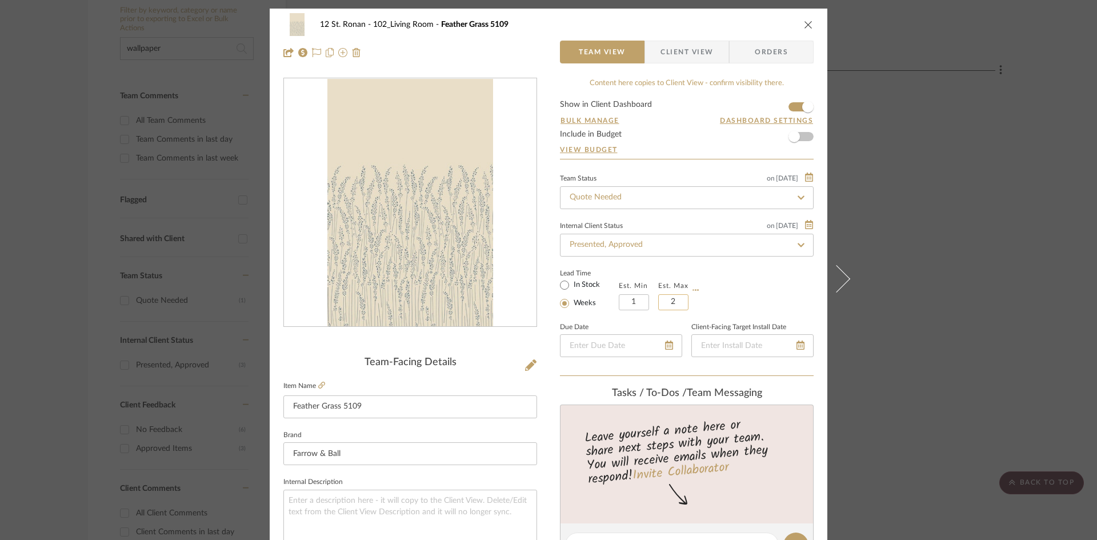
type input "2"
click at [736, 295] on div "Lead Time In Stock Weeks Est. Min 1 Est. Max 2" at bounding box center [687, 288] width 254 height 45
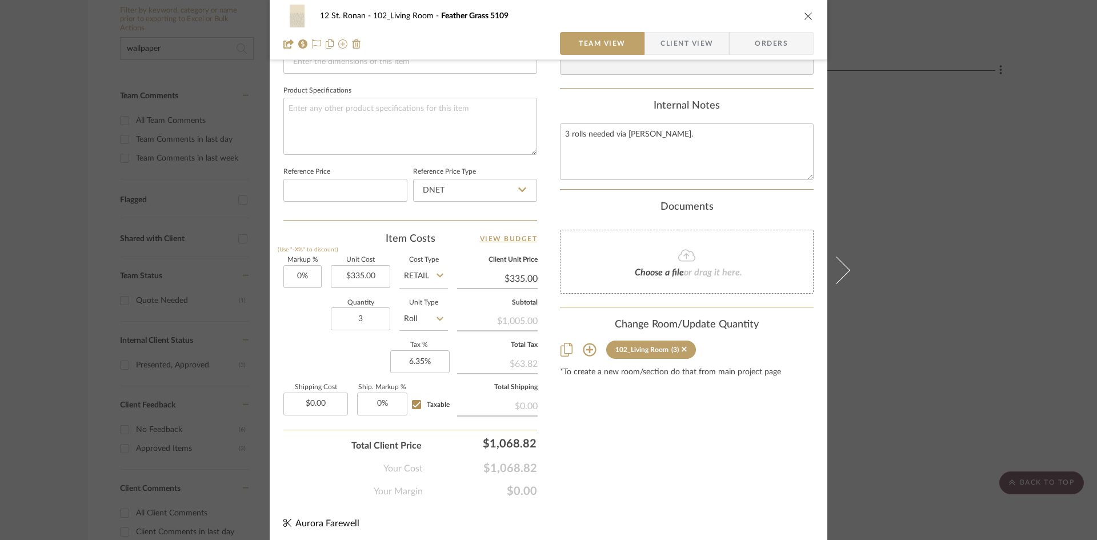
scroll to position [524, 0]
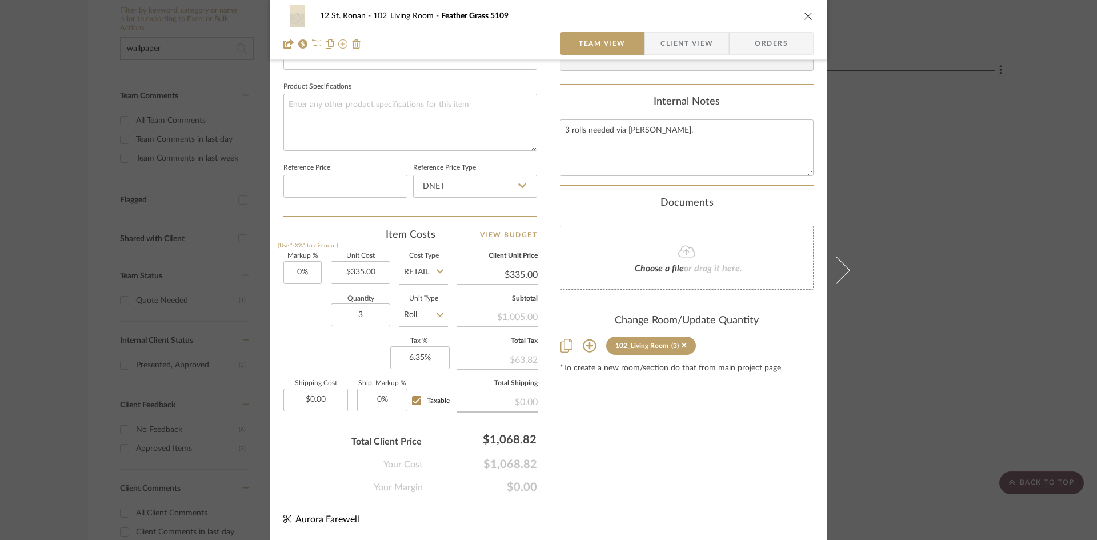
click at [804, 15] on icon "close" at bounding box center [808, 15] width 9 height 9
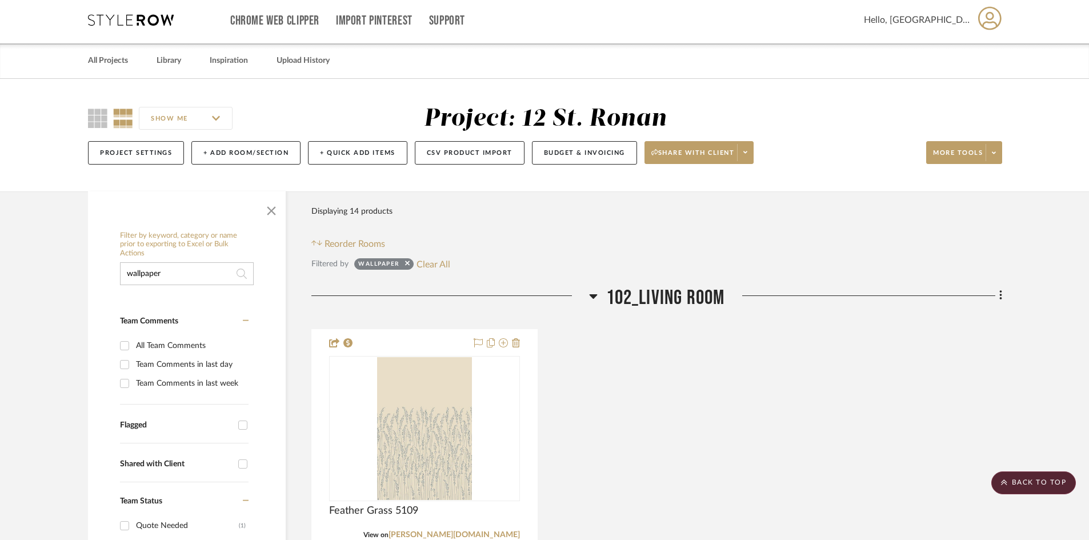
scroll to position [0, 0]
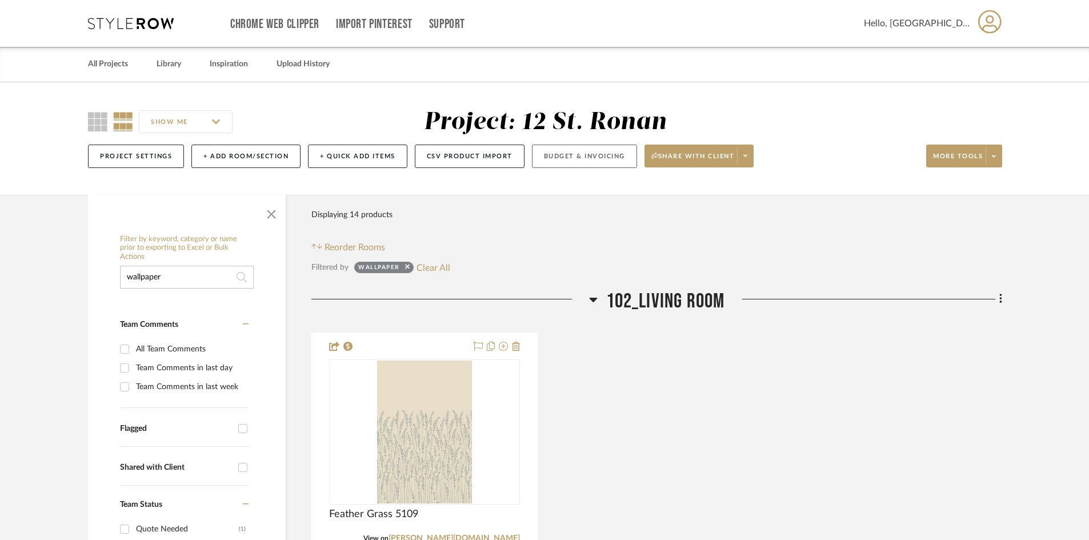
click at [594, 162] on button "Budget & Invoicing" at bounding box center [584, 156] width 105 height 23
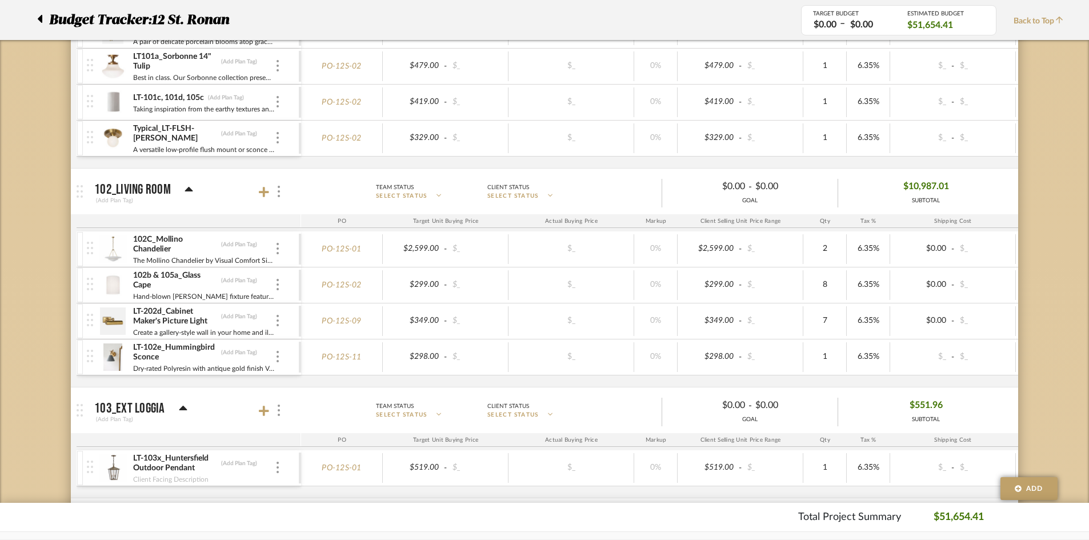
scroll to position [571, 0]
click at [255, 193] on mat-panel-title "102_Living Room (Add Plan Tag)" at bounding box center [194, 191] width 201 height 28
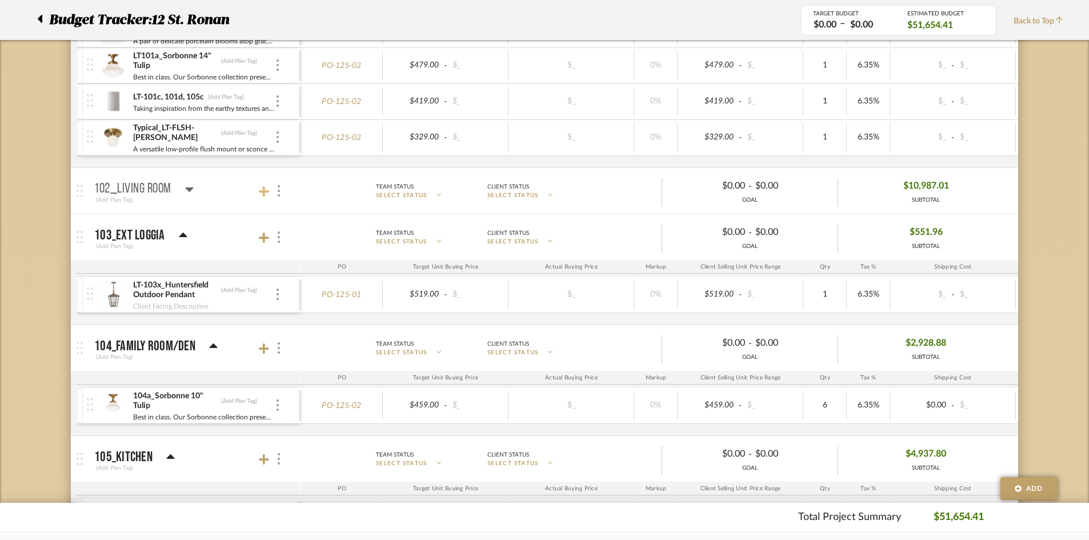
click at [261, 193] on icon at bounding box center [264, 191] width 10 height 11
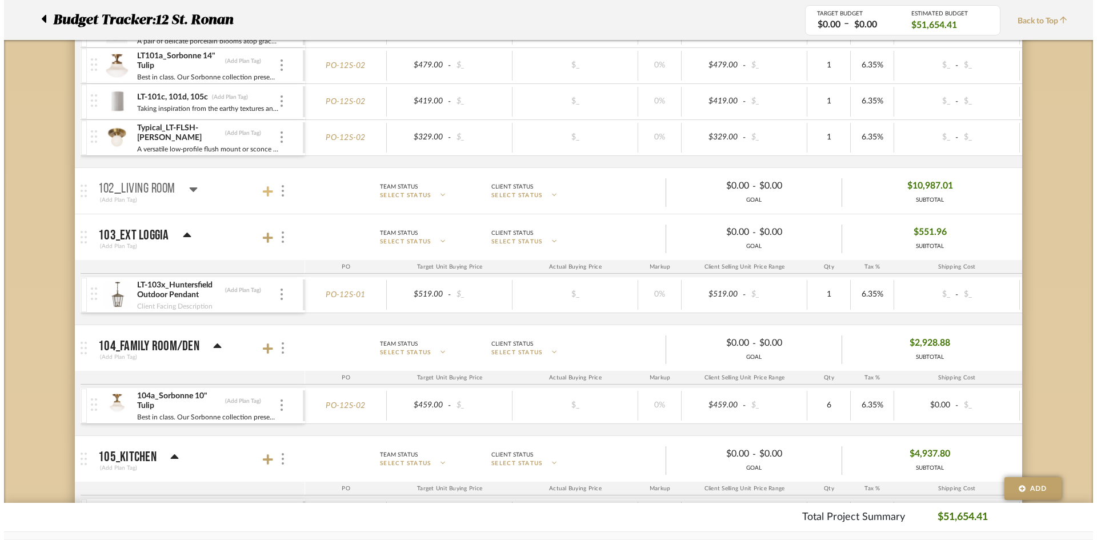
scroll to position [0, 0]
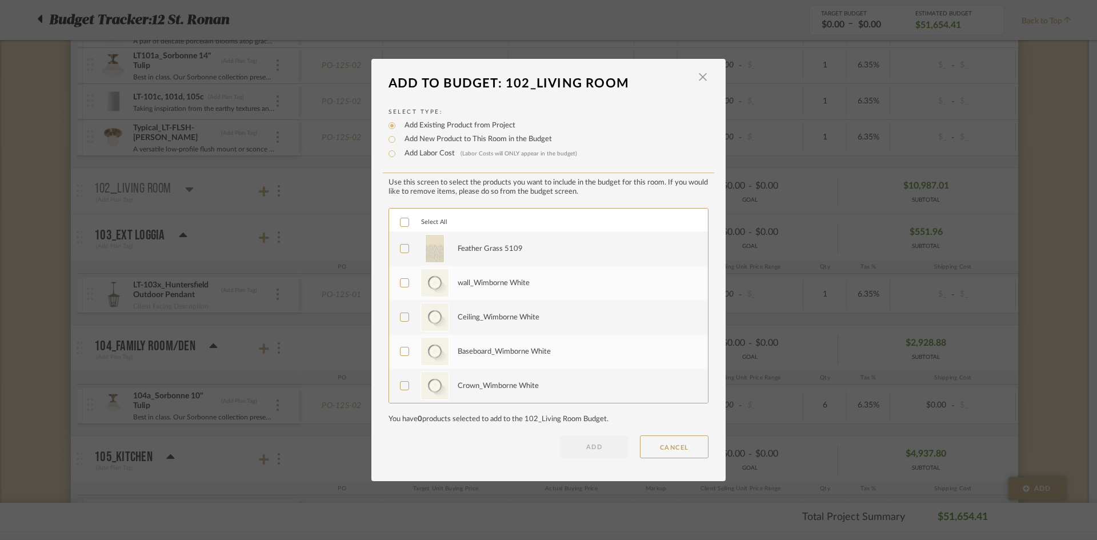
click at [464, 237] on div "Feather Grass 5109" at bounding box center [576, 248] width 237 height 29
click at [588, 448] on button "ADD" at bounding box center [594, 446] width 69 height 23
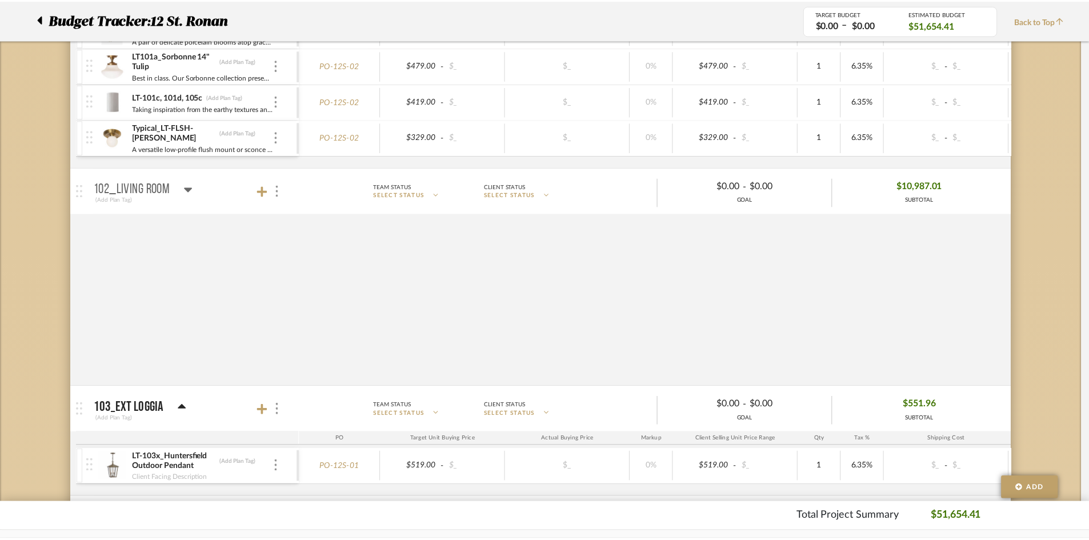
scroll to position [571, 0]
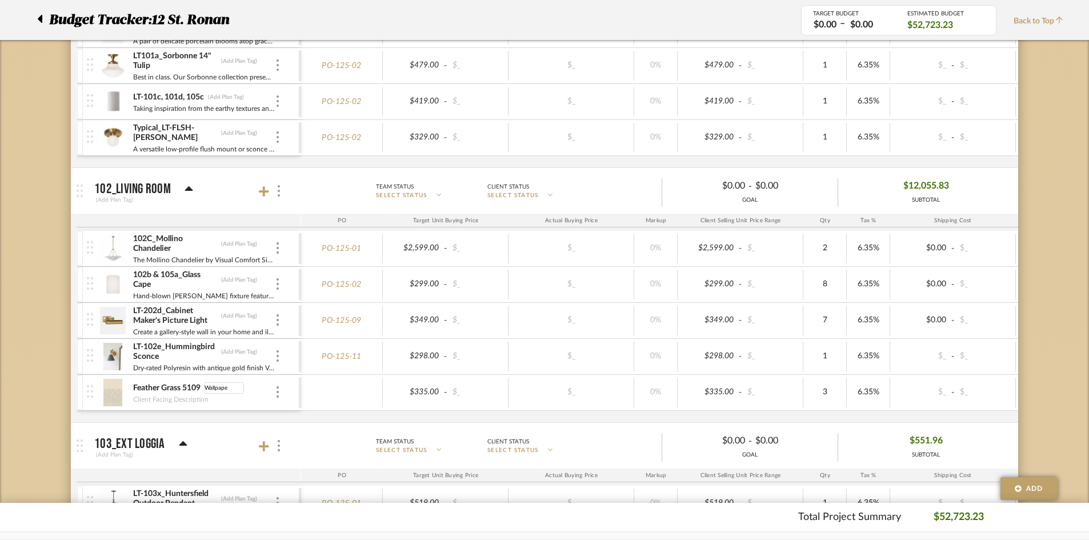
type input "Wallpaper"
click at [318, 161] on div "LT-101b_Posey Double Sconce_Dutch blue (Add Plan Tag) A pair of delicate porcel…" at bounding box center [668, 89] width 1182 height 155
click at [274, 391] on div "Feather Grass 5109 (Wallpaper)" at bounding box center [204, 388] width 142 height 11
click at [277, 395] on img at bounding box center [278, 391] width 2 height 11
click at [337, 435] on button "Add Associated Product or Labor" at bounding box center [326, 447] width 103 height 33
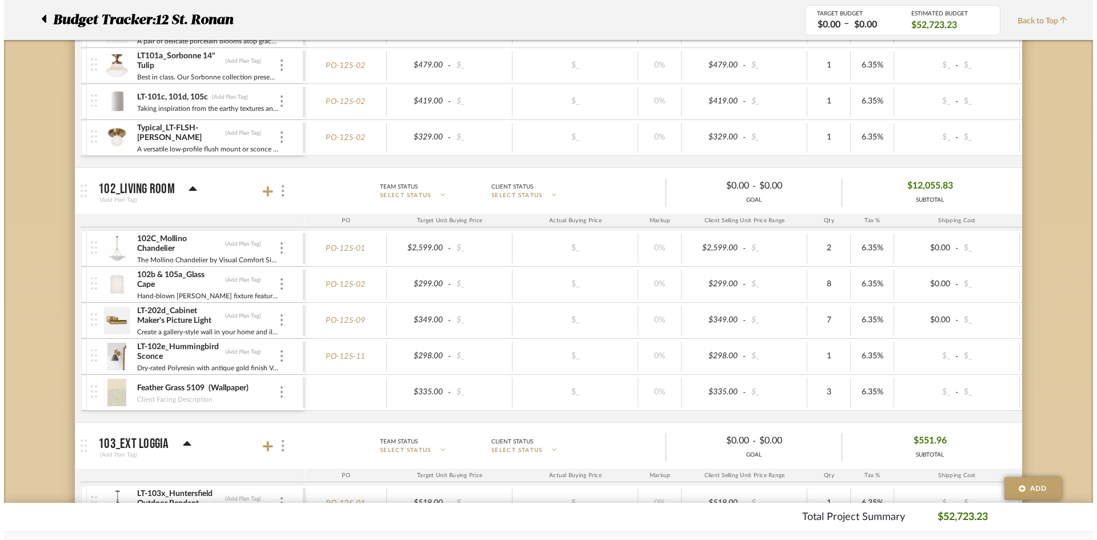
scroll to position [0, 0]
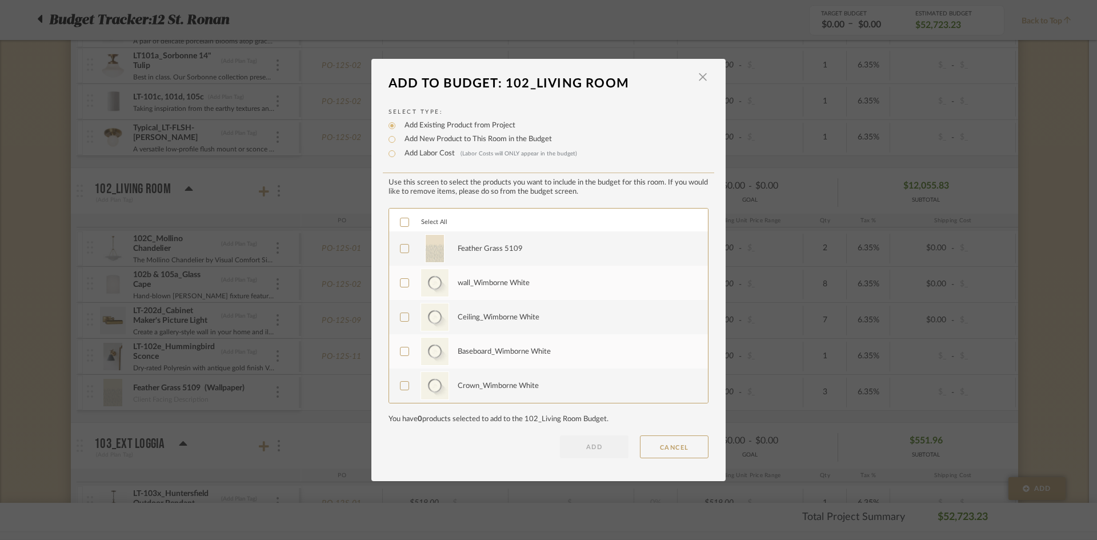
click at [436, 150] on label "Add Labor Cost (Labor Costs will ONLY appear in the budget)" at bounding box center [488, 153] width 178 height 11
click at [399, 150] on input "Add Labor Cost (Labor Costs will ONLY appear in the budget)" at bounding box center [392, 154] width 14 height 14
radio input "true"
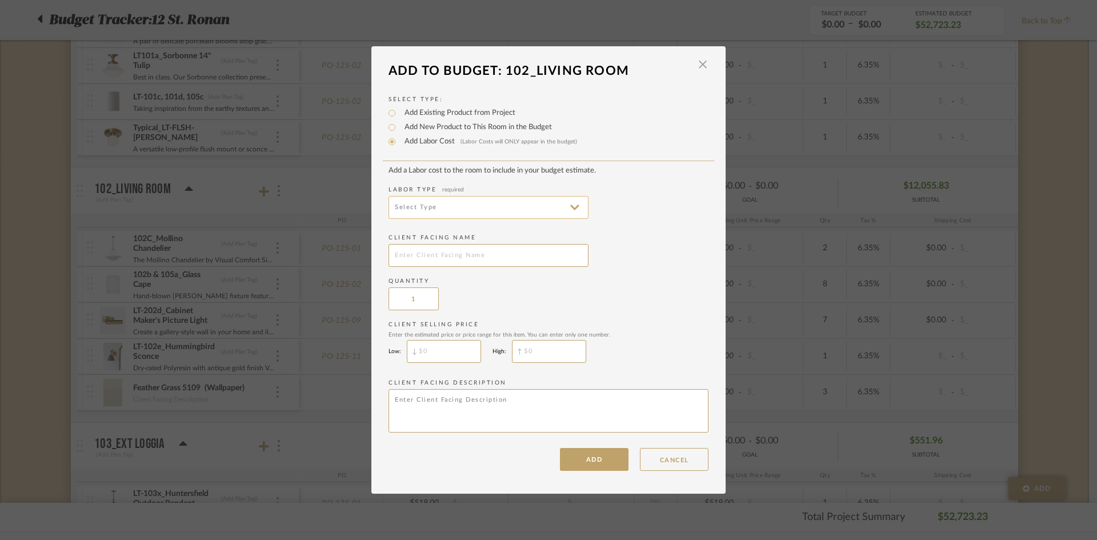
click at [435, 204] on input at bounding box center [489, 207] width 200 height 23
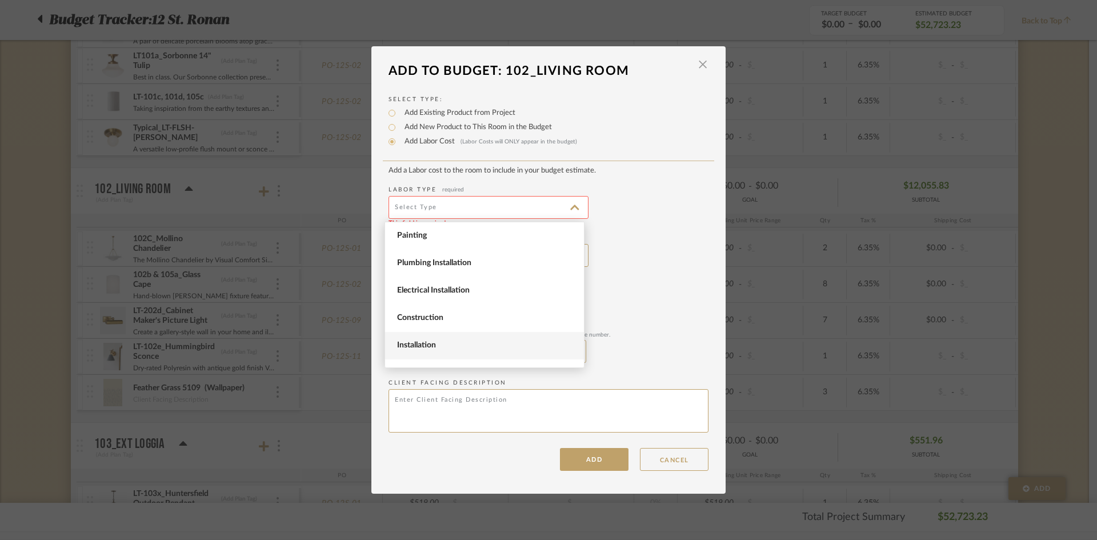
click at [444, 344] on span "Installation" at bounding box center [486, 346] width 178 height 10
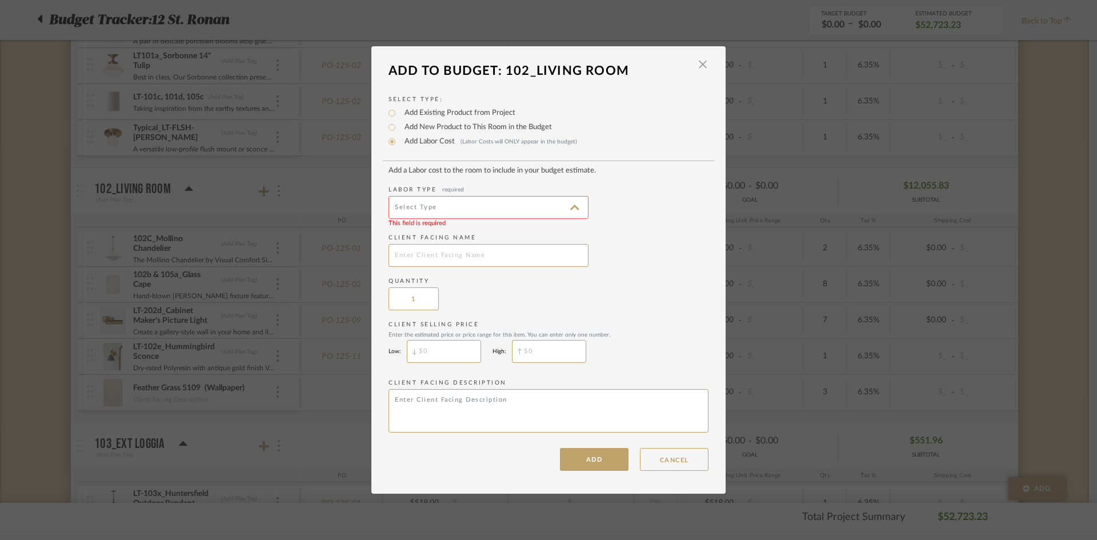
type input "Installation"
click at [454, 259] on input "text" at bounding box center [489, 255] width 200 height 23
type input "R"
type input "[PERSON_NAME] Wallpaper Installation"
type input "$"
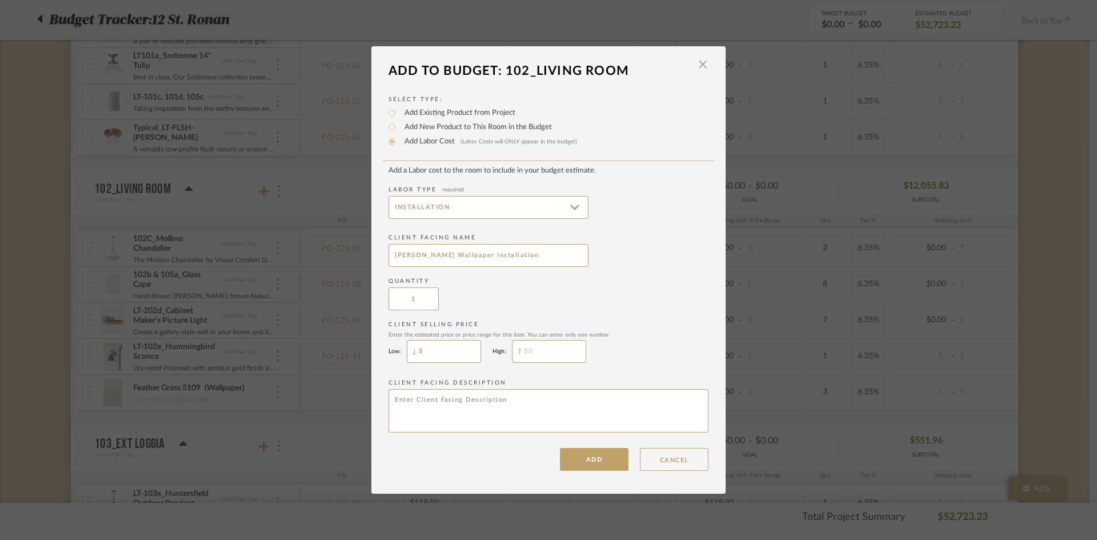
click at [451, 346] on input "$" at bounding box center [444, 351] width 74 height 23
type input "$2,000"
click at [461, 410] on textarea at bounding box center [549, 410] width 320 height 43
type textarea "Wallpaper Installation"
click at [602, 469] on button "ADD" at bounding box center [594, 459] width 69 height 23
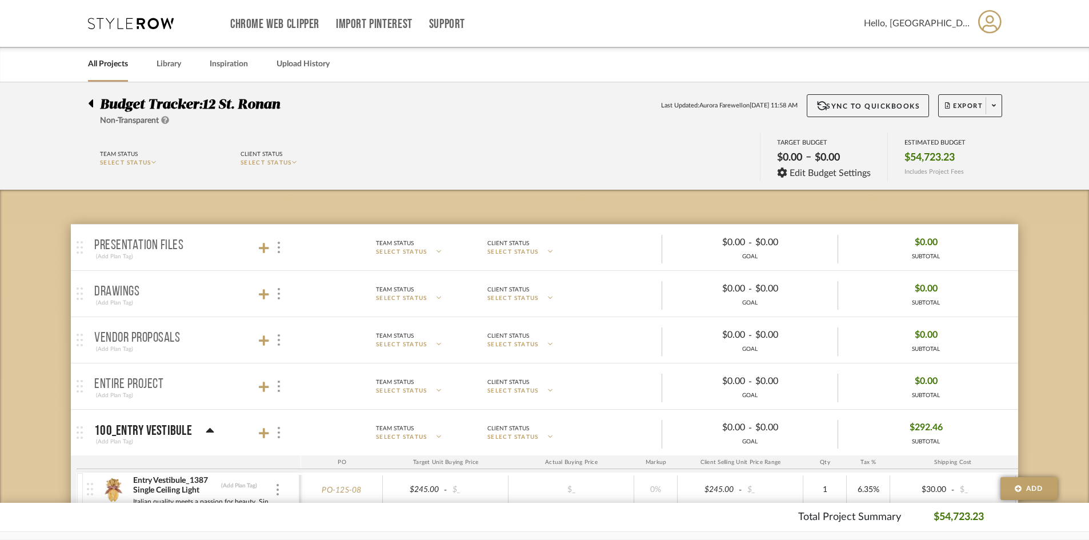
click at [91, 106] on icon at bounding box center [91, 103] width 5 height 8
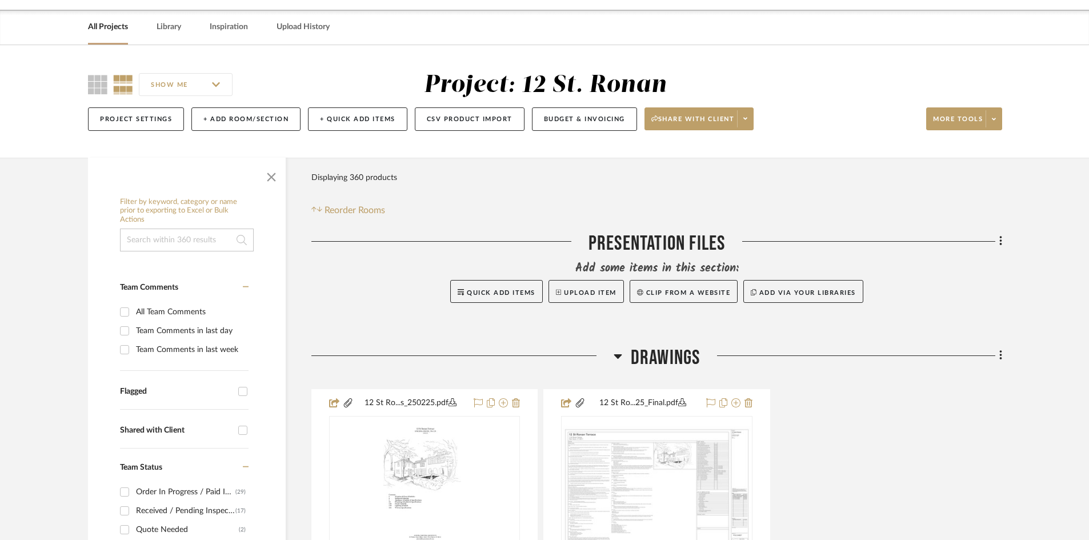
scroll to position [57, 0]
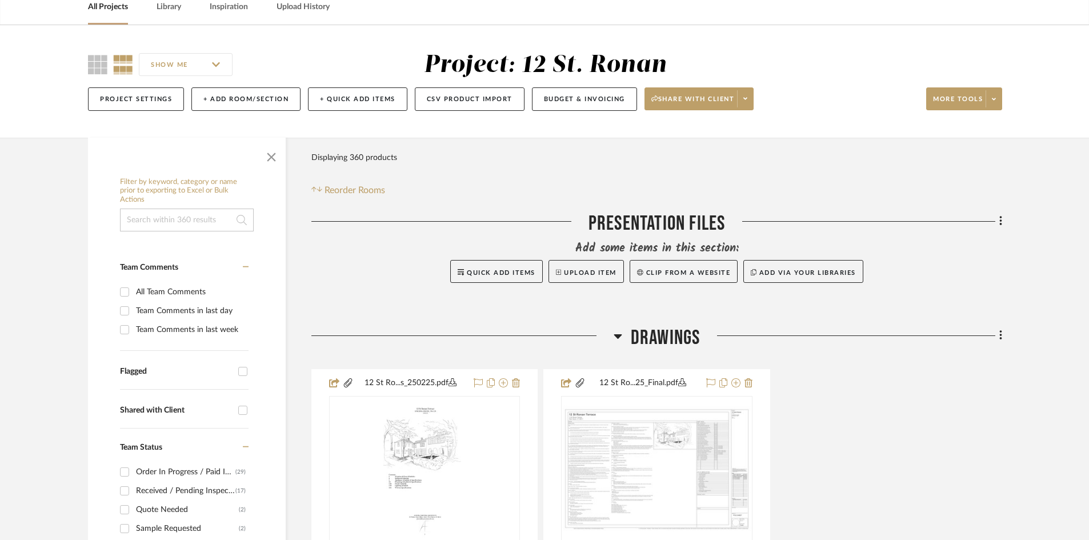
click at [146, 217] on input at bounding box center [187, 220] width 134 height 23
type input "wallpaper"
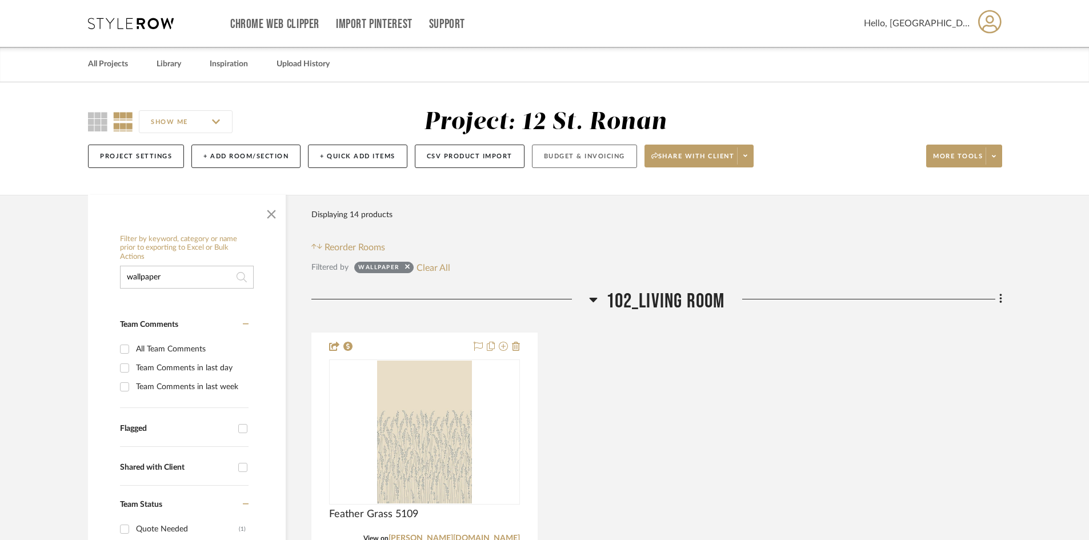
click at [571, 163] on button "Budget & Invoicing" at bounding box center [584, 156] width 105 height 23
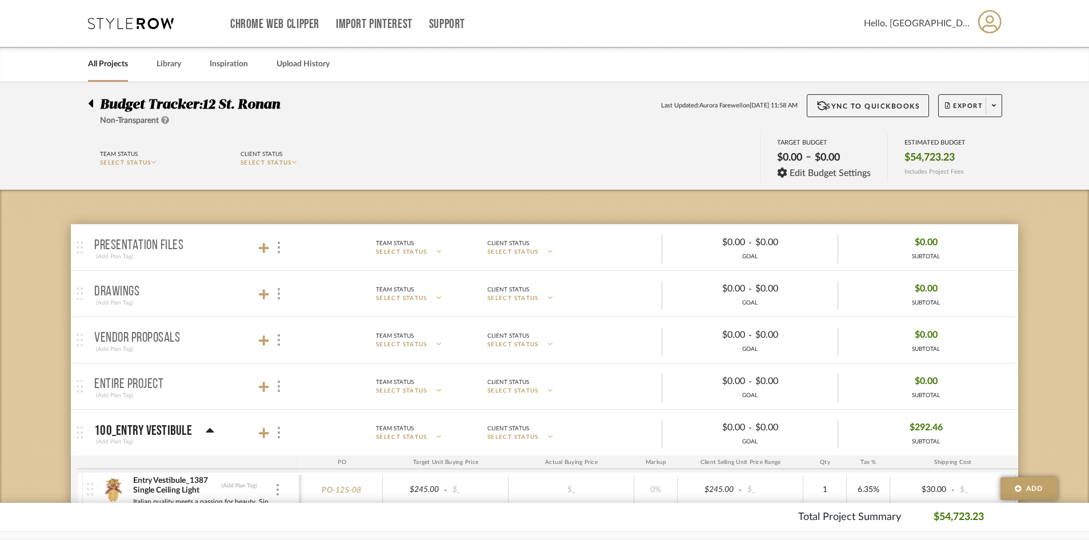
click at [93, 105] on div at bounding box center [94, 101] width 12 height 14
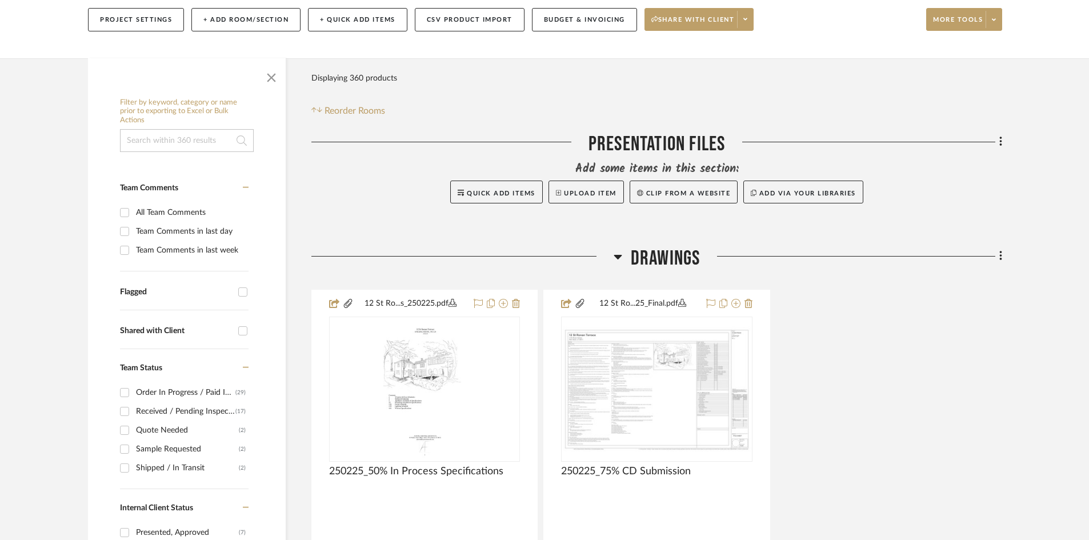
scroll to position [114, 0]
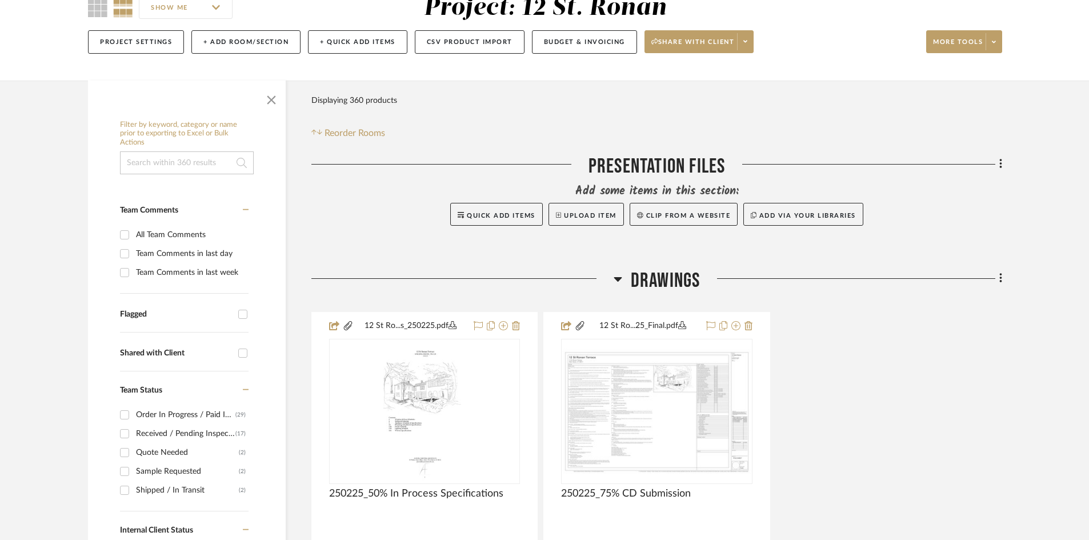
click at [171, 162] on input at bounding box center [187, 162] width 134 height 23
type input "wallpaper"
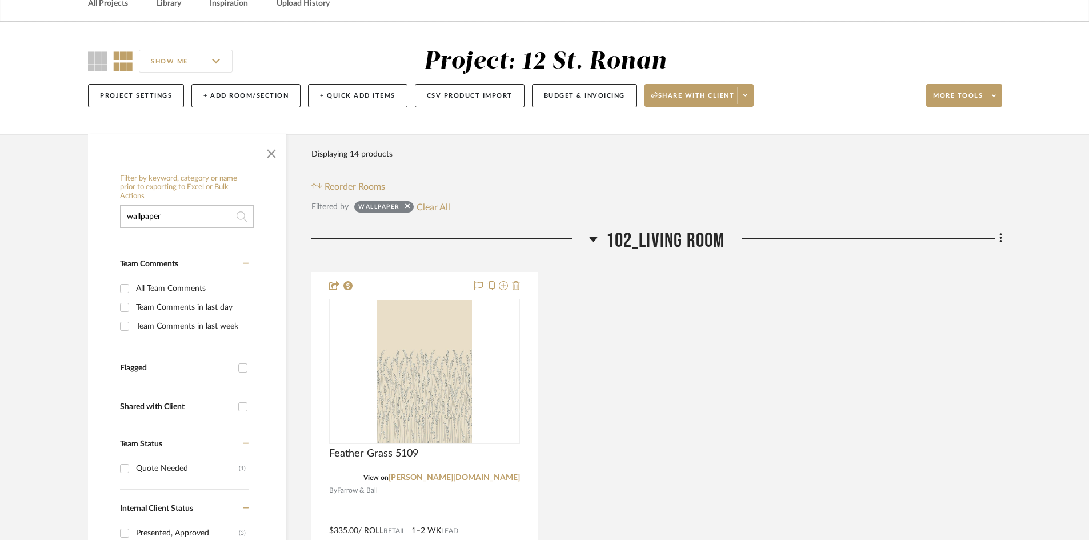
scroll to position [57, 0]
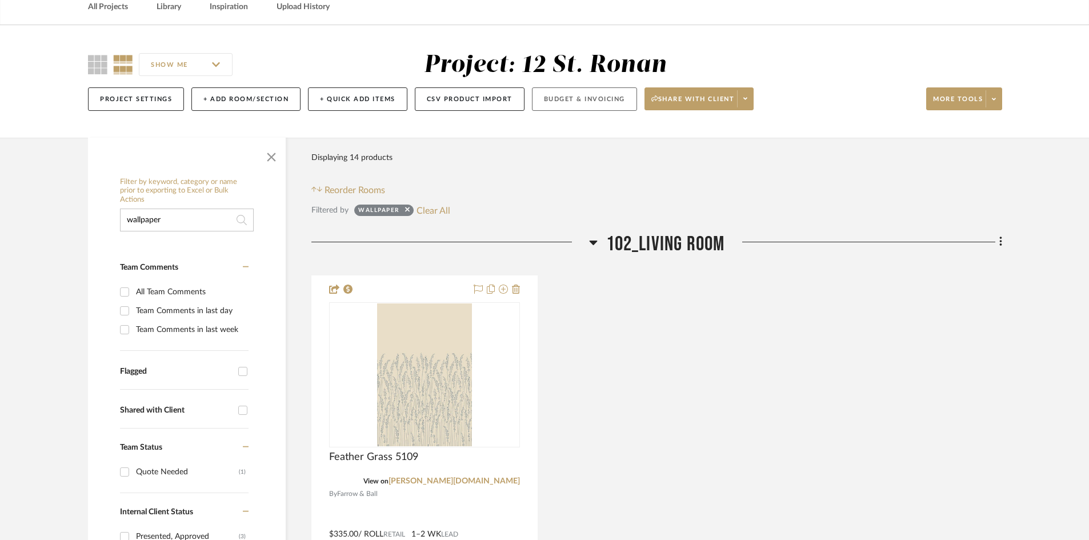
click at [601, 94] on button "Budget & Invoicing" at bounding box center [584, 98] width 105 height 23
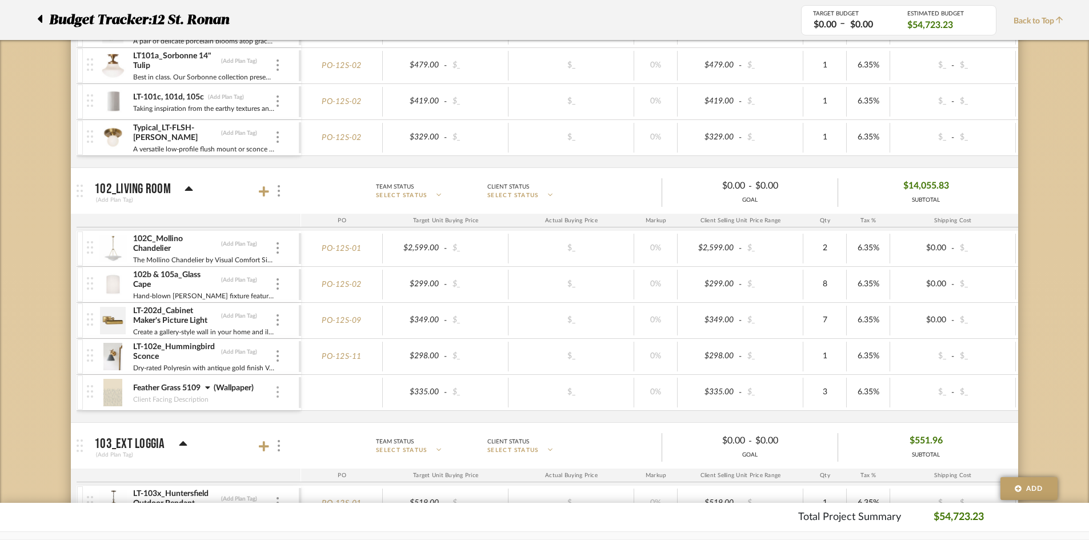
scroll to position [629, 0]
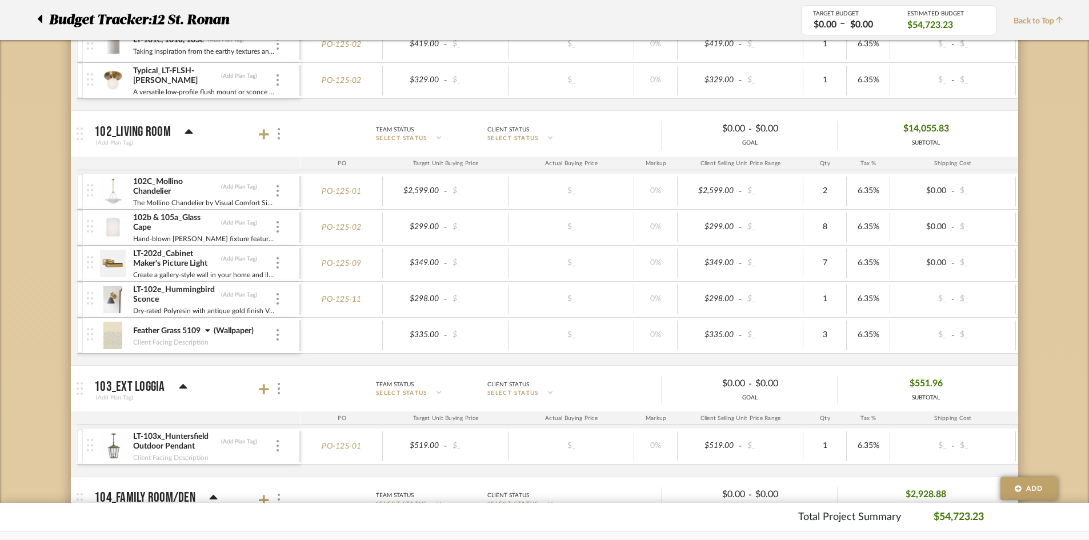
click at [282, 335] on div "Feather Grass 5109 (Wallpaper) Client Facing Description" at bounding box center [193, 335] width 212 height 35
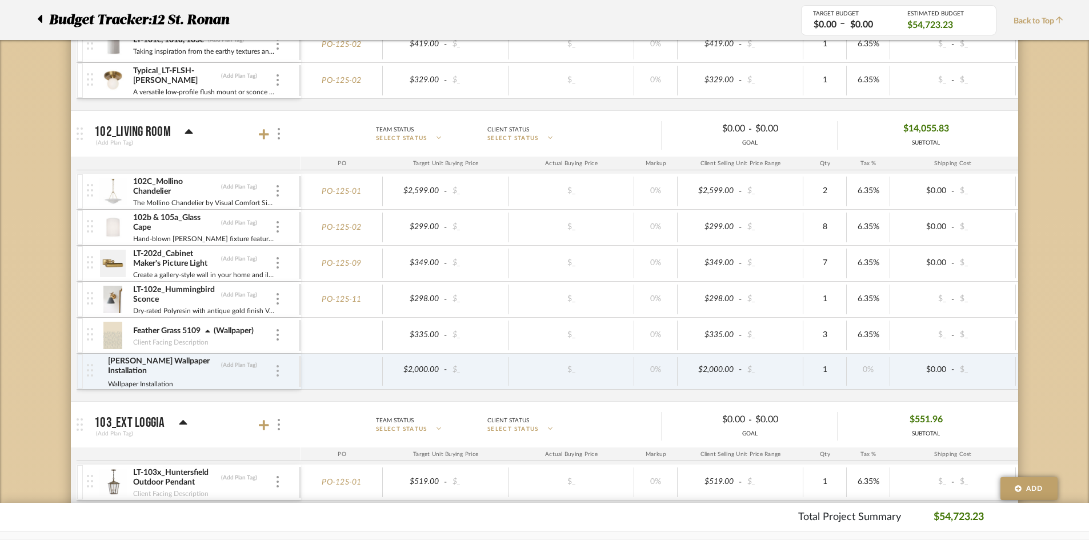
click at [276, 368] on div at bounding box center [278, 371] width 6 height 13
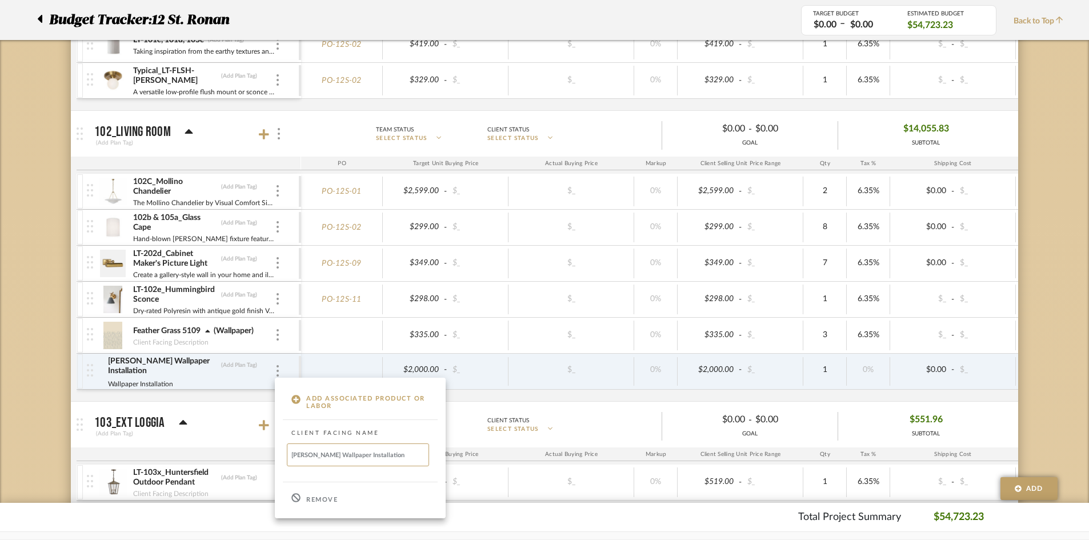
click at [314, 497] on p "Remove" at bounding box center [321, 500] width 31 height 8
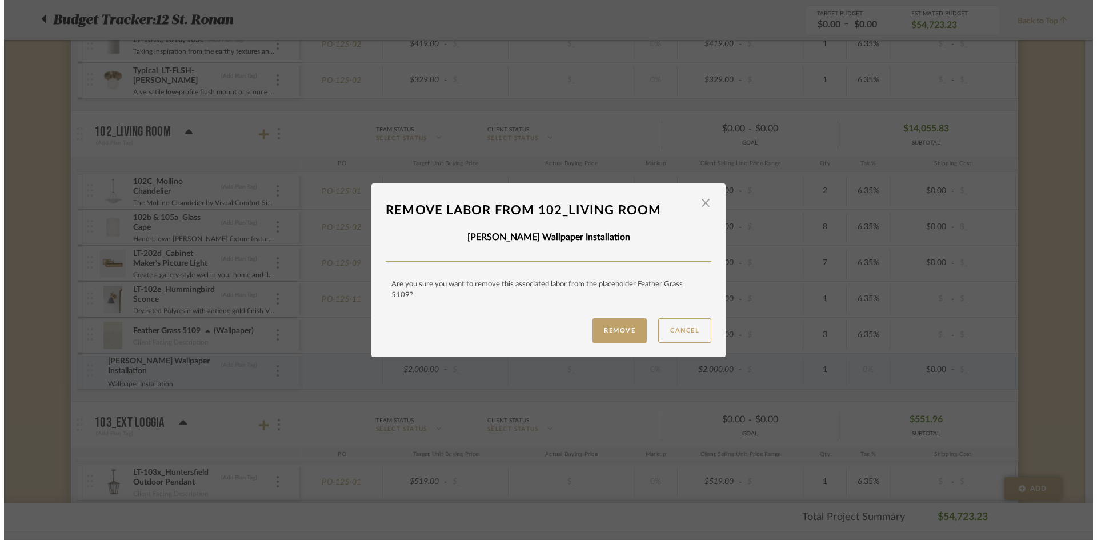
scroll to position [0, 0]
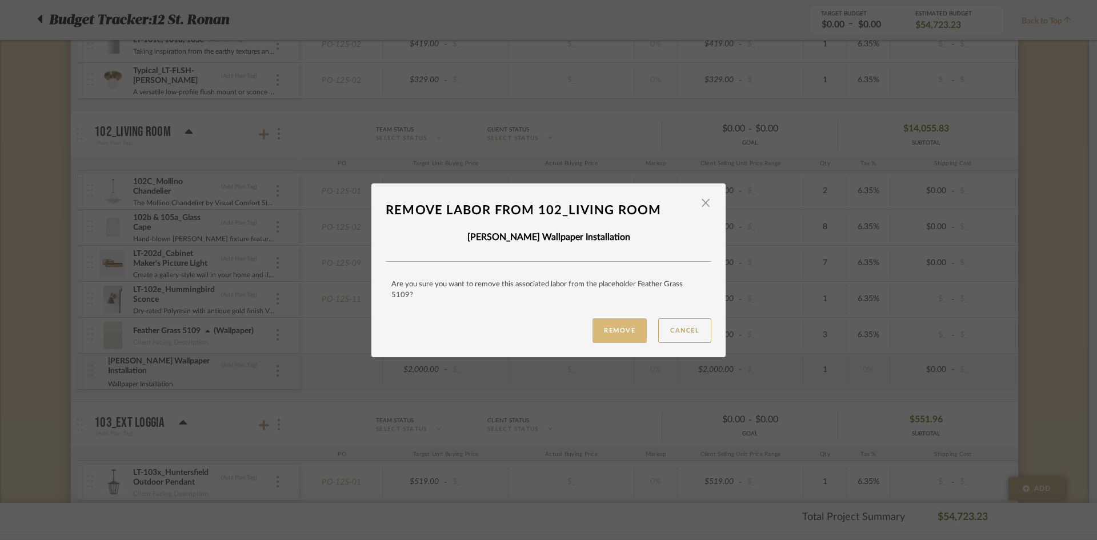
click at [617, 336] on button "Remove" at bounding box center [620, 330] width 54 height 25
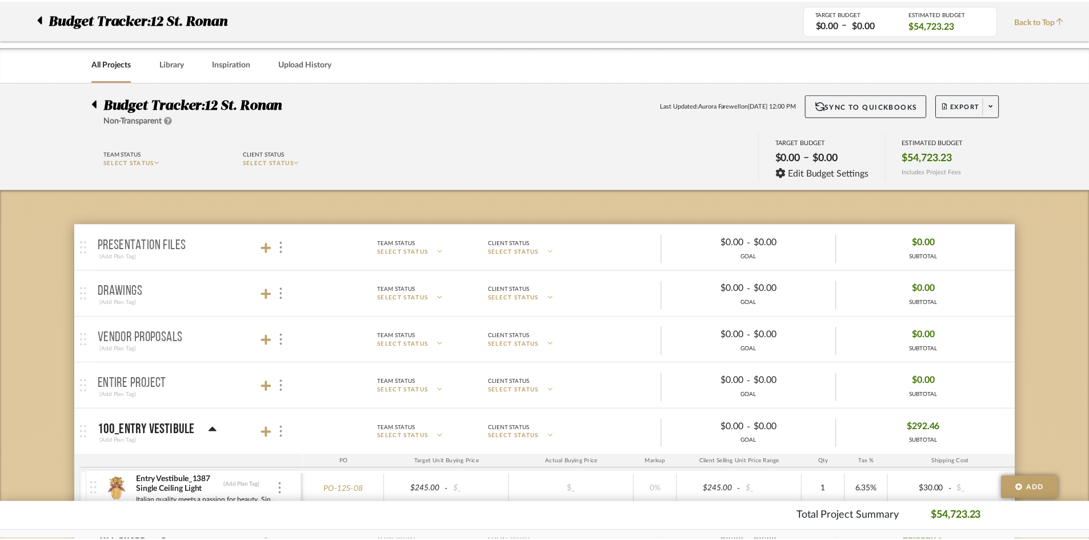
scroll to position [629, 0]
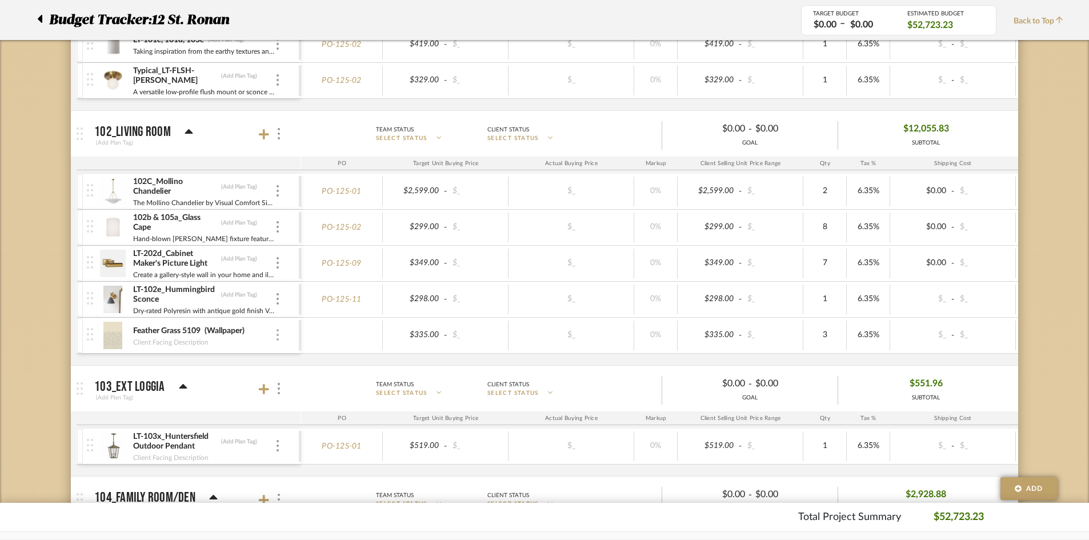
click at [275, 337] on div at bounding box center [278, 335] width 6 height 13
click at [301, 361] on span "Manage Item" at bounding box center [334, 360] width 69 height 10
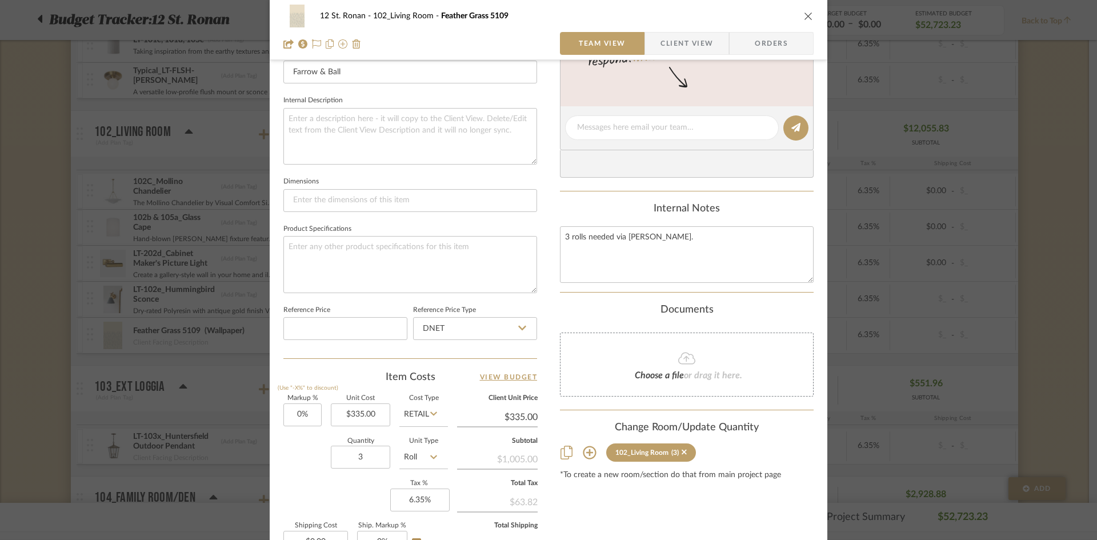
scroll to position [400, 0]
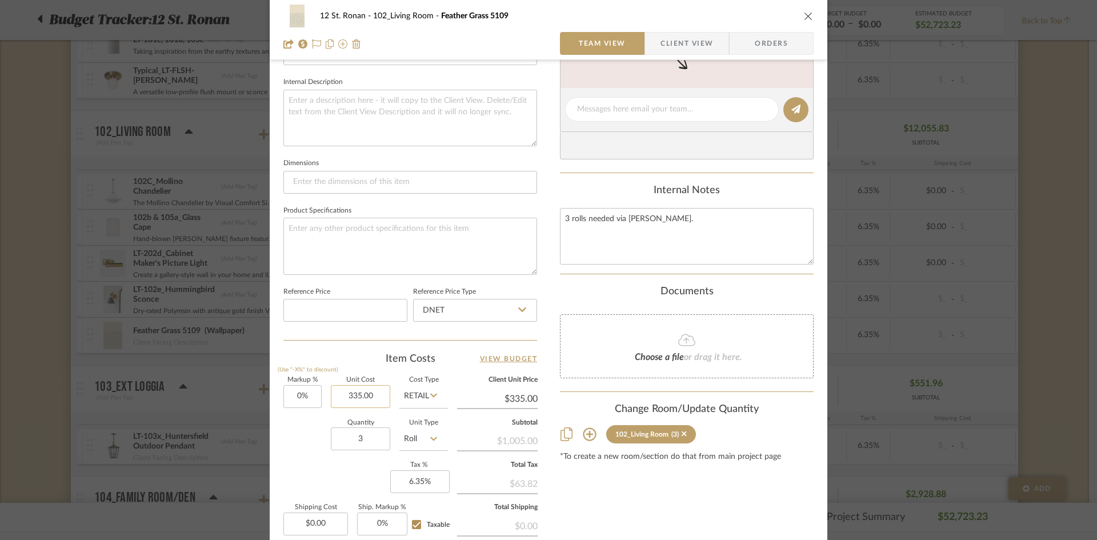
click at [377, 398] on input "335.00" at bounding box center [360, 396] width 59 height 23
type input "$345.00"
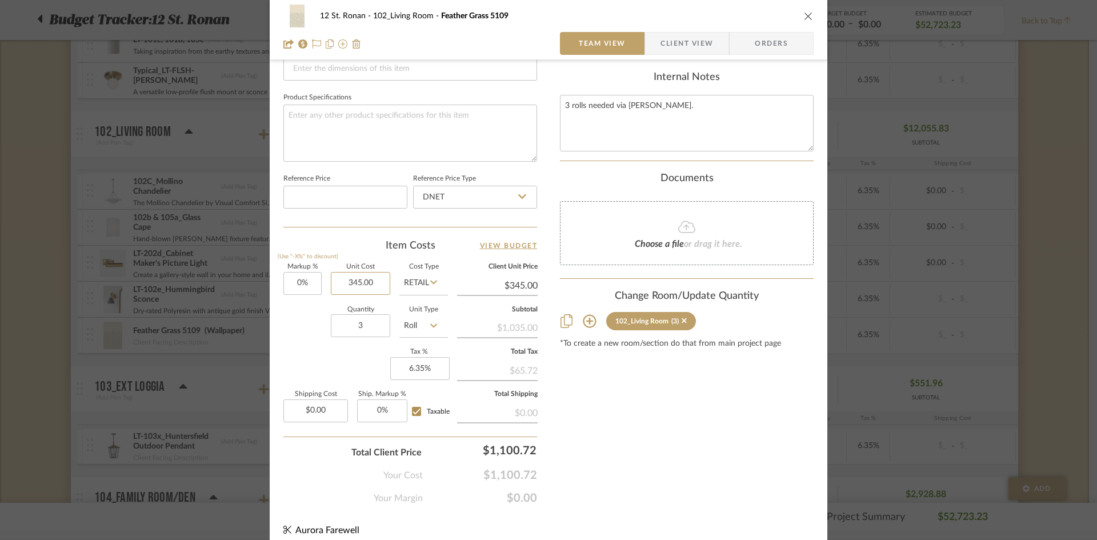
scroll to position [514, 0]
type input "$345.00"
click at [293, 345] on div "Quantity 3 Unit Type Roll" at bounding box center [365, 326] width 165 height 41
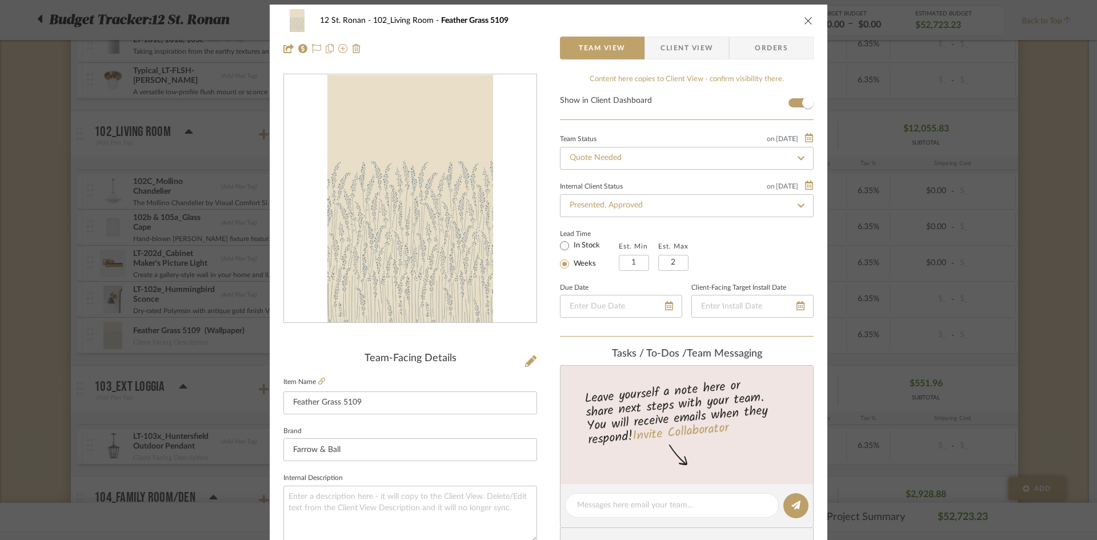
scroll to position [0, 0]
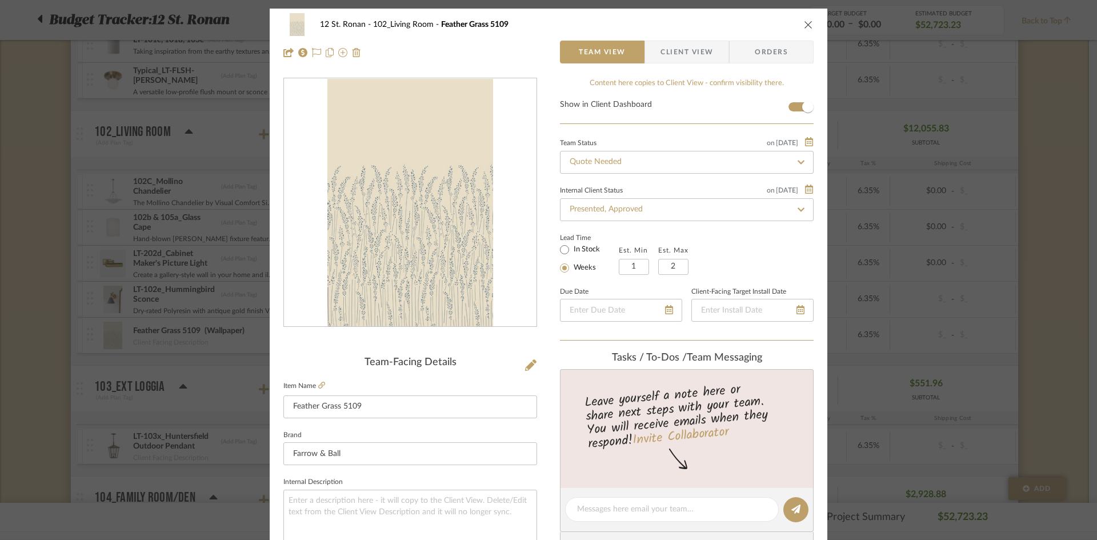
click at [806, 27] on icon "close" at bounding box center [808, 24] width 9 height 9
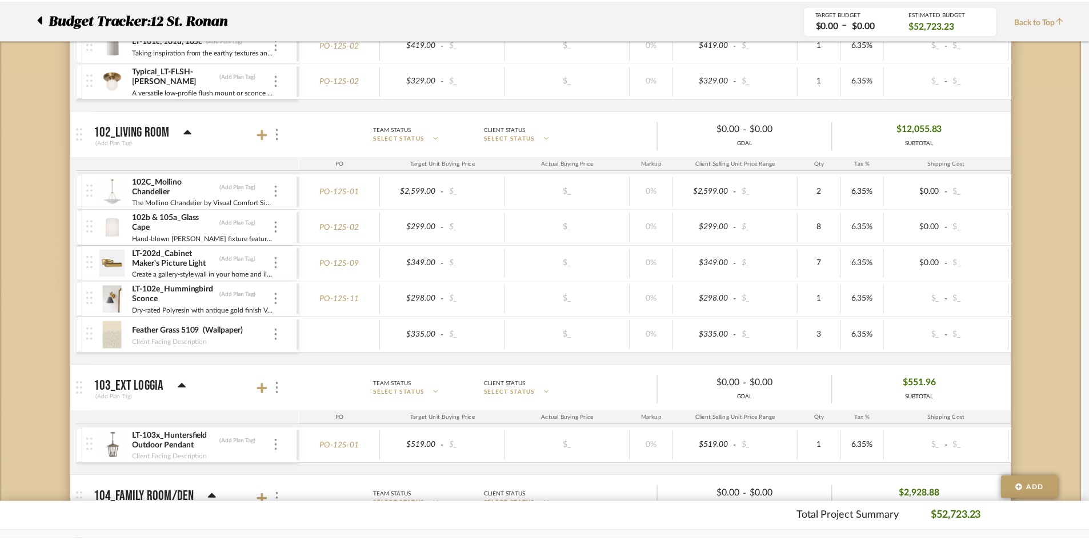
scroll to position [629, 0]
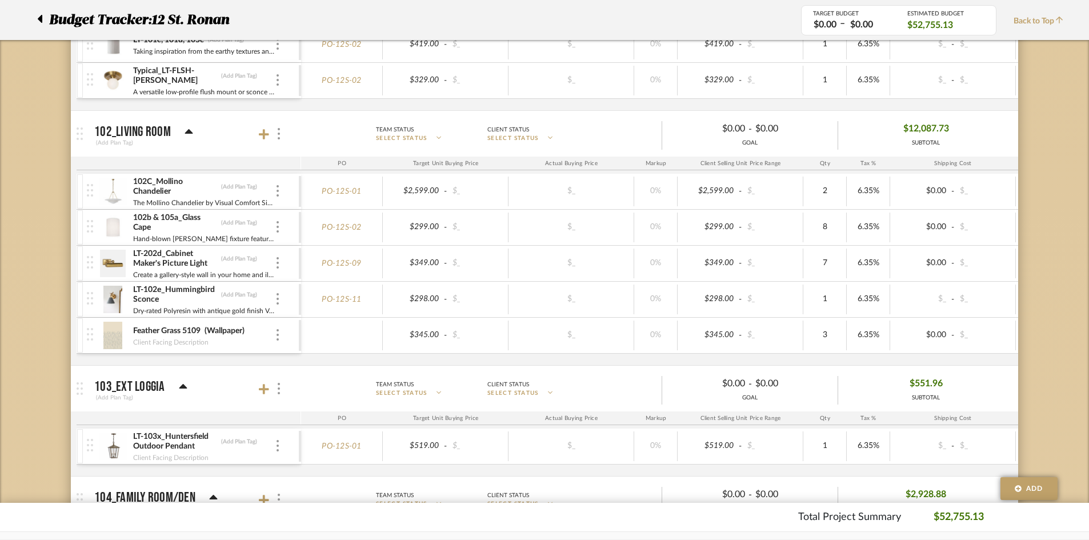
click at [271, 334] on div "Feather Grass 5109 (Wallpaper)" at bounding box center [204, 331] width 142 height 11
click at [278, 330] on img at bounding box center [278, 334] width 2 height 11
click at [309, 383] on span "Add Associated Product or Labor" at bounding box center [334, 390] width 70 height 19
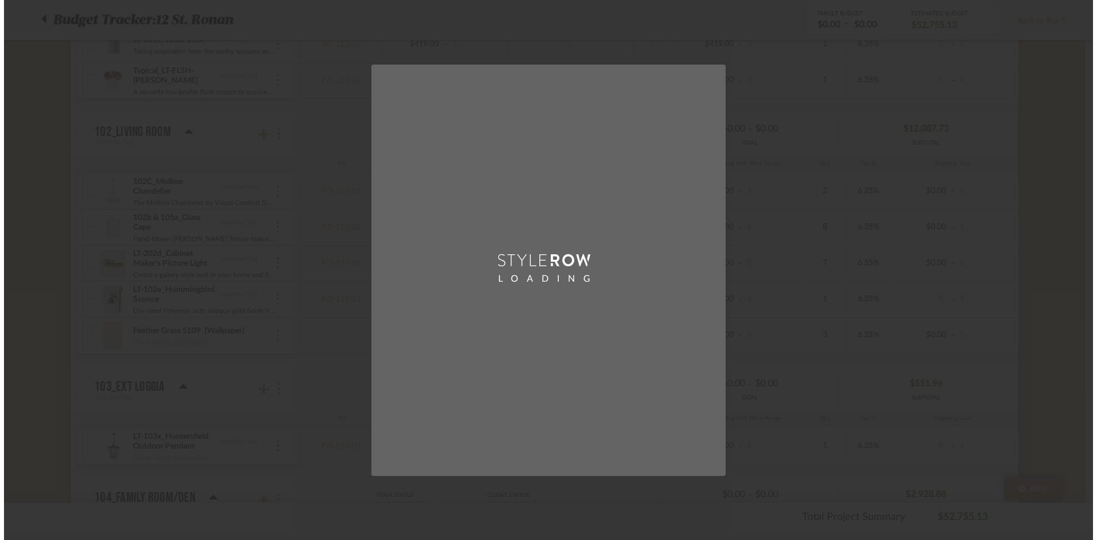
scroll to position [0, 0]
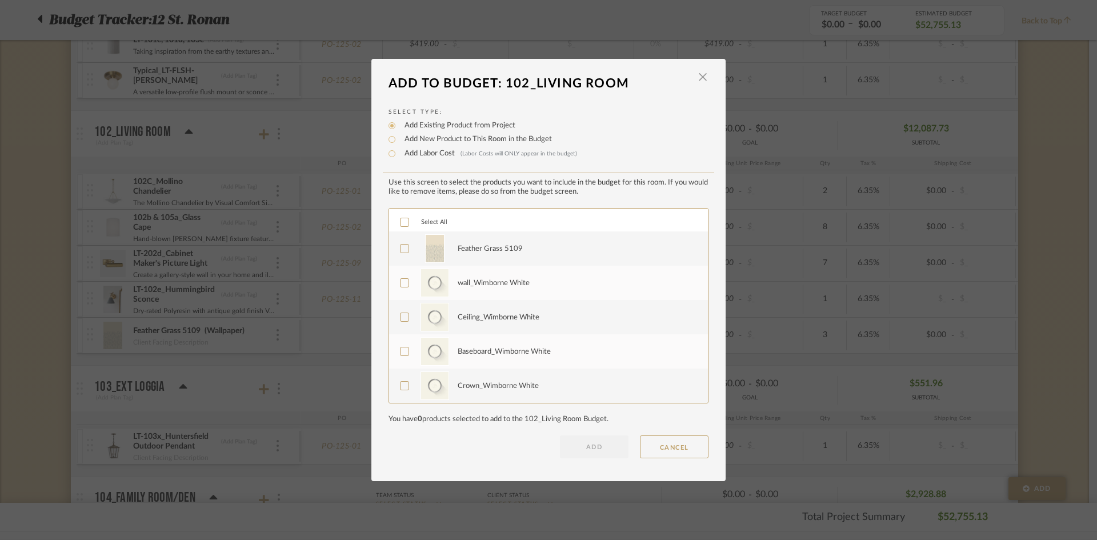
click at [440, 154] on label "Add Labor Cost (Labor Costs will ONLY appear in the budget)" at bounding box center [488, 153] width 178 height 11
click at [399, 154] on input "Add Labor Cost (Labor Costs will ONLY appear in the budget)" at bounding box center [392, 154] width 14 height 14
radio input "true"
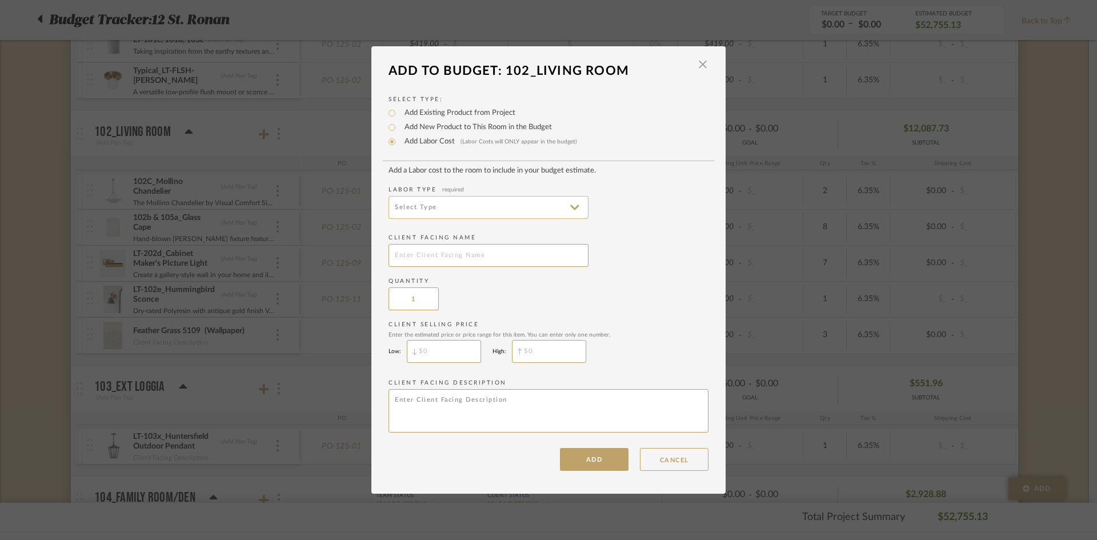
click at [459, 204] on input at bounding box center [489, 207] width 200 height 23
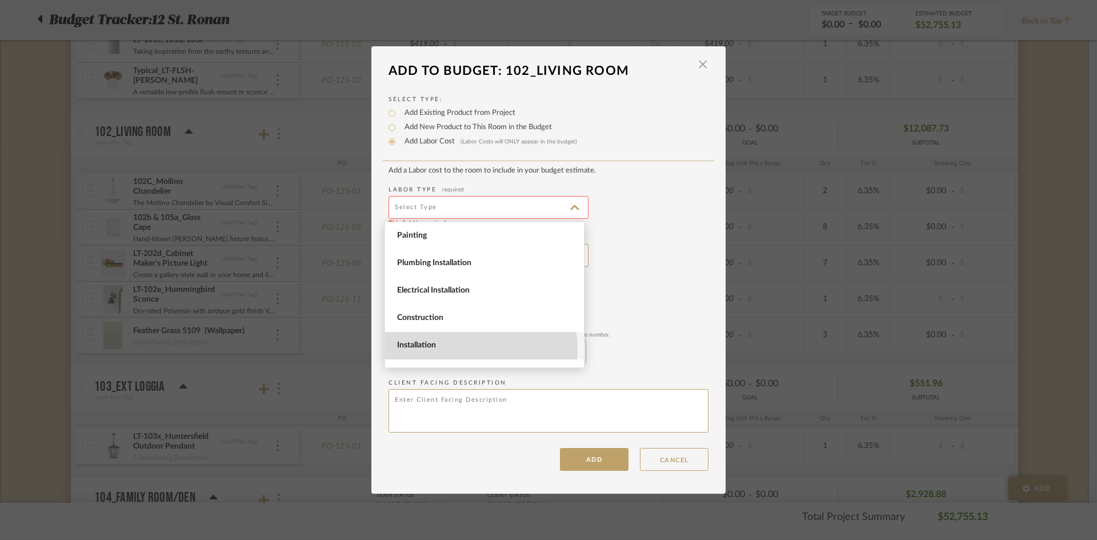
click at [470, 350] on span "Installation" at bounding box center [486, 346] width 178 height 10
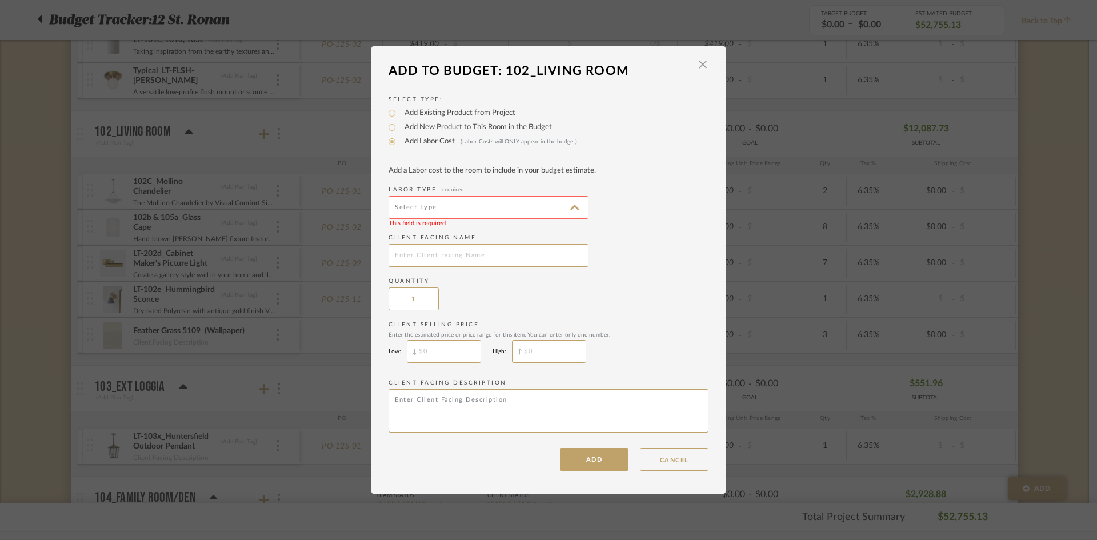
type input "Installation"
click at [478, 265] on input "text" at bounding box center [489, 255] width 200 height 23
type input "[PERSON_NAME] Wallpaper Installation"
type input "$"
click at [460, 351] on input "$" at bounding box center [444, 351] width 74 height 23
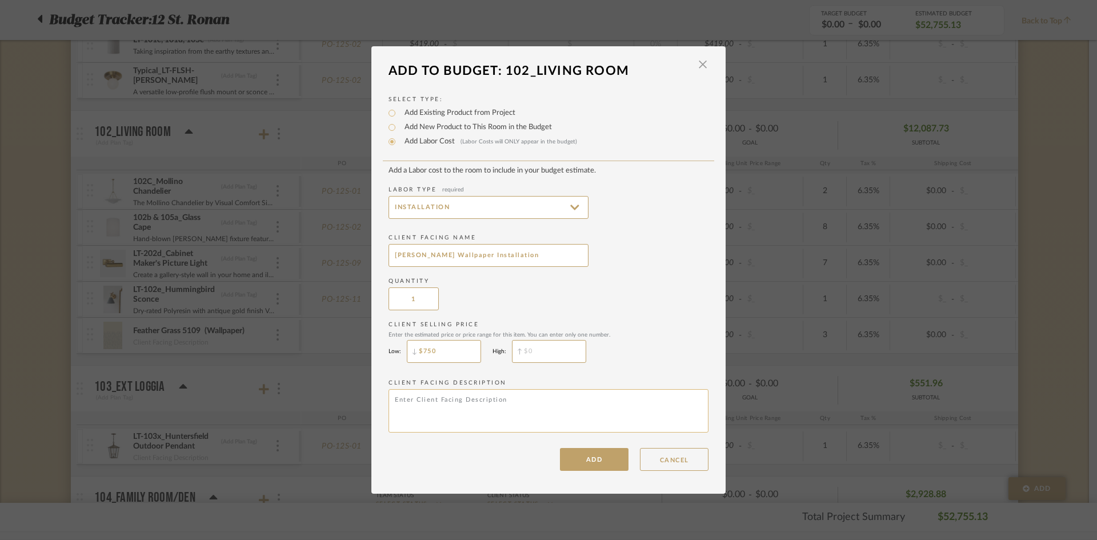
type input "$750"
click at [533, 406] on textarea at bounding box center [549, 410] width 320 height 43
type textarea "Wallpaper Installation"
click at [570, 467] on button "ADD" at bounding box center [594, 459] width 69 height 23
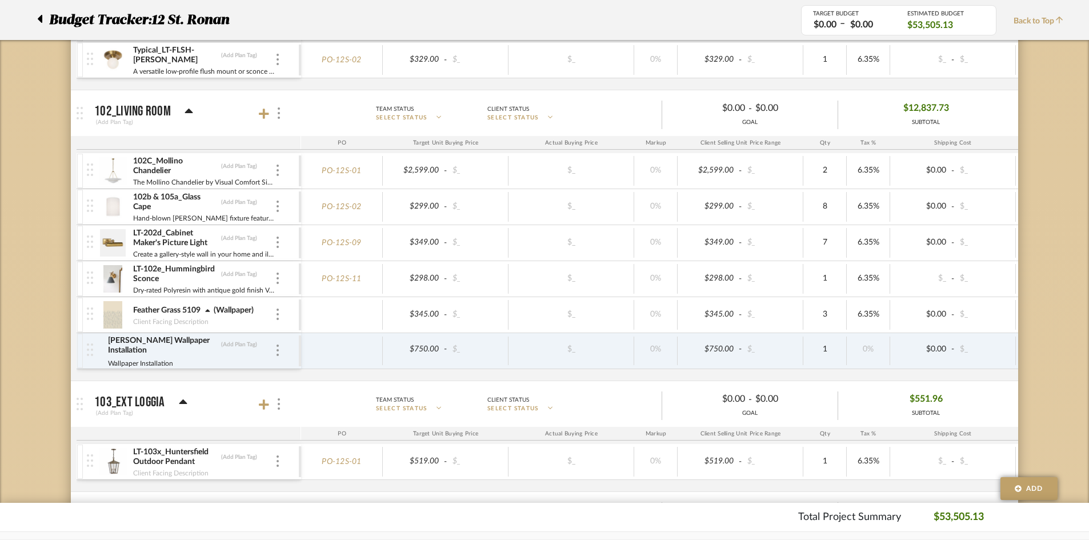
scroll to position [629, 0]
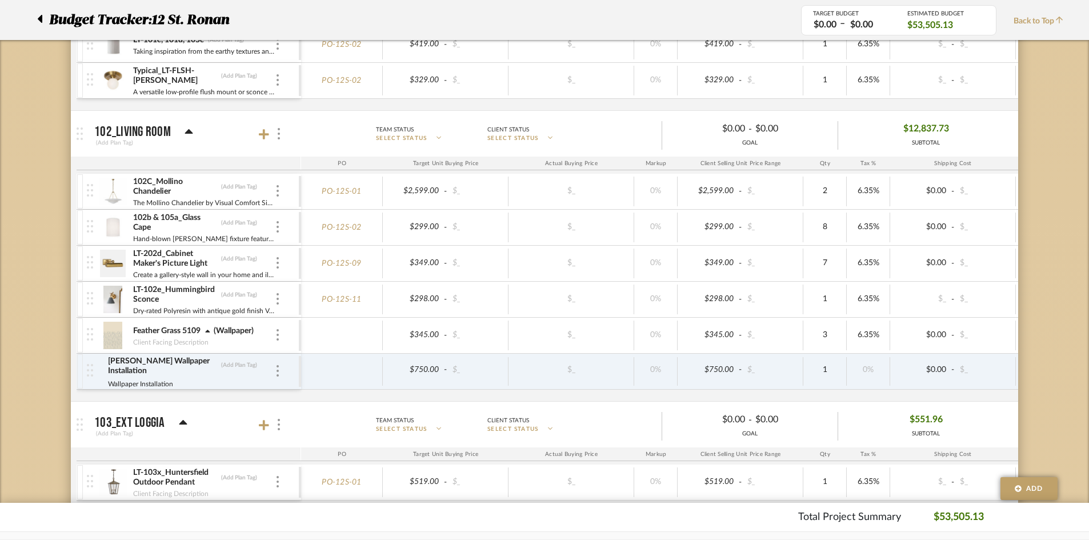
click at [39, 17] on icon at bounding box center [39, 19] width 5 height 14
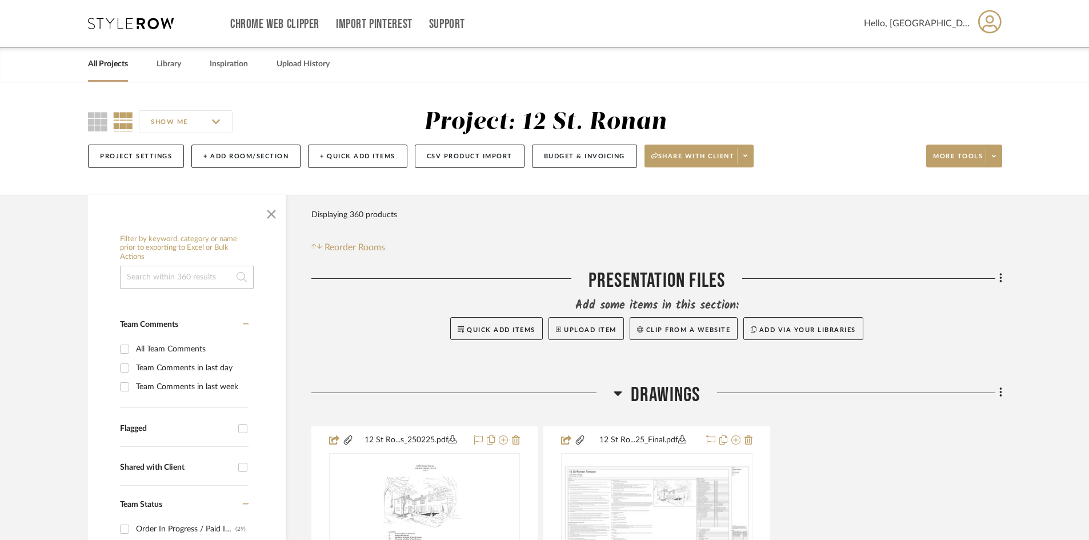
click at [200, 274] on input at bounding box center [187, 277] width 134 height 23
type input "wallpaper"
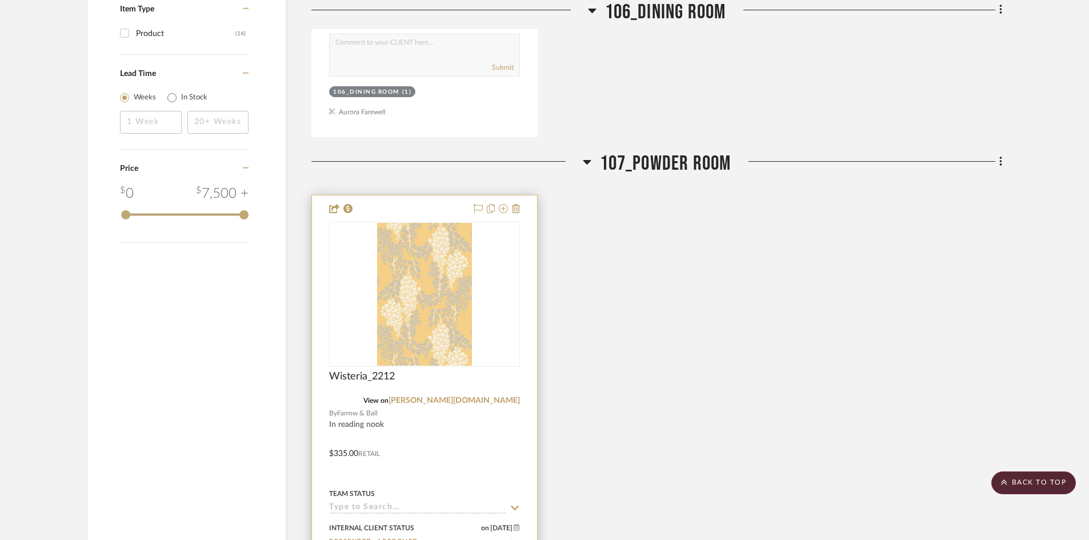
scroll to position [1257, 0]
click at [524, 334] on div at bounding box center [424, 444] width 225 height 500
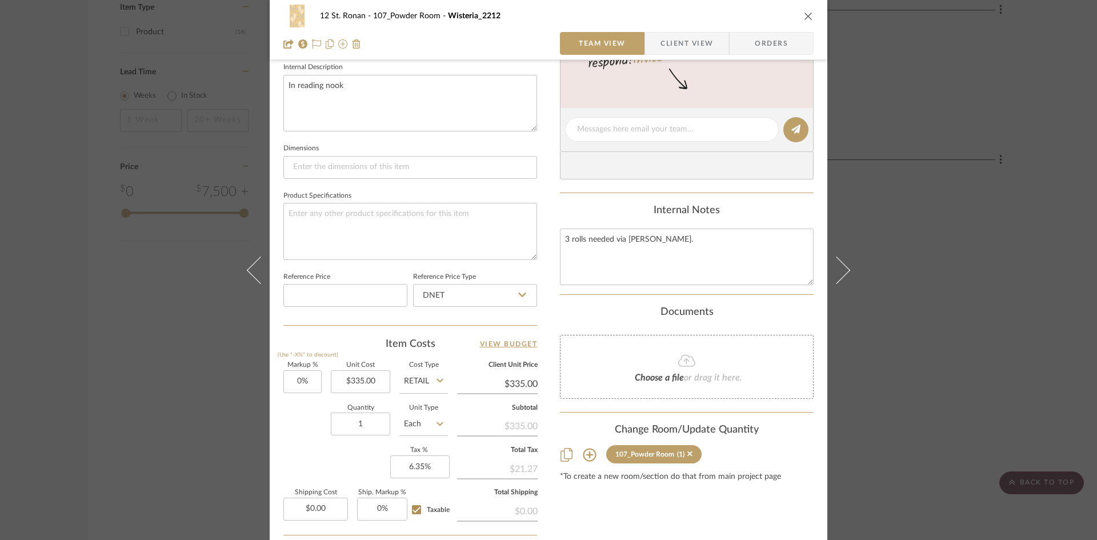
scroll to position [457, 0]
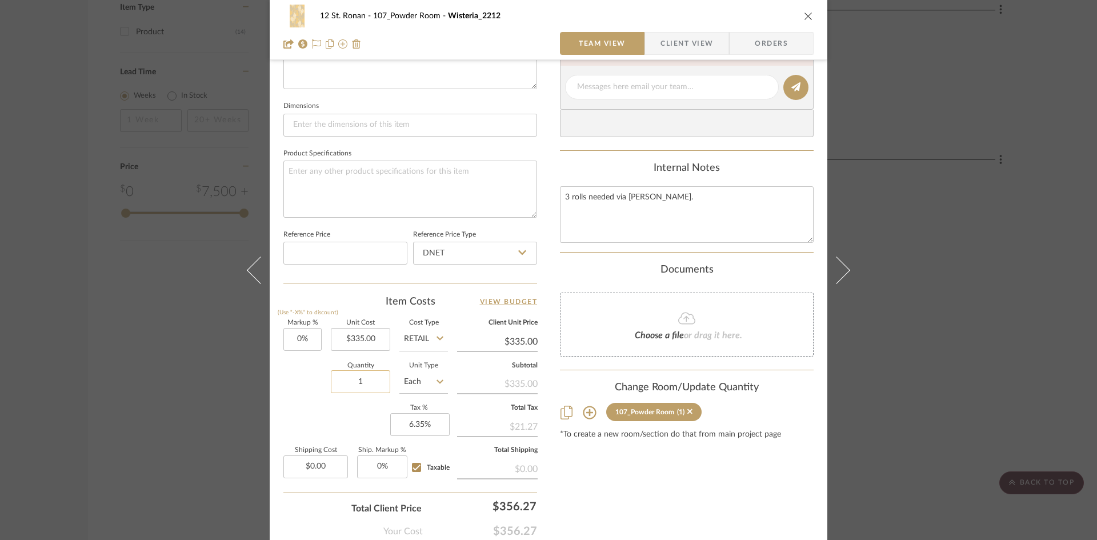
click at [366, 377] on input "1" at bounding box center [360, 381] width 59 height 23
type input "3"
click at [415, 378] on input "Each" at bounding box center [423, 381] width 49 height 23
click at [439, 363] on div "Roll" at bounding box center [466, 362] width 141 height 29
type input "Roll"
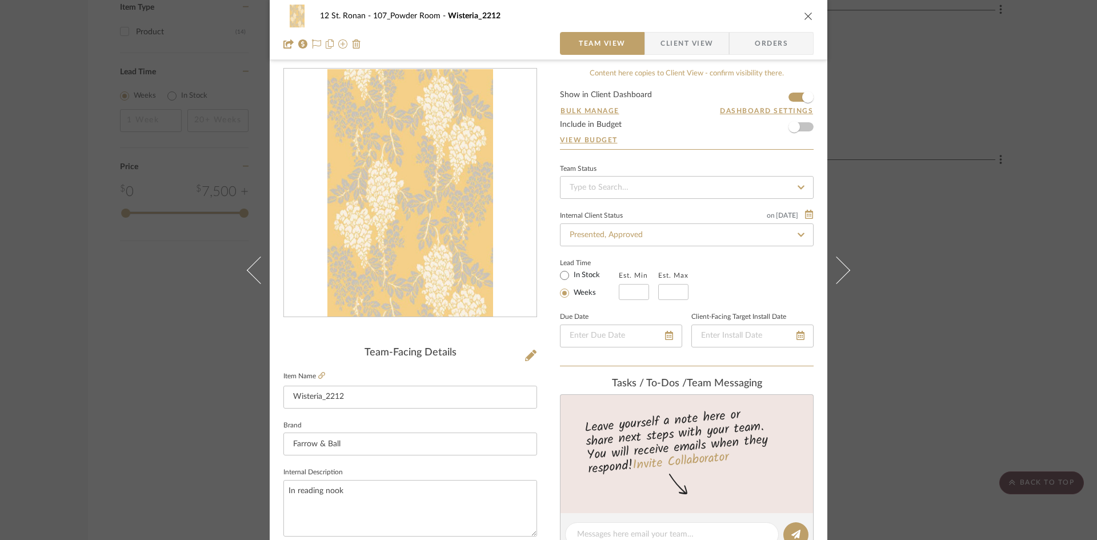
scroll to position [0, 0]
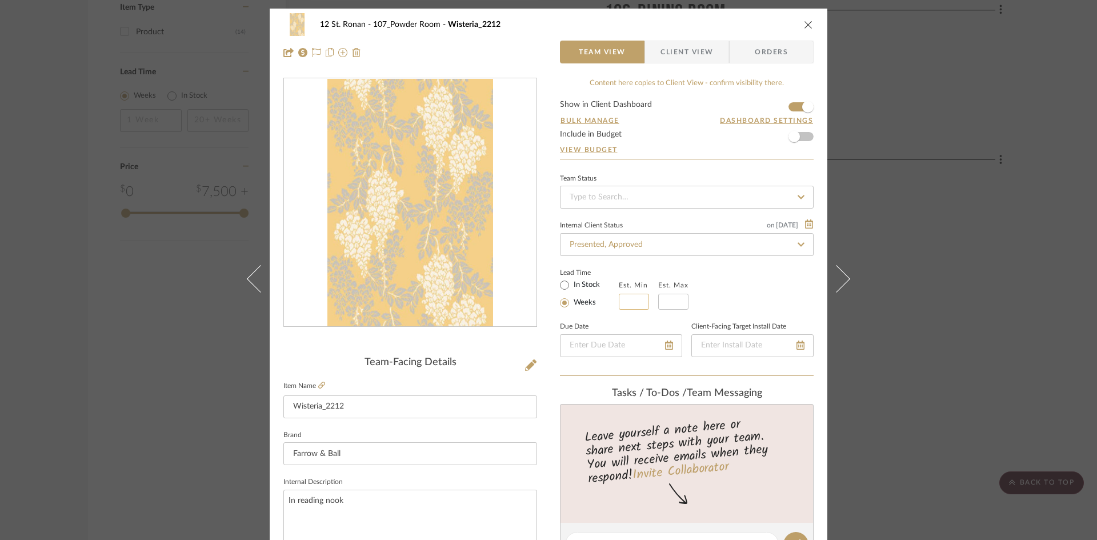
click at [634, 308] on input "text" at bounding box center [634, 302] width 30 height 16
type input "1"
click at [674, 297] on input "text" at bounding box center [673, 302] width 30 height 16
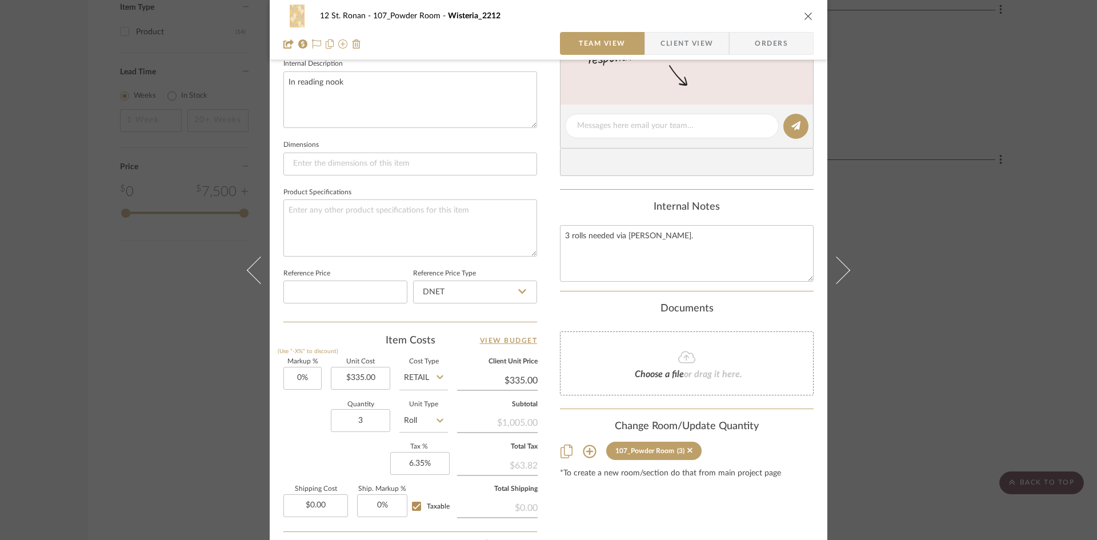
scroll to position [524, 0]
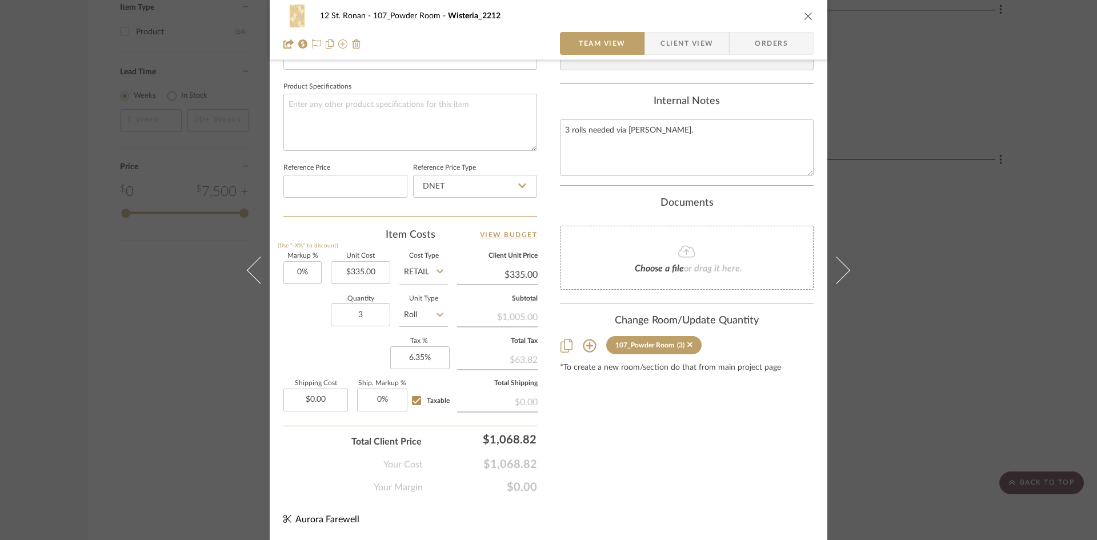
type input "2"
click at [925, 247] on div "12 St. Ronan 107_Powder Room Wisteria_2212 Team View Client View Orders Team-Fa…" at bounding box center [548, 270] width 1097 height 540
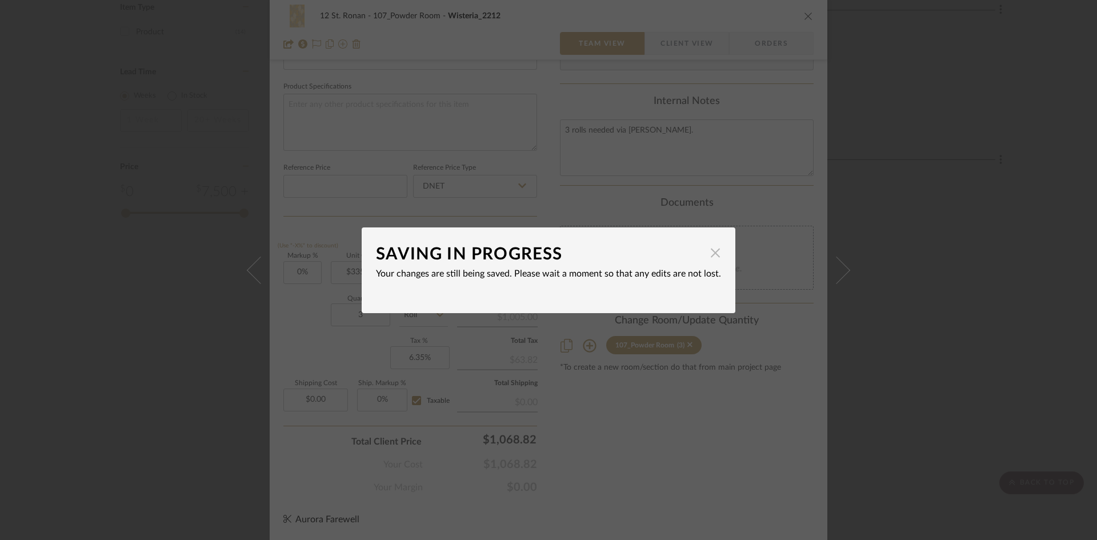
click at [704, 253] on span "button" at bounding box center [715, 253] width 23 height 23
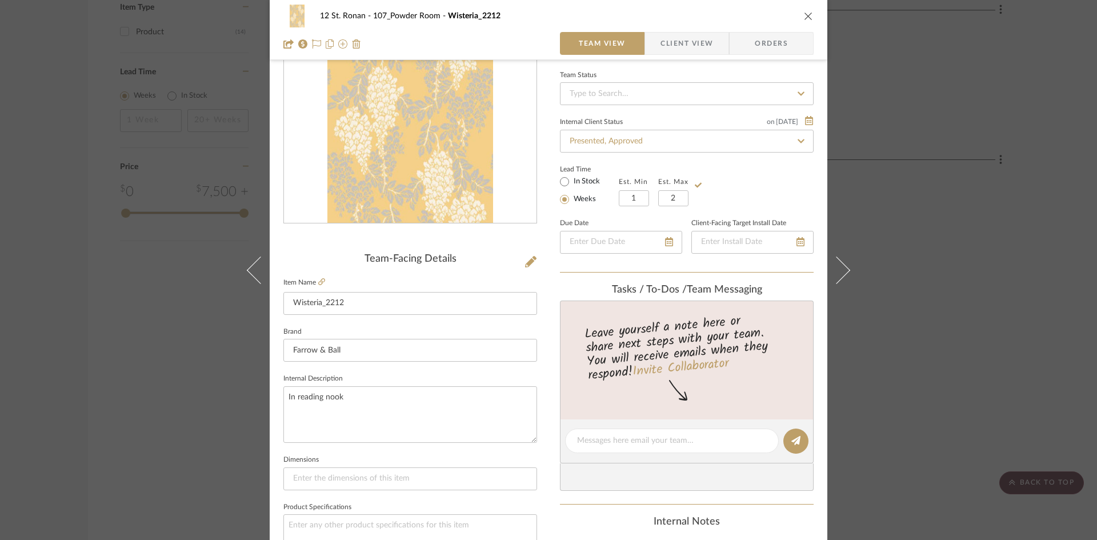
scroll to position [0, 0]
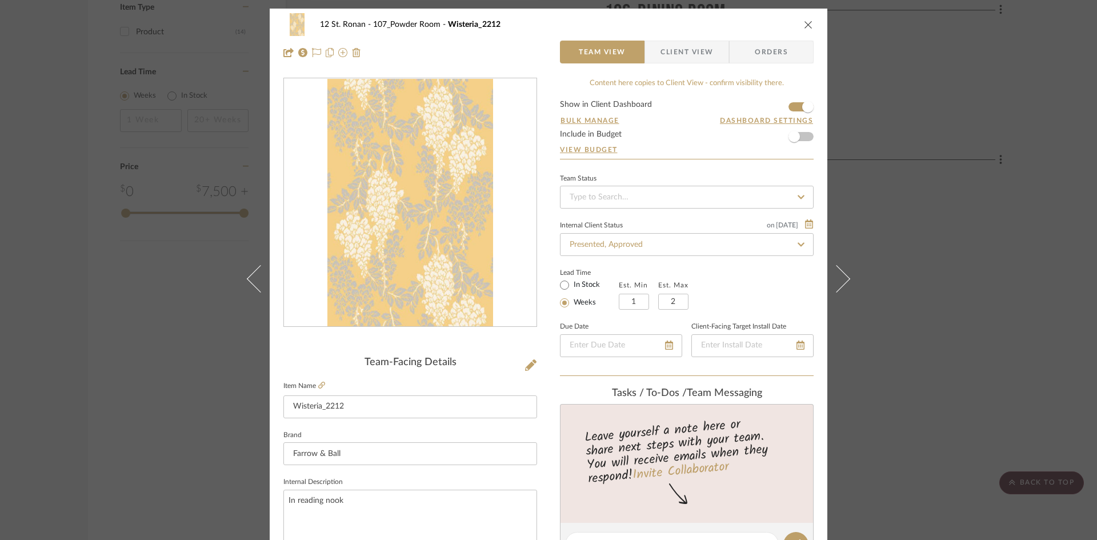
click at [810, 26] on div "12 St. Ronan 107_Powder Room Wisteria_2212 Team View Client View Orders" at bounding box center [549, 39] width 558 height 60
click at [809, 25] on button "close" at bounding box center [809, 24] width 10 height 10
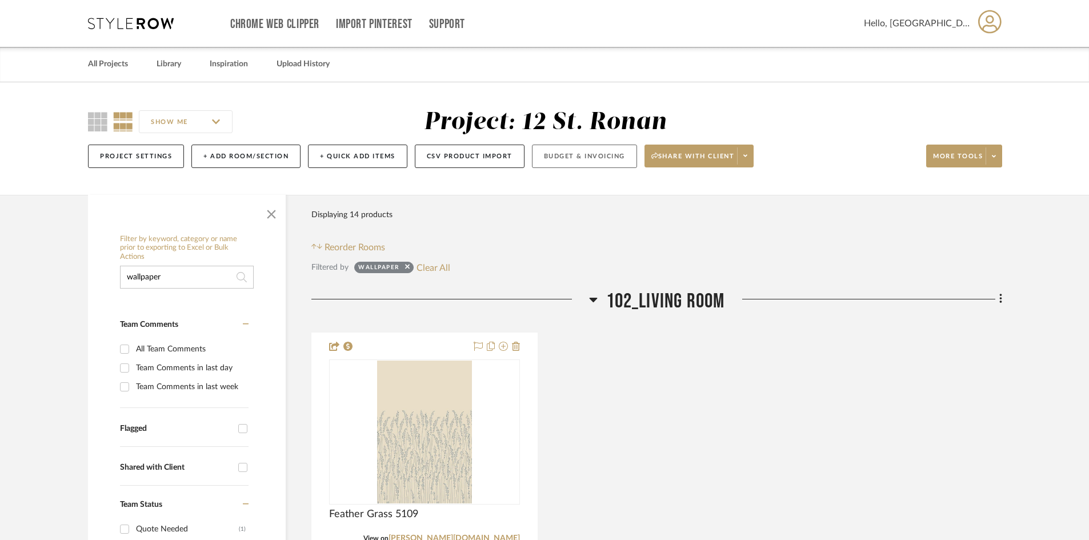
click at [598, 167] on button "Budget & Invoicing" at bounding box center [584, 156] width 105 height 23
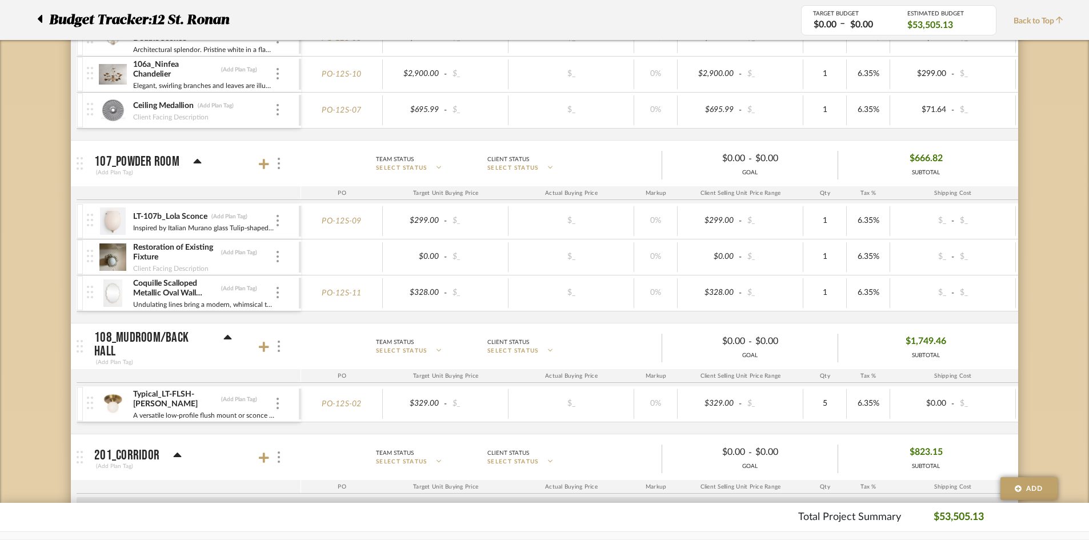
scroll to position [1600, 0]
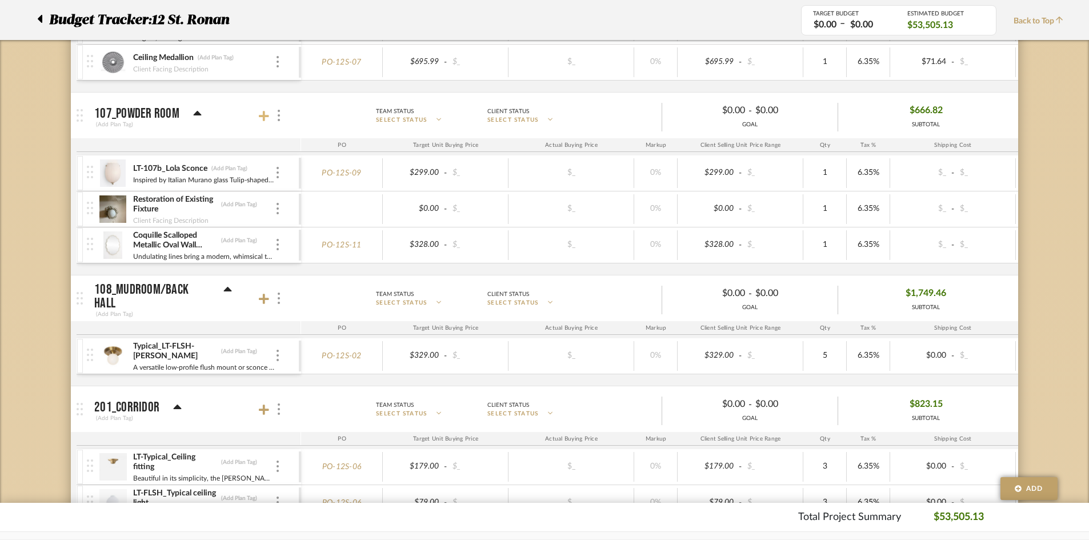
click at [264, 113] on icon at bounding box center [264, 116] width 10 height 10
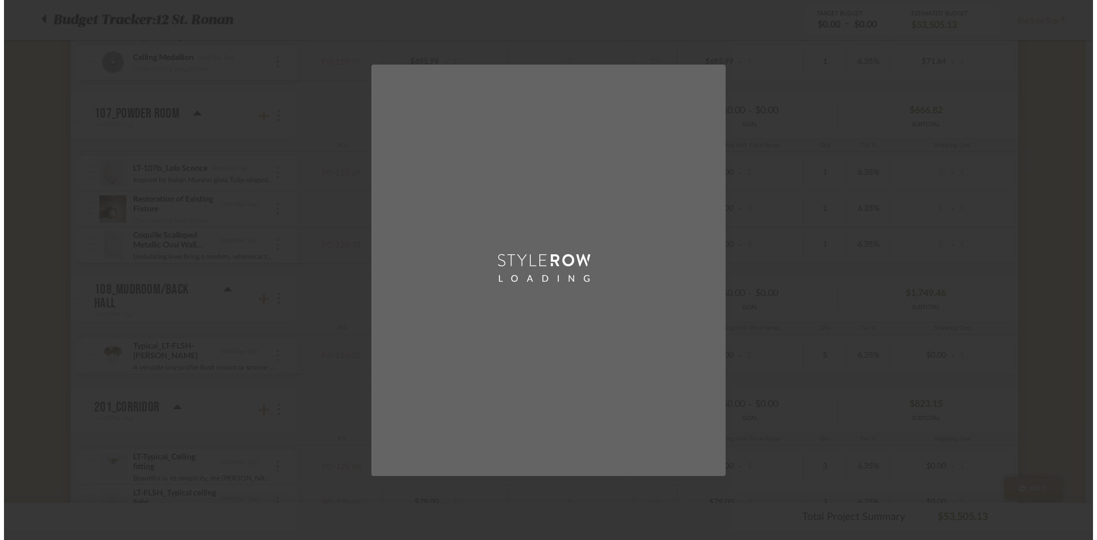
scroll to position [0, 0]
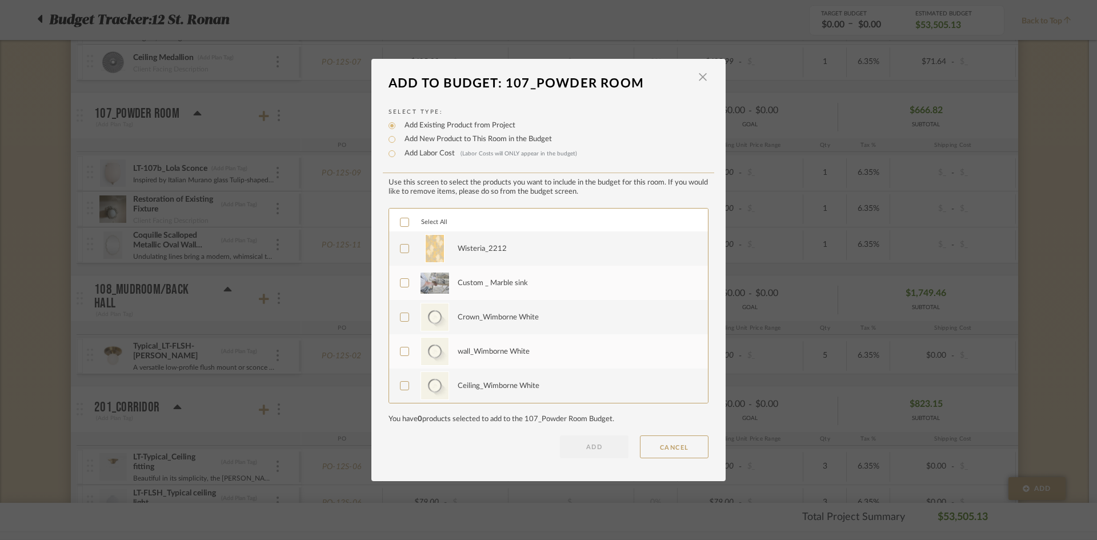
click at [401, 246] on icon at bounding box center [405, 249] width 8 height 8
click at [594, 440] on button "ADD" at bounding box center [594, 446] width 69 height 23
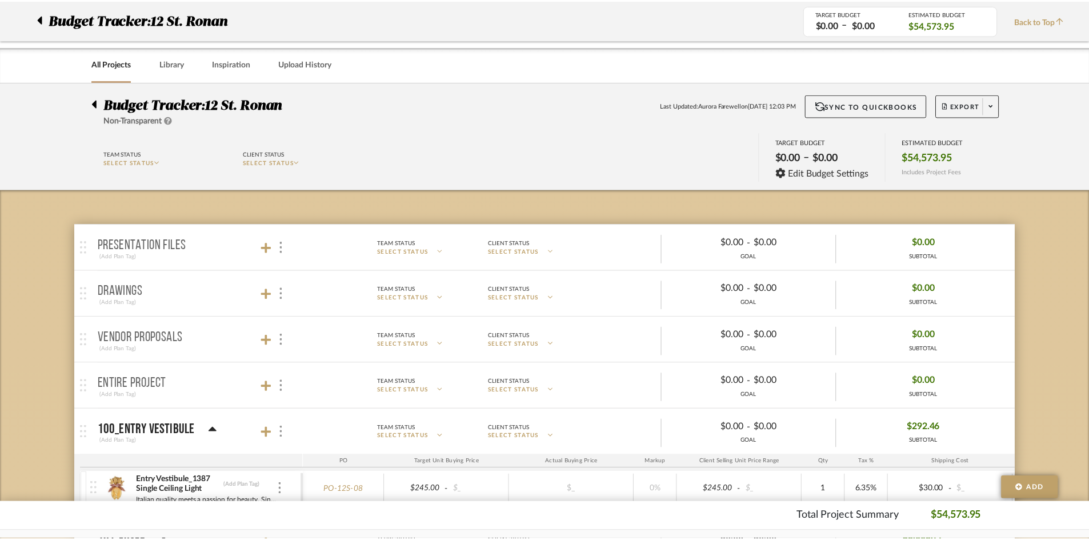
scroll to position [1600, 0]
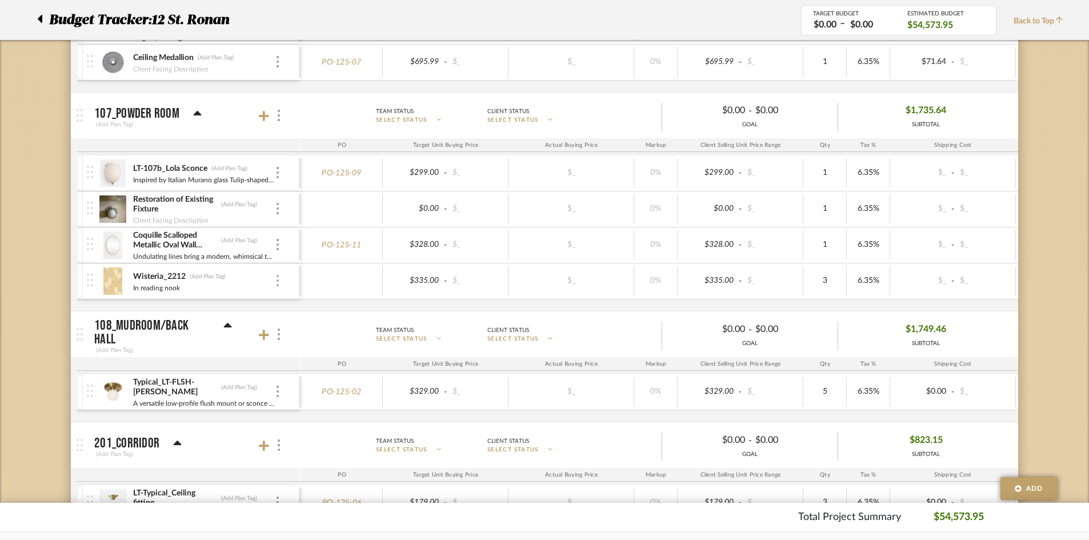
click at [278, 285] on img at bounding box center [278, 280] width 2 height 11
click at [335, 337] on span "Add Associated Product or Labor" at bounding box center [334, 335] width 70 height 19
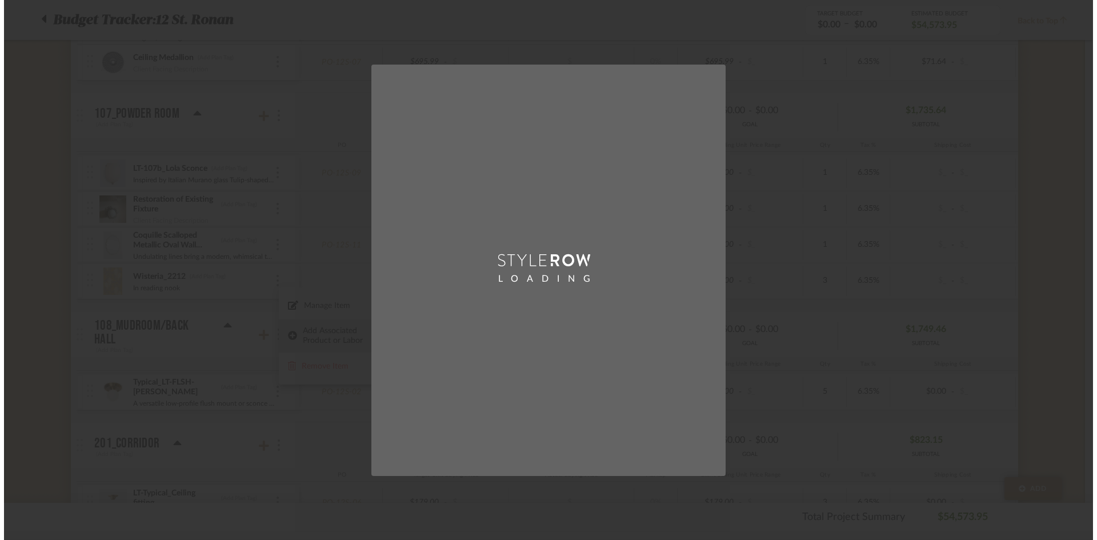
scroll to position [0, 0]
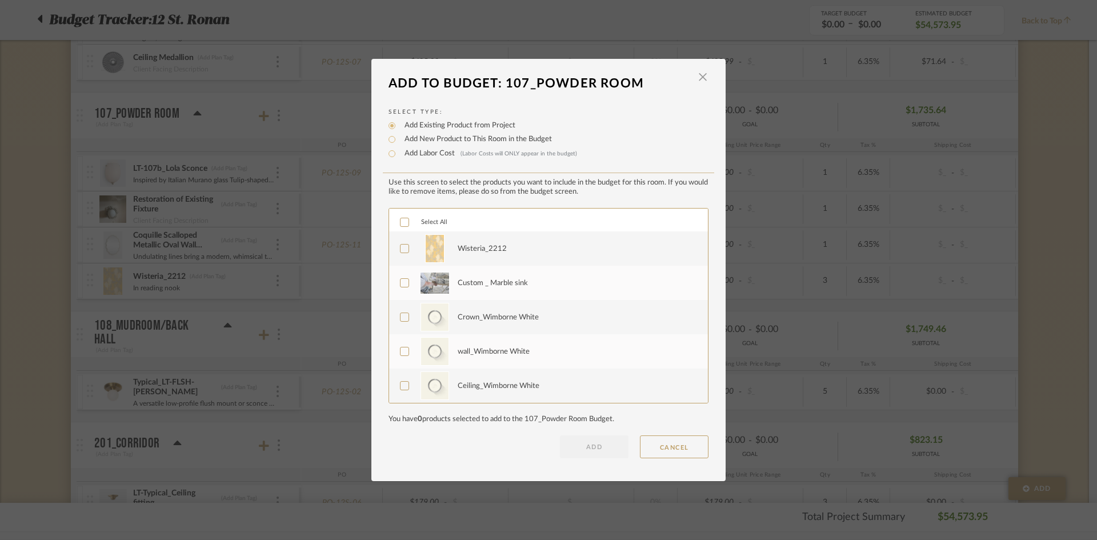
click at [506, 253] on div "Wisteria_2212" at bounding box center [576, 248] width 237 height 29
click at [579, 444] on button "ADD" at bounding box center [594, 446] width 69 height 23
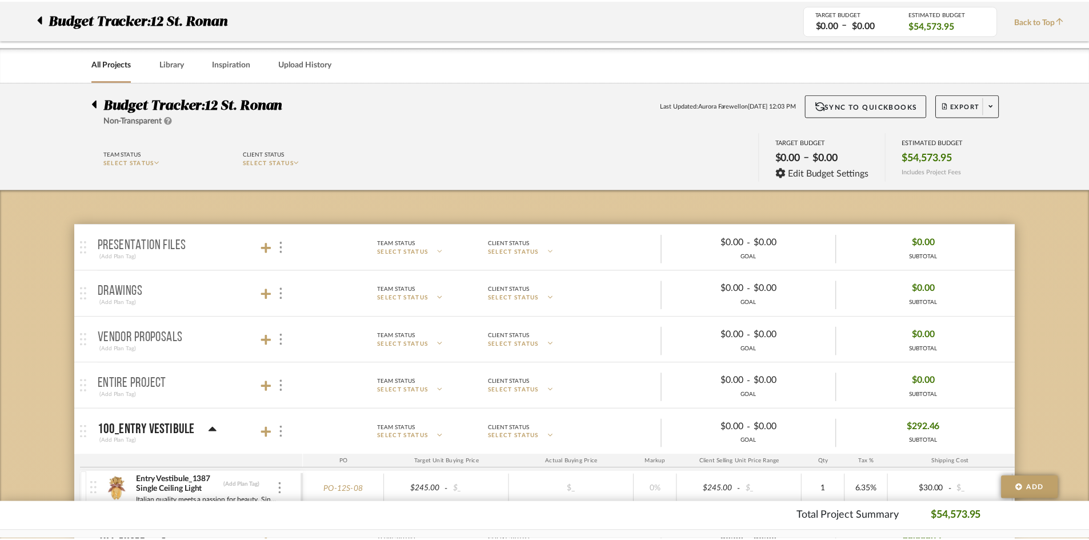
scroll to position [1600, 0]
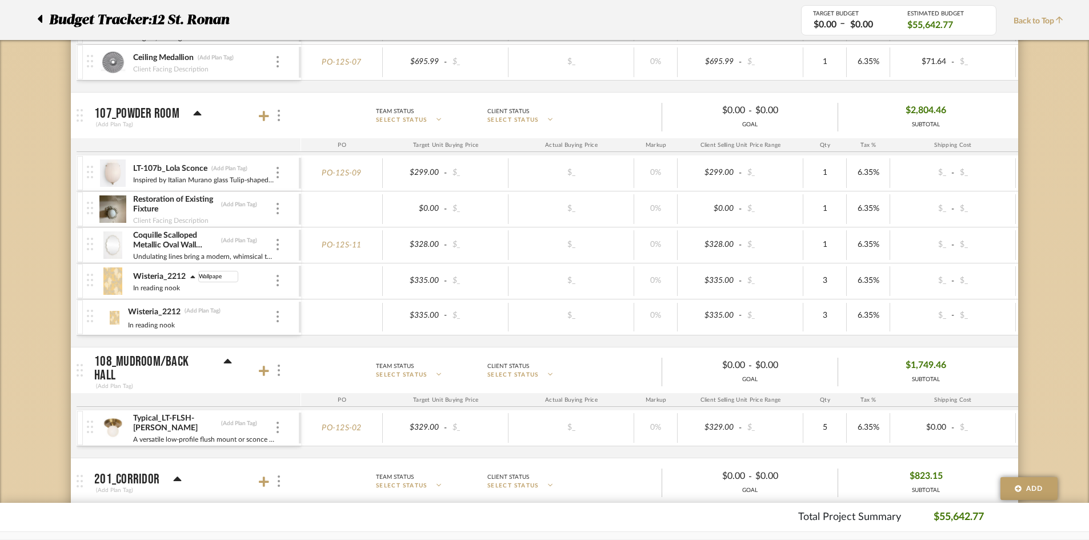
type input "Wallpaper"
click at [279, 320] on div at bounding box center [278, 317] width 6 height 13
click at [343, 413] on button "Remove Item" at bounding box center [326, 402] width 103 height 27
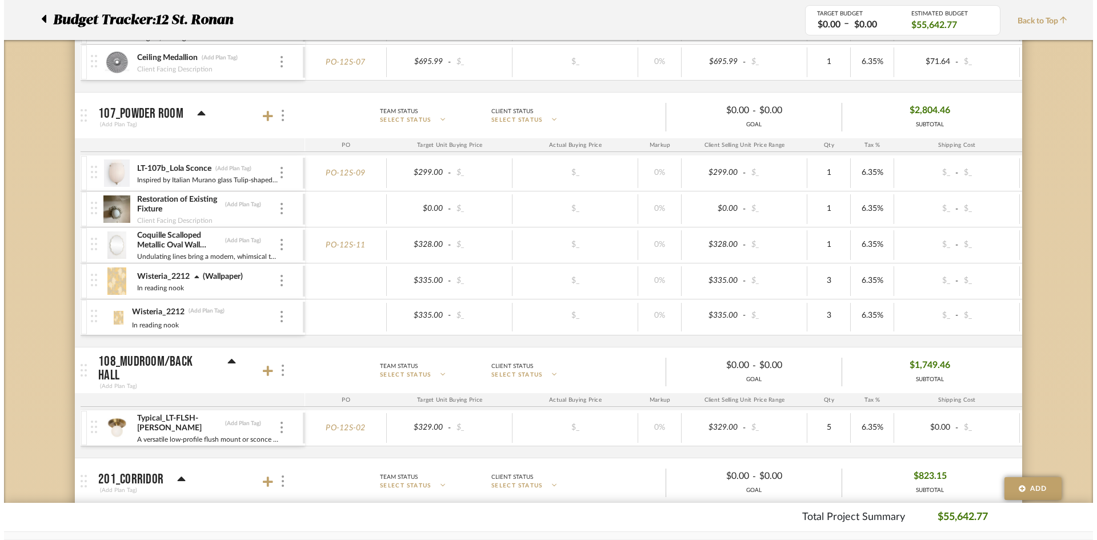
scroll to position [0, 0]
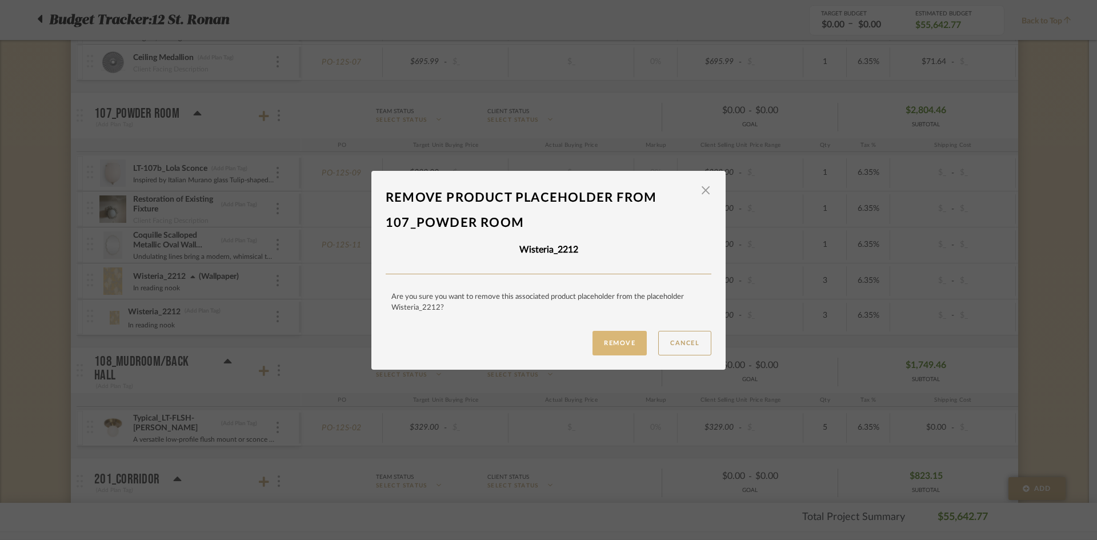
click at [609, 346] on button "Remove" at bounding box center [620, 343] width 54 height 25
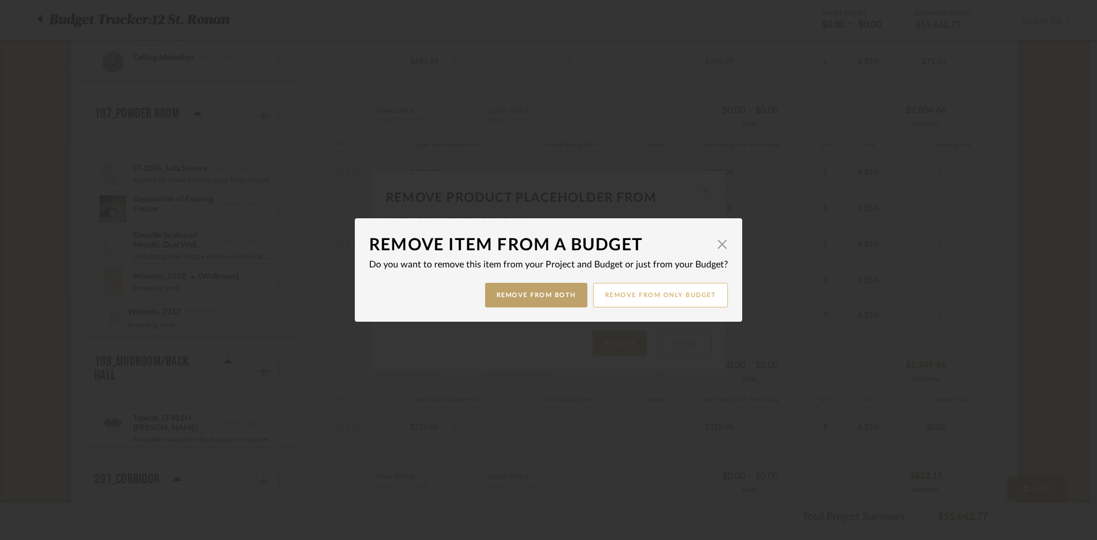
click at [633, 298] on button "Remove from only Budget" at bounding box center [660, 295] width 135 height 25
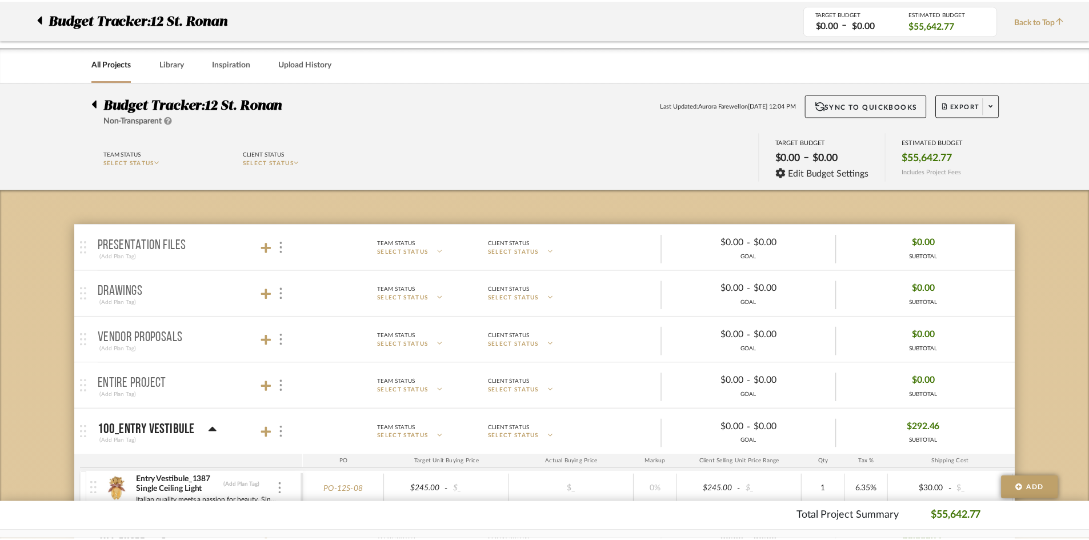
scroll to position [1600, 0]
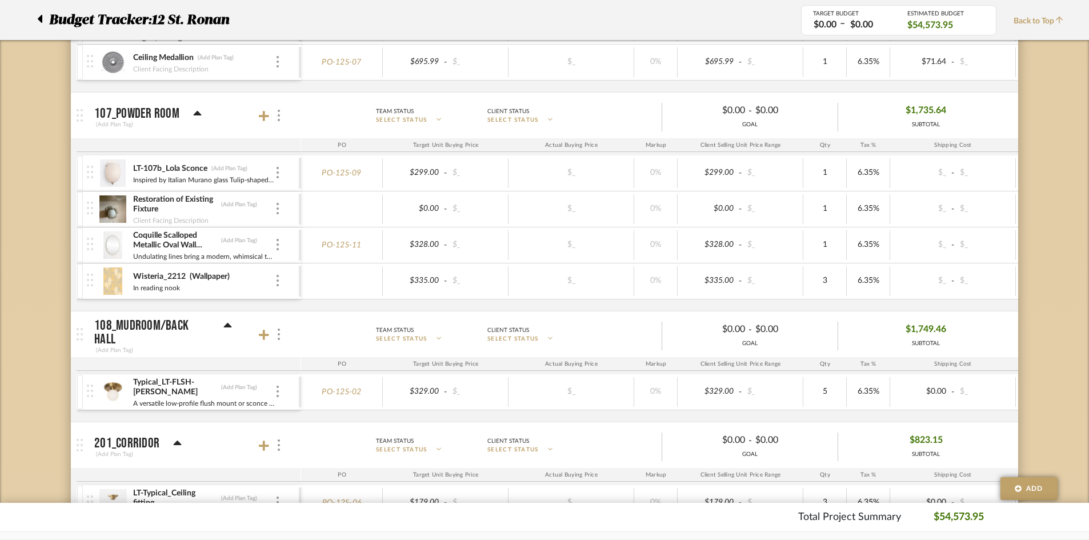
click at [273, 277] on div "Wisteria_2212 (Wallpaper)" at bounding box center [204, 276] width 142 height 11
click at [281, 286] on div "Wisteria_2212 (Wallpaper) In reading nook" at bounding box center [193, 280] width 212 height 35
click at [276, 284] on div at bounding box center [278, 281] width 6 height 13
click at [318, 333] on span "Add Associated Product or Labor" at bounding box center [334, 335] width 70 height 19
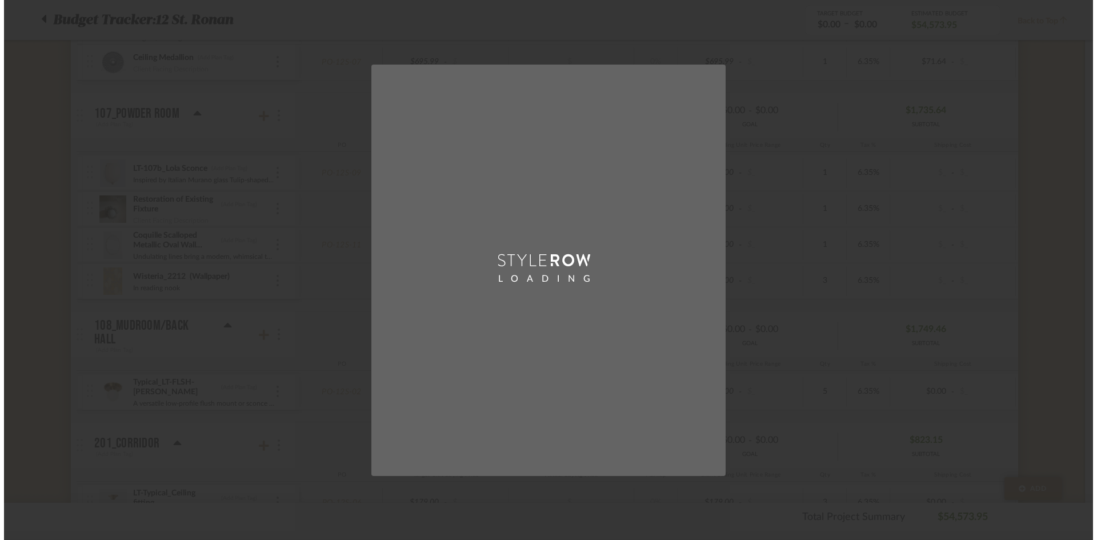
scroll to position [0, 0]
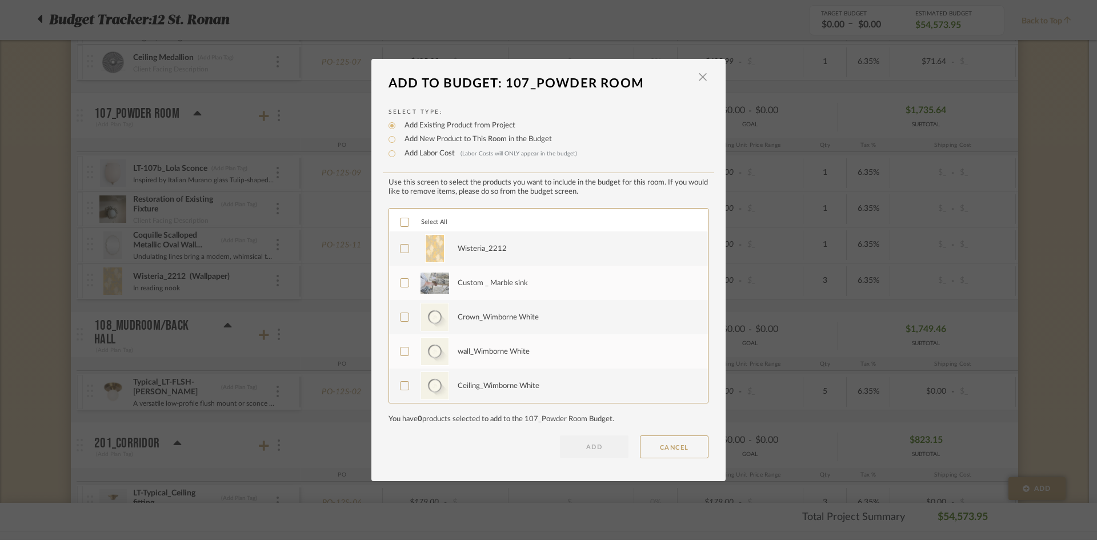
click at [503, 247] on div "Wisteria_2212" at bounding box center [576, 248] width 237 height 29
click at [418, 160] on div "Add Labor Cost (Labor Costs will ONLY appear in the budget)" at bounding box center [549, 154] width 320 height 14
click at [419, 153] on label "Add Labor Cost (Labor Costs will ONLY appear in the budget)" at bounding box center [488, 153] width 178 height 11
click at [399, 153] on input "Add Labor Cost (Labor Costs will ONLY appear in the budget)" at bounding box center [392, 154] width 14 height 14
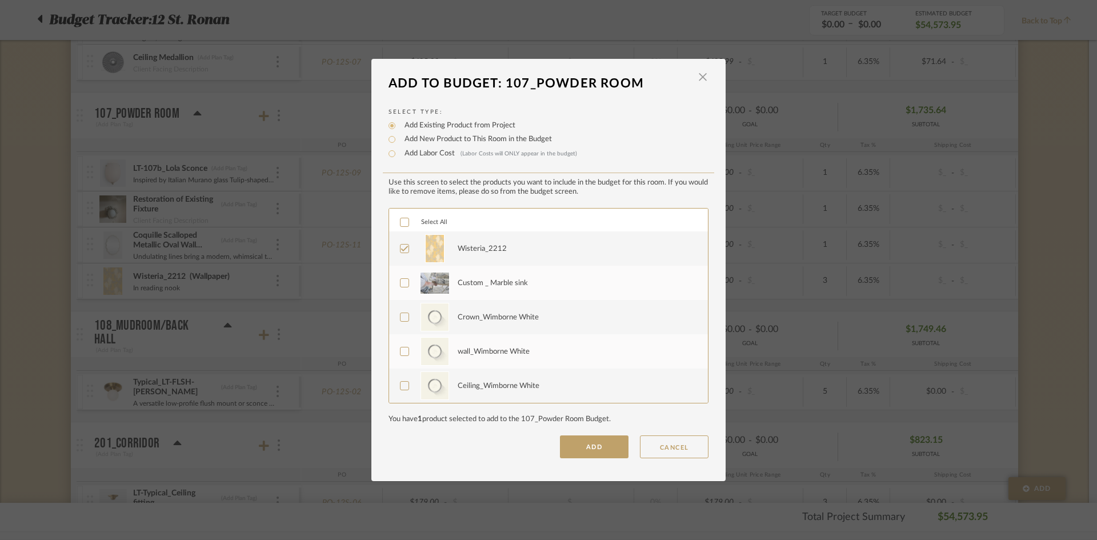
radio input "true"
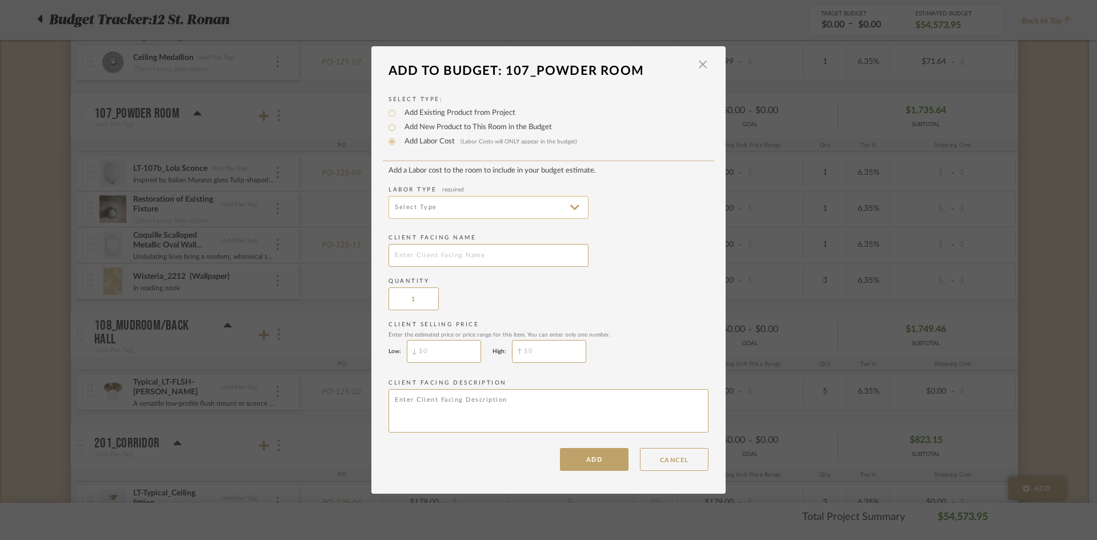
click at [435, 209] on input at bounding box center [489, 207] width 200 height 23
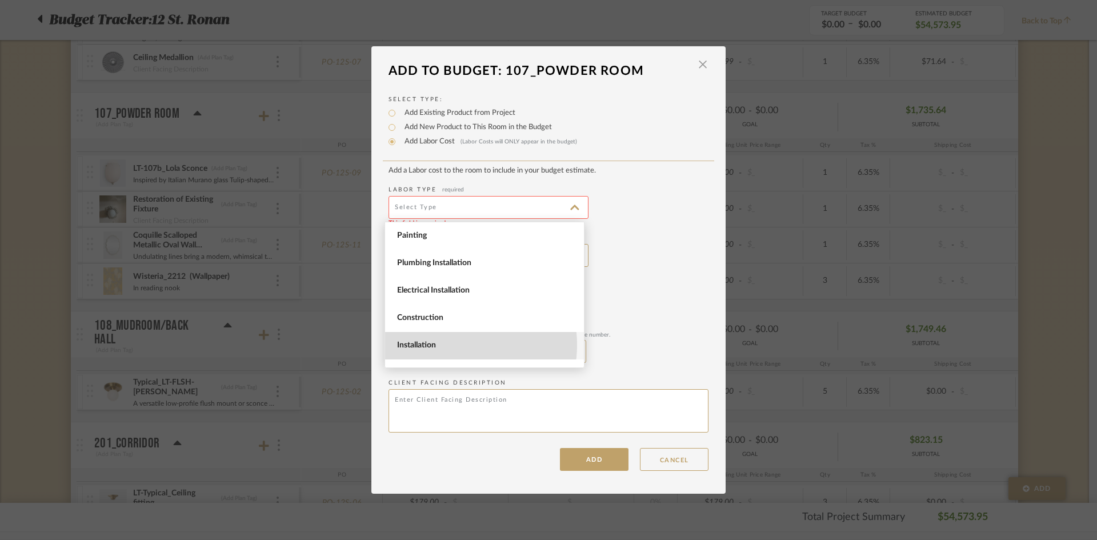
click at [449, 345] on span "Installation" at bounding box center [486, 346] width 178 height 10
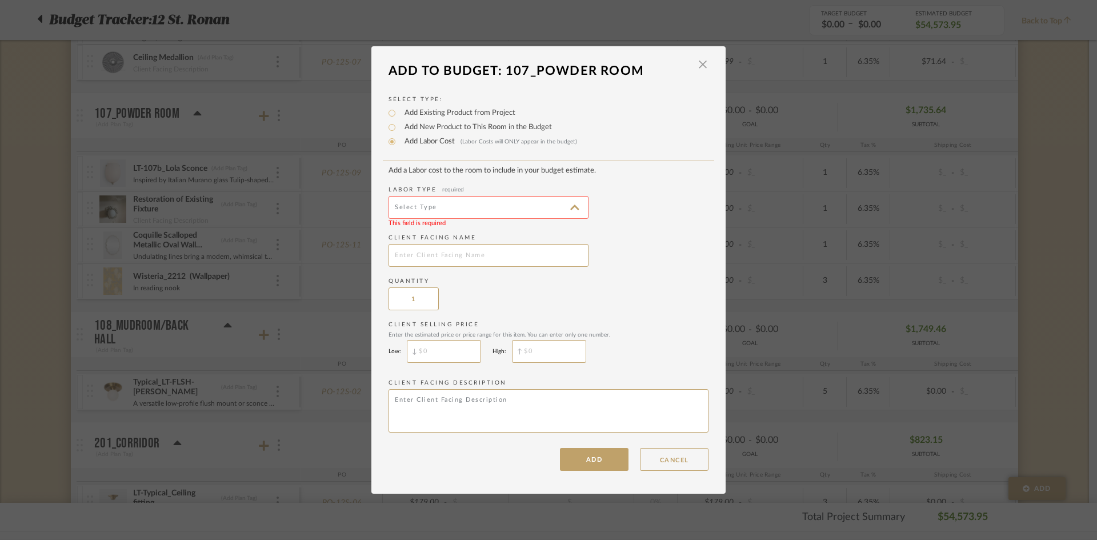
type input "Installation"
click at [458, 263] on input "text" at bounding box center [489, 255] width 200 height 23
type input "[PERSON_NAME] Wallpaper Installation"
type input "$"
click at [450, 354] on input "$" at bounding box center [444, 351] width 74 height 23
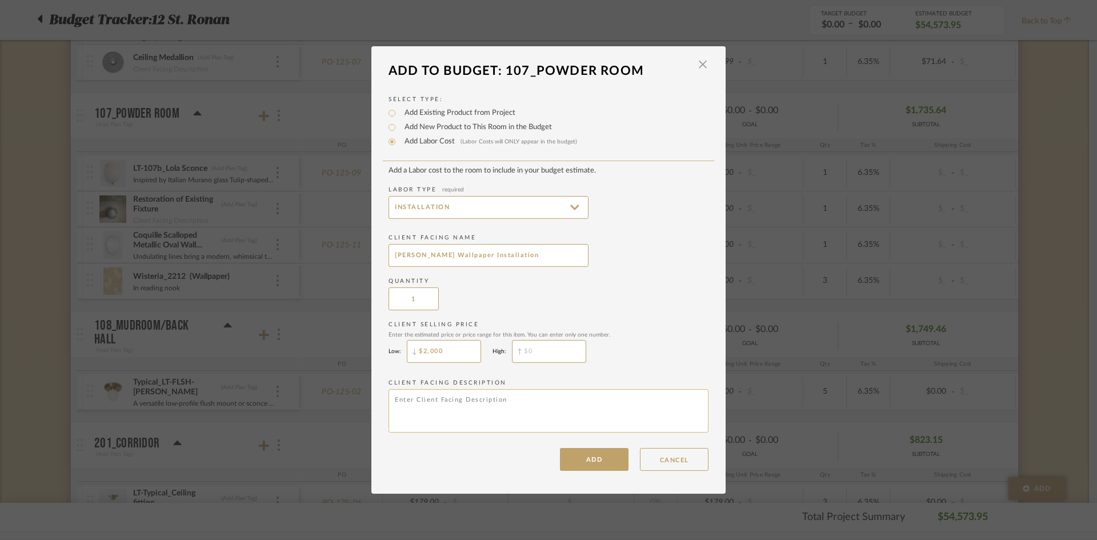
type input "$2,000"
click at [485, 395] on textarea at bounding box center [549, 410] width 320 height 43
type textarea "Wallpaper Installation"
click at [598, 458] on button "ADD" at bounding box center [594, 459] width 69 height 23
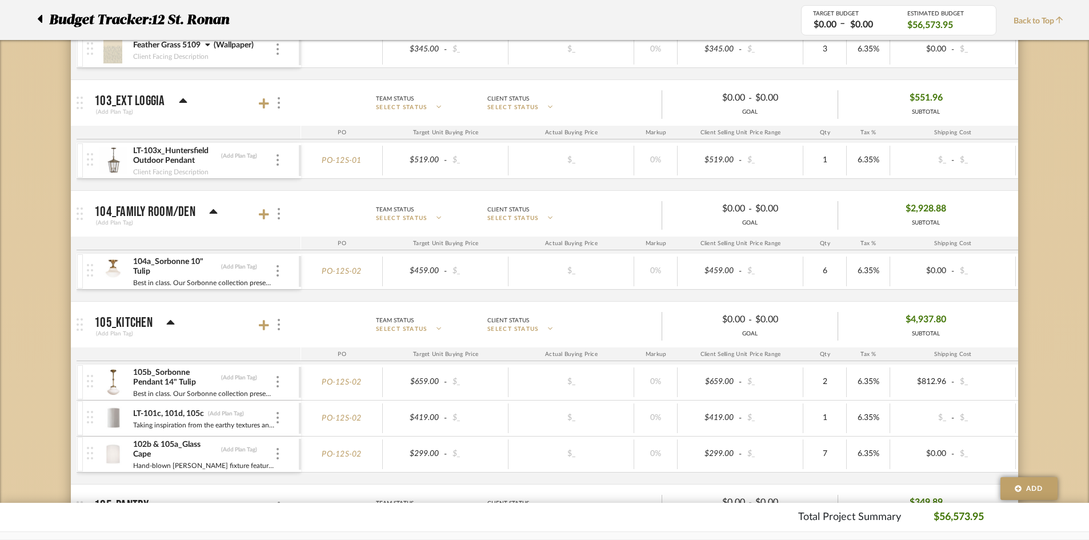
scroll to position [629, 0]
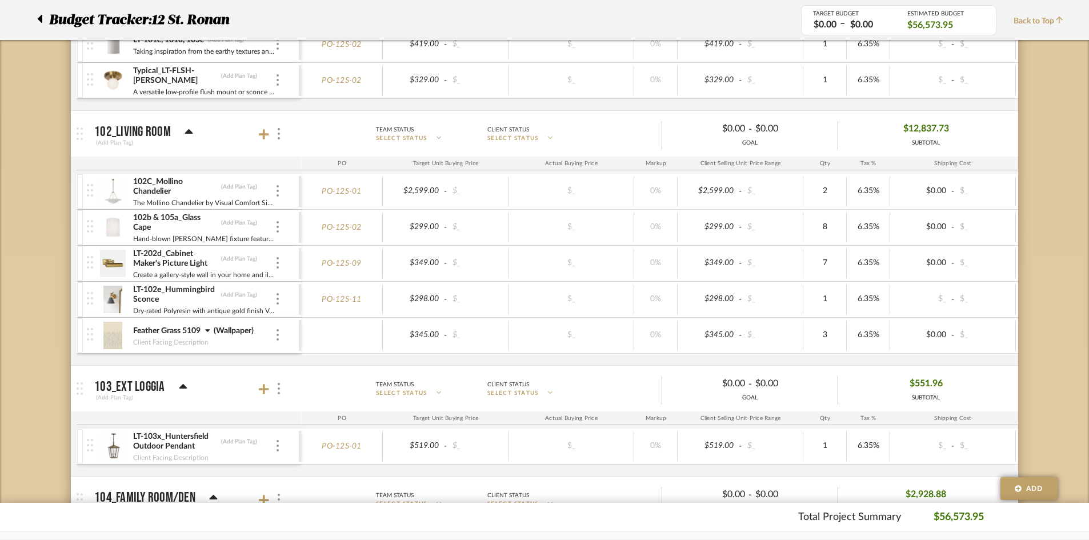
click at [44, 20] on div at bounding box center [43, 20] width 12 height 21
click at [39, 19] on icon at bounding box center [40, 19] width 5 height 8
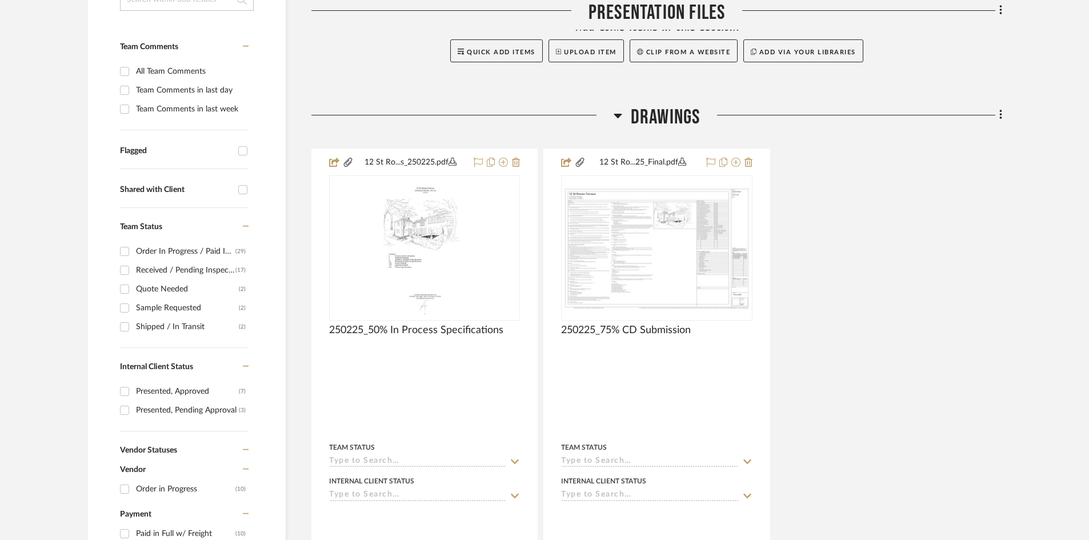
scroll to position [114, 0]
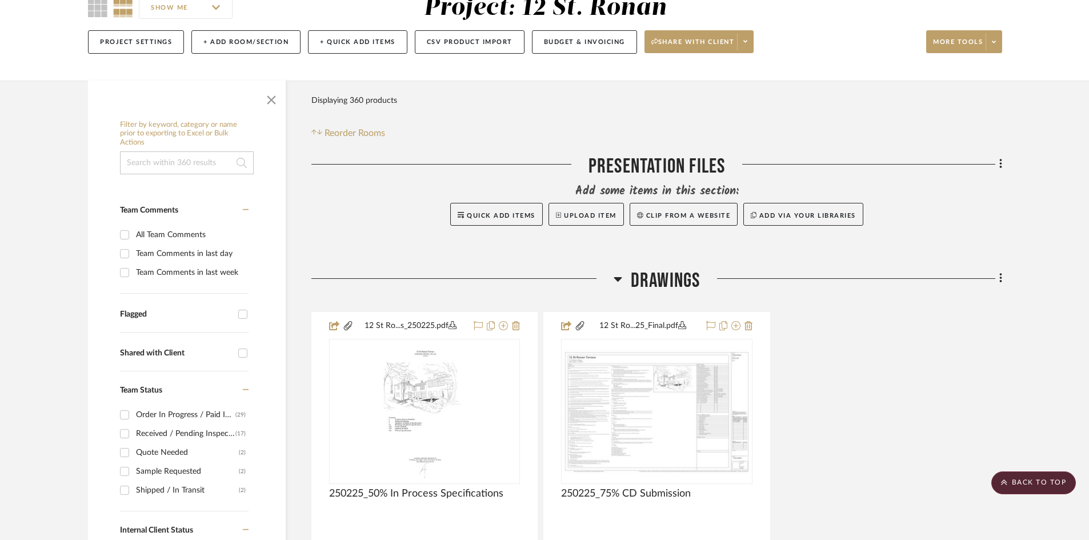
click at [148, 161] on input at bounding box center [187, 162] width 134 height 23
type input "Wallpaper"
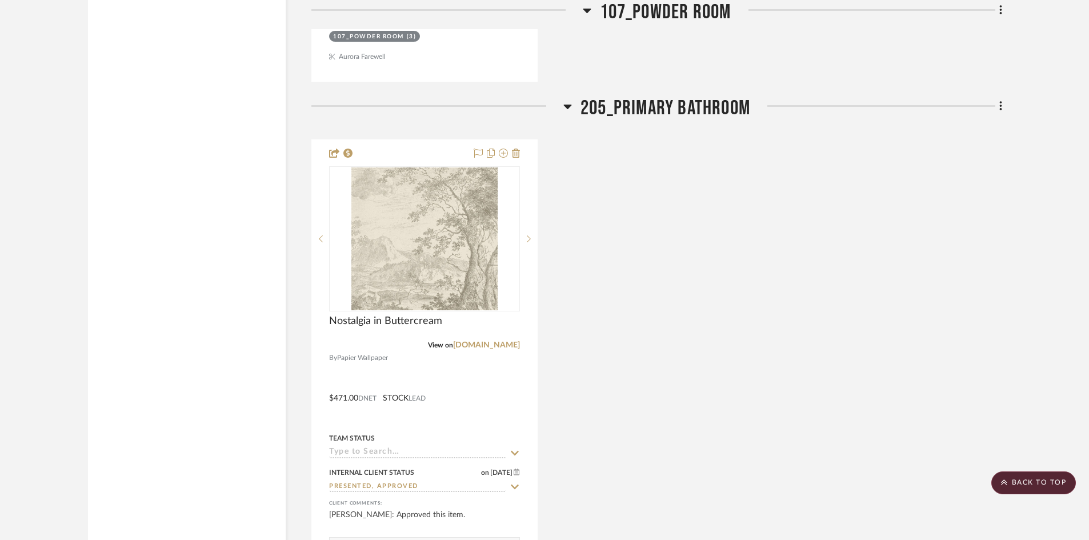
scroll to position [1943, 0]
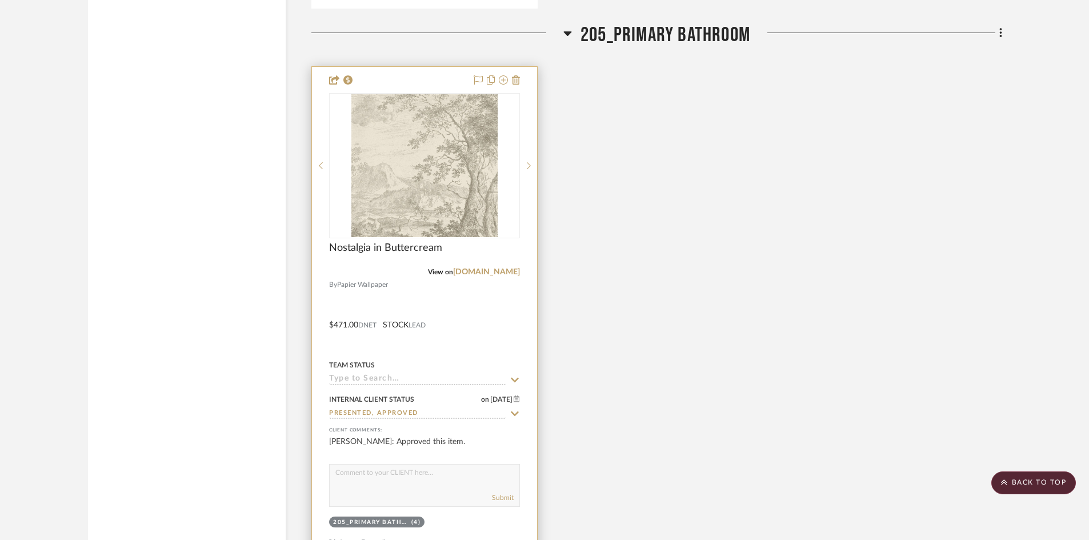
click at [483, 315] on div at bounding box center [424, 317] width 225 height 500
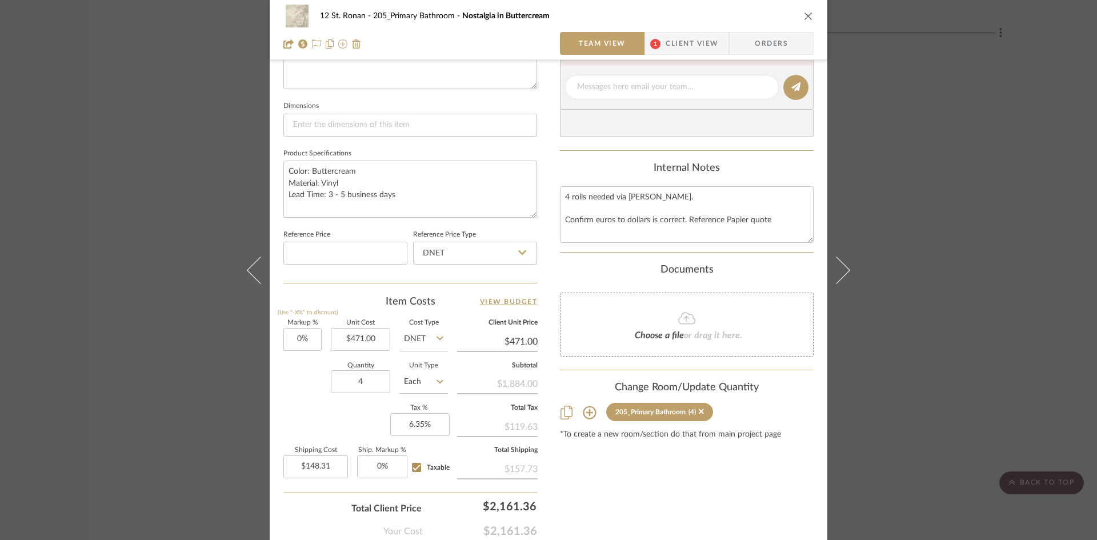
scroll to position [514, 0]
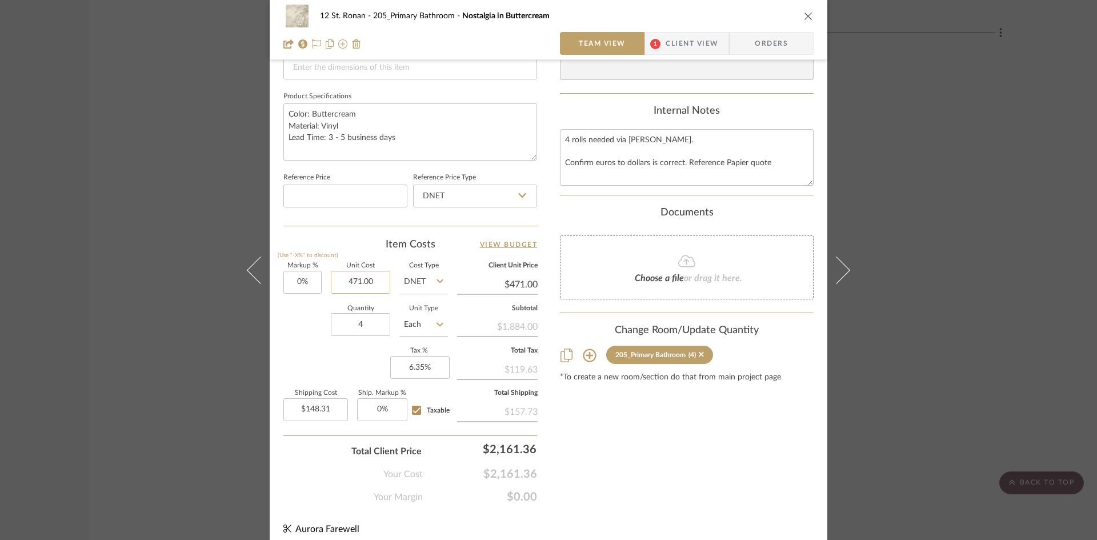
click at [377, 278] on input "471.00" at bounding box center [360, 282] width 59 height 23
click at [371, 248] on div "Item Costs View Budget" at bounding box center [410, 245] width 254 height 14
click at [373, 285] on input "471.00" at bounding box center [360, 282] width 59 height 23
type input "$471.00"
click at [315, 301] on sr-form-field "Markup % (Use "-X%" to discount) 0%" at bounding box center [302, 283] width 38 height 41
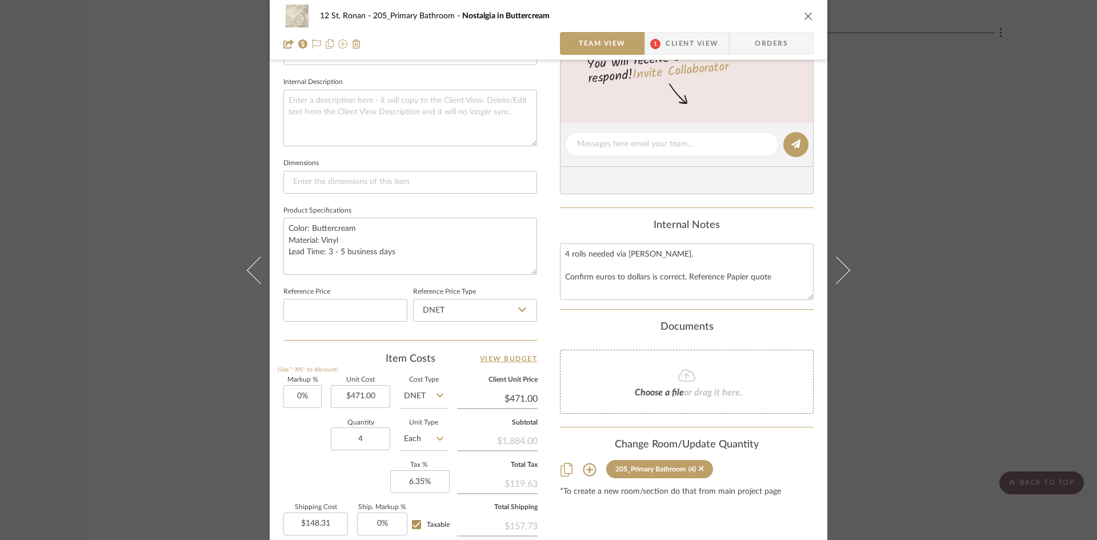
scroll to position [457, 0]
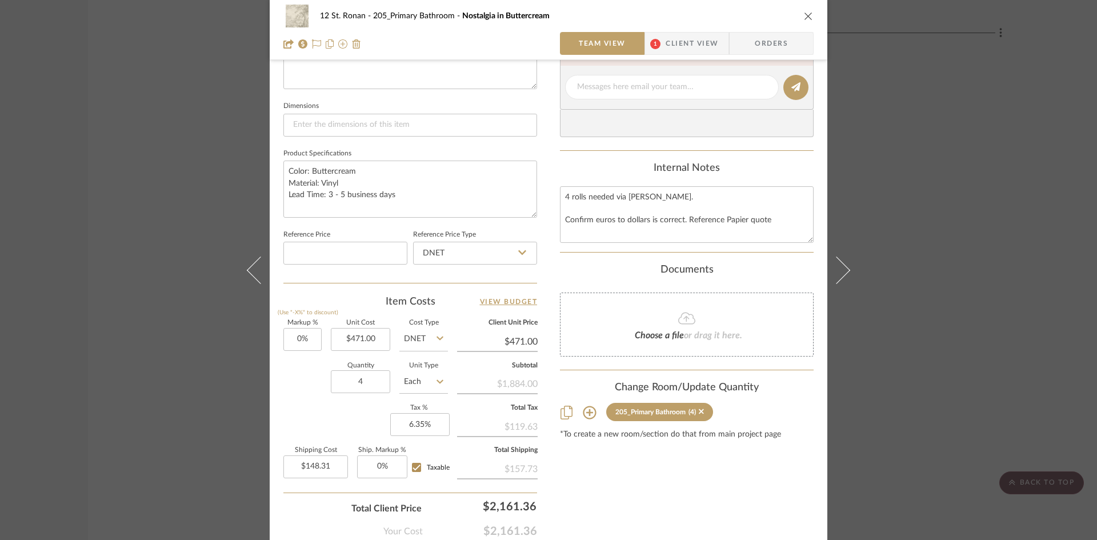
click at [431, 384] on input "Each" at bounding box center [423, 381] width 49 height 23
click at [431, 365] on div "Roll" at bounding box center [466, 362] width 141 height 29
type input "Roll"
click at [378, 328] on input "471.00" at bounding box center [360, 339] width 59 height 23
type input "$466.37"
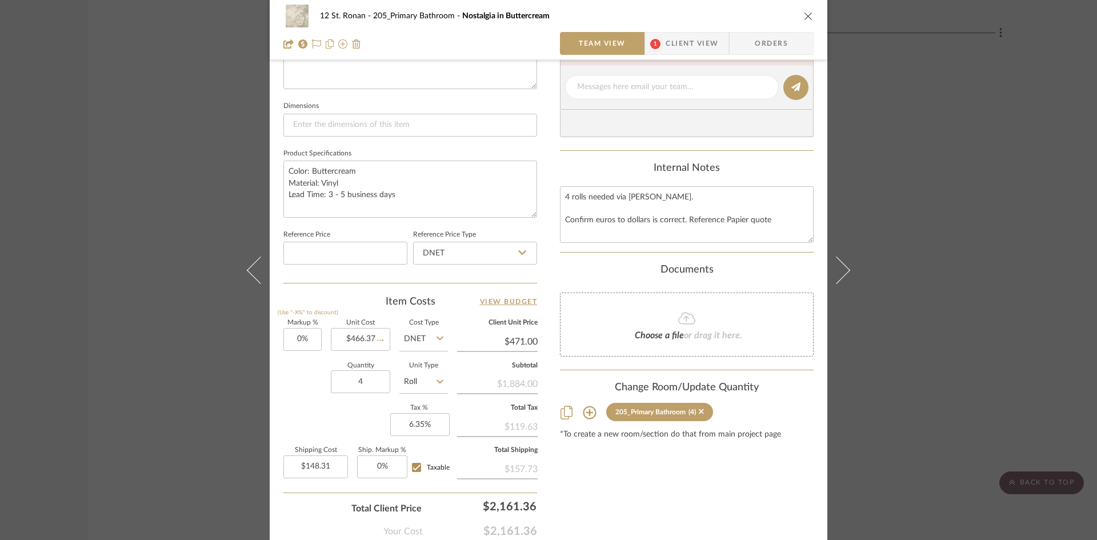
click at [283, 414] on div "Markup % (Use "-X%" to discount) 0% Unit Cost $466.37 Cost Type DNET Client Uni…" at bounding box center [410, 403] width 254 height 167
type input "$466.37"
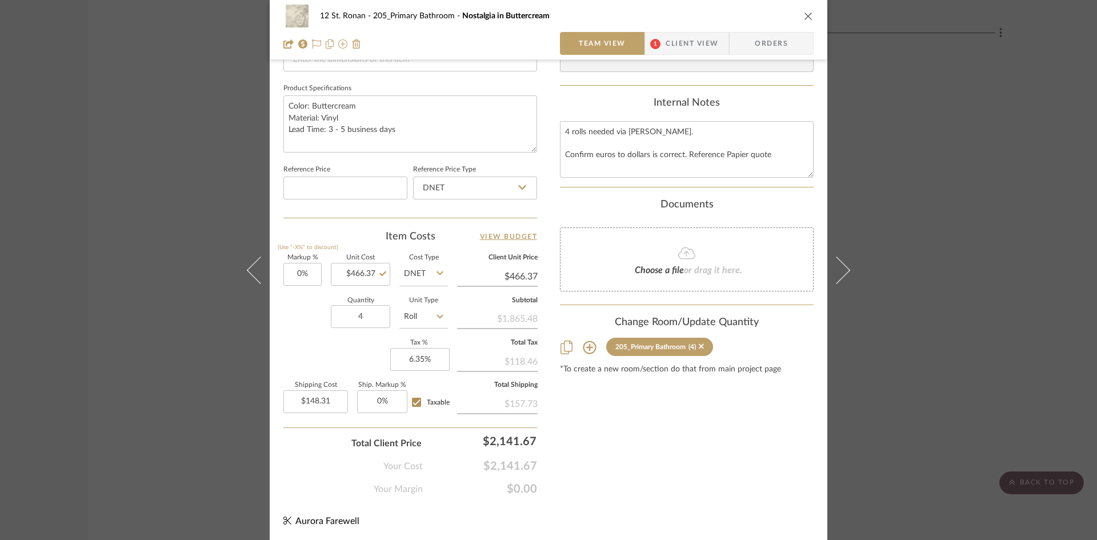
scroll to position [524, 0]
click at [337, 399] on input "148.31" at bounding box center [315, 400] width 65 height 23
type input "$147.21"
click at [721, 429] on div "Content here copies to Client View - confirm visibility there. Show in Client D…" at bounding box center [687, 24] width 254 height 941
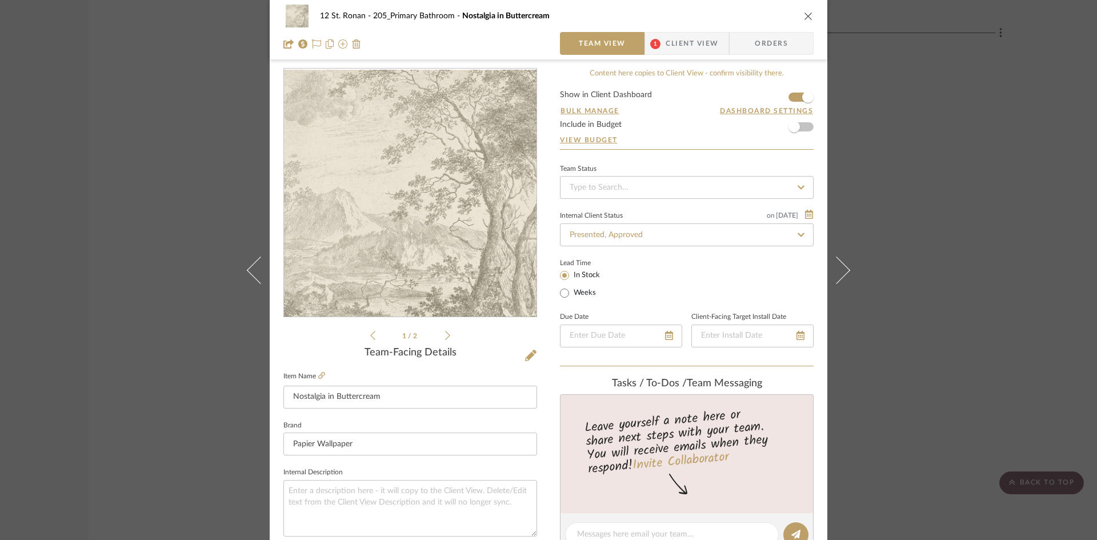
scroll to position [0, 0]
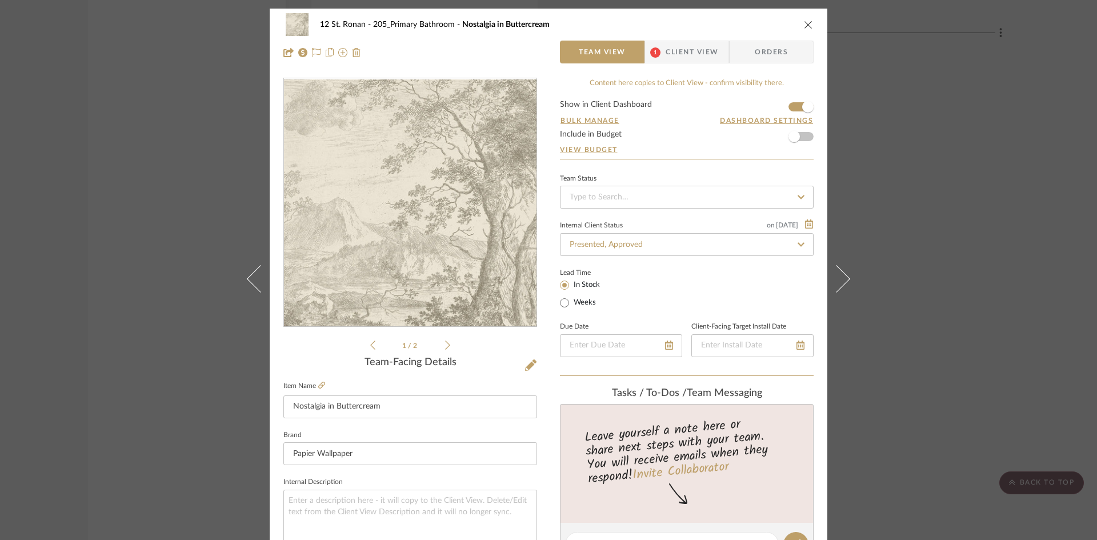
click at [806, 26] on icon "close" at bounding box center [808, 24] width 9 height 9
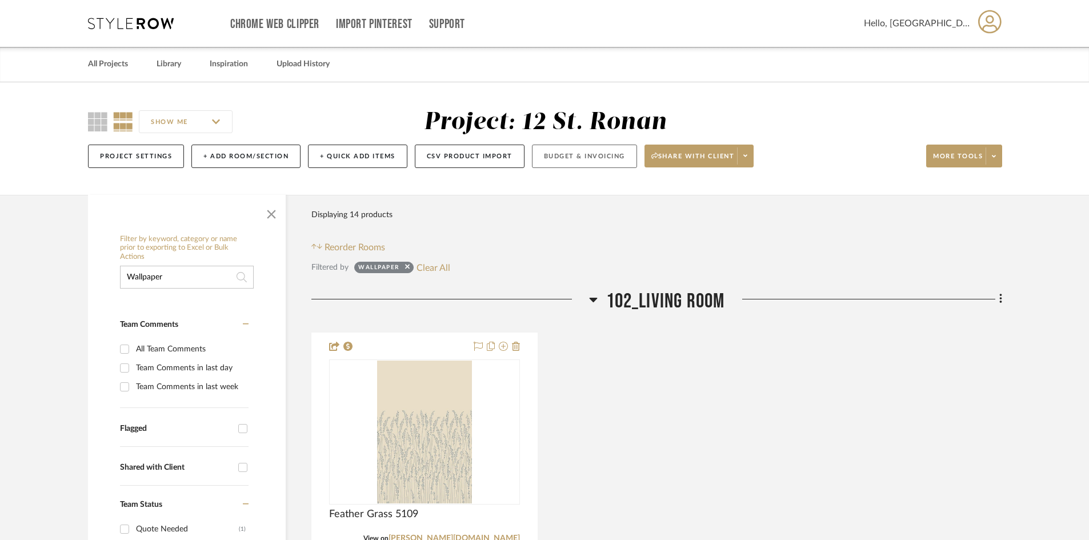
click at [552, 157] on button "Budget & Invoicing" at bounding box center [584, 156] width 105 height 23
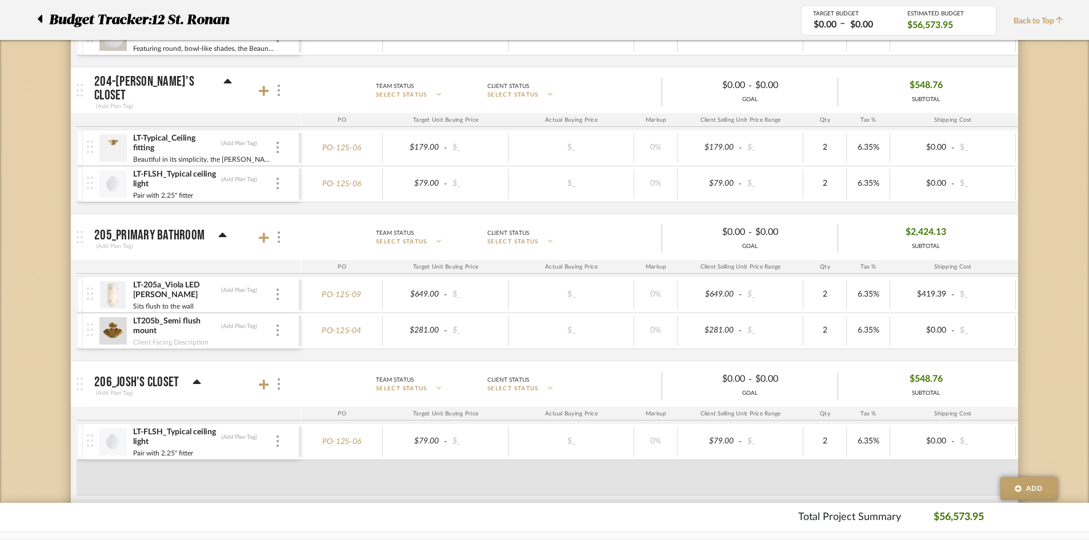
scroll to position [2400, 0]
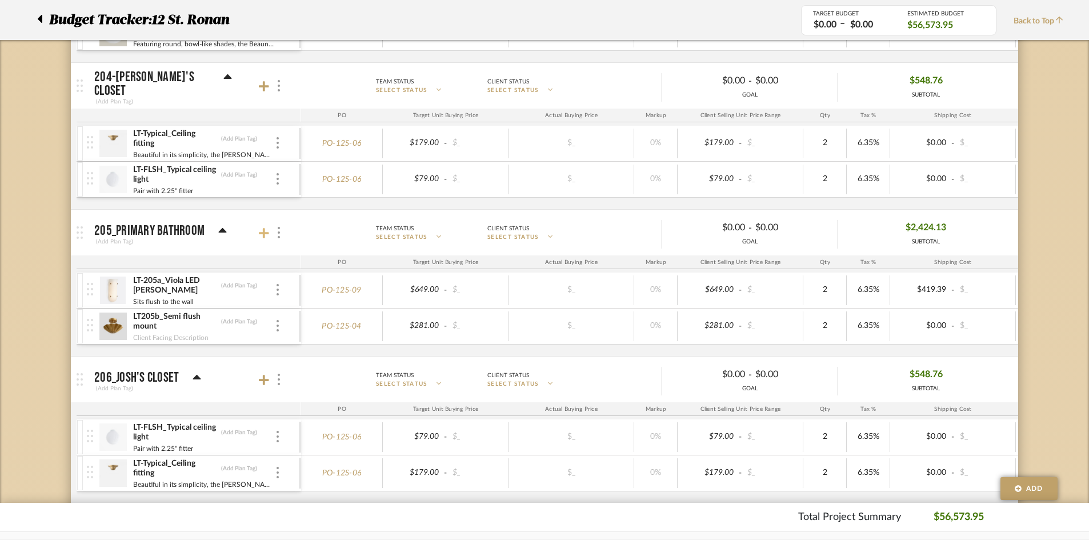
click at [261, 233] on icon at bounding box center [264, 233] width 10 height 10
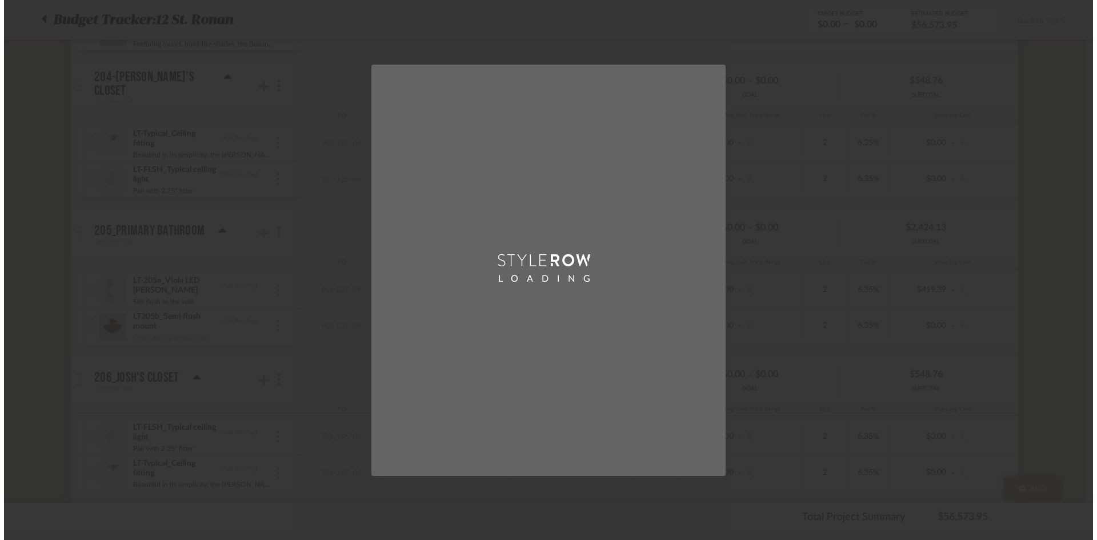
scroll to position [0, 0]
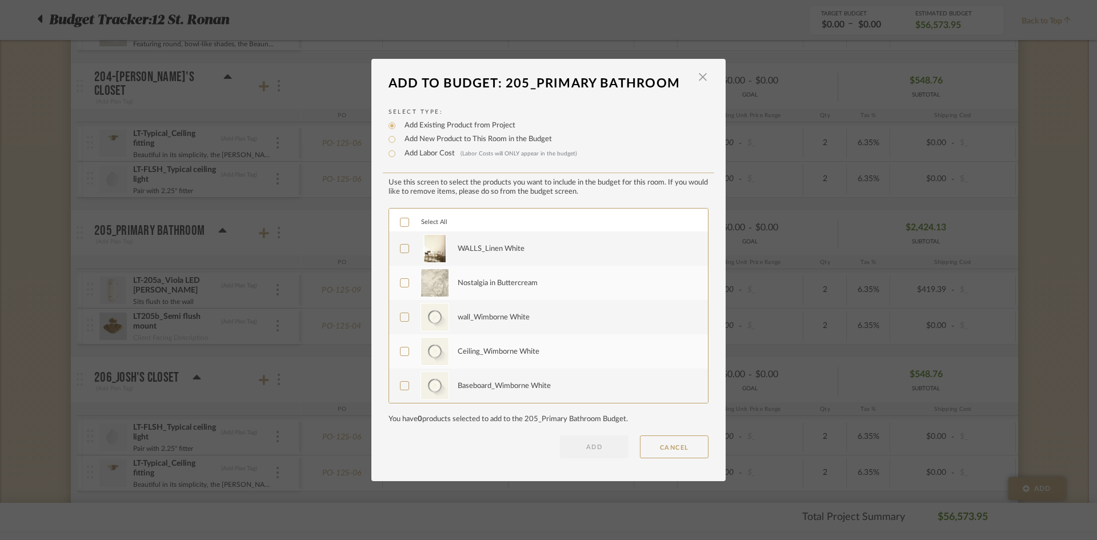
click at [505, 290] on div "Nostalgia in Buttercream" at bounding box center [576, 283] width 237 height 29
click at [571, 447] on button "ADD" at bounding box center [594, 446] width 69 height 23
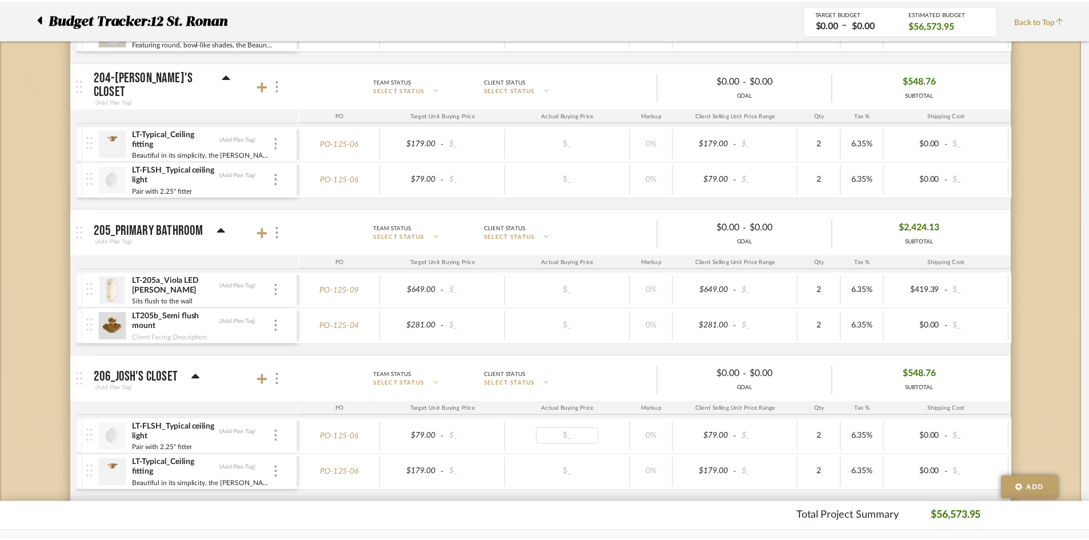
scroll to position [2400, 0]
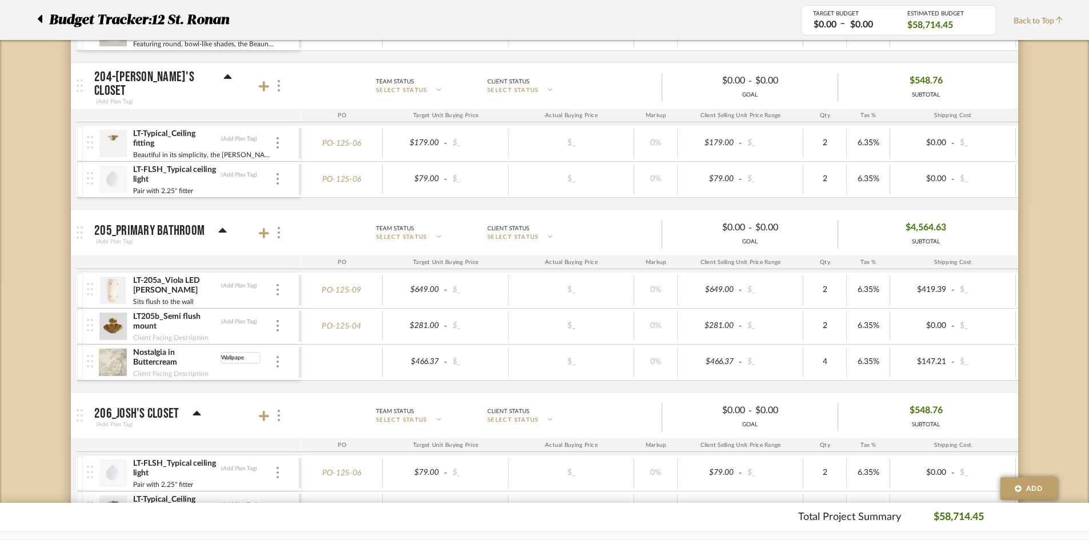
type input "Wallpaper"
click at [38, 199] on div "Budget Tracker: 12 St. [PERSON_NAME] Last Updated: Aurora Farewell on [DATE] 12…" at bounding box center [544, 89] width 1089 height 4814
click at [264, 363] on div "Nostalgia in Buttercream (Wallpaper)" at bounding box center [204, 357] width 142 height 21
click at [274, 360] on div "Nostalgia in Buttercream (Wallpaper)" at bounding box center [204, 357] width 142 height 21
click at [280, 362] on div at bounding box center [278, 362] width 6 height 13
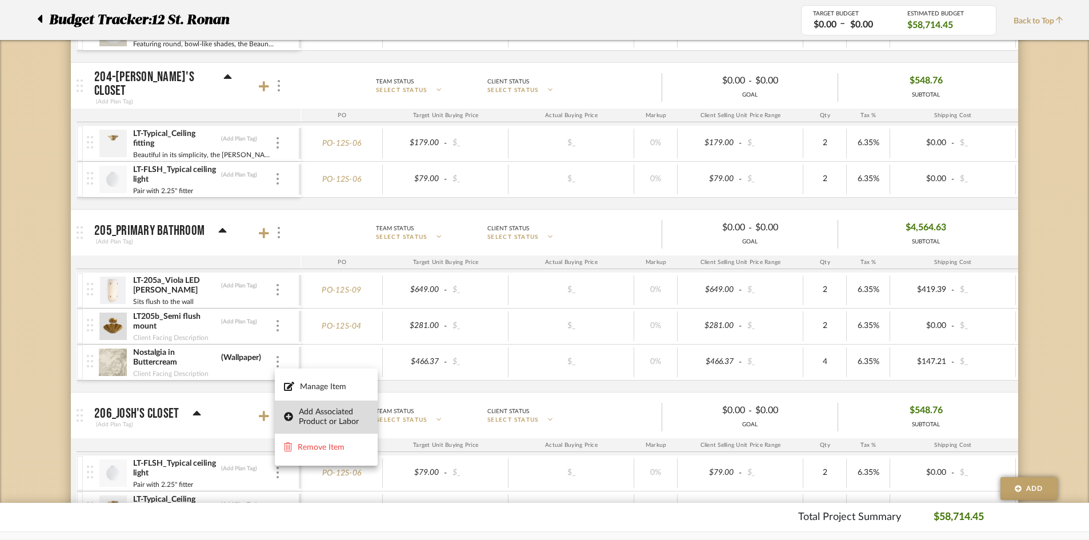
click at [314, 421] on span "Add Associated Product or Labor" at bounding box center [334, 416] width 70 height 19
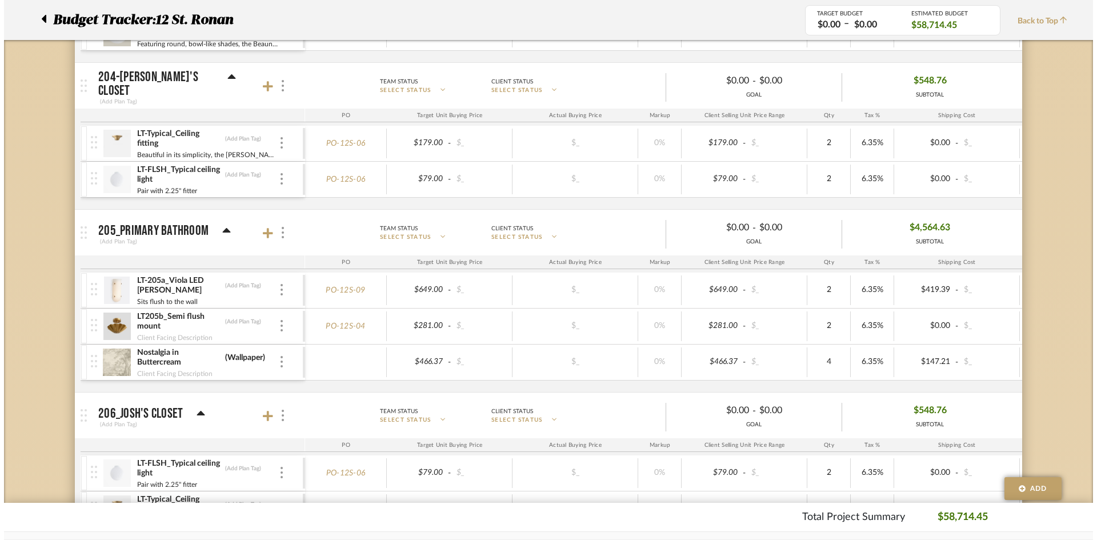
scroll to position [0, 0]
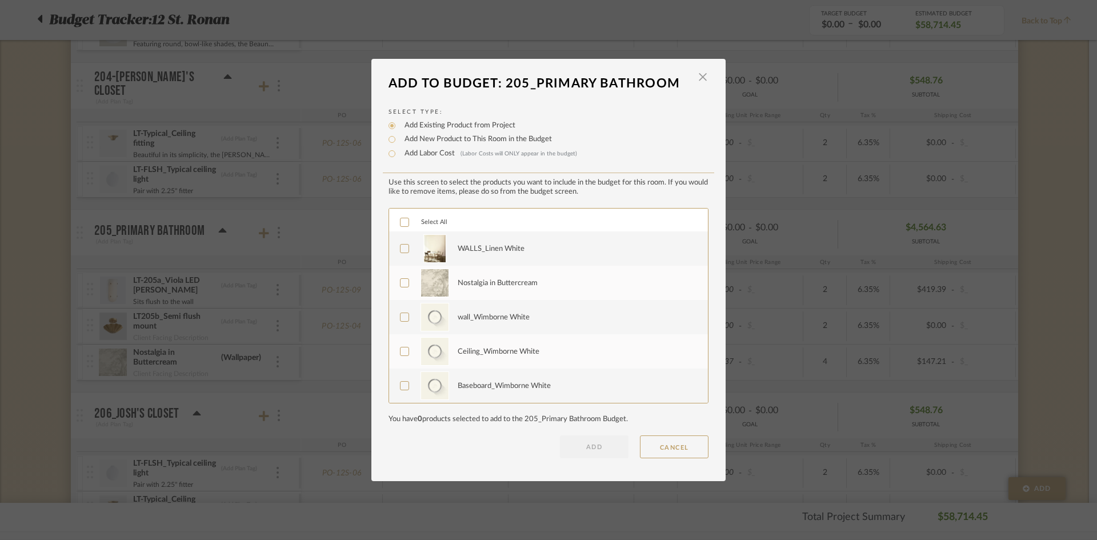
click at [479, 277] on div "Nostalgia in Buttercream" at bounding box center [576, 283] width 237 height 29
click at [389, 147] on input "Add Labor Cost (Labor Costs will ONLY appear in the budget)" at bounding box center [392, 154] width 14 height 14
radio input "true"
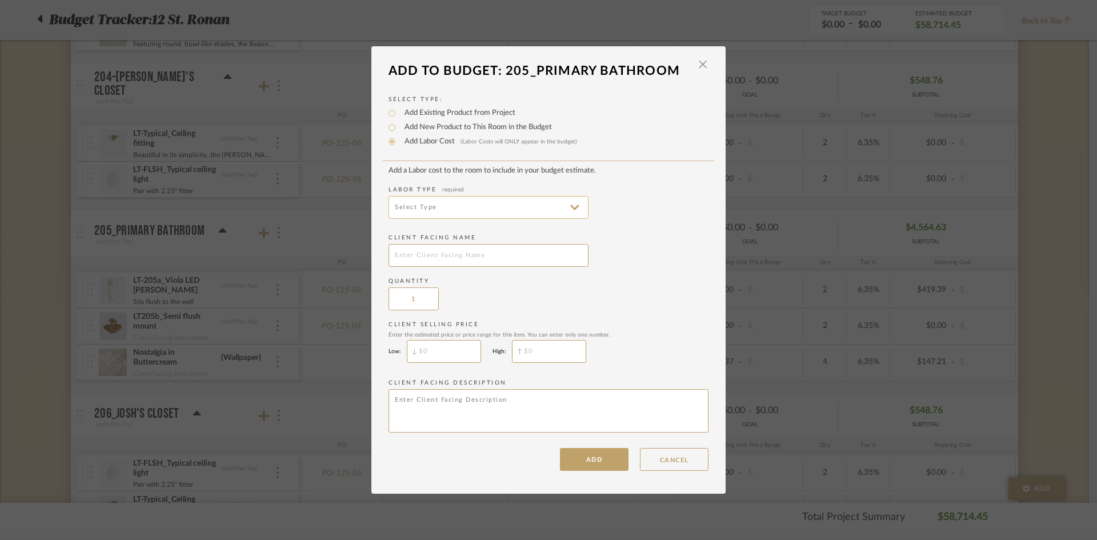
click at [446, 209] on input at bounding box center [489, 207] width 200 height 23
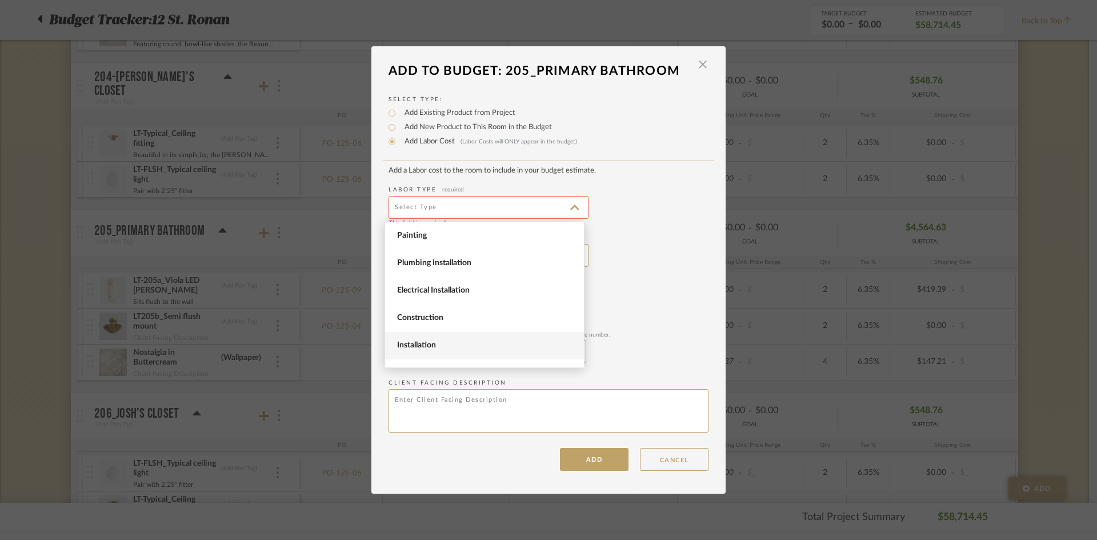
click at [467, 334] on span "Installation" at bounding box center [484, 345] width 199 height 27
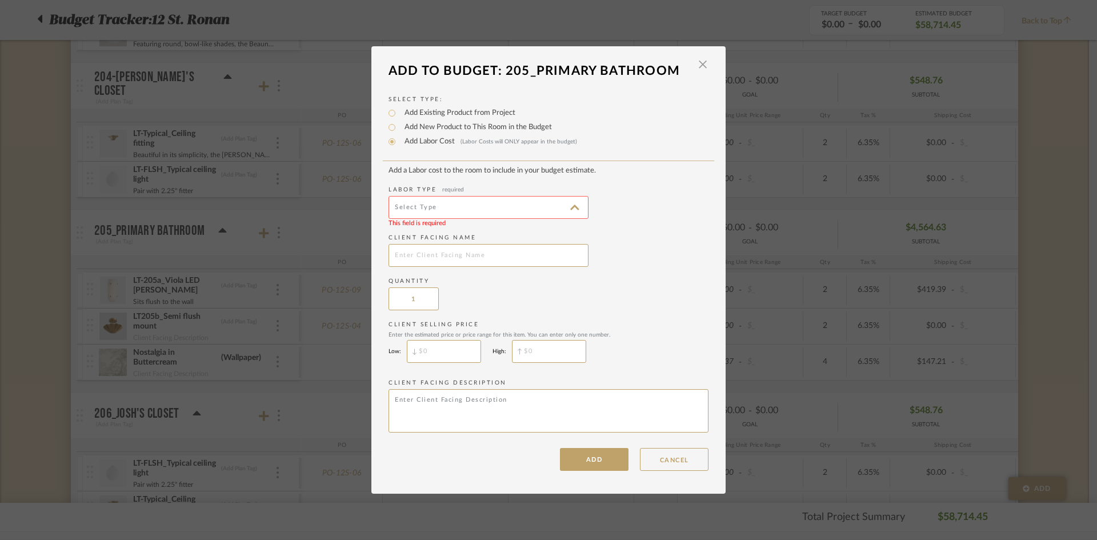
type input "Installation"
click at [478, 257] on input "text" at bounding box center [489, 255] width 200 height 23
click at [447, 343] on input "$" at bounding box center [444, 351] width 74 height 23
type input "$2,000"
click at [459, 400] on textarea at bounding box center [549, 410] width 320 height 43
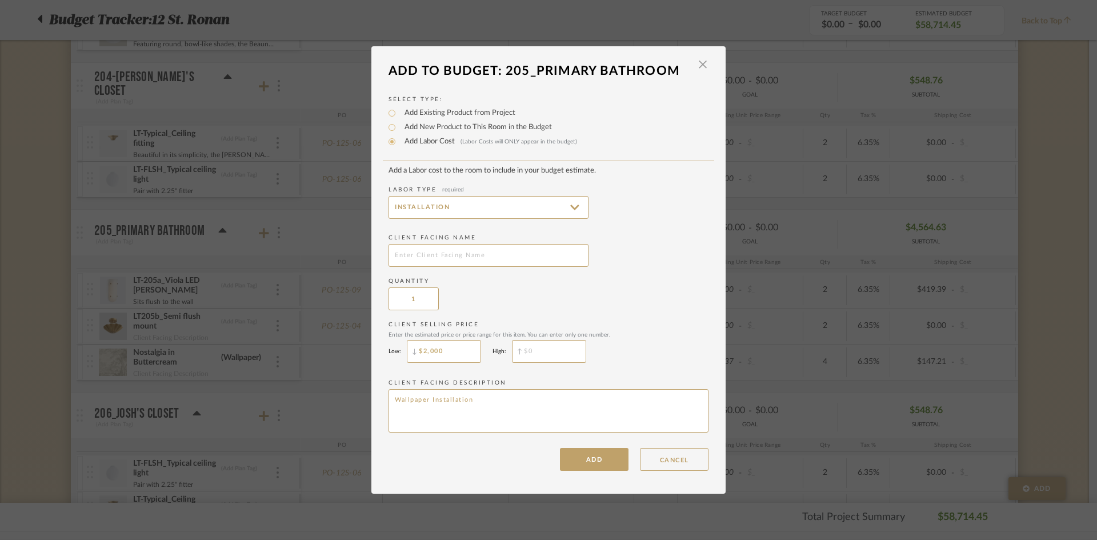
type textarea "Wallpaper Installation"
click at [502, 235] on label "Client Facing Name" at bounding box center [549, 238] width 320 height 9
click at [502, 257] on input "text" at bounding box center [489, 255] width 200 height 23
type input "[PERSON_NAME] Wallpaper Installation"
click at [598, 461] on button "ADD" at bounding box center [594, 459] width 69 height 23
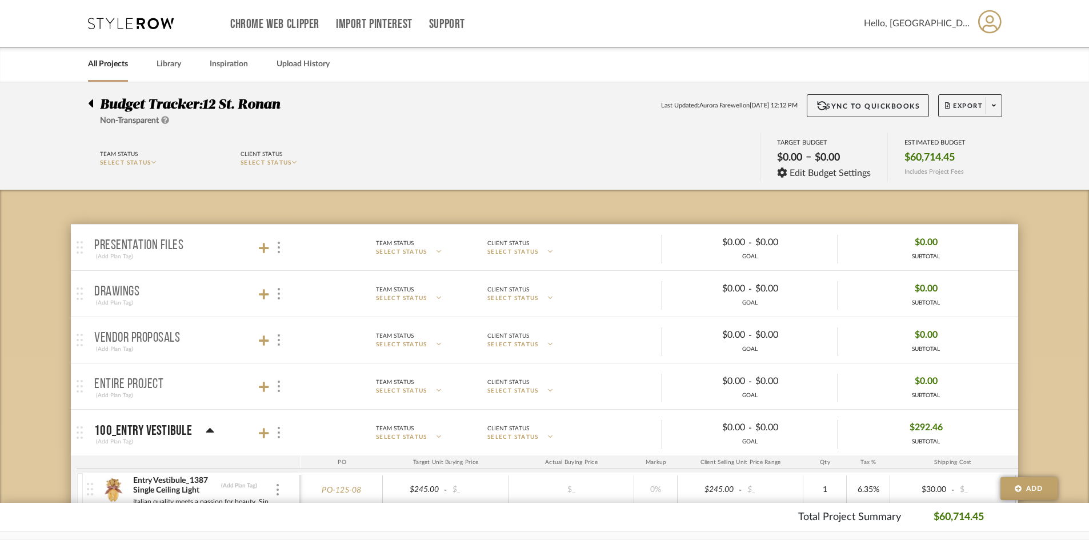
click at [90, 106] on icon at bounding box center [90, 104] width 5 height 14
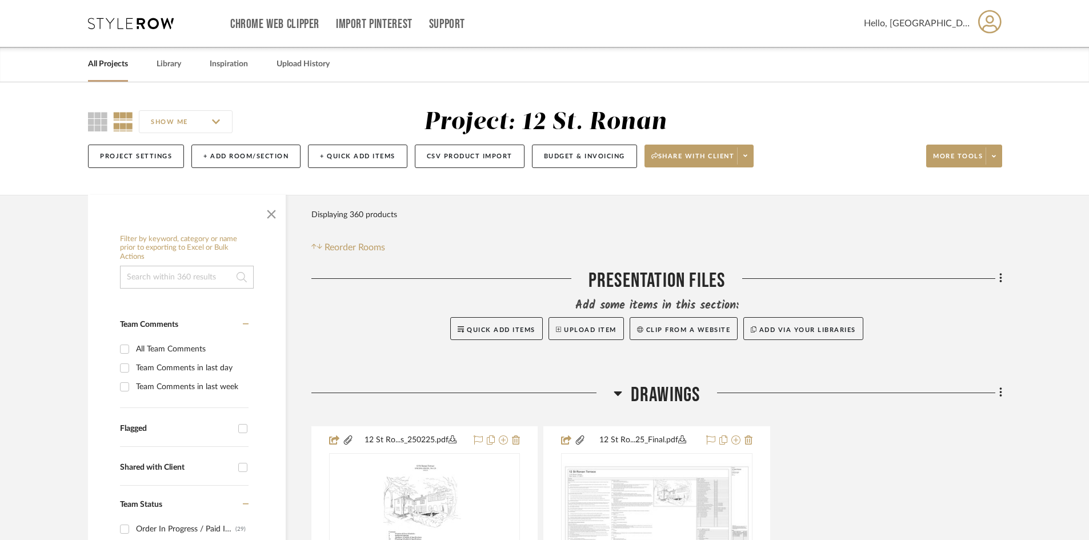
click at [193, 277] on input at bounding box center [187, 277] width 134 height 23
type input "wallpaper"
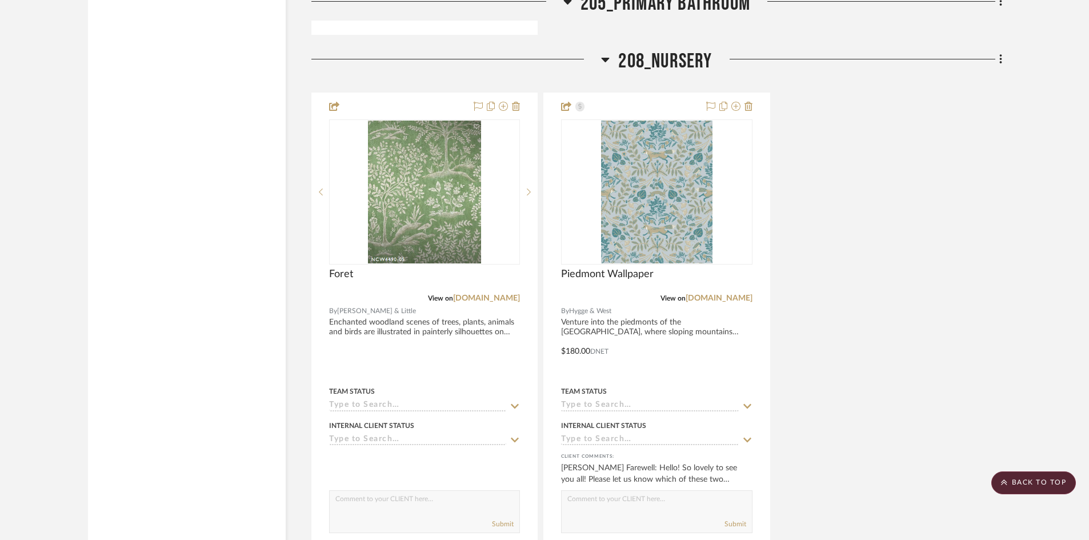
scroll to position [2457, 0]
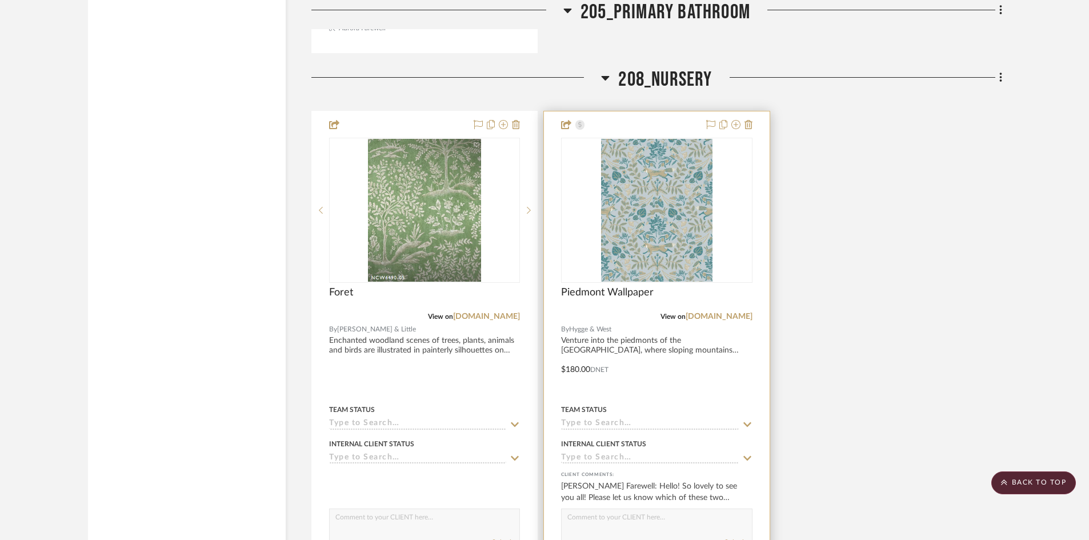
click at [727, 301] on div "Piedmont Wallpaper" at bounding box center [656, 298] width 191 height 25
click at [657, 280] on img "0" at bounding box center [656, 210] width 111 height 143
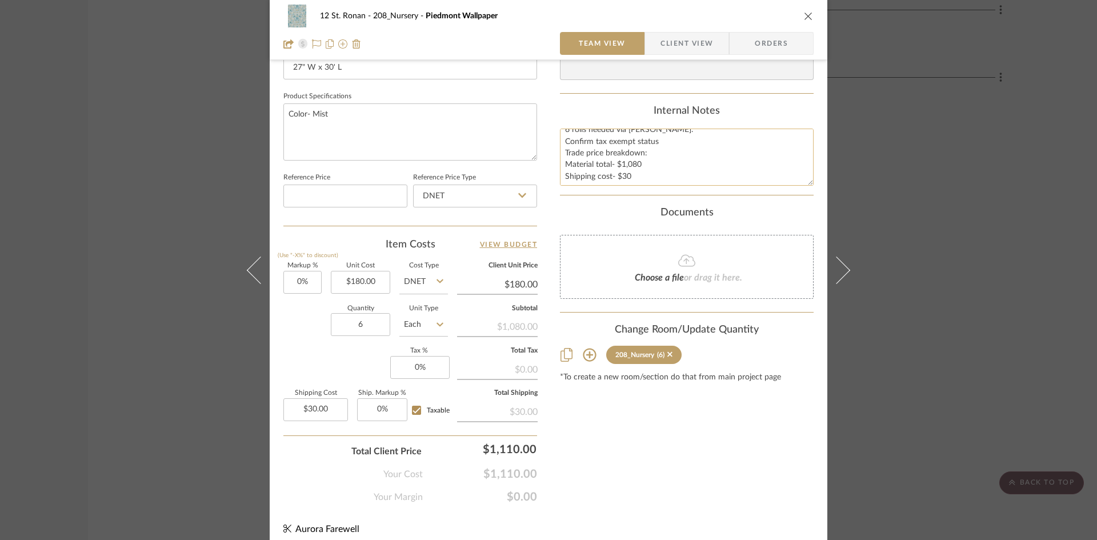
scroll to position [12, 0]
click at [379, 191] on input at bounding box center [345, 196] width 124 height 23
click at [320, 192] on input at bounding box center [345, 196] width 124 height 23
type input "$180.00"
type input "180.00"
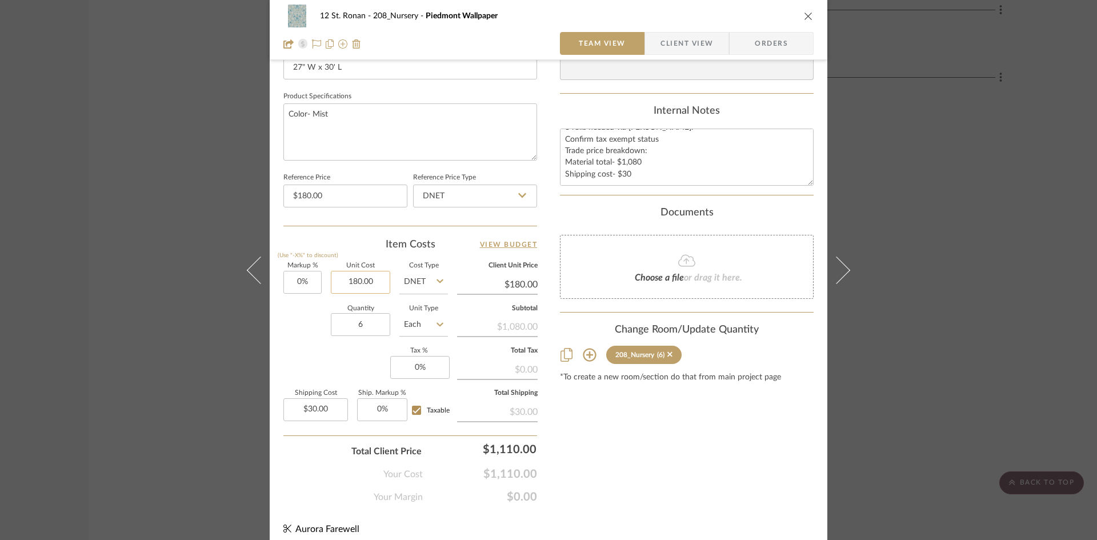
click at [357, 283] on input "180.00" at bounding box center [360, 282] width 59 height 23
type input "$225.00"
click at [291, 330] on div "Quantity 6 Unit Type Each" at bounding box center [365, 326] width 165 height 41
type input "$225.00"
click at [426, 325] on input "Each" at bounding box center [423, 324] width 49 height 23
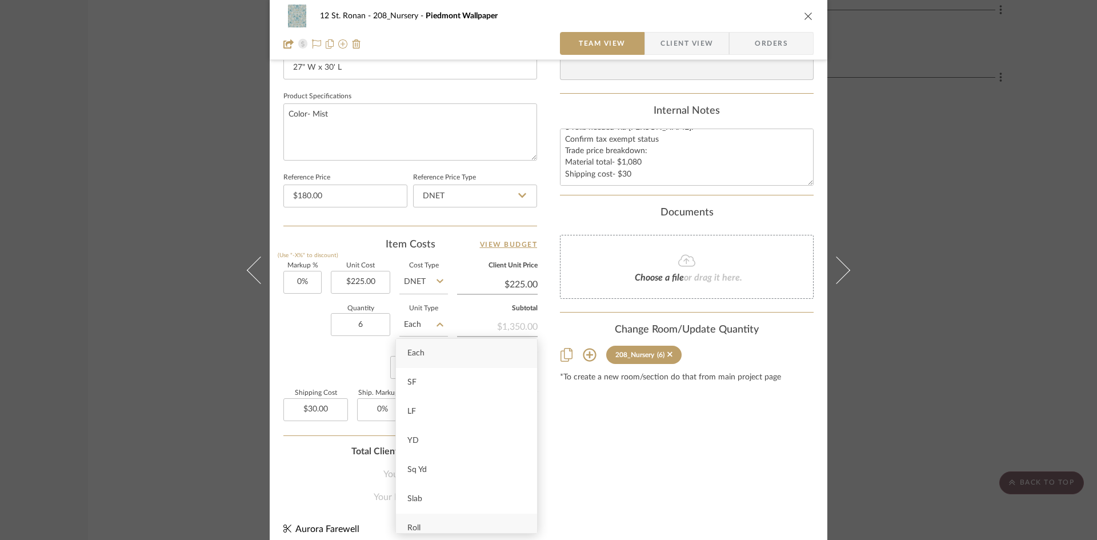
click at [426, 522] on div "Roll" at bounding box center [466, 528] width 141 height 29
type input "Roll"
click at [438, 277] on icon at bounding box center [440, 281] width 7 height 9
click at [429, 340] on div "Retail" at bounding box center [466, 340] width 141 height 29
type input "Retail"
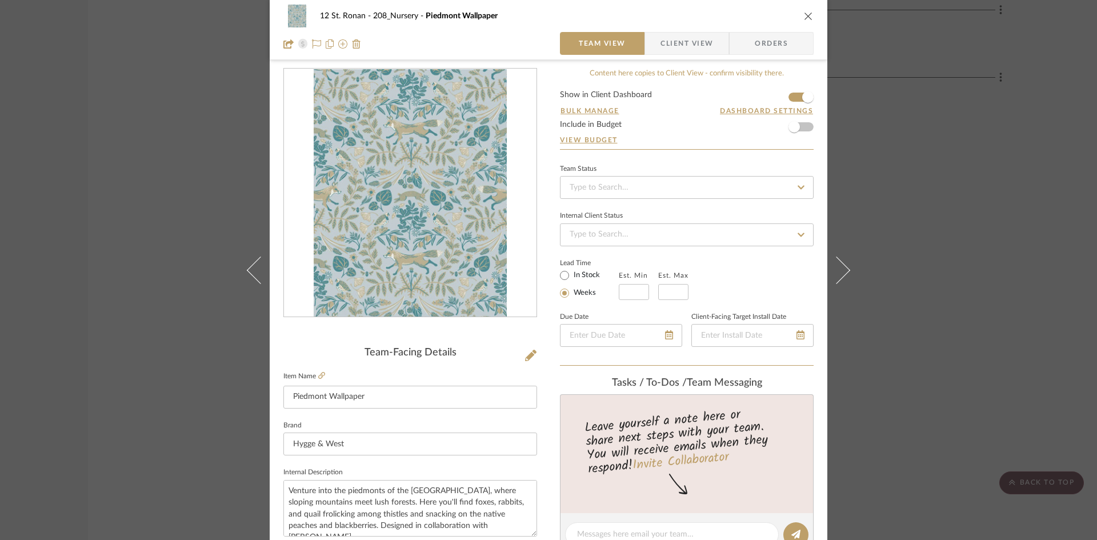
scroll to position [0, 0]
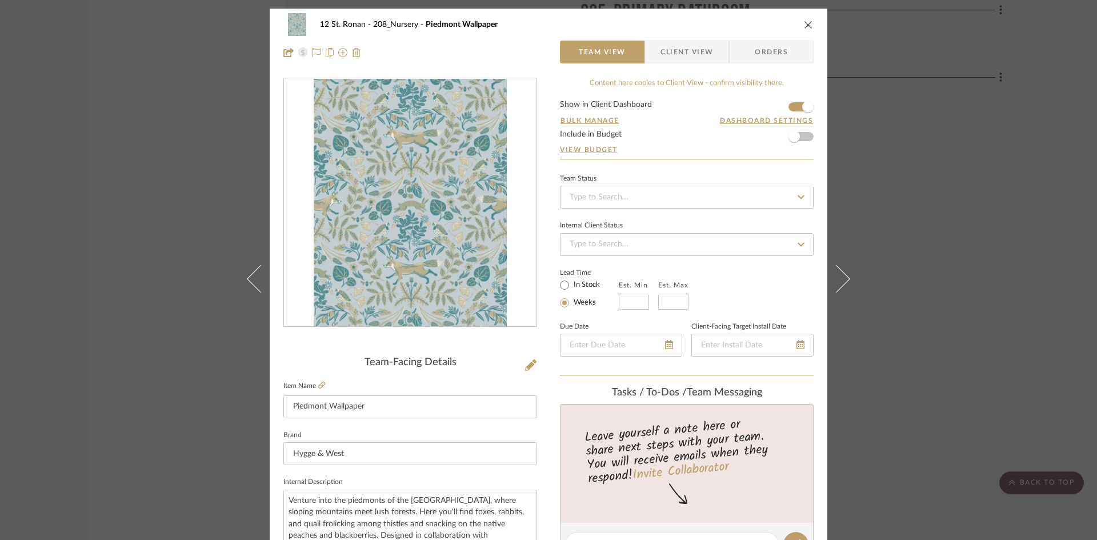
click at [804, 25] on icon "close" at bounding box center [808, 24] width 9 height 9
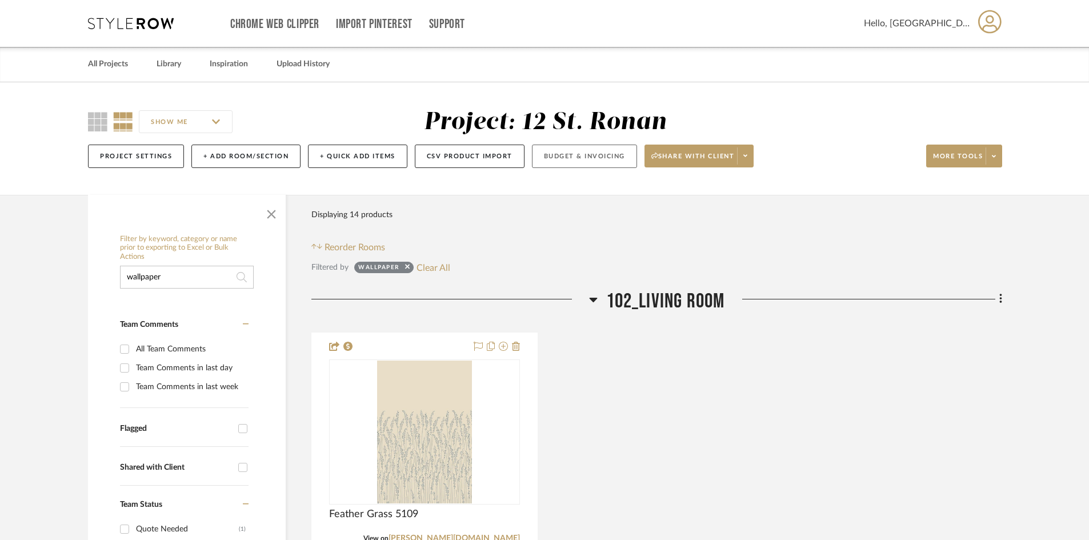
click at [563, 158] on button "Budget & Invoicing" at bounding box center [584, 156] width 105 height 23
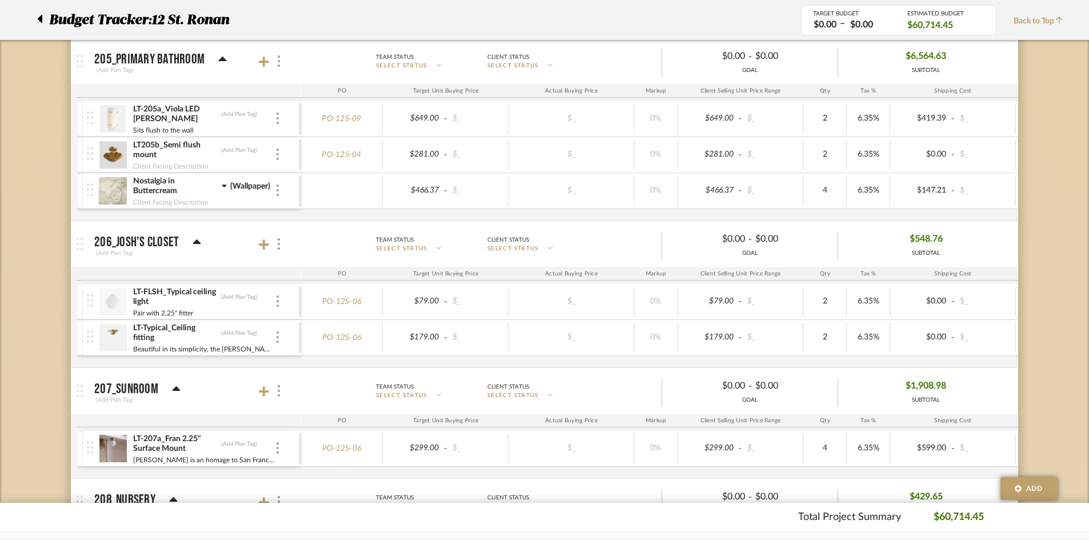
scroll to position [2800, 0]
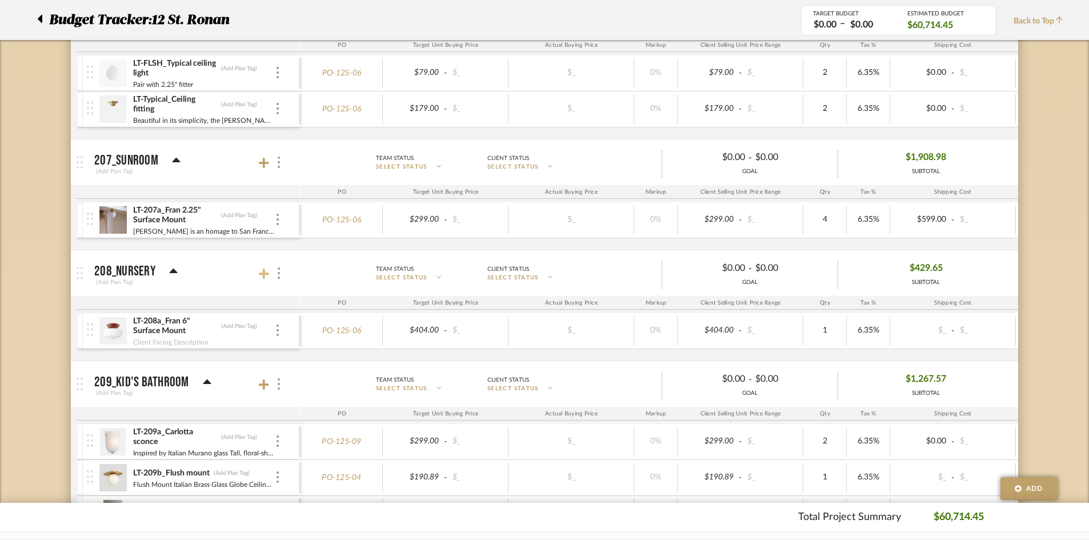
click at [267, 278] on icon at bounding box center [264, 273] width 10 height 11
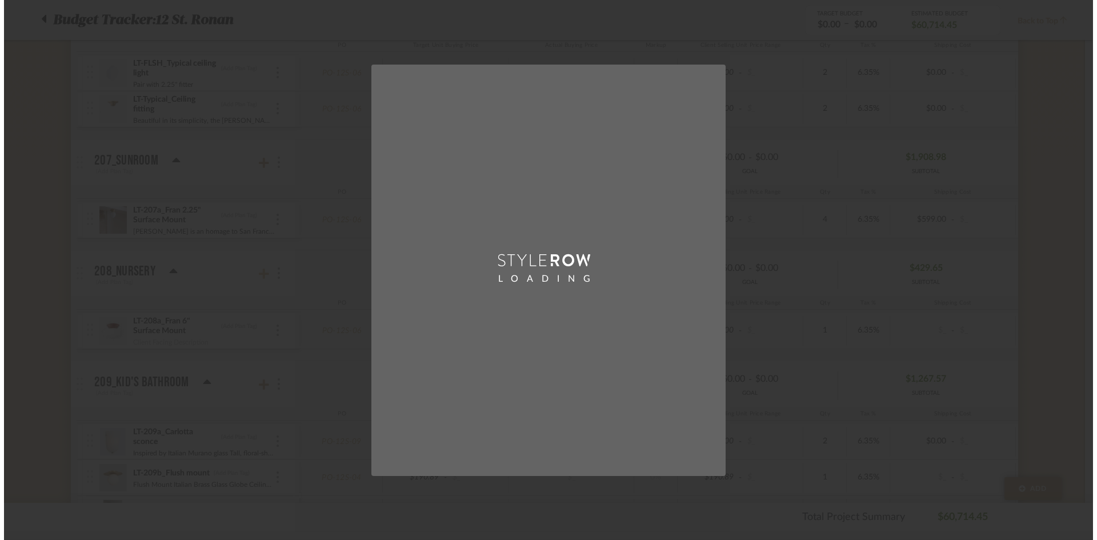
scroll to position [0, 0]
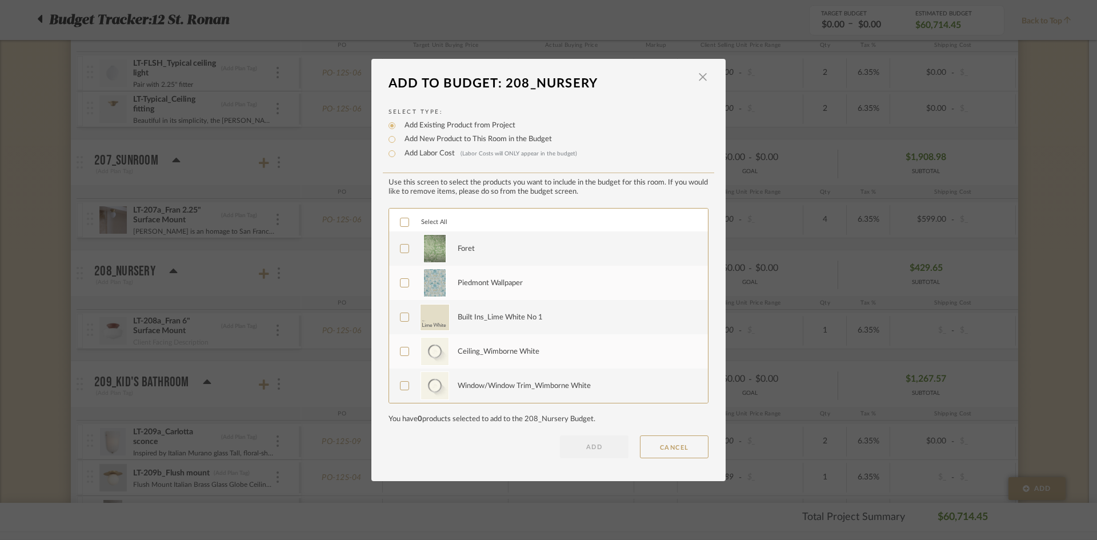
click at [476, 282] on div "Piedmont Wallpaper" at bounding box center [490, 283] width 65 height 11
click at [587, 449] on button "ADD" at bounding box center [594, 446] width 69 height 23
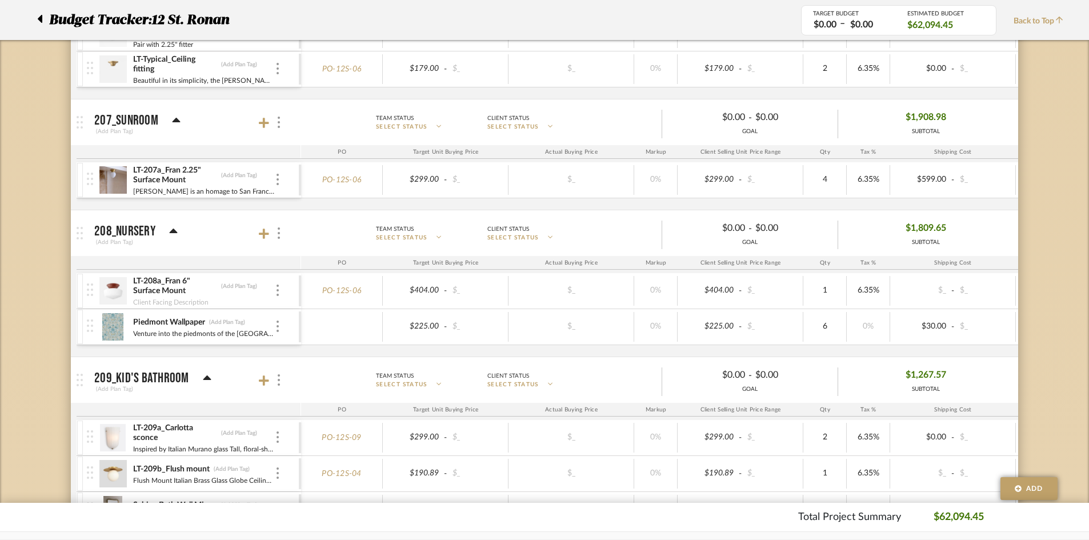
scroll to position [2857, 0]
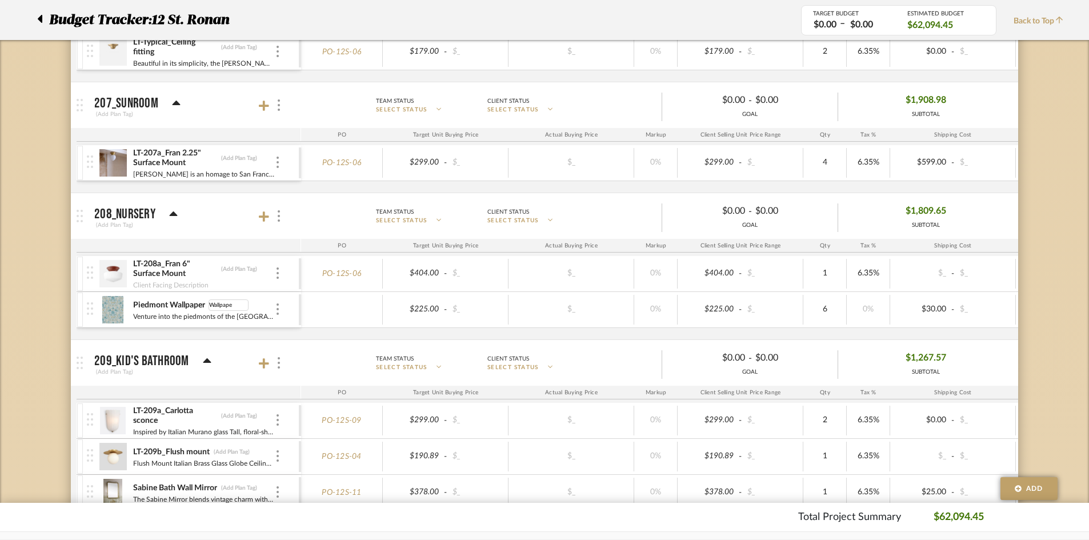
type input "Wallpaper"
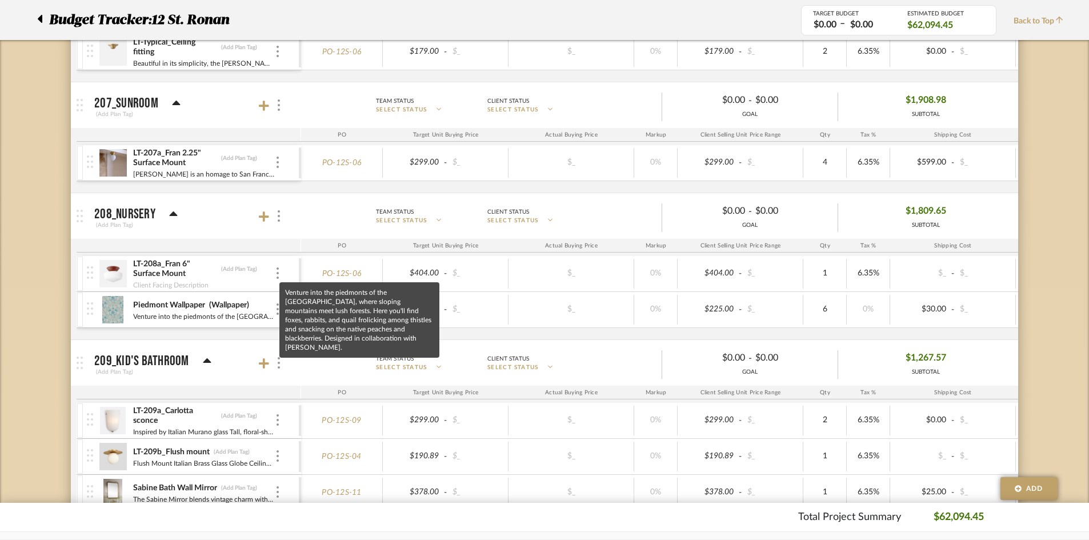
click at [281, 305] on mat-tooltip-component "Venture into the piedmonts of the [GEOGRAPHIC_DATA], where sloping mountains me…" at bounding box center [359, 319] width 160 height 75
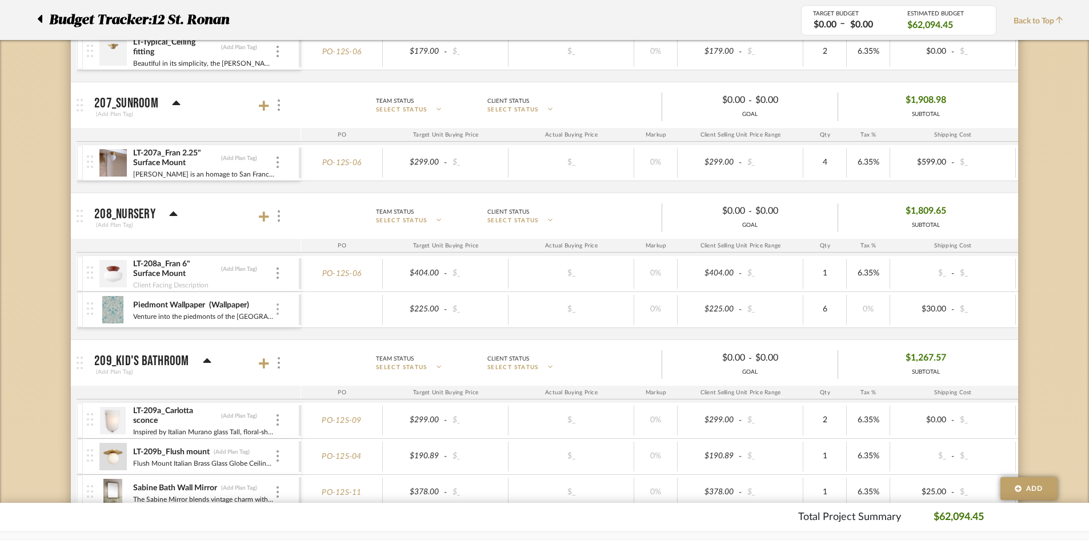
click at [276, 310] on div at bounding box center [278, 309] width 6 height 13
click at [314, 373] on span "Add Associated Product or Labor" at bounding box center [334, 364] width 70 height 19
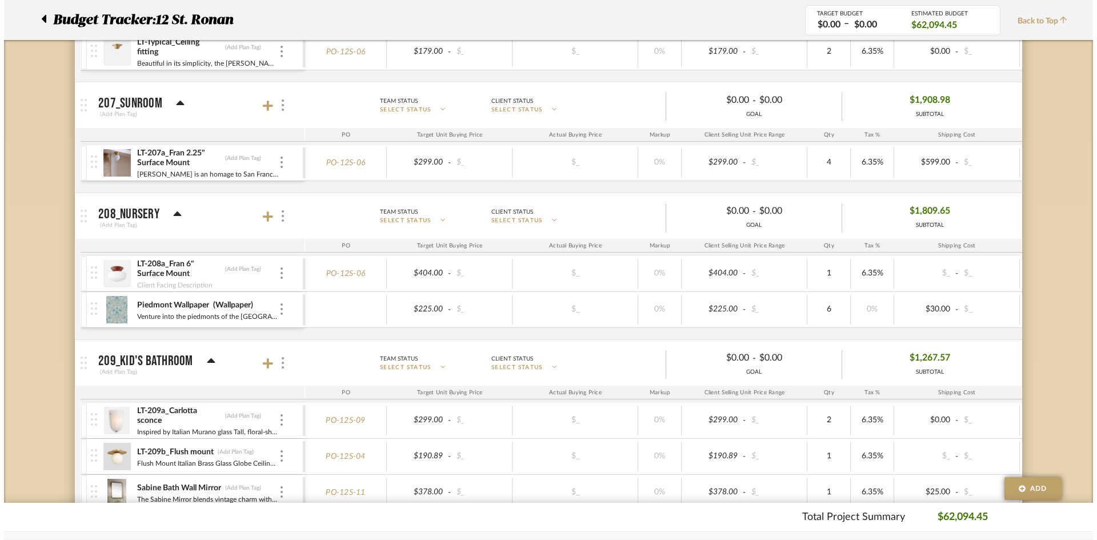
scroll to position [0, 0]
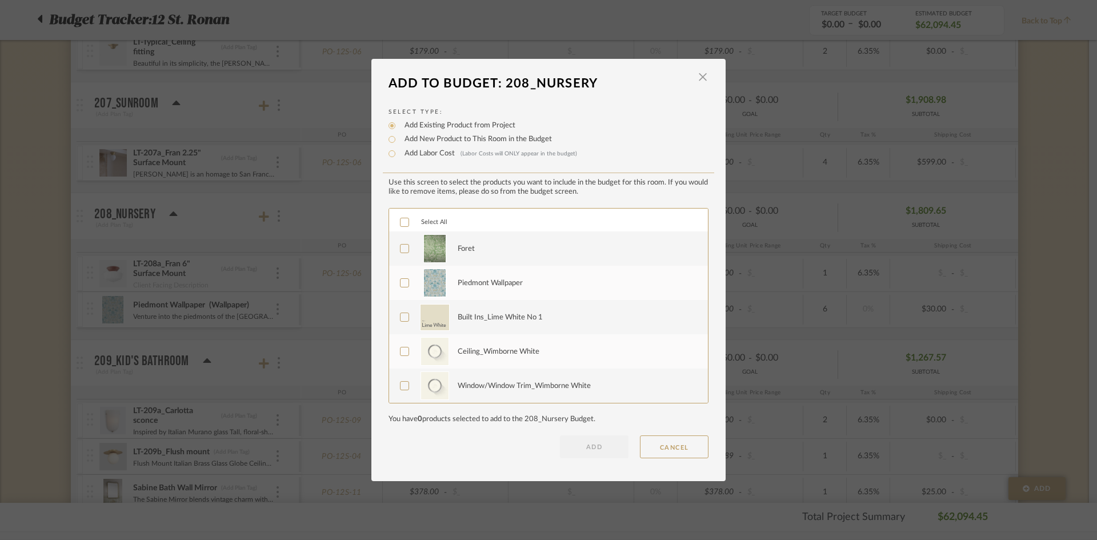
click at [440, 153] on label "Add Labor Cost (Labor Costs will ONLY appear in the budget)" at bounding box center [488, 153] width 178 height 11
click at [399, 153] on input "Add Labor Cost (Labor Costs will ONLY appear in the budget)" at bounding box center [392, 154] width 14 height 14
radio input "true"
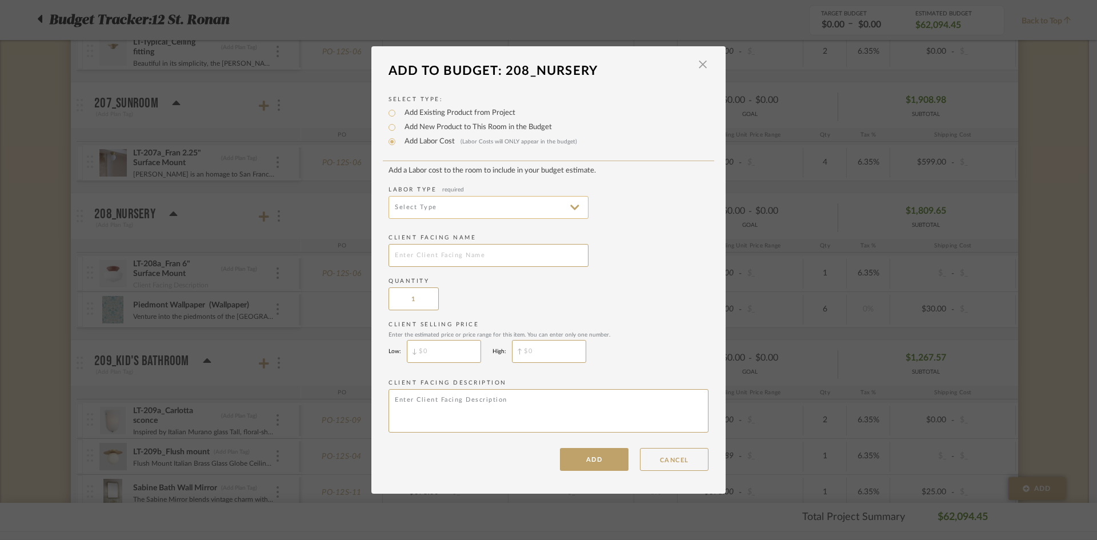
click at [467, 199] on input at bounding box center [489, 207] width 200 height 23
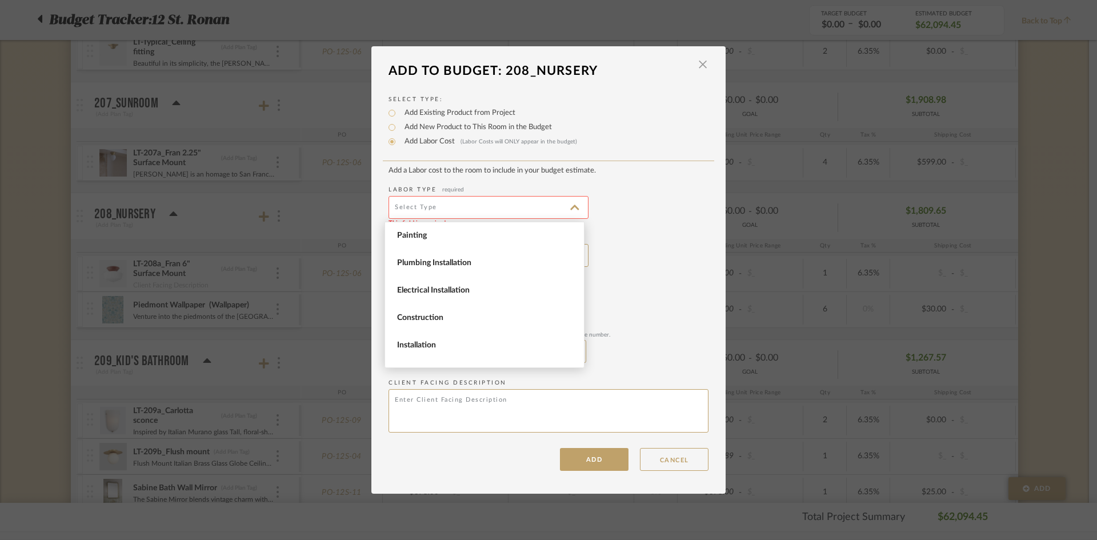
drag, startPoint x: 474, startPoint y: 346, endPoint x: 473, endPoint y: 301, distance: 45.2
click at [474, 342] on span "Installation" at bounding box center [486, 346] width 178 height 10
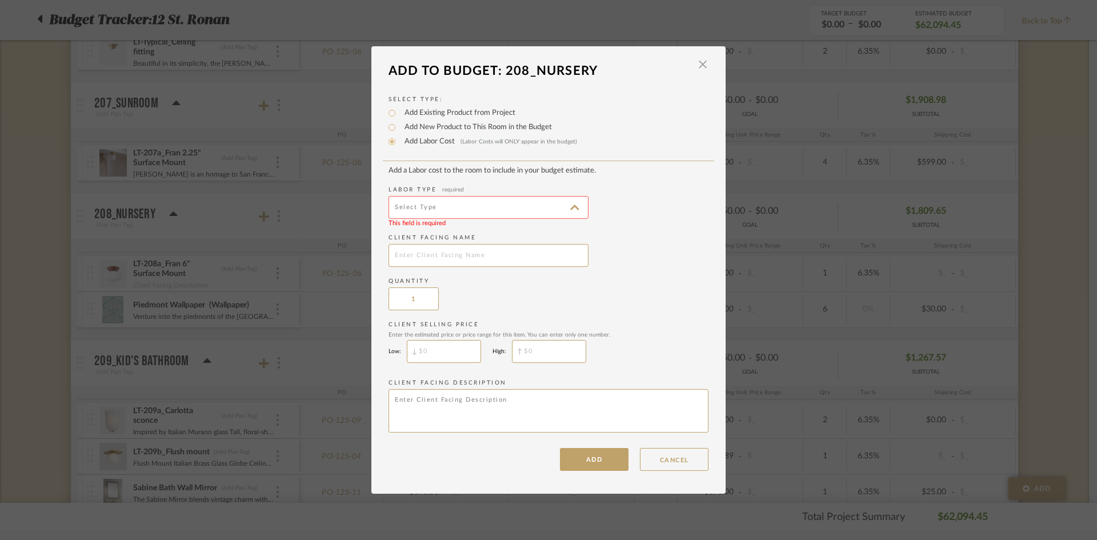
type input "Installation"
click at [480, 230] on add-labor-cost "Add a Labor cost to the room to include in your budget estimate. Labor Type req…" at bounding box center [549, 301] width 320 height 270
click at [480, 262] on input "text" at bounding box center [489, 255] width 200 height 23
type input "[PERSON_NAME] Wallpaper Installation"
type input "$"
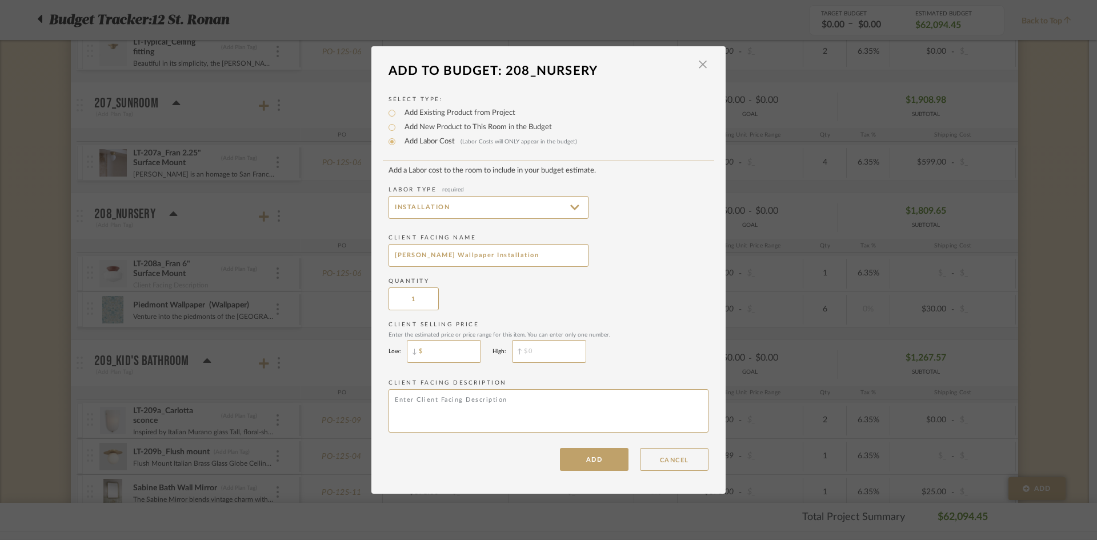
click at [446, 357] on input "$" at bounding box center [444, 351] width 74 height 23
type input "$2,000"
click at [455, 391] on textarea at bounding box center [549, 410] width 320 height 43
type textarea "Wallpaper Installation"
click at [618, 459] on button "ADD" at bounding box center [594, 459] width 69 height 23
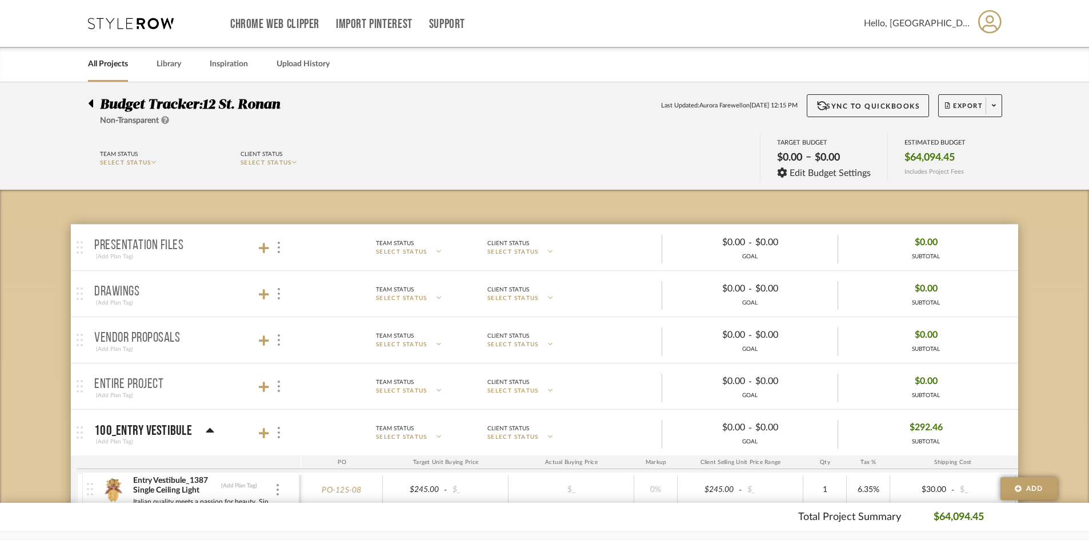
click at [89, 106] on icon at bounding box center [90, 104] width 5 height 14
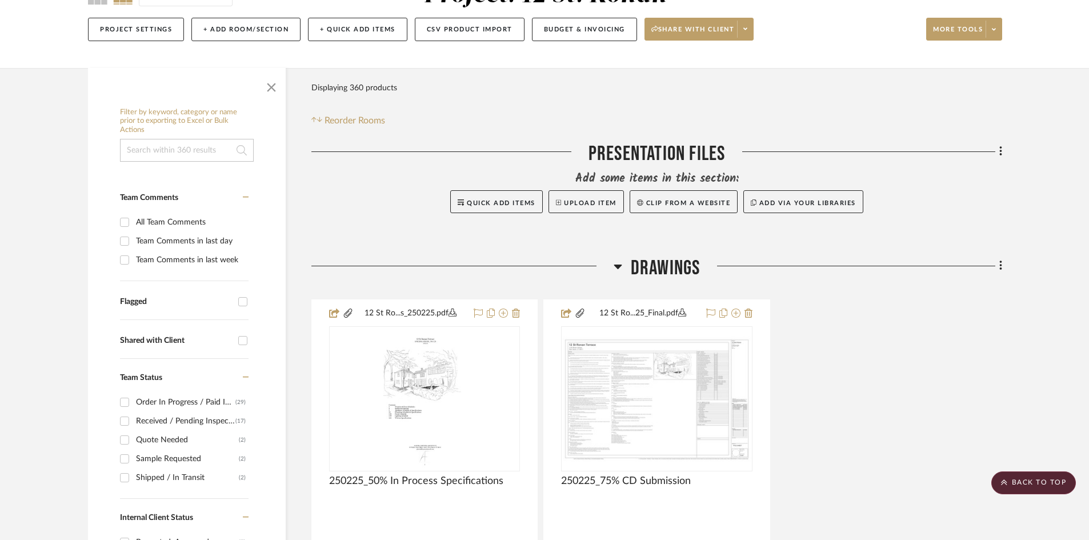
scroll to position [114, 0]
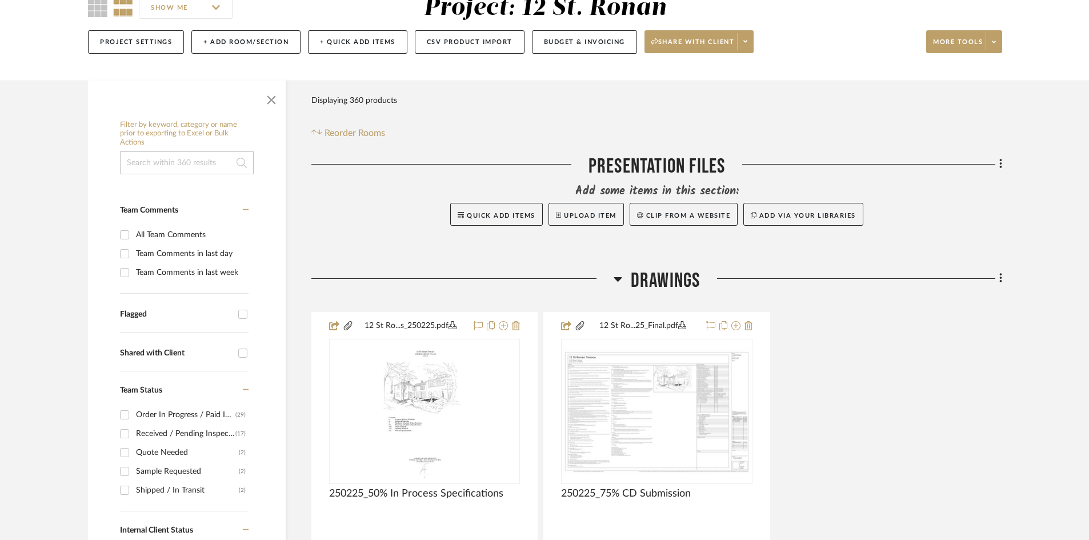
click at [151, 166] on input at bounding box center [187, 162] width 134 height 23
type input "wallpaper"
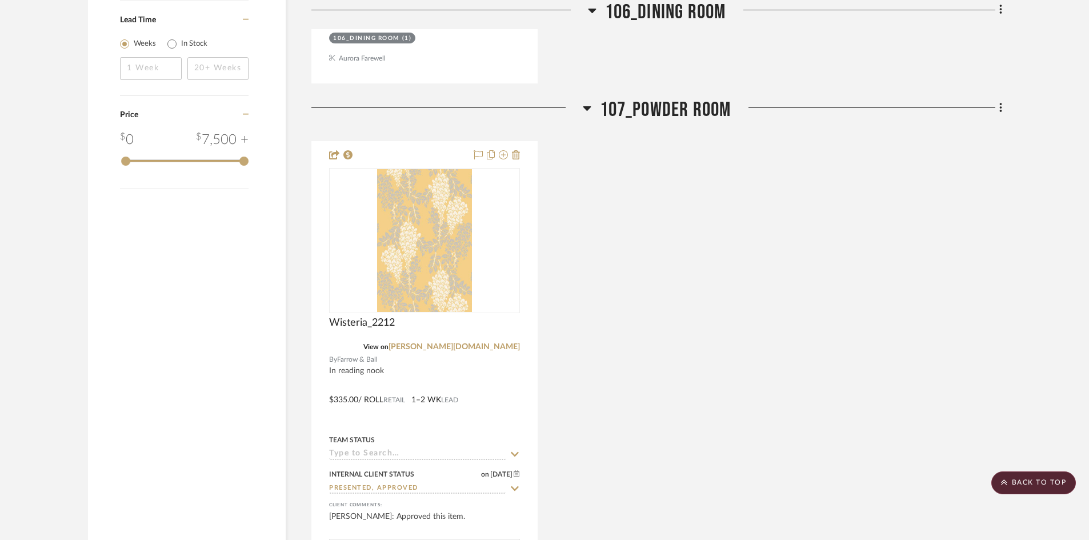
scroll to position [1429, 0]
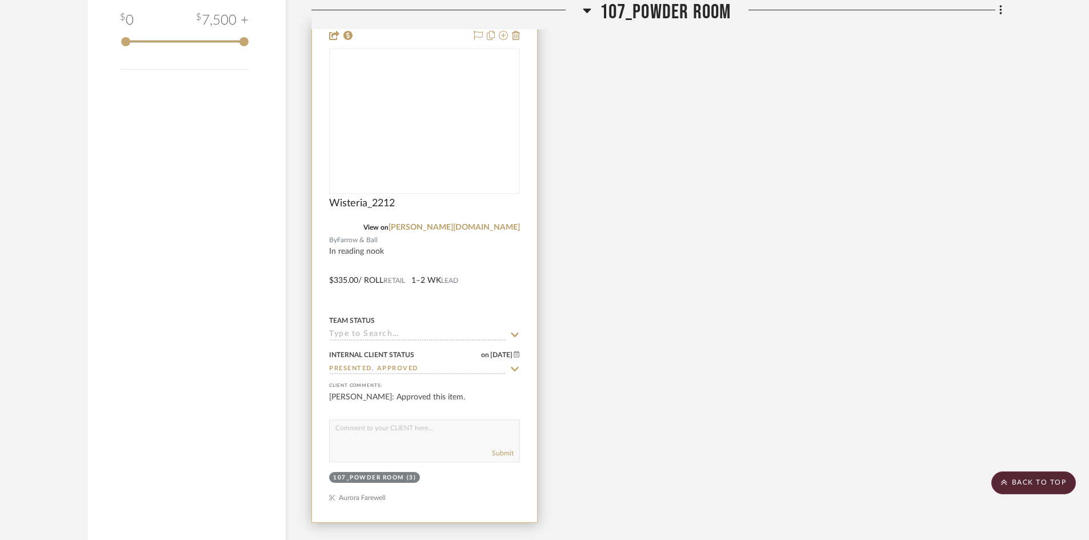
click at [0, 0] on div at bounding box center [0, 0] width 0 height 0
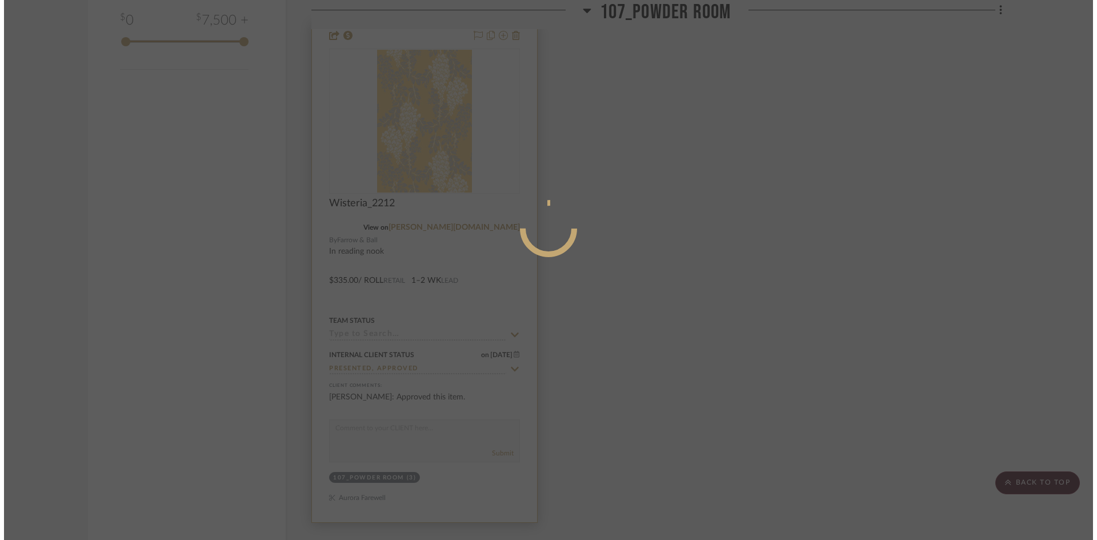
scroll to position [0, 0]
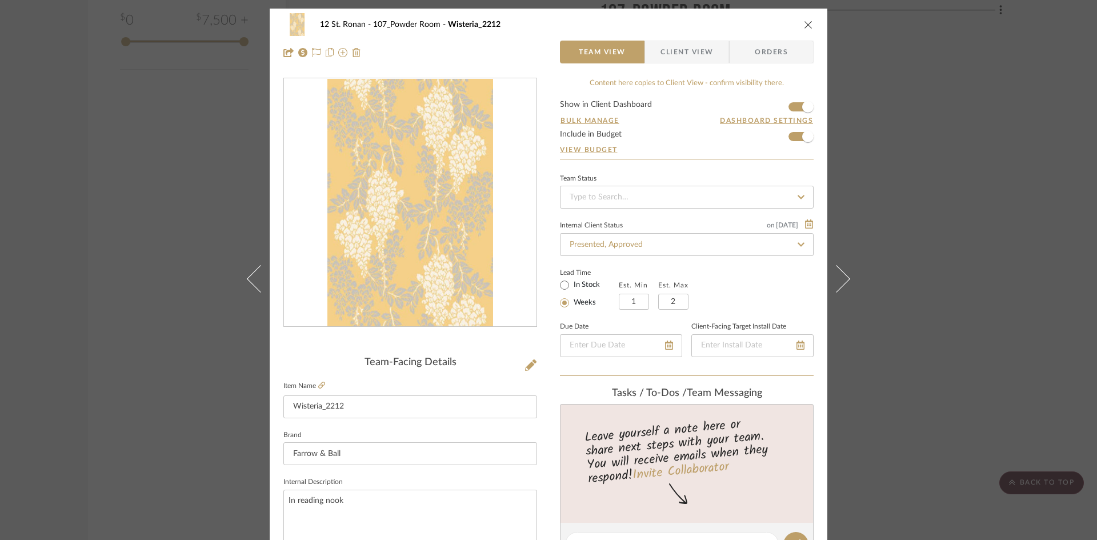
drag, startPoint x: 443, startPoint y: 206, endPoint x: 293, endPoint y: 381, distance: 231.0
click at [293, 381] on label "Item Name" at bounding box center [304, 386] width 42 height 10
drag, startPoint x: 1061, startPoint y: 294, endPoint x: 1030, endPoint y: 287, distance: 31.5
click at [1058, 294] on div "12 St. Ronan 107_Powder Room Wisteria_2212 Team View Client View Orders Team-Fa…" at bounding box center [548, 270] width 1097 height 540
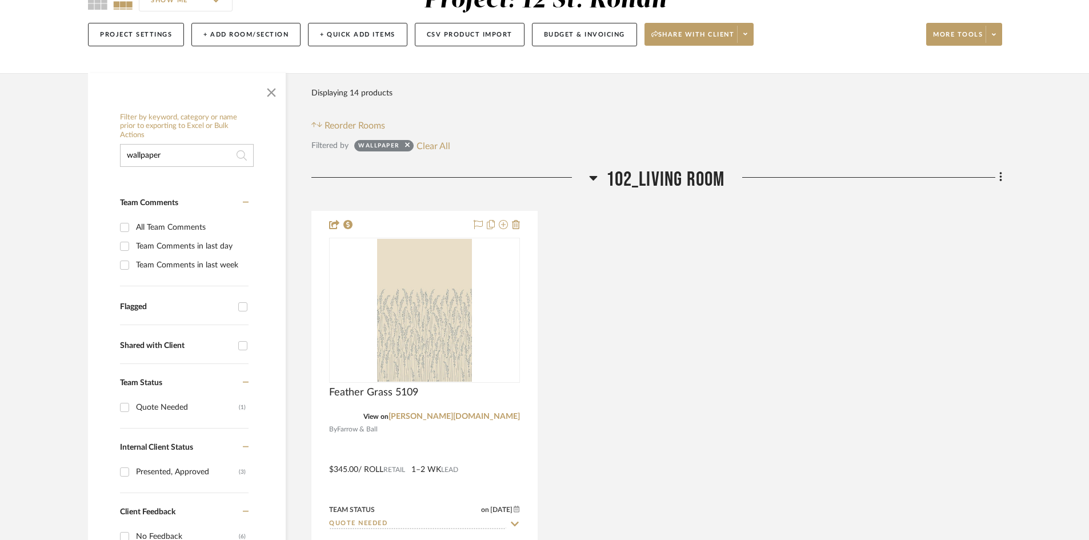
scroll to position [114, 0]
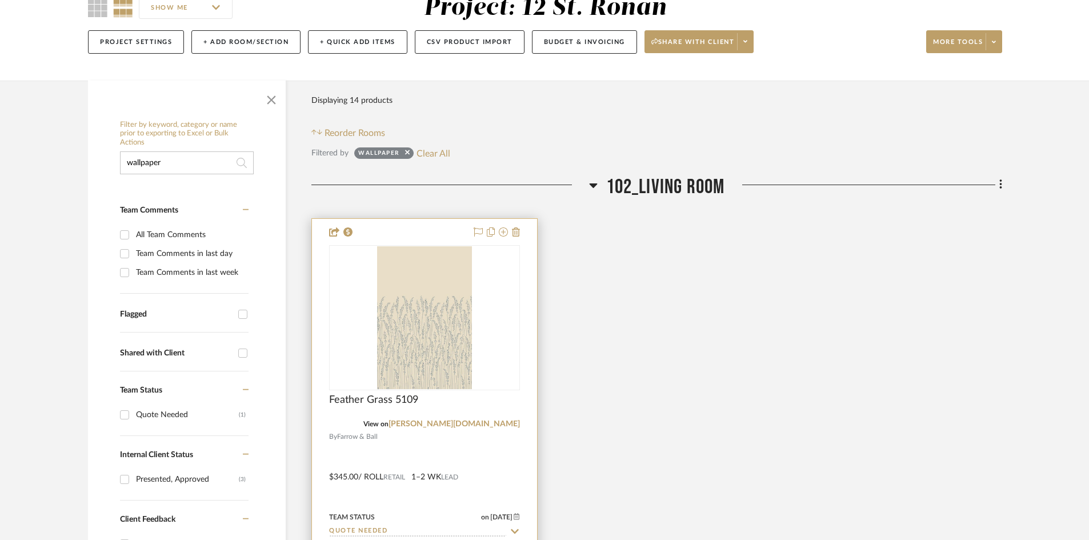
click at [0, 0] on div at bounding box center [0, 0] width 0 height 0
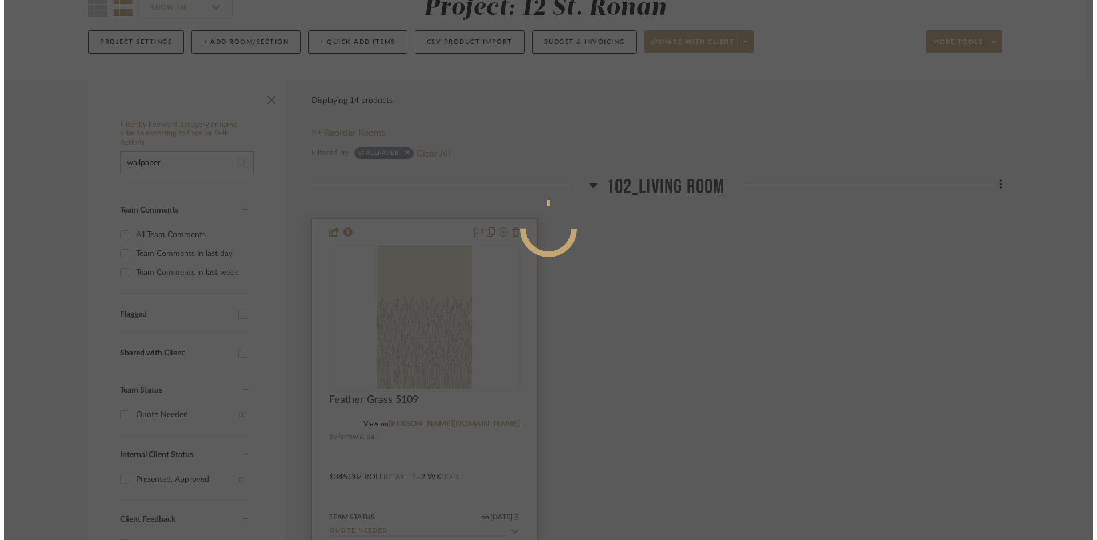
scroll to position [0, 0]
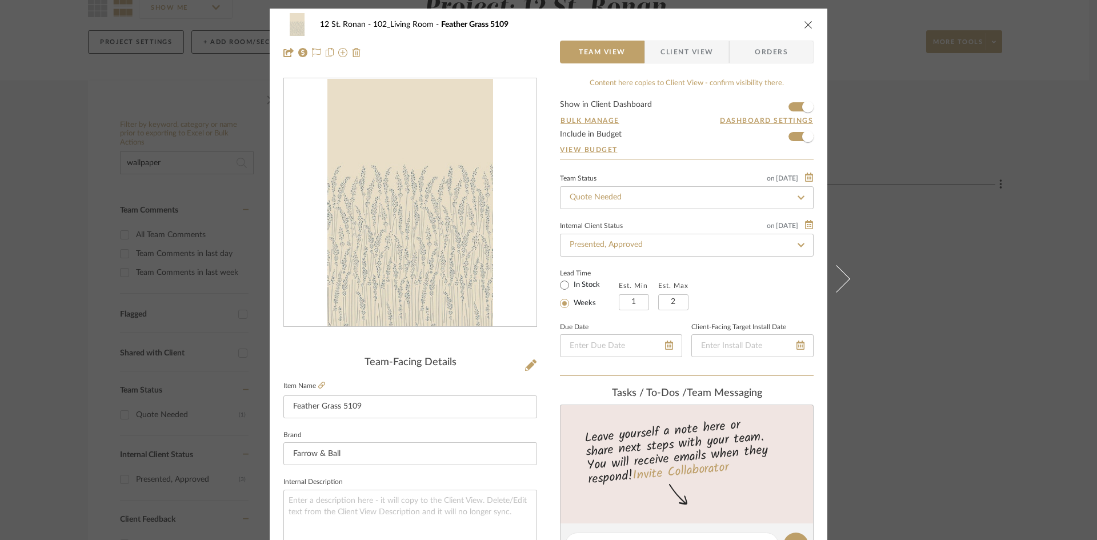
click at [897, 146] on div "12 St. Ronan 102_Living Room Feather Grass 5109 Team View Client View Orders Te…" at bounding box center [548, 270] width 1097 height 540
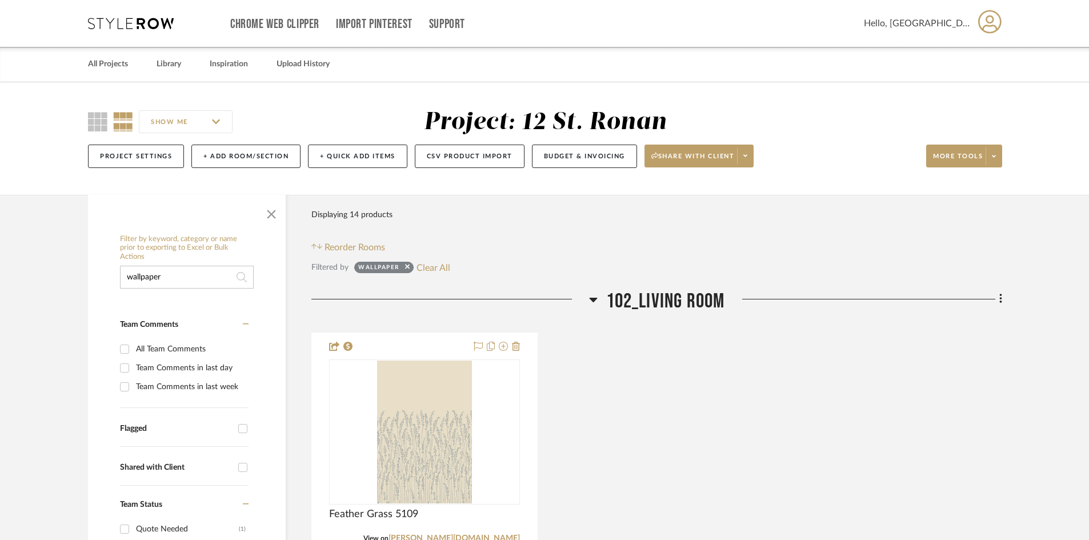
click at [131, 14] on div "Chrome Web Clipper Import Pinterest Support All Projects Library Inspiration Up…" at bounding box center [545, 23] width 914 height 47
click at [131, 18] on icon at bounding box center [131, 23] width 86 height 11
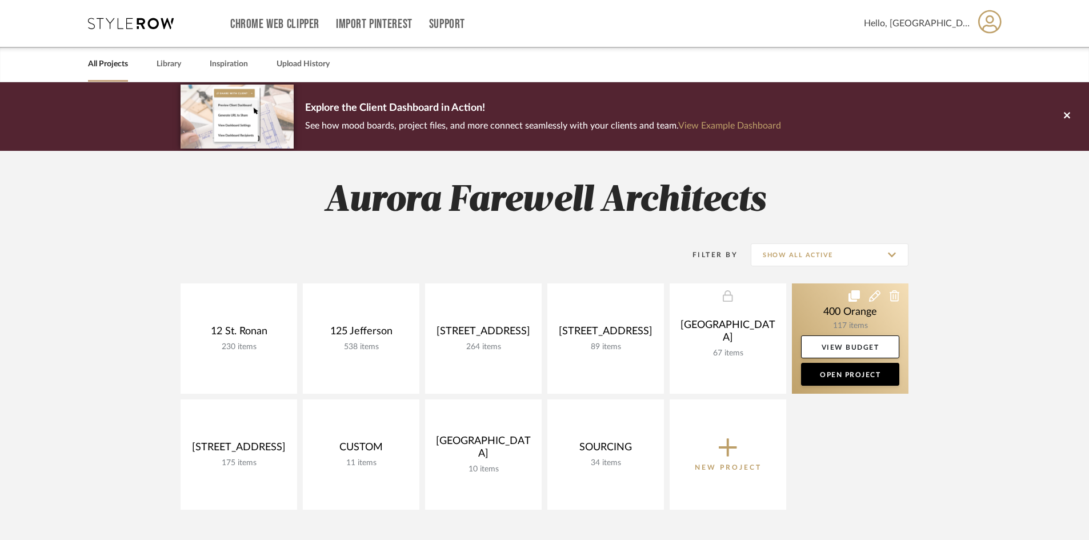
click at [837, 299] on link at bounding box center [850, 338] width 117 height 110
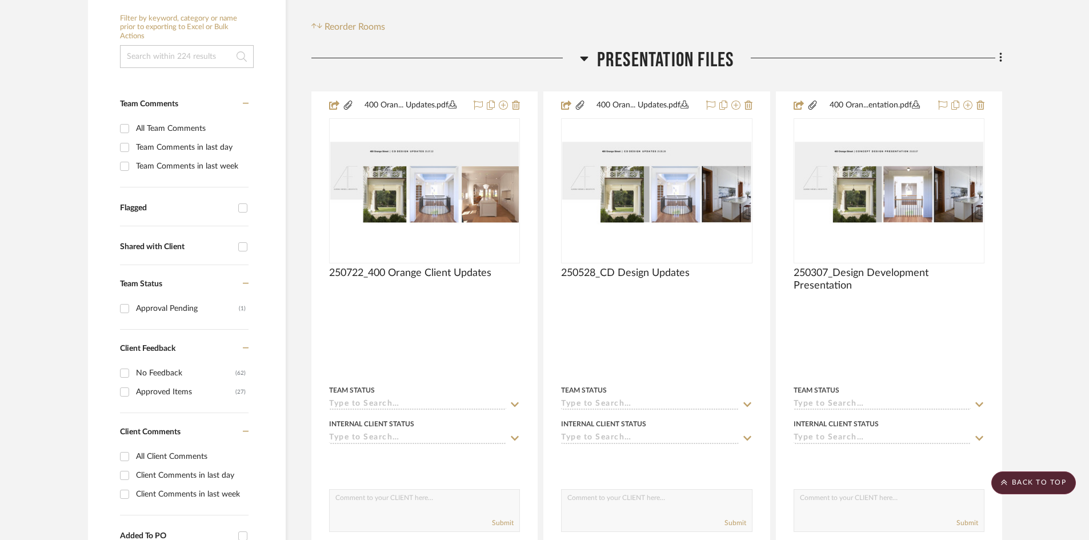
scroll to position [57, 0]
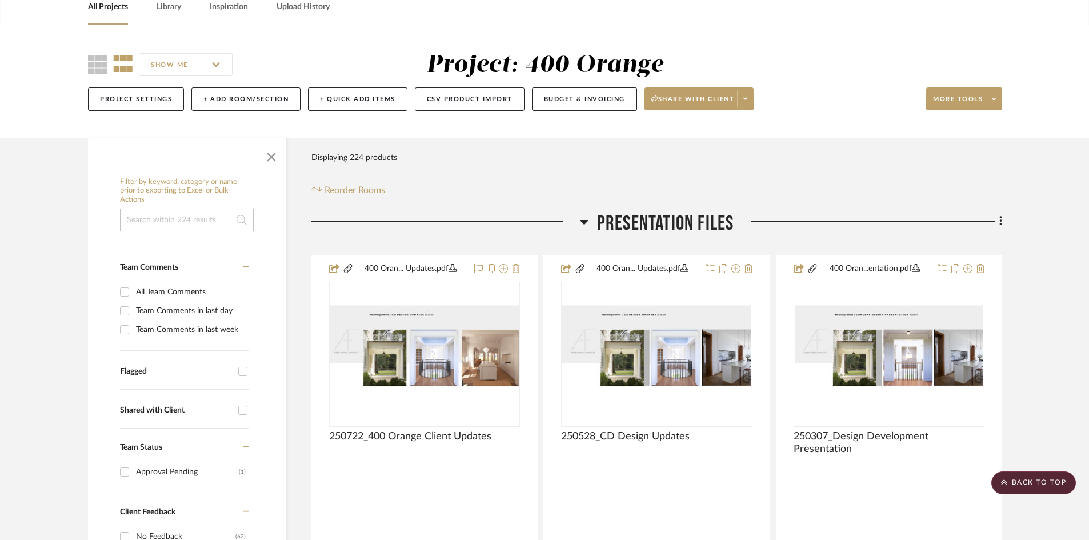
click at [197, 228] on input at bounding box center [187, 220] width 134 height 23
type input "wallpaper"
